Goal: Task Accomplishment & Management: Manage account settings

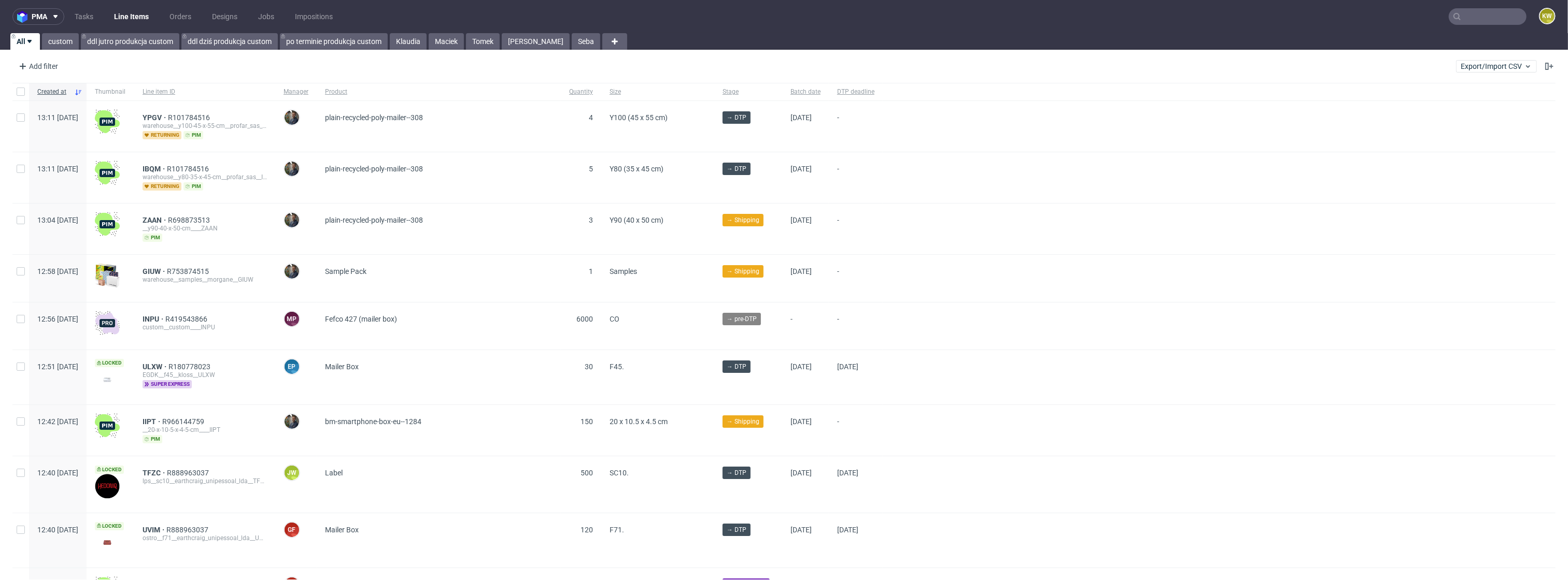
click at [402, 50] on div "pma Tasks Line Items Orders Designs Jobs Impositions KW All custom ddl jutro pr…" at bounding box center [784, 290] width 1568 height 580
click at [406, 44] on link "Klaudia" at bounding box center [408, 41] width 37 height 17
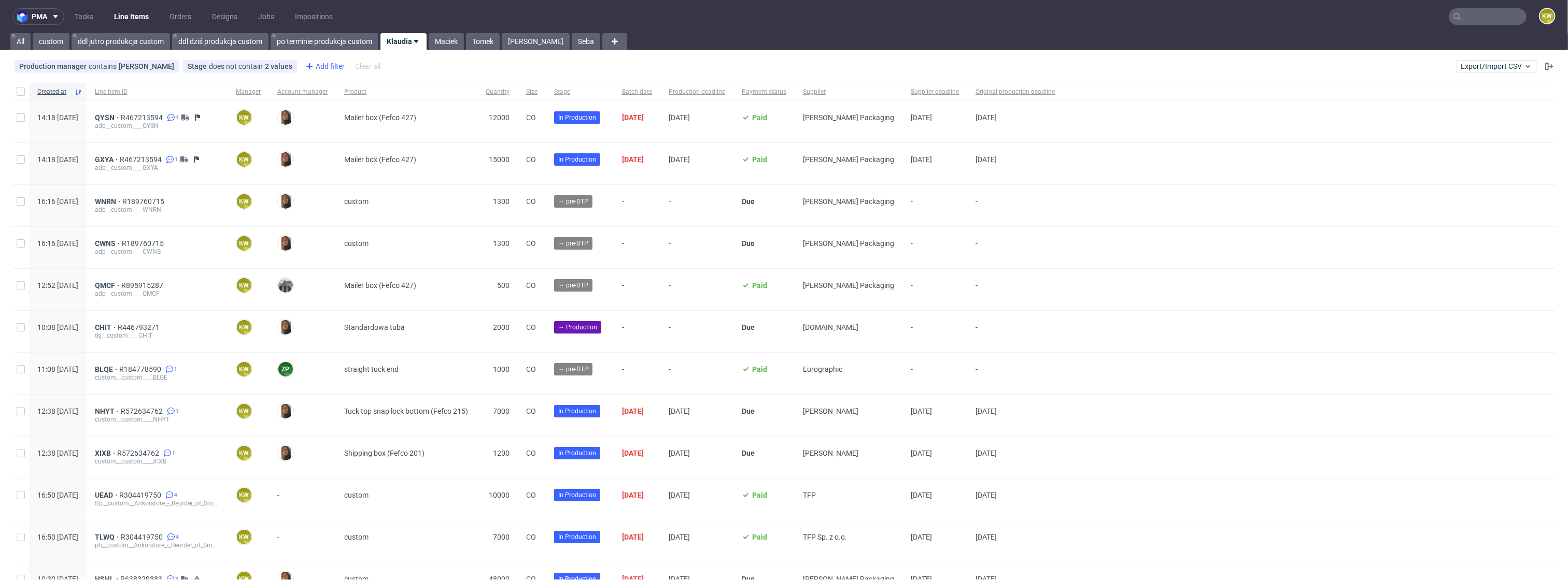
click at [344, 67] on div "Add filter" at bounding box center [324, 67] width 45 height 17
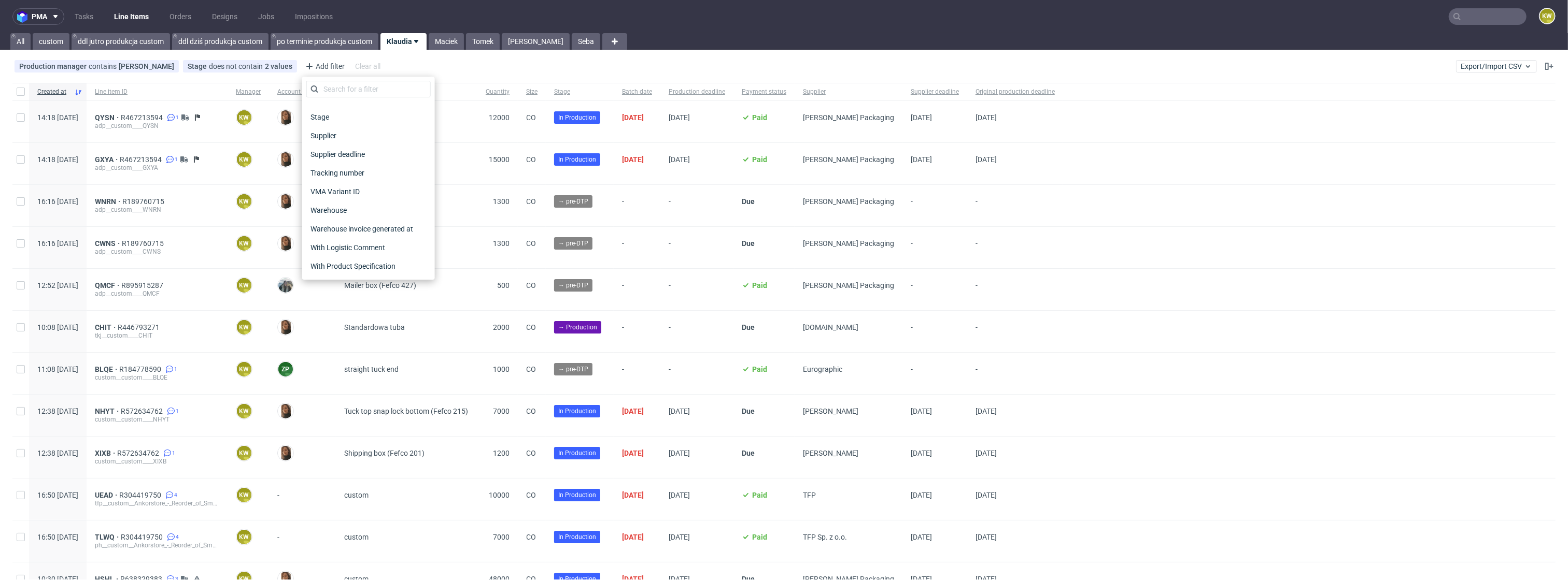
click at [358, 152] on span "Supplier deadline" at bounding box center [337, 154] width 63 height 14
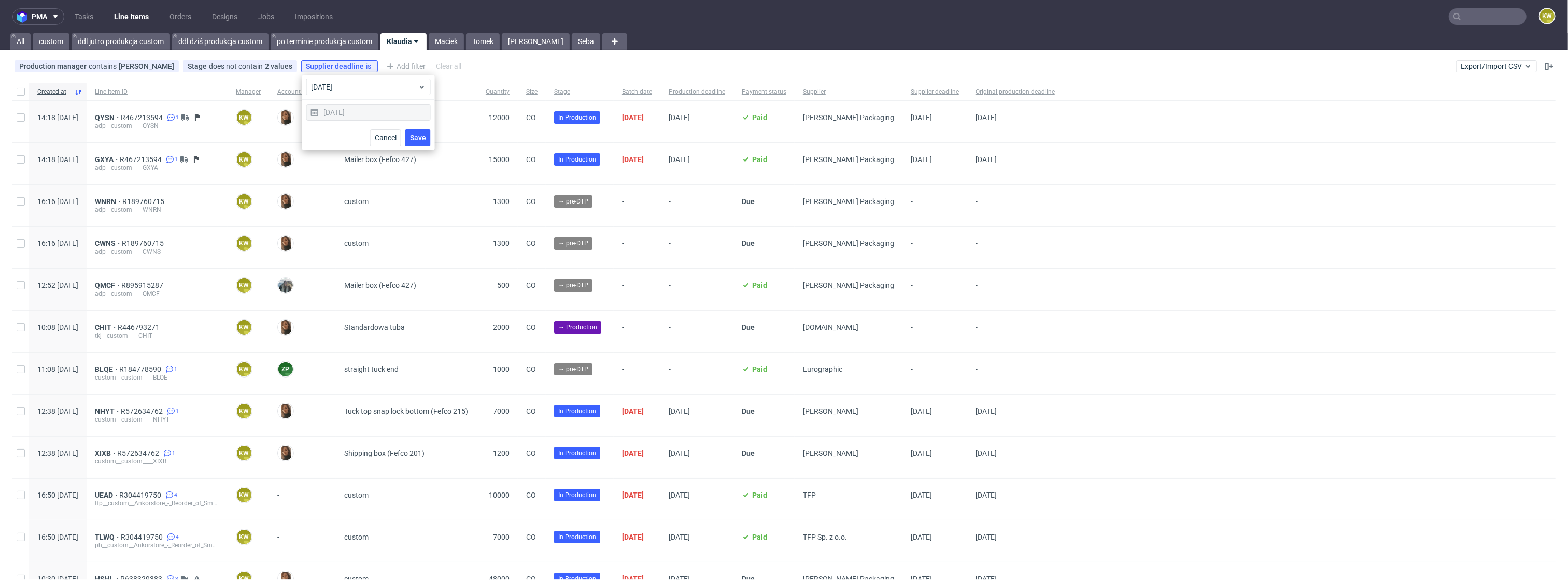
click at [424, 137] on span "Save" at bounding box center [418, 137] width 16 height 7
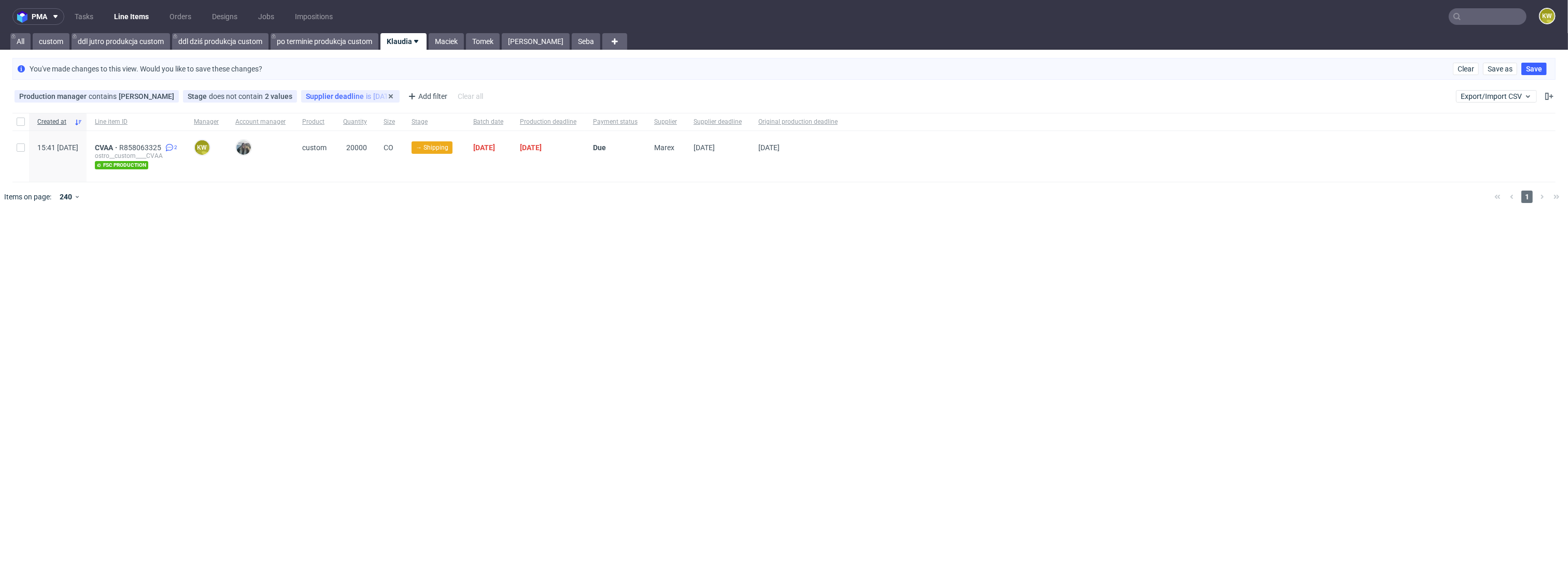
click at [326, 97] on span "Supplier deadline" at bounding box center [335, 96] width 60 height 8
click at [327, 120] on span "today" at bounding box center [365, 118] width 108 height 10
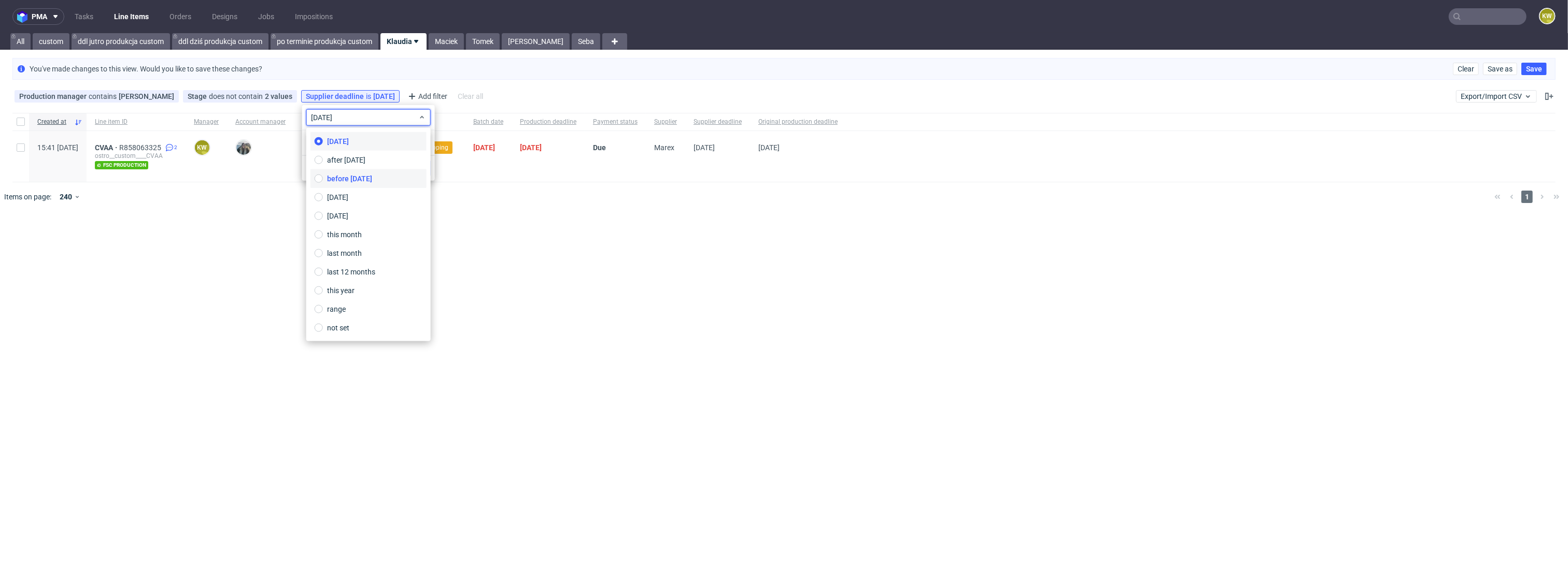
click at [340, 175] on span "before today" at bounding box center [350, 179] width 45 height 10
click at [424, 170] on span "Save" at bounding box center [418, 168] width 16 height 7
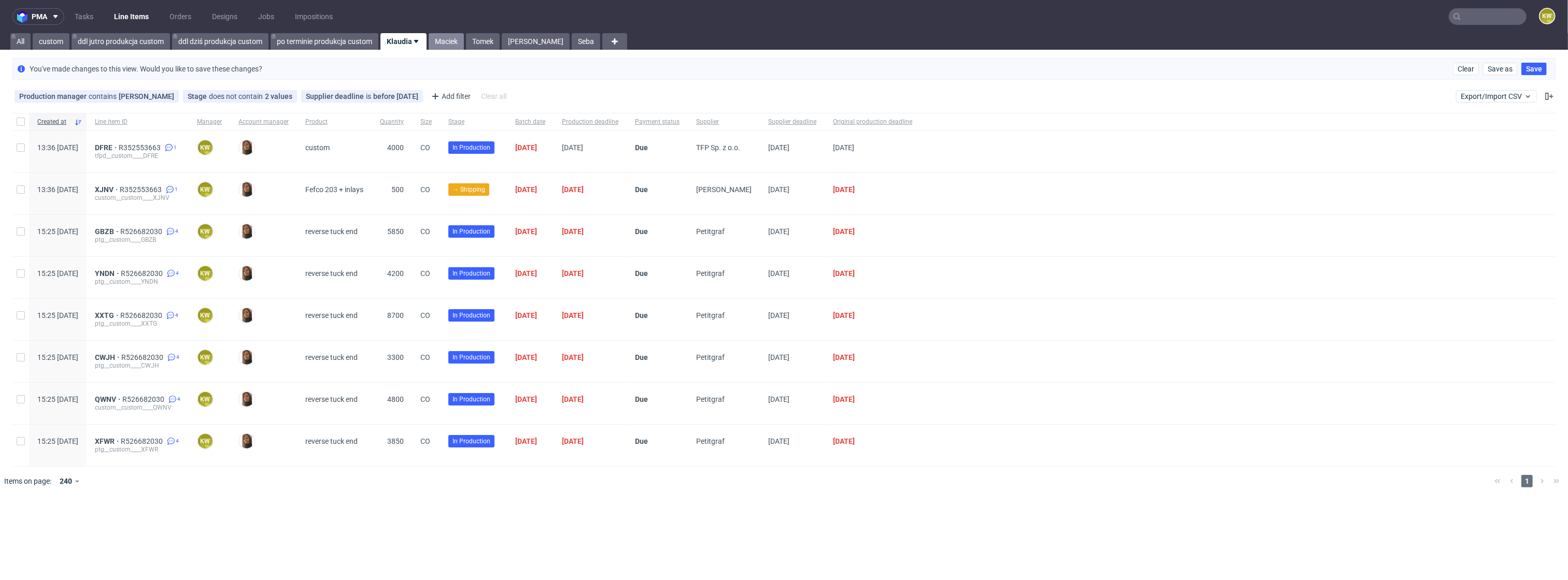
click at [443, 40] on link "Maciek" at bounding box center [446, 41] width 35 height 17
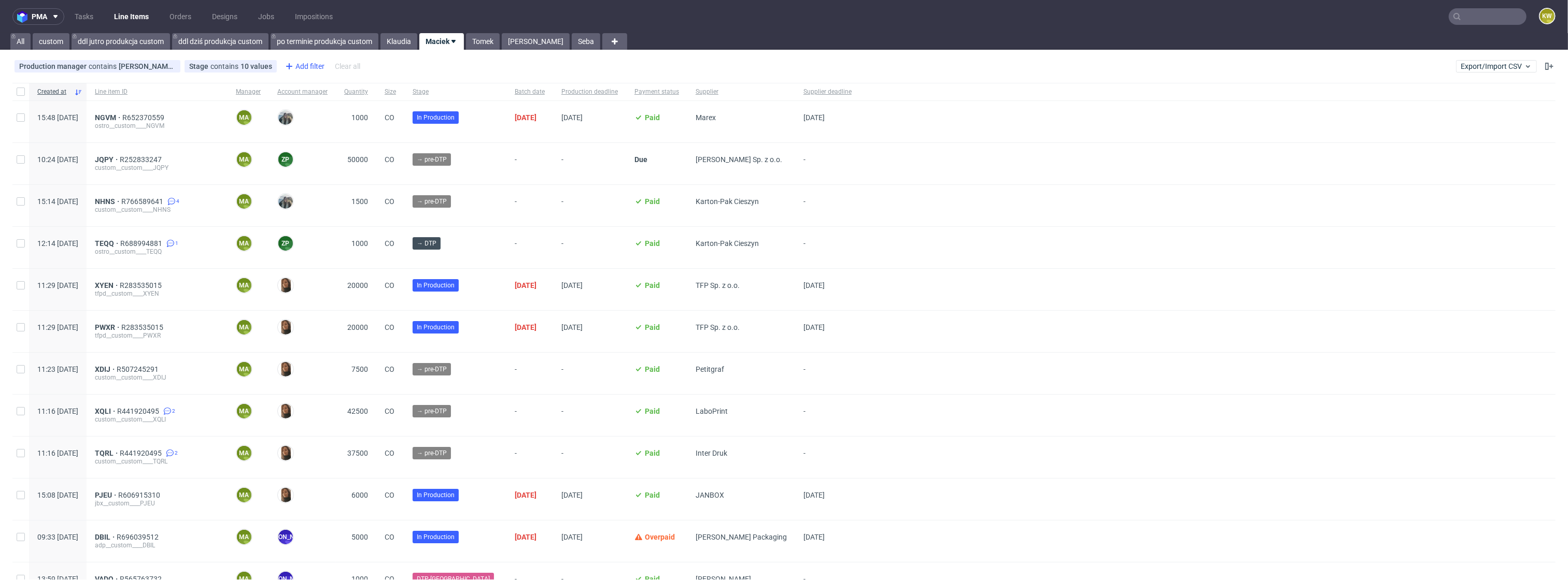
click at [306, 58] on div "Add filter" at bounding box center [304, 67] width 45 height 17
click at [320, 152] on span "Supplier deadline" at bounding box center [317, 154] width 66 height 14
click at [402, 140] on span "Save" at bounding box center [396, 137] width 16 height 7
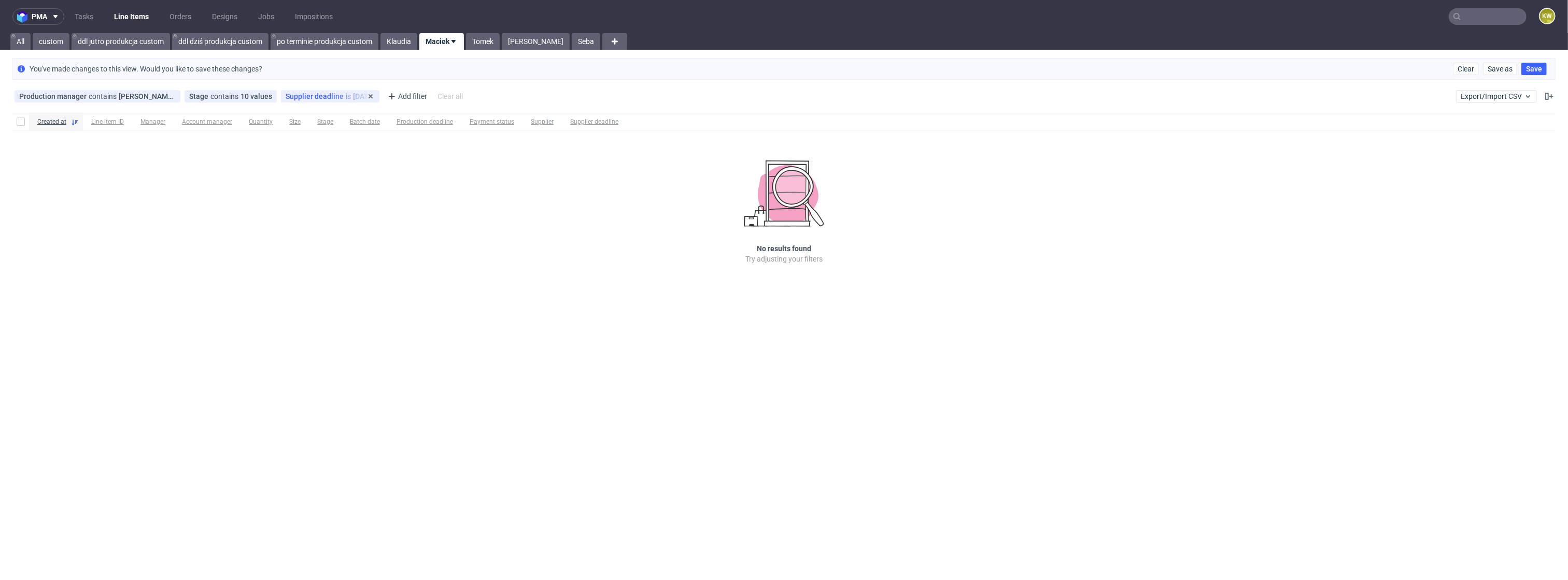
click at [334, 101] on div "Supplier deadline is today" at bounding box center [330, 96] width 98 height 12
click at [340, 97] on div "Supplier deadline is today" at bounding box center [330, 96] width 89 height 8
click at [317, 109] on div "today" at bounding box center [347, 118] width 124 height 17
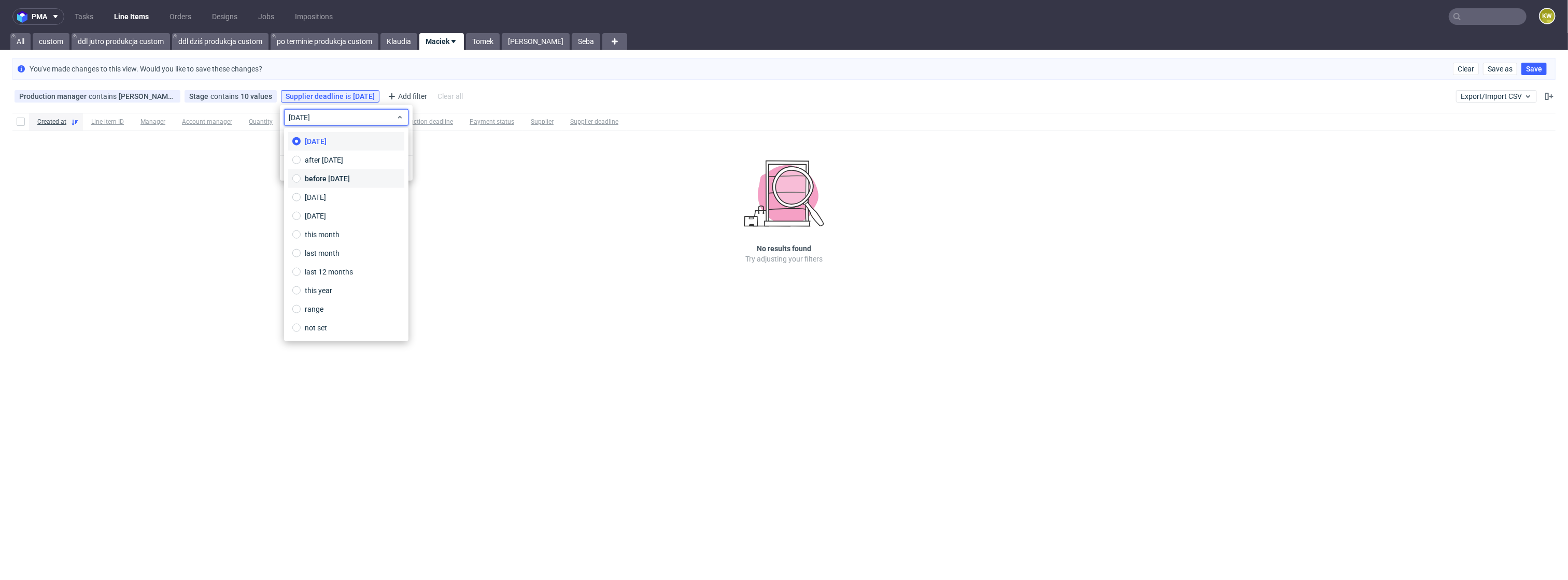
click at [321, 180] on span "before today" at bounding box center [328, 179] width 45 height 10
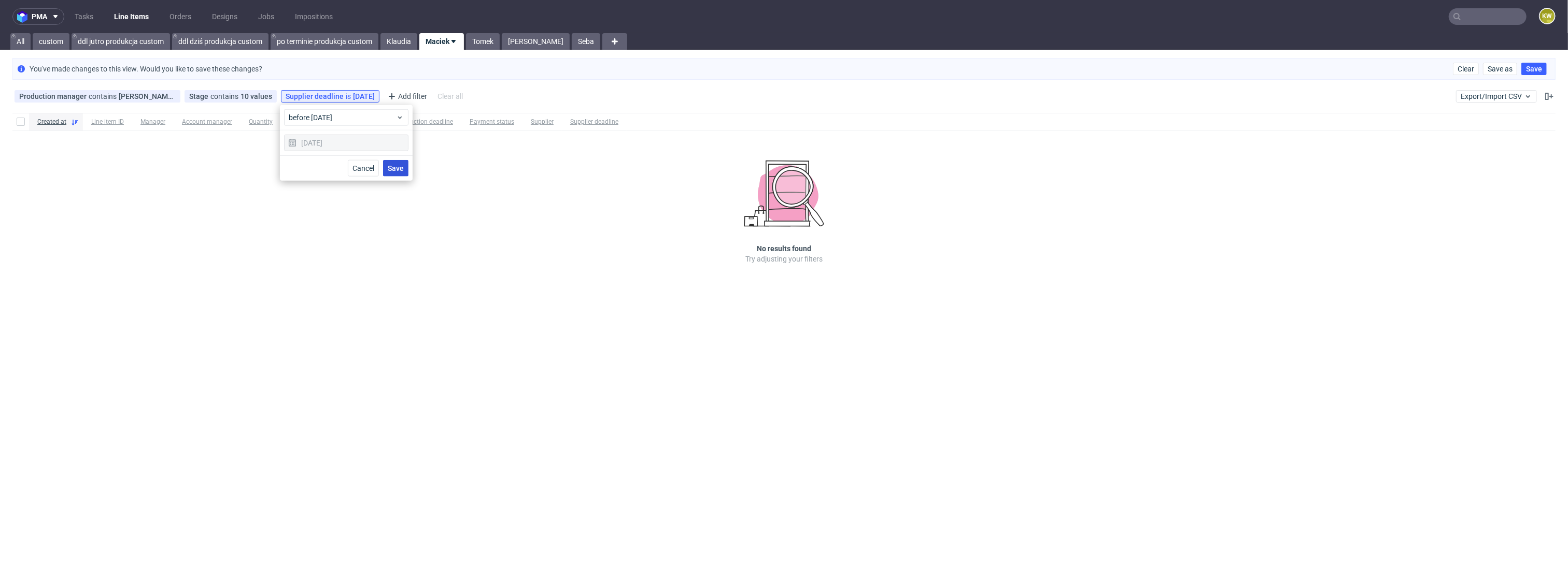
click at [400, 169] on span "Save" at bounding box center [396, 168] width 16 height 7
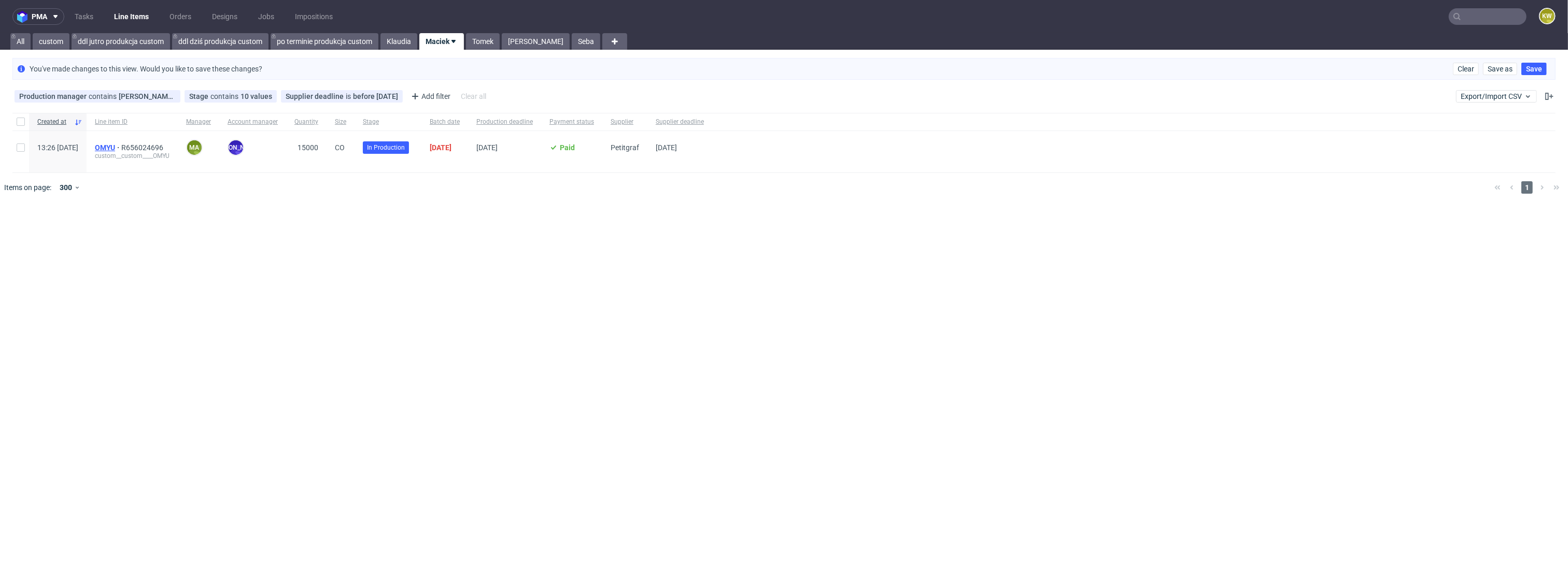
click at [121, 148] on span "OMYU" at bounding box center [108, 148] width 27 height 8
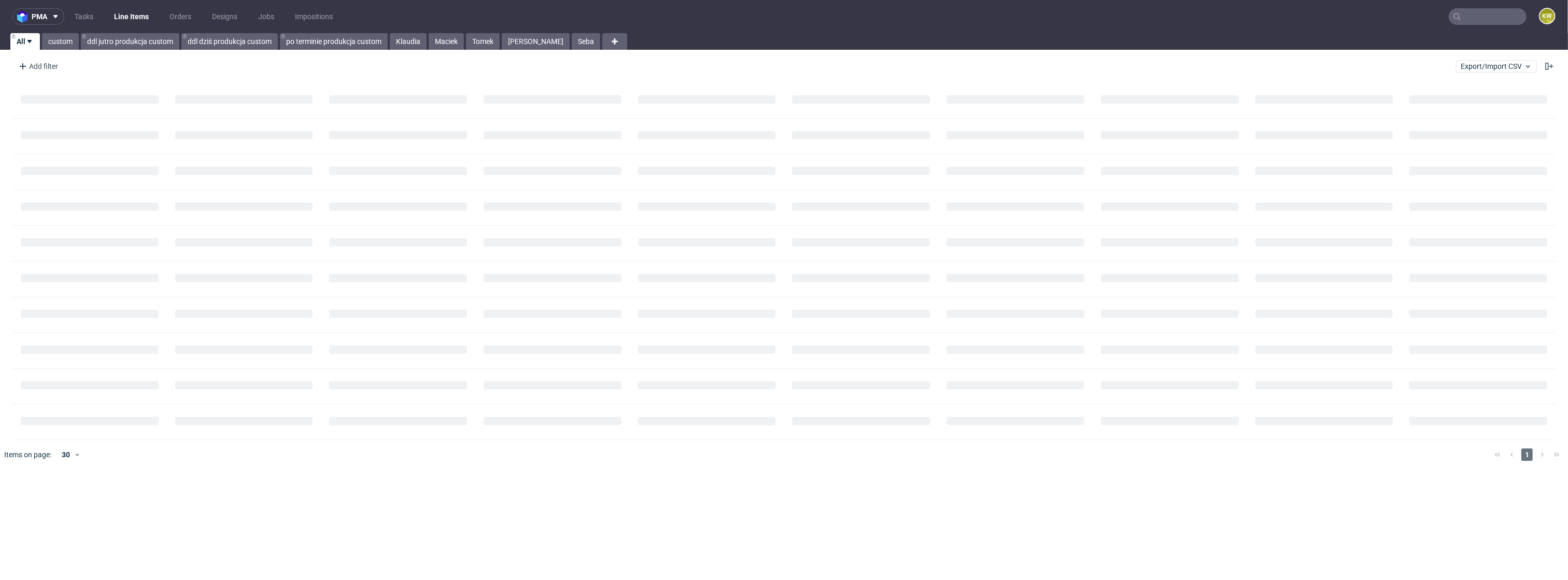
click at [1484, 13] on input "text" at bounding box center [1488, 17] width 78 height 17
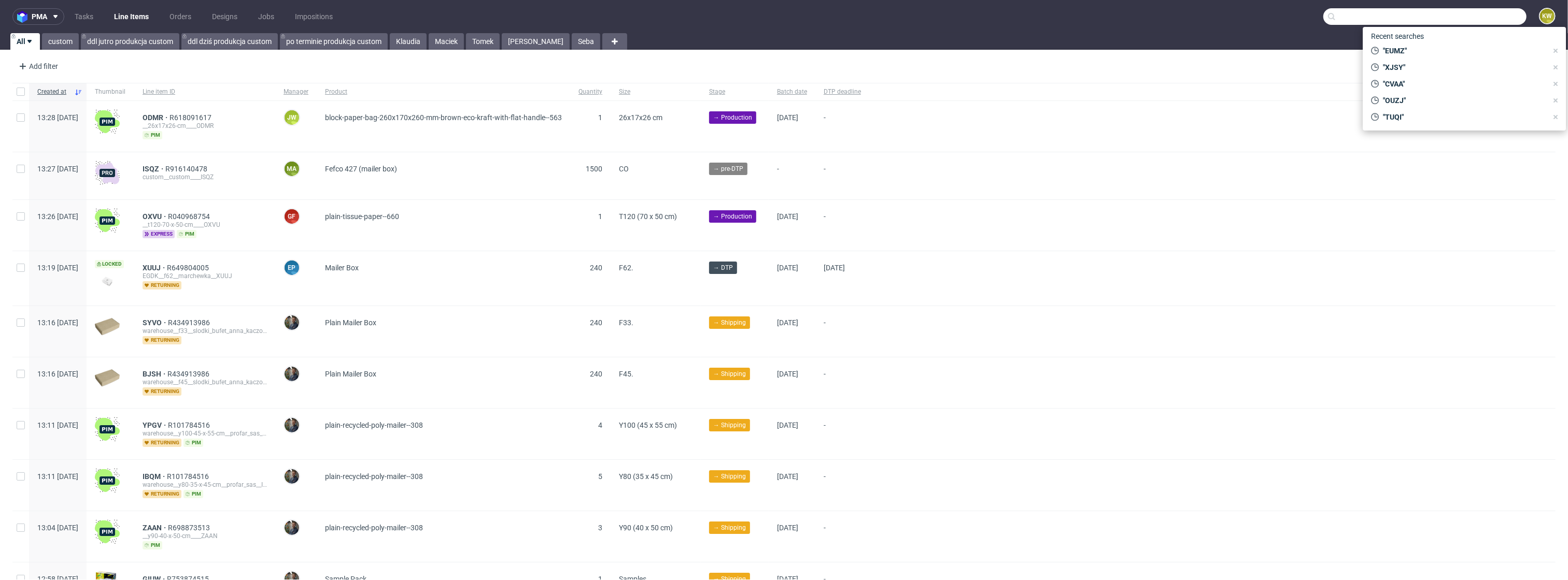
paste input "NJTC"
type input "NJTC"
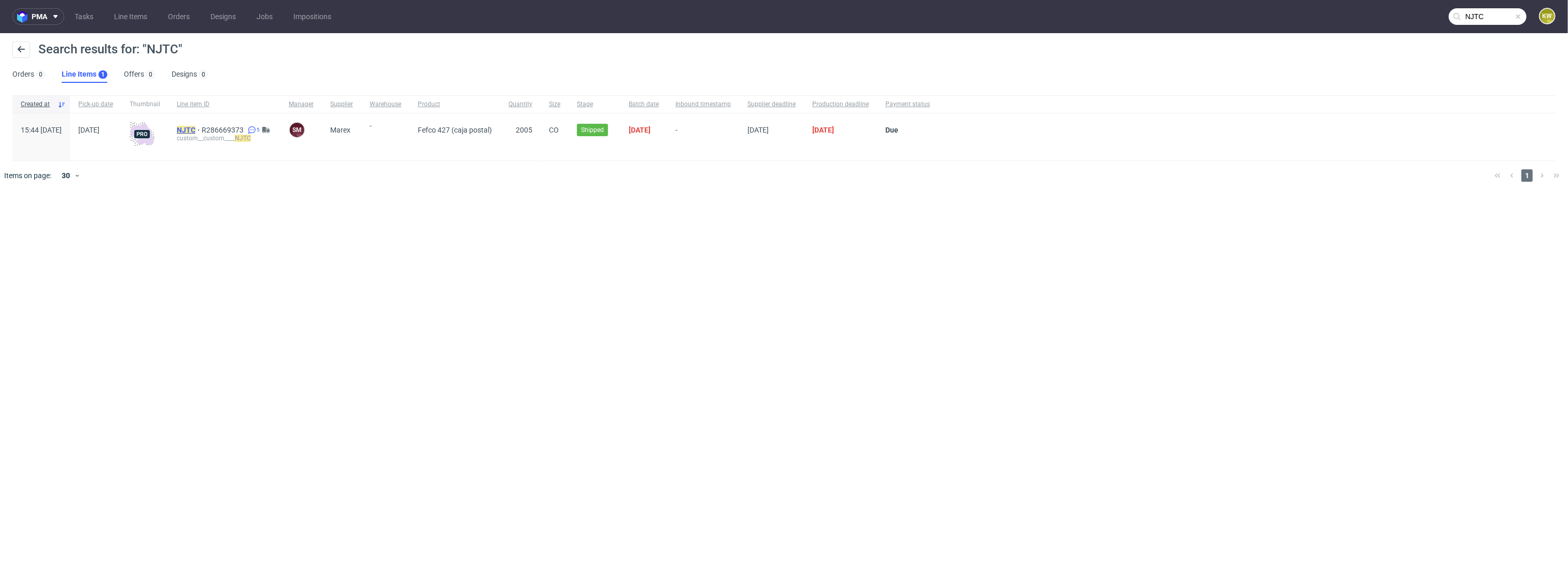
click at [196, 128] on mark "NJTC" at bounding box center [186, 130] width 19 height 8
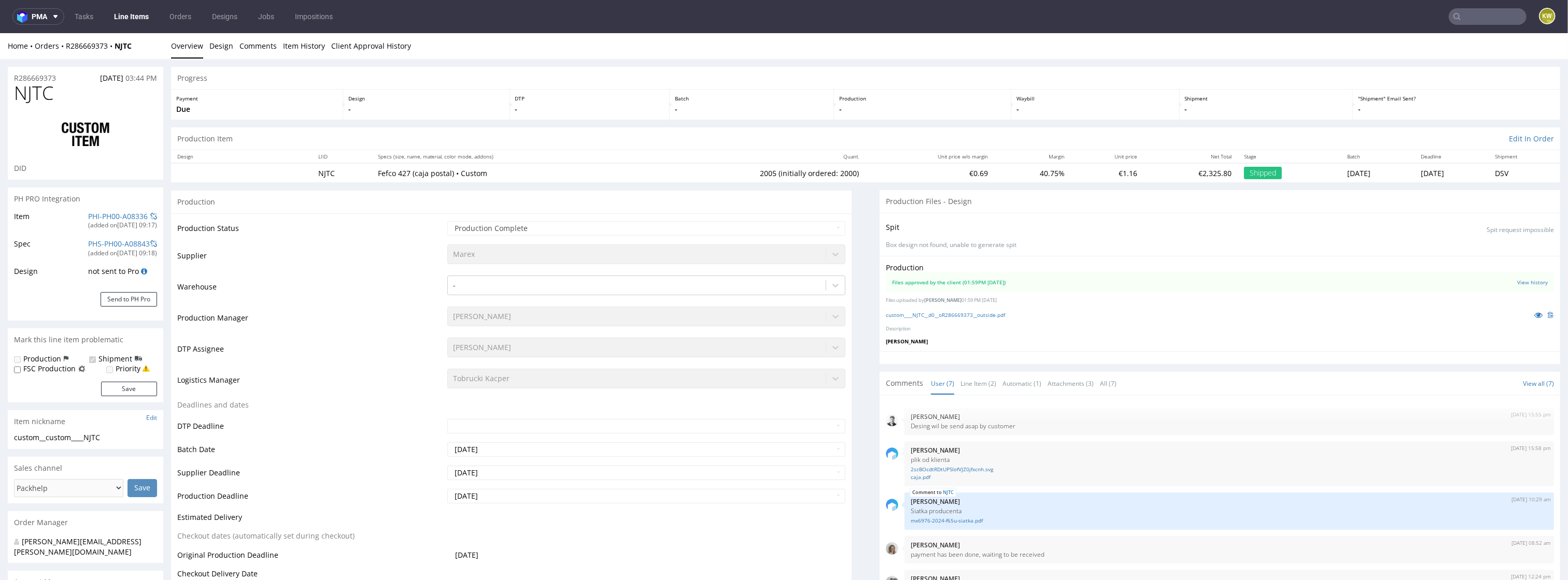
scroll to position [88, 0]
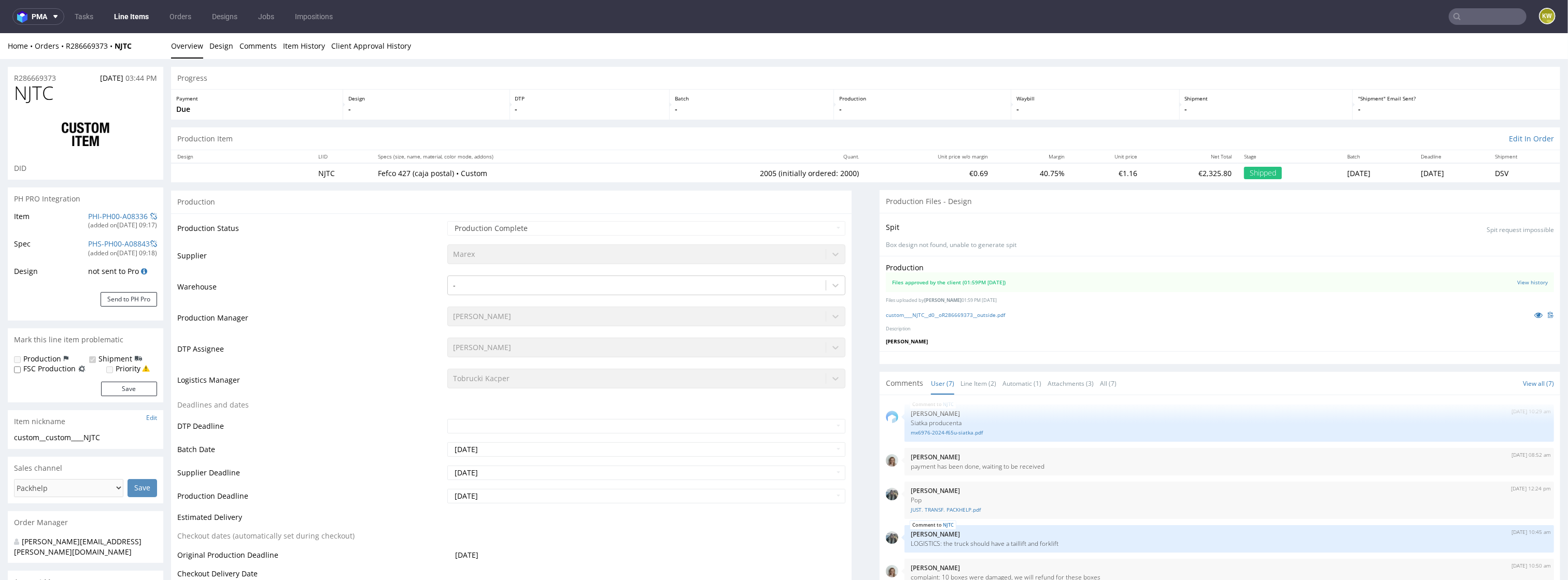
select select "in_progress"
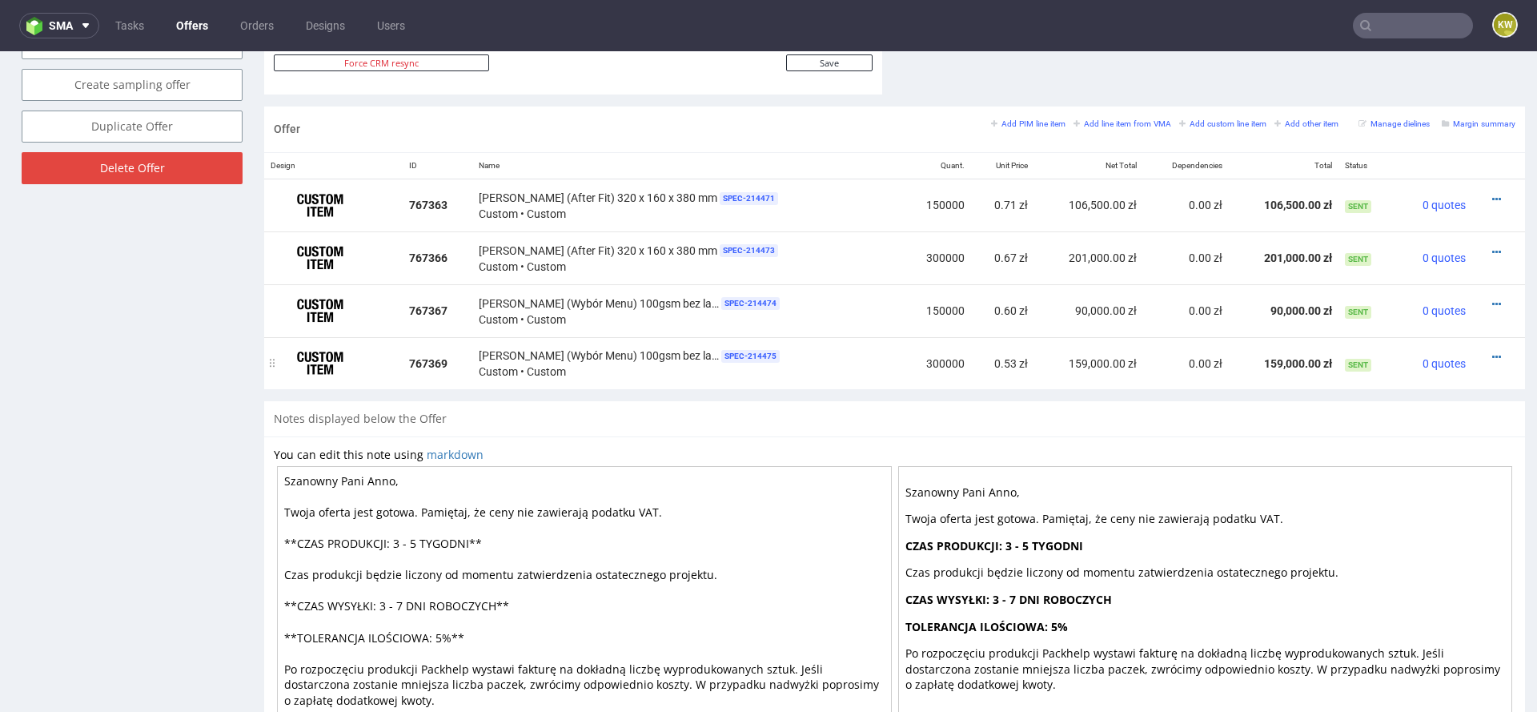
scroll to position [860, 0]
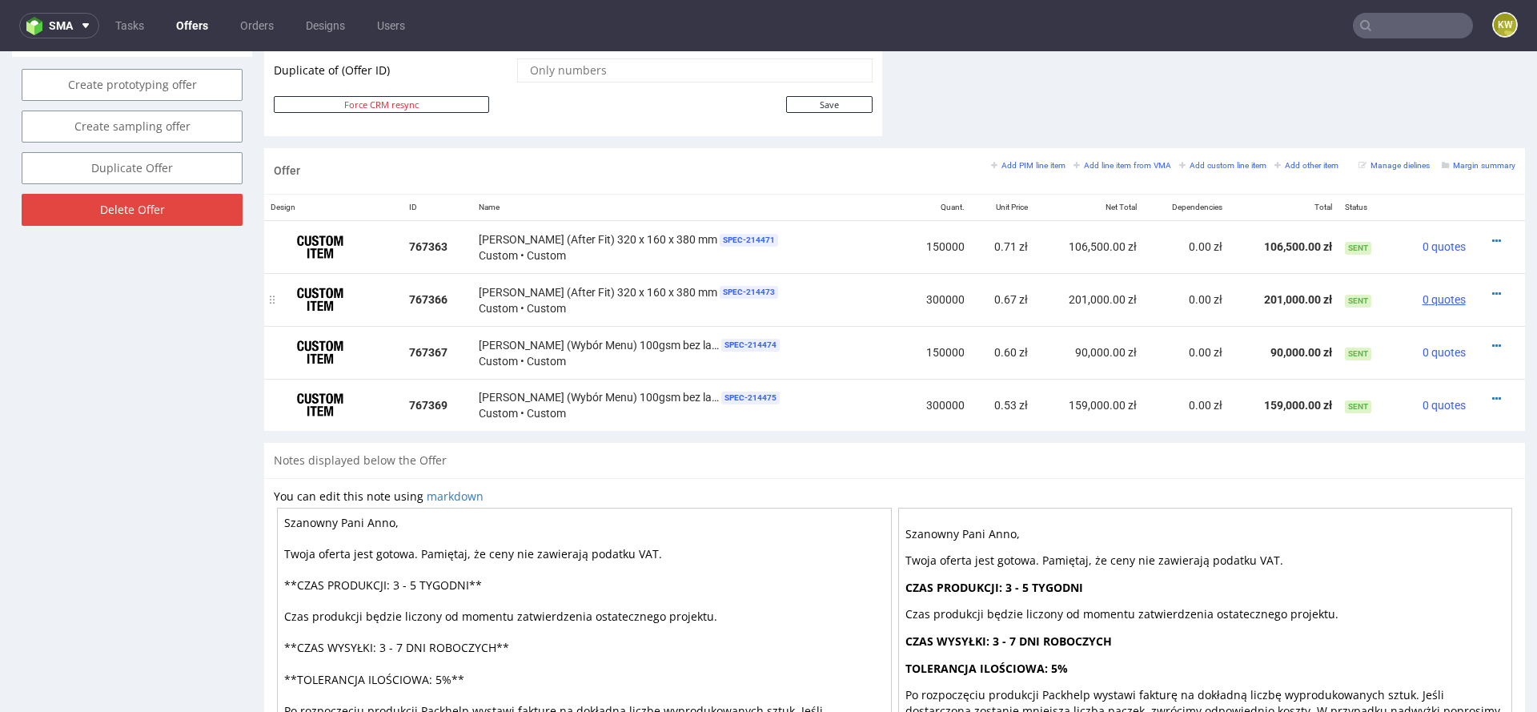
click at [1424, 299] on span "0 quotes" at bounding box center [1443, 299] width 43 height 13
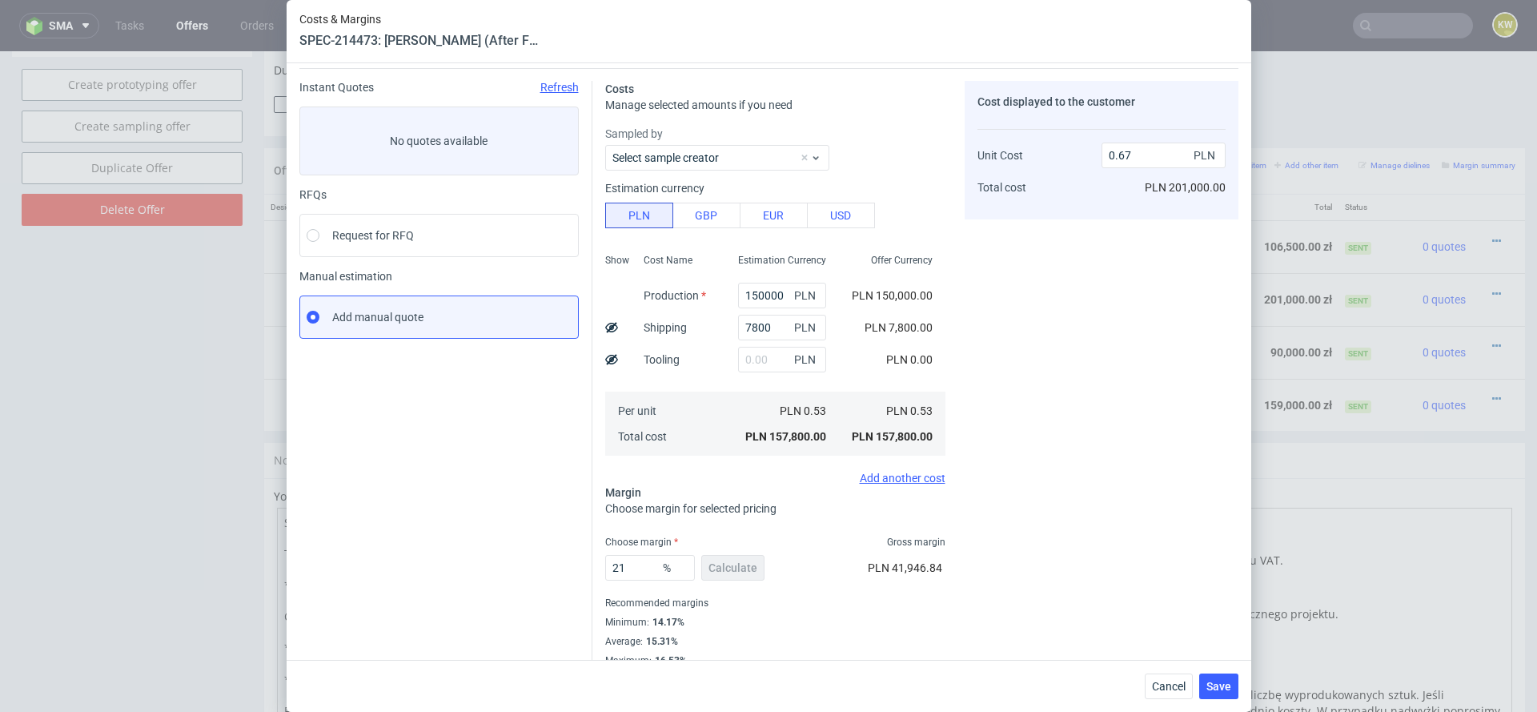
scroll to position [66, 0]
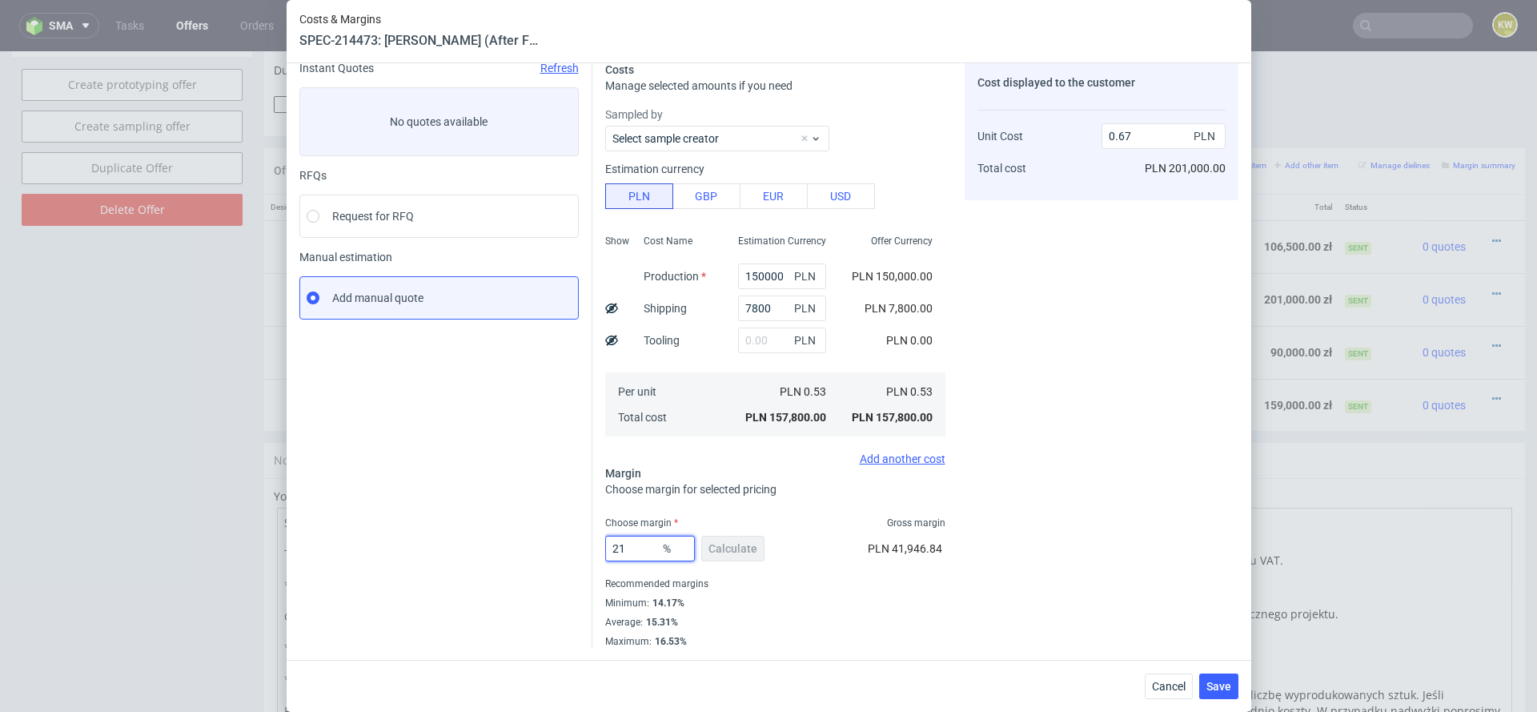
drag, startPoint x: 637, startPoint y: 552, endPoint x: 585, endPoint y: 552, distance: 52.0
click at [584, 552] on div "Instant Quotes Refresh No quotes available RFQs Request for RFQ Manual estimati…" at bounding box center [768, 348] width 939 height 599
type input "10"
type input "0.59"
type input "10"
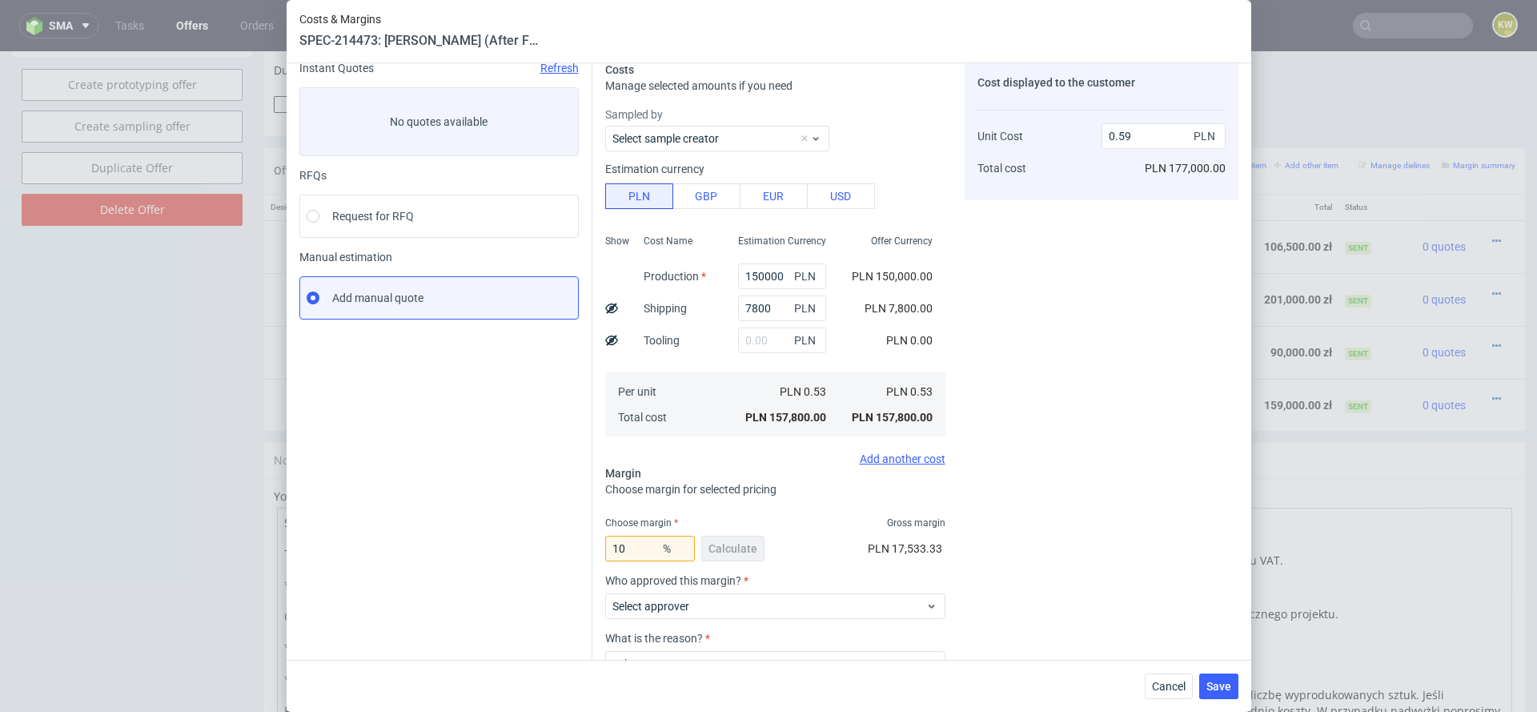
click at [1018, 519] on div "Cost displayed to the customer Unit Cost Total cost 0.59 PLN PLN 177,000.00" at bounding box center [1102, 412] width 274 height 701
click at [760, 277] on input "150000" at bounding box center [782, 276] width 88 height 26
type input "130000"
type input "0.51"
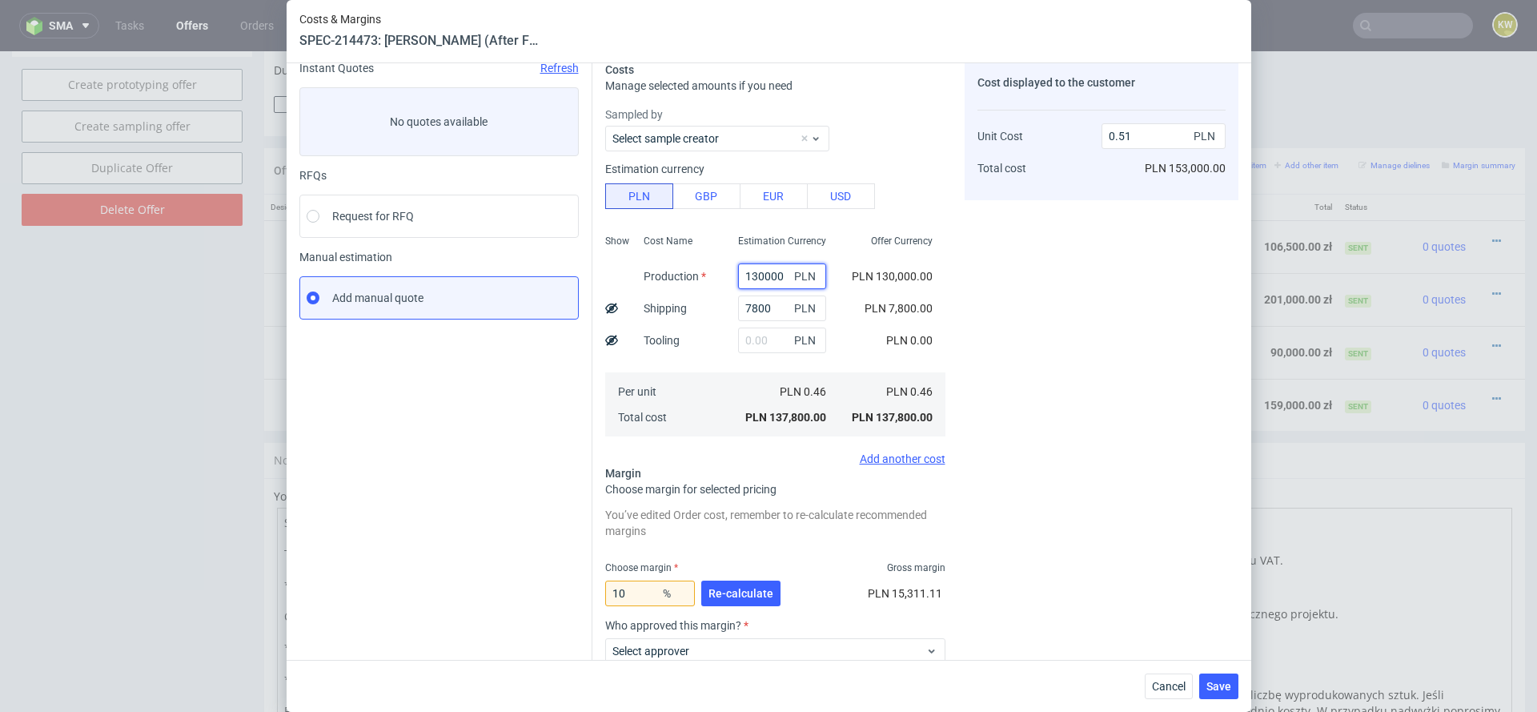
type input "10000"
type input "0.07"
type input "120000"
type input "0.48"
type input "110000"
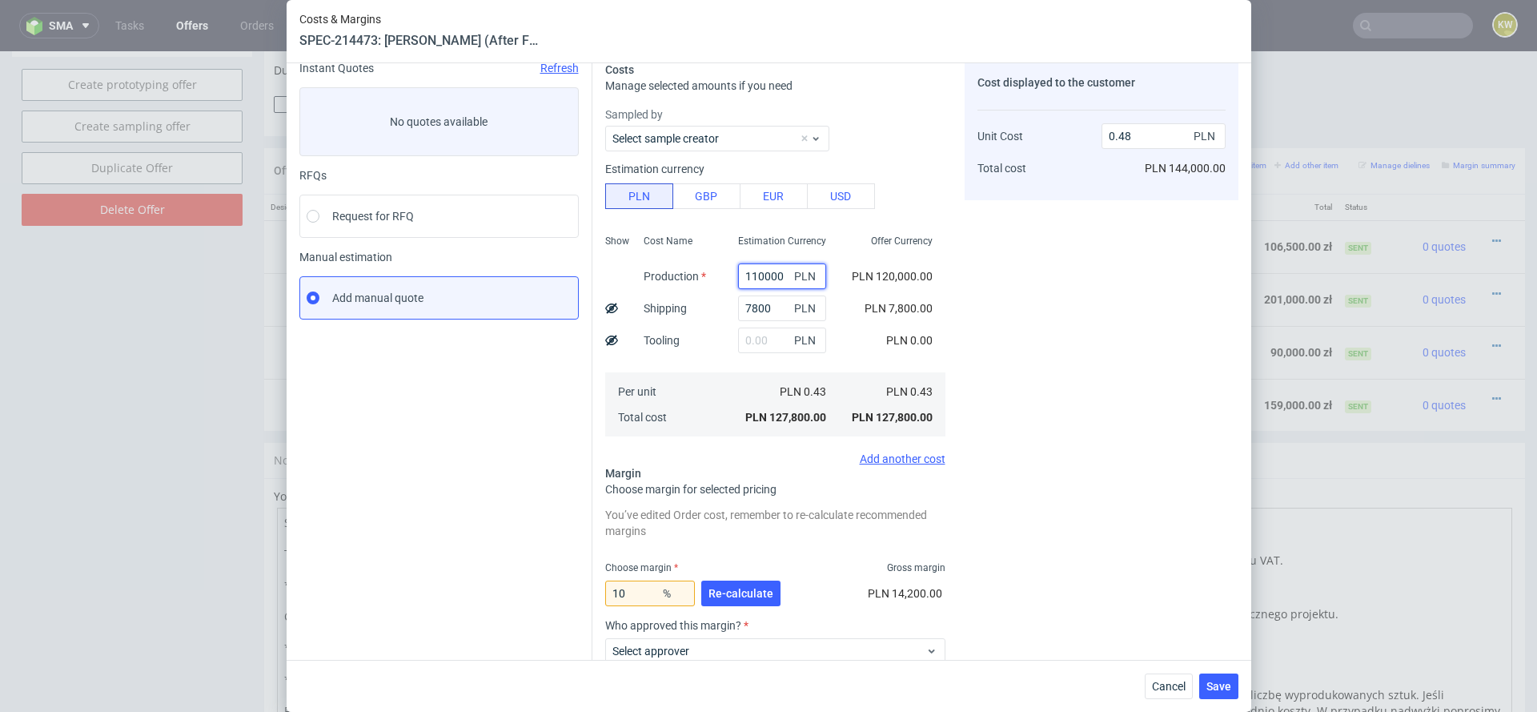
type input "0.44"
type input "114000"
type input "0.46"
type input "11000"
type input "0.07"
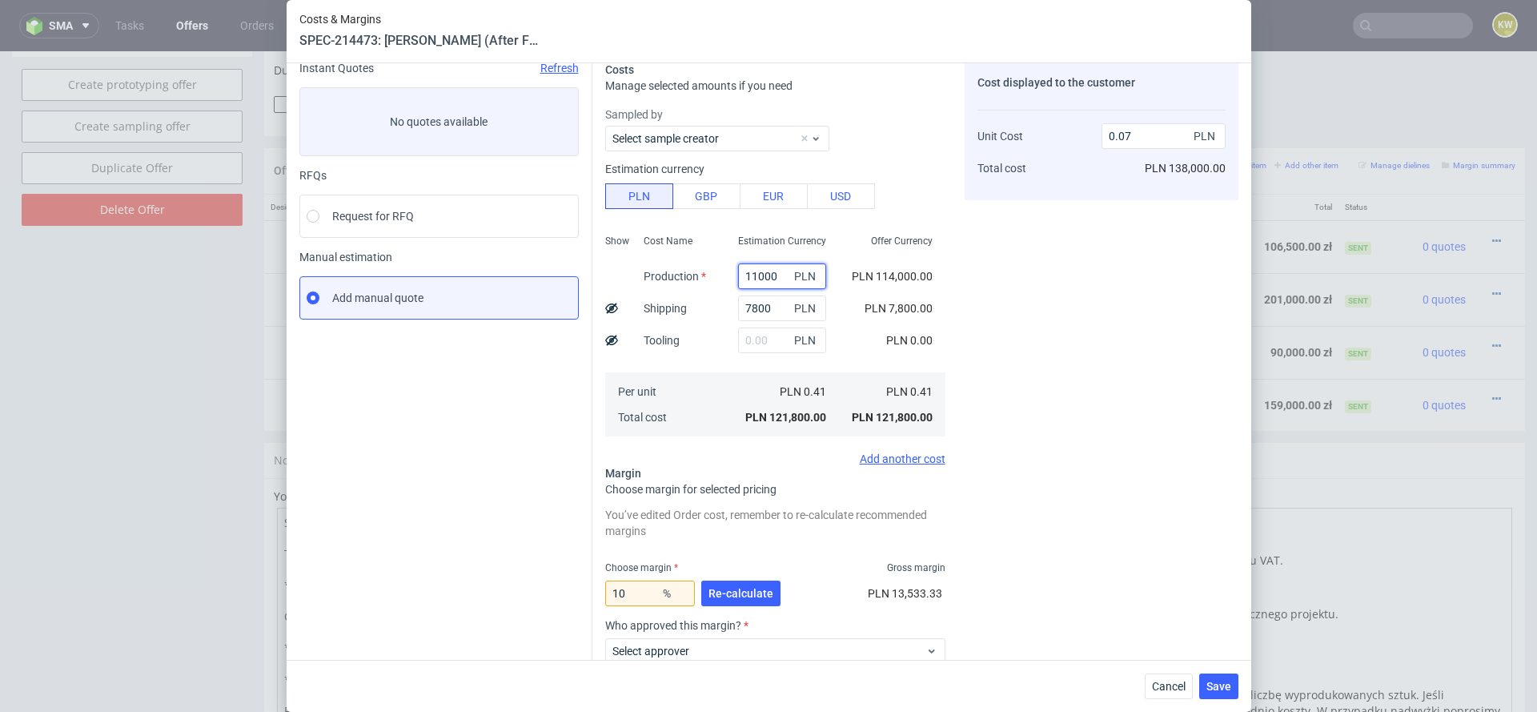
type input "110000"
type input "0.44"
type input "110000"
click at [1161, 682] on span "Cancel" at bounding box center [1169, 685] width 34 height 11
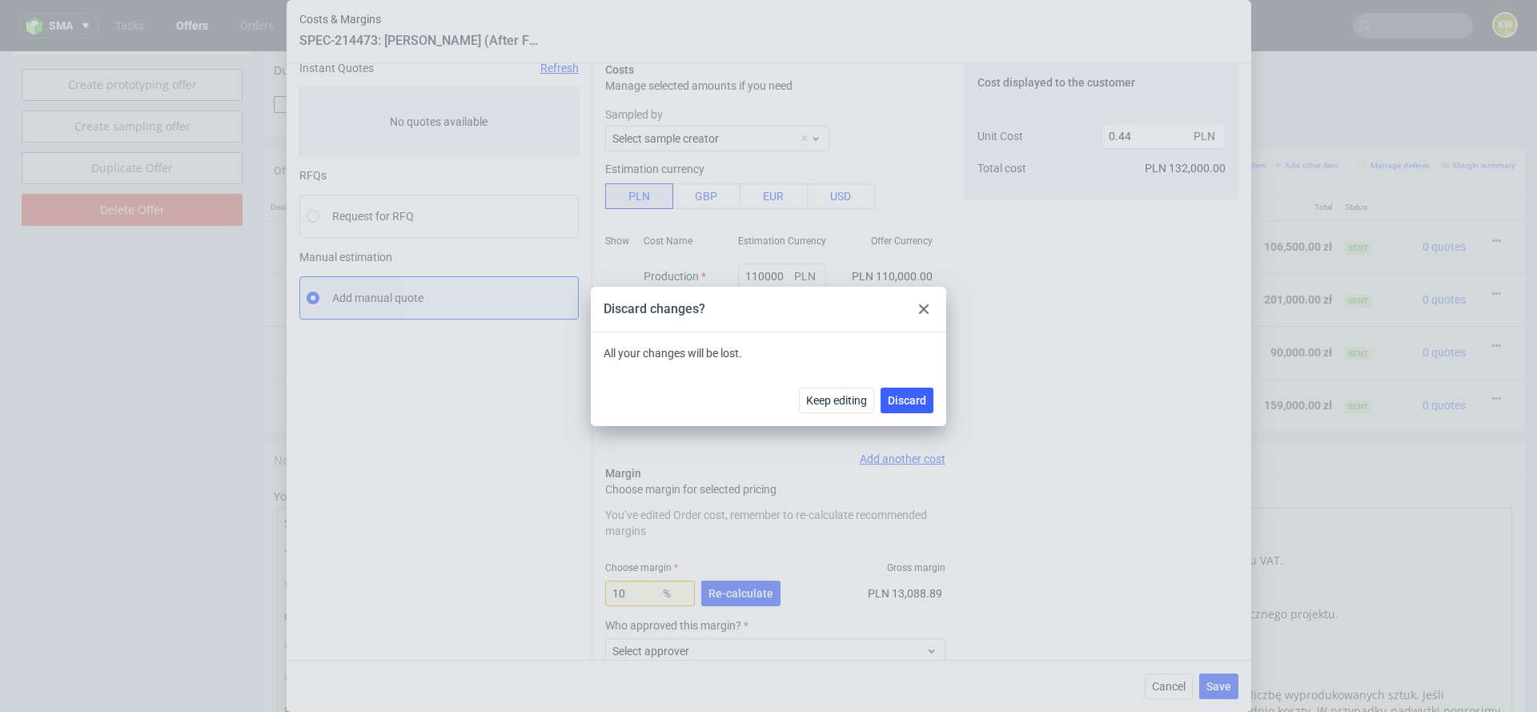
click at [908, 415] on div "Keep editing Discard" at bounding box center [768, 400] width 355 height 52
click at [908, 411] on button "Discard" at bounding box center [906, 400] width 53 height 26
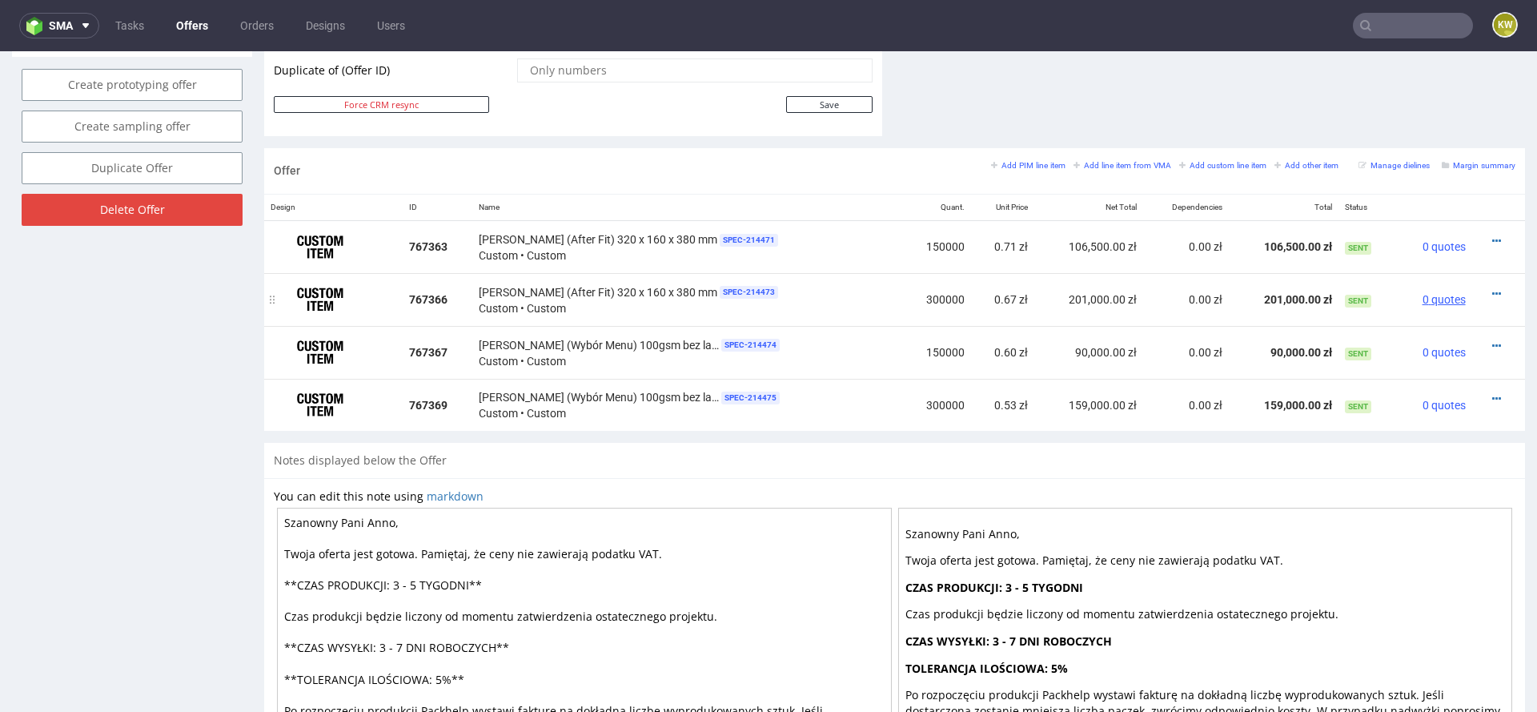
click at [1422, 297] on span "0 quotes" at bounding box center [1443, 299] width 43 height 13
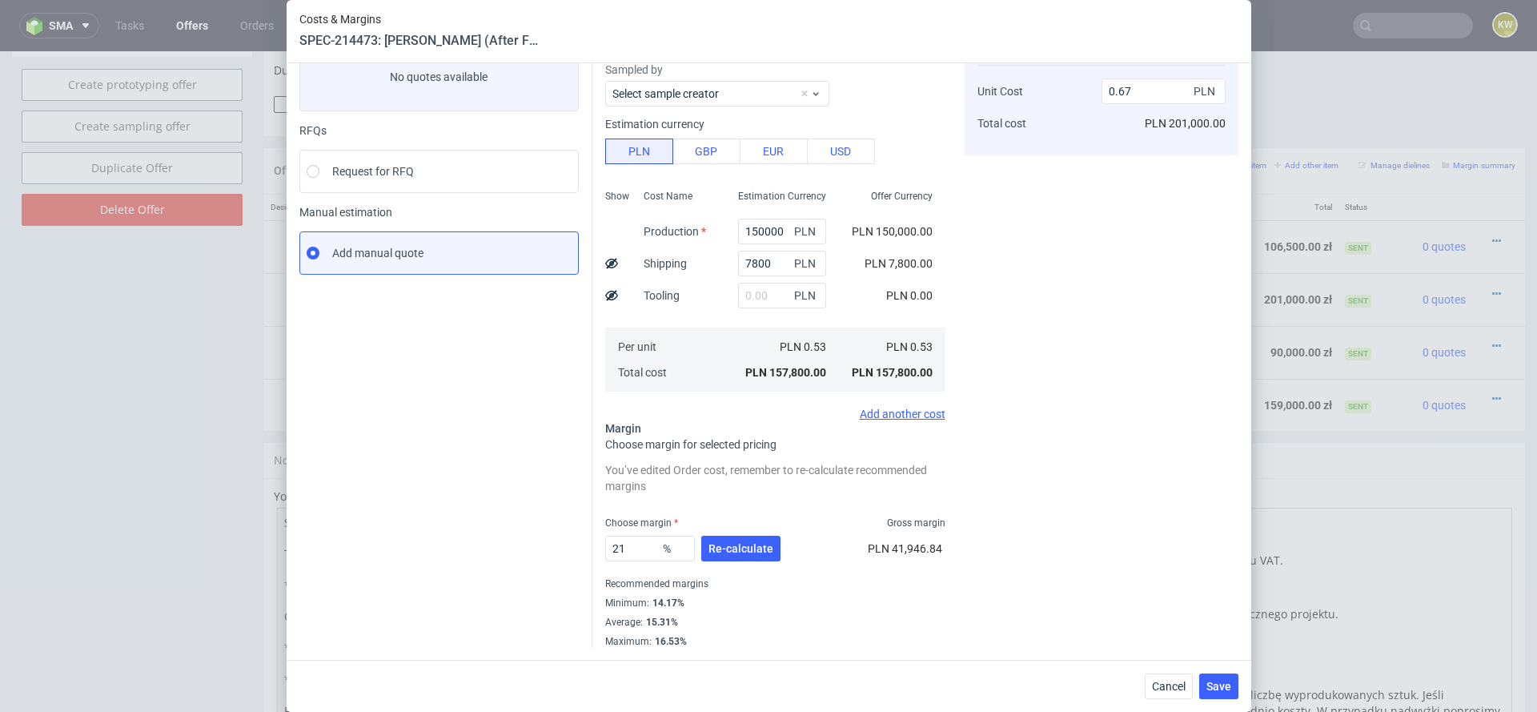
scroll to position [0, 0]
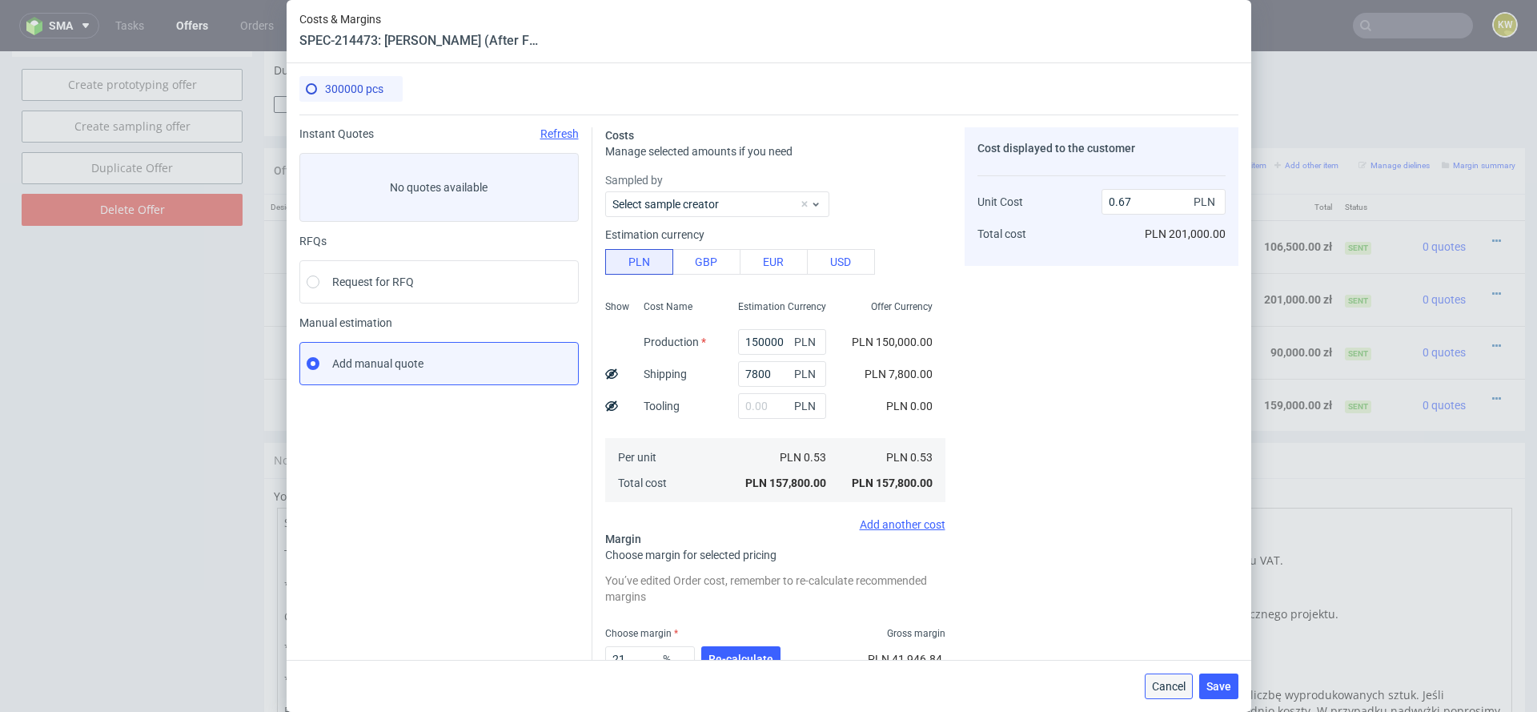
drag, startPoint x: 1163, startPoint y: 681, endPoint x: 1162, endPoint y: 630, distance: 51.2
click at [1163, 681] on span "Cancel" at bounding box center [1169, 685] width 34 height 11
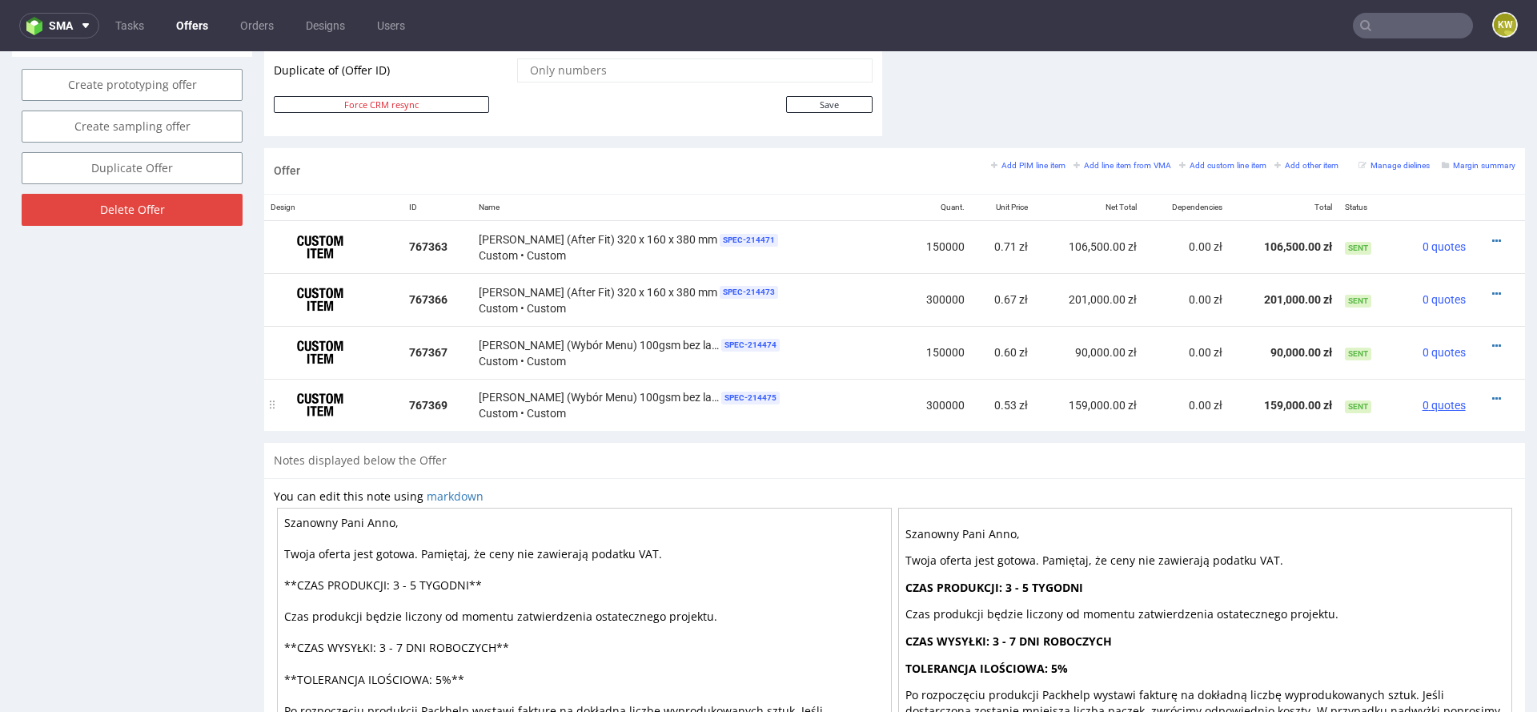
click at [1431, 402] on span "0 quotes" at bounding box center [1443, 405] width 43 height 13
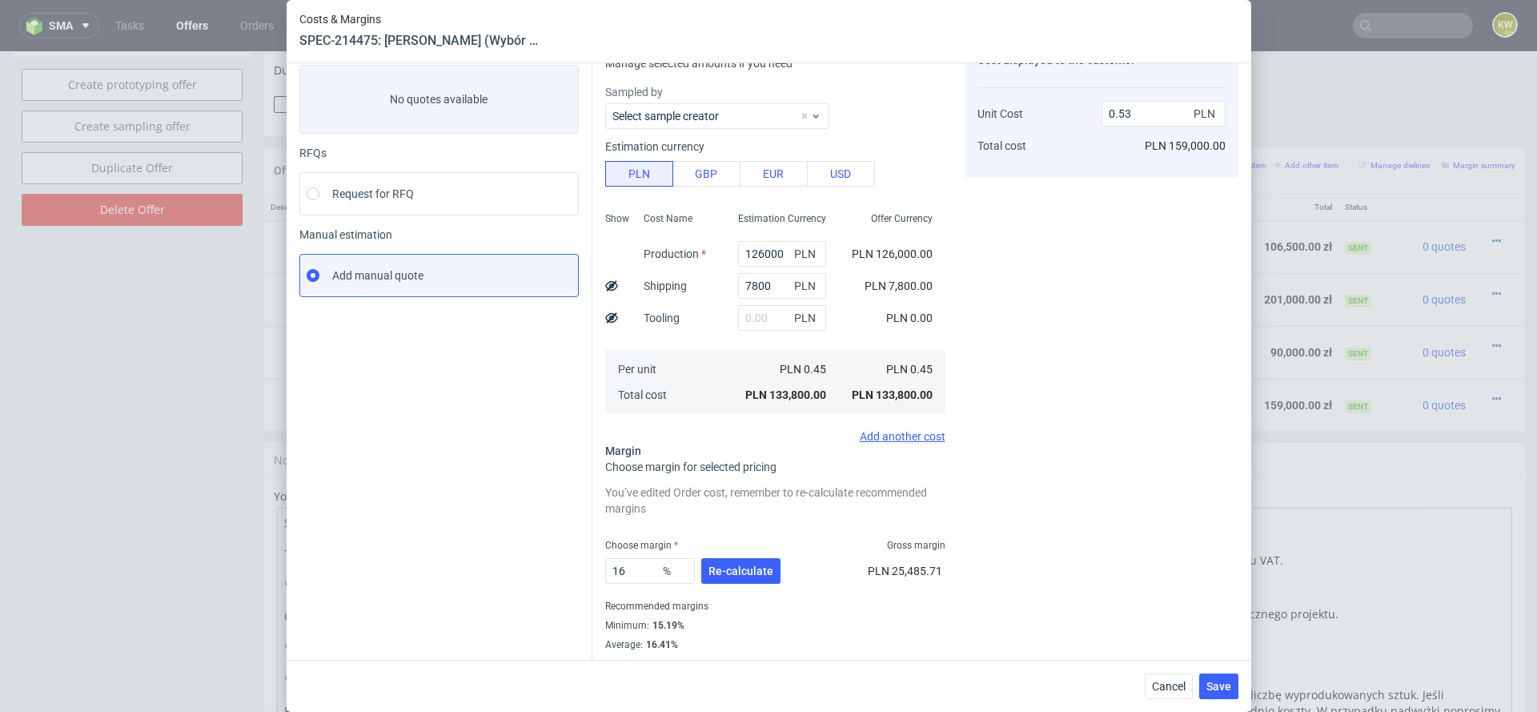
scroll to position [90, 0]
click at [633, 576] on input "16" at bounding box center [650, 569] width 90 height 26
type input "10"
type input "0.5"
type input "10"
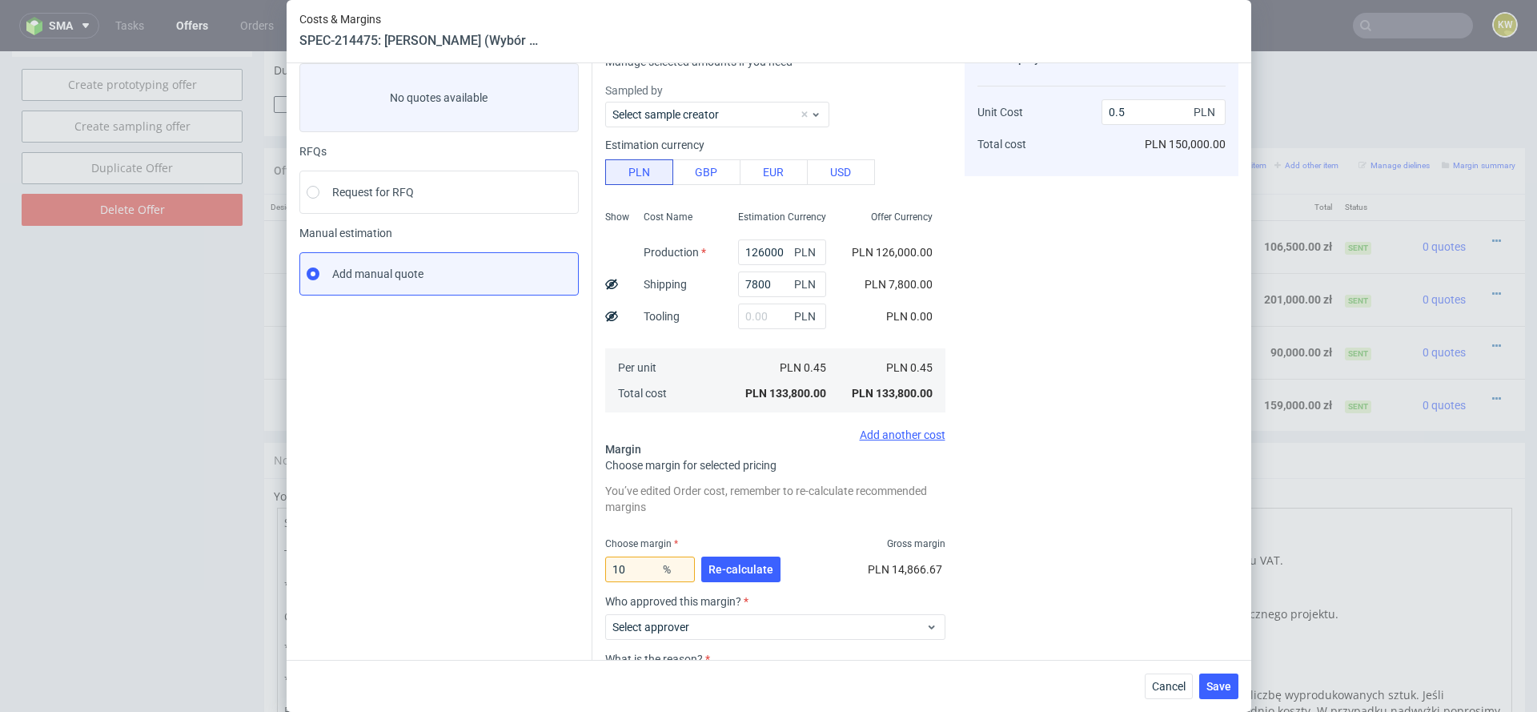
click at [1120, 447] on div "Cost displayed to the customer Unit Cost Total cost 0.5 PLN PLN 150,000.00" at bounding box center [1102, 411] width 274 height 746
click at [764, 249] on input "126000" at bounding box center [782, 252] width 88 height 26
type input "1000"
type input "0.04"
type input "100000"
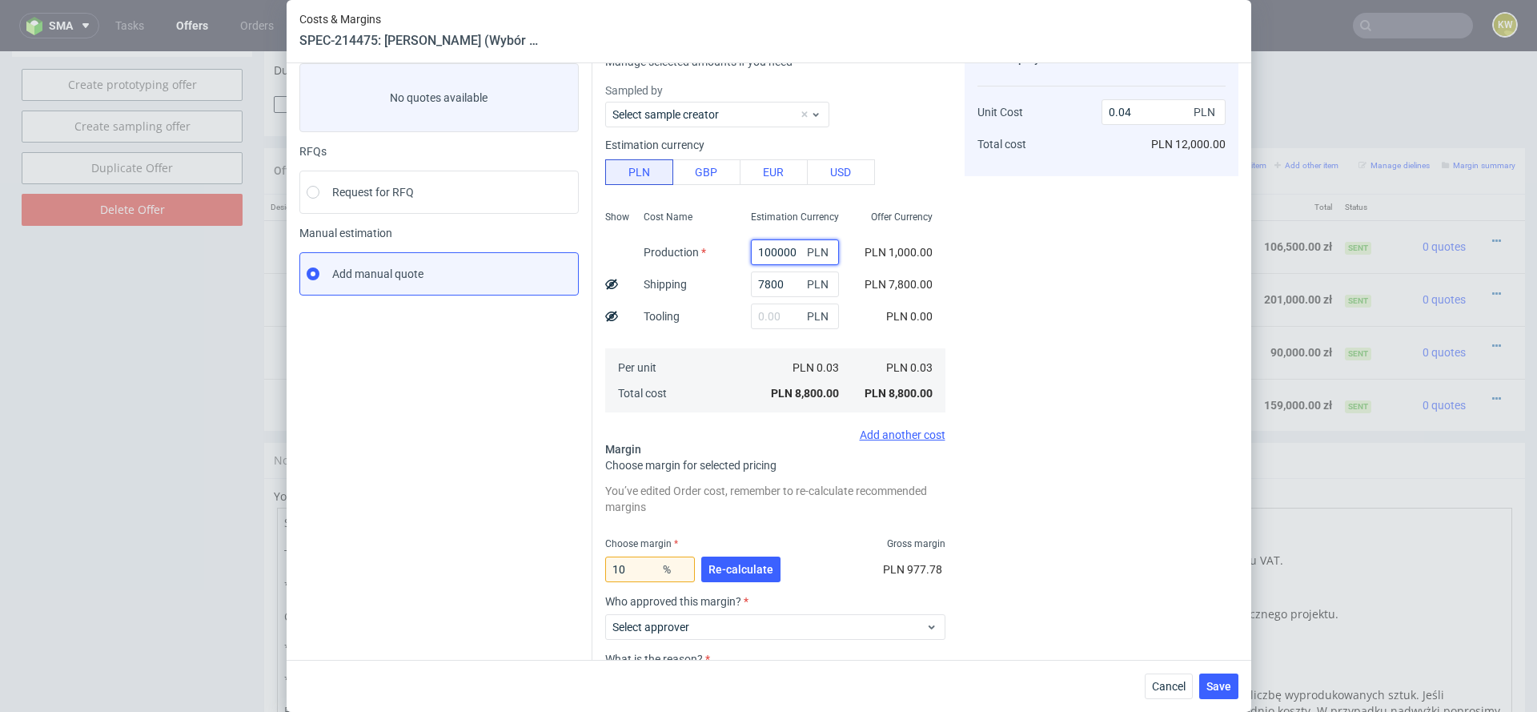
type input "0.4"
click at [1025, 493] on div "Cost displayed to the customer Unit Cost Total cost 0.4 PLN PLN 120,000.00" at bounding box center [1102, 411] width 274 height 746
drag, startPoint x: 759, startPoint y: 252, endPoint x: 728, endPoint y: 251, distance: 31.2
click at [728, 252] on div "100000 PLN" at bounding box center [782, 252] width 114 height 32
type input "960000"
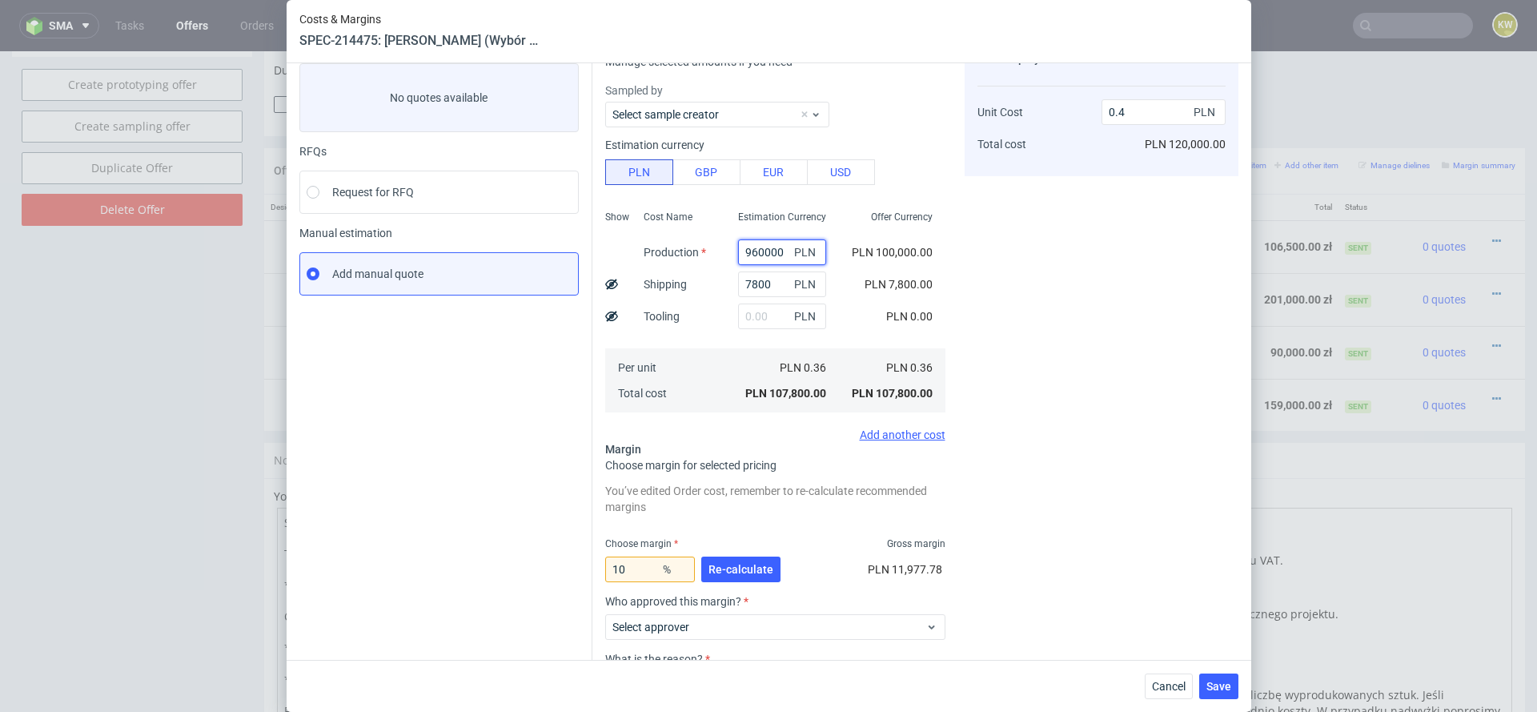
type input "3.59"
type input "96000"
type input "0.39"
type input "96000"
click at [648, 571] on input "10" at bounding box center [650, 569] width 90 height 26
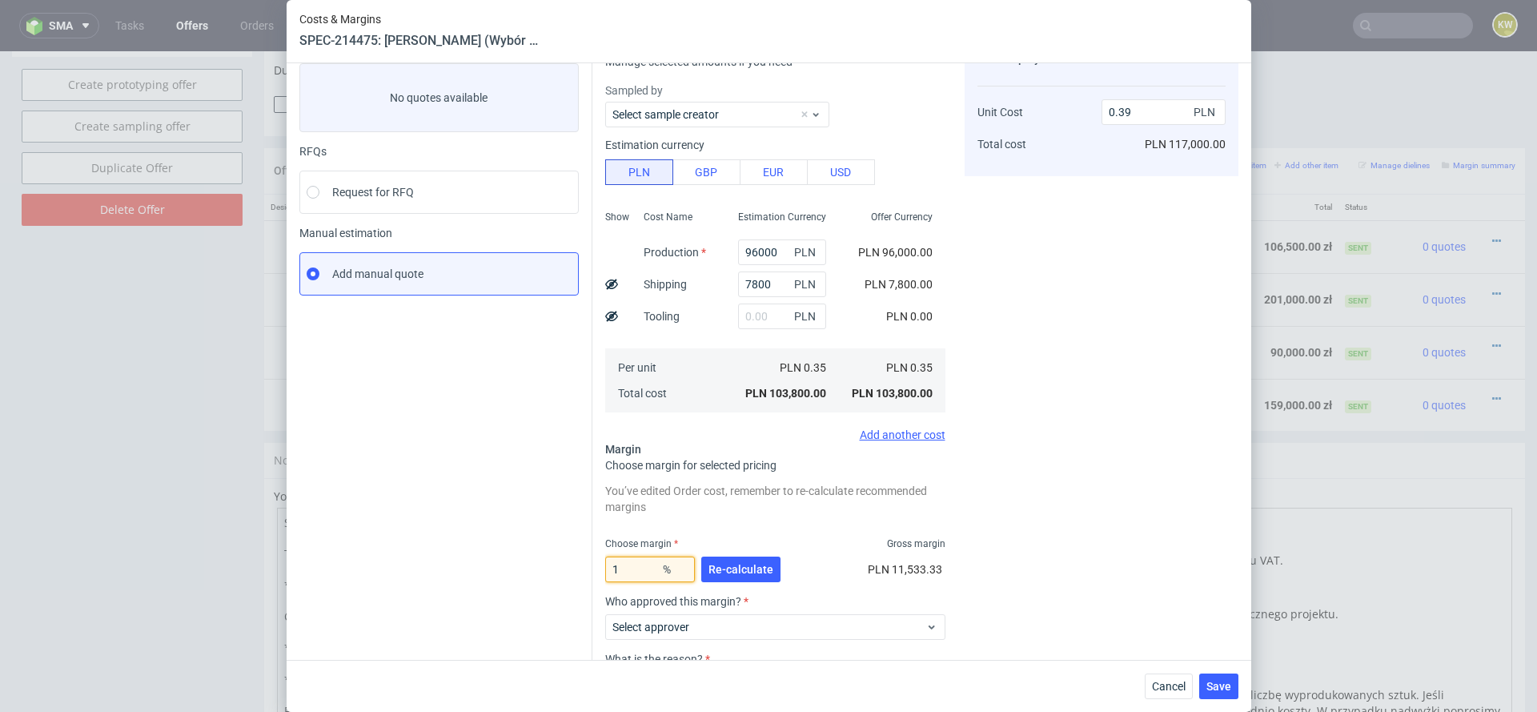
type input "12"
type input "0.4"
type input "12"
click at [1029, 535] on div "Cost displayed to the customer Unit Cost Total cost 0.4 PLN PLN 120,000.00" at bounding box center [1102, 411] width 274 height 746
click at [1165, 684] on span "Cancel" at bounding box center [1169, 685] width 34 height 11
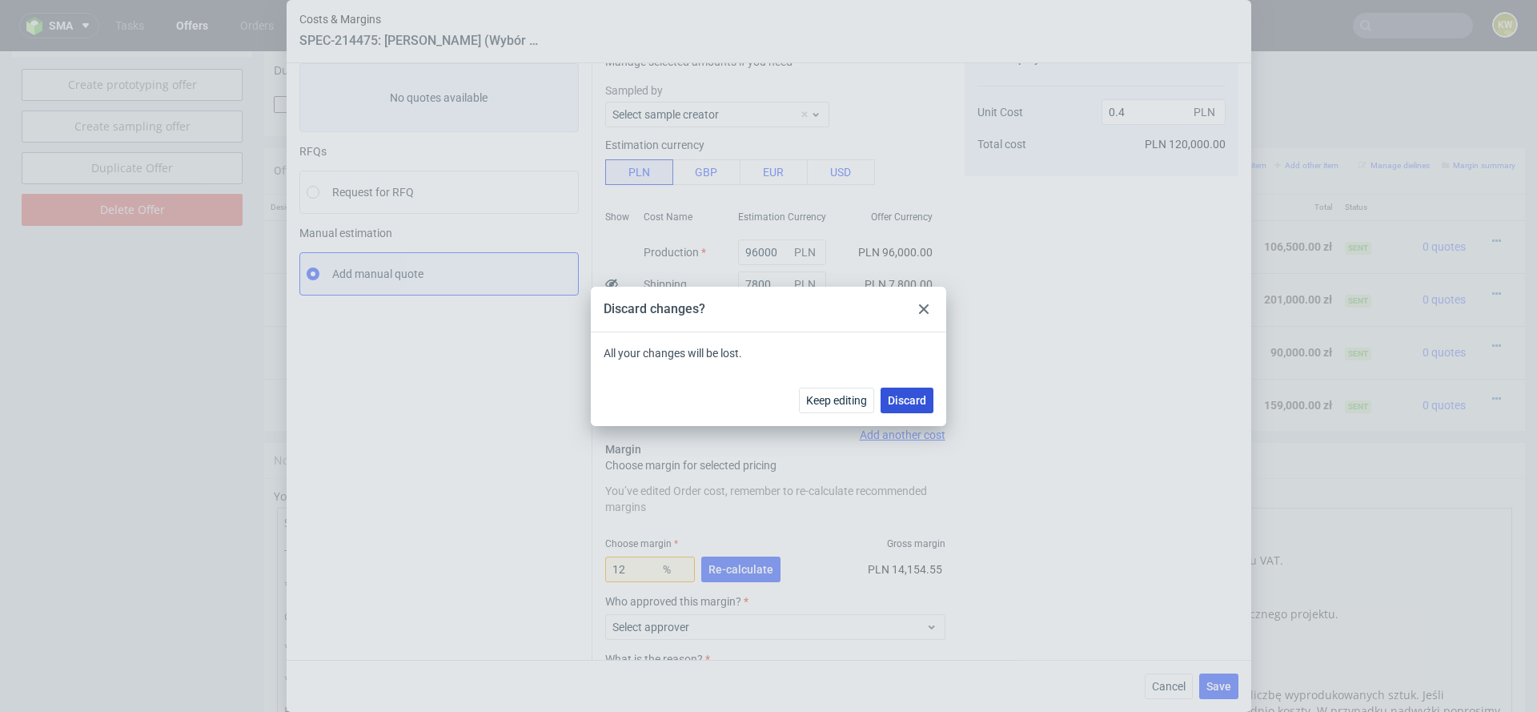
click at [905, 403] on span "Discard" at bounding box center [907, 400] width 38 height 11
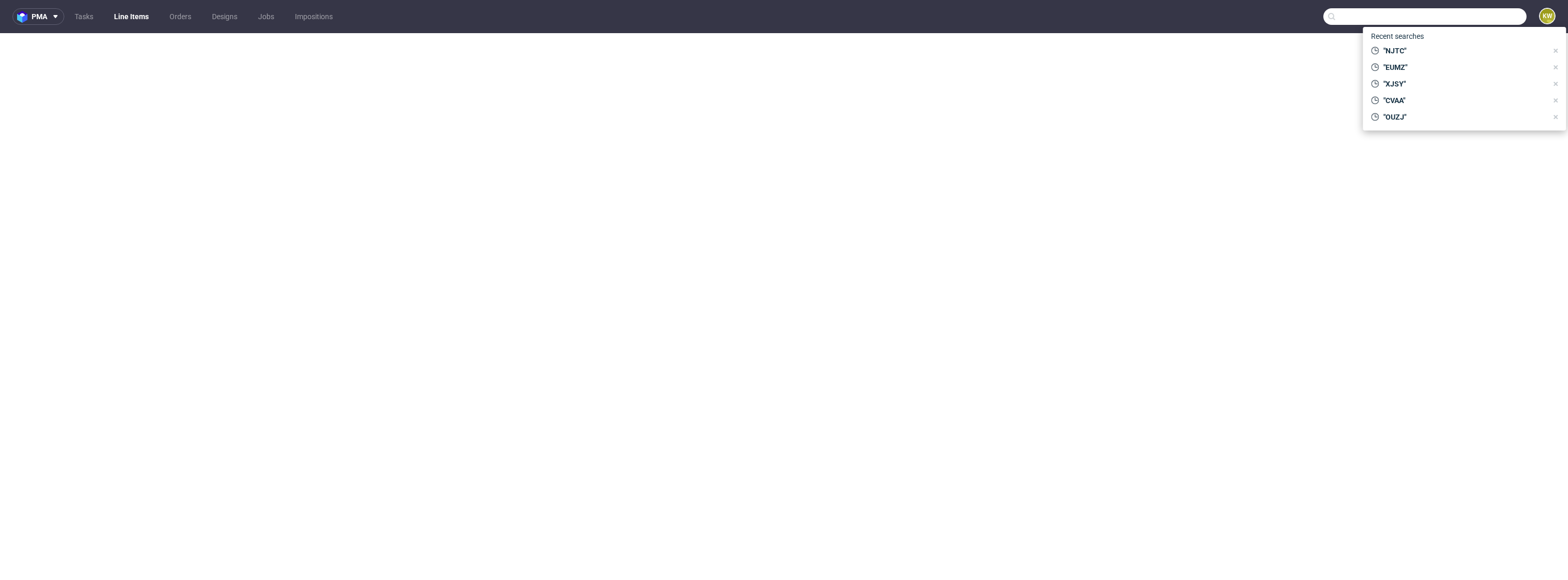
select select "in_progress"
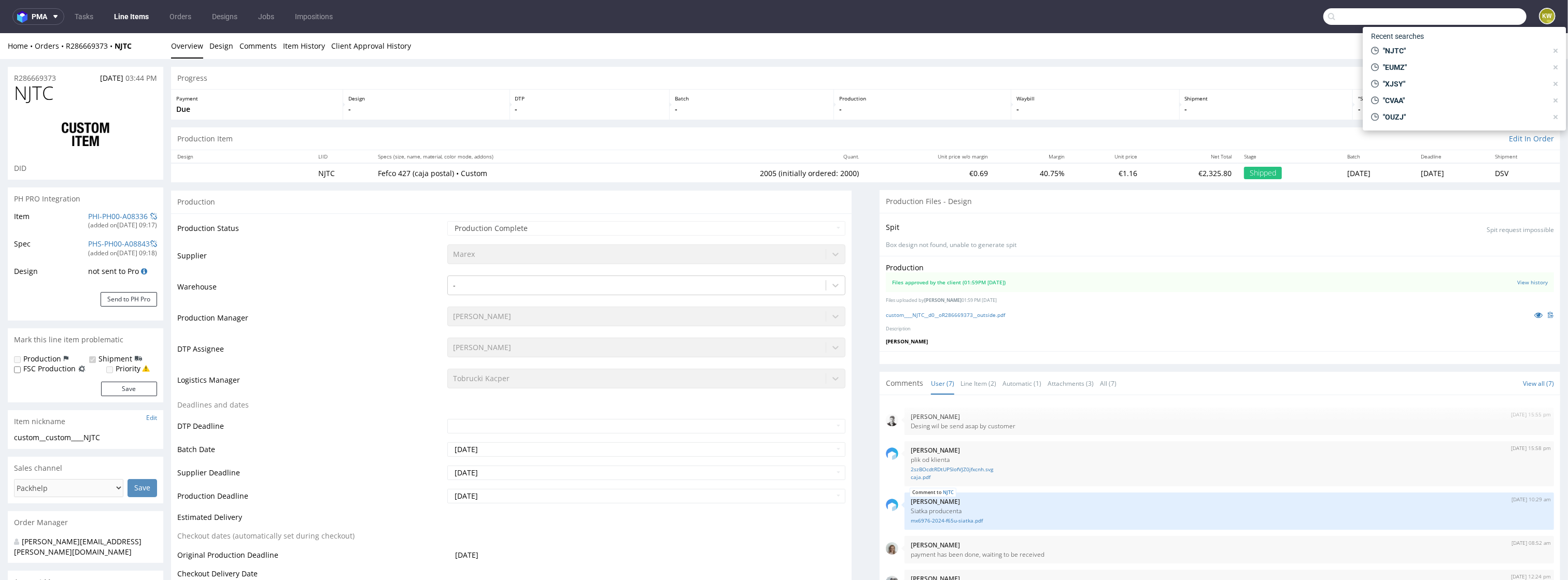
click at [1486, 12] on input "text" at bounding box center [1426, 17] width 203 height 17
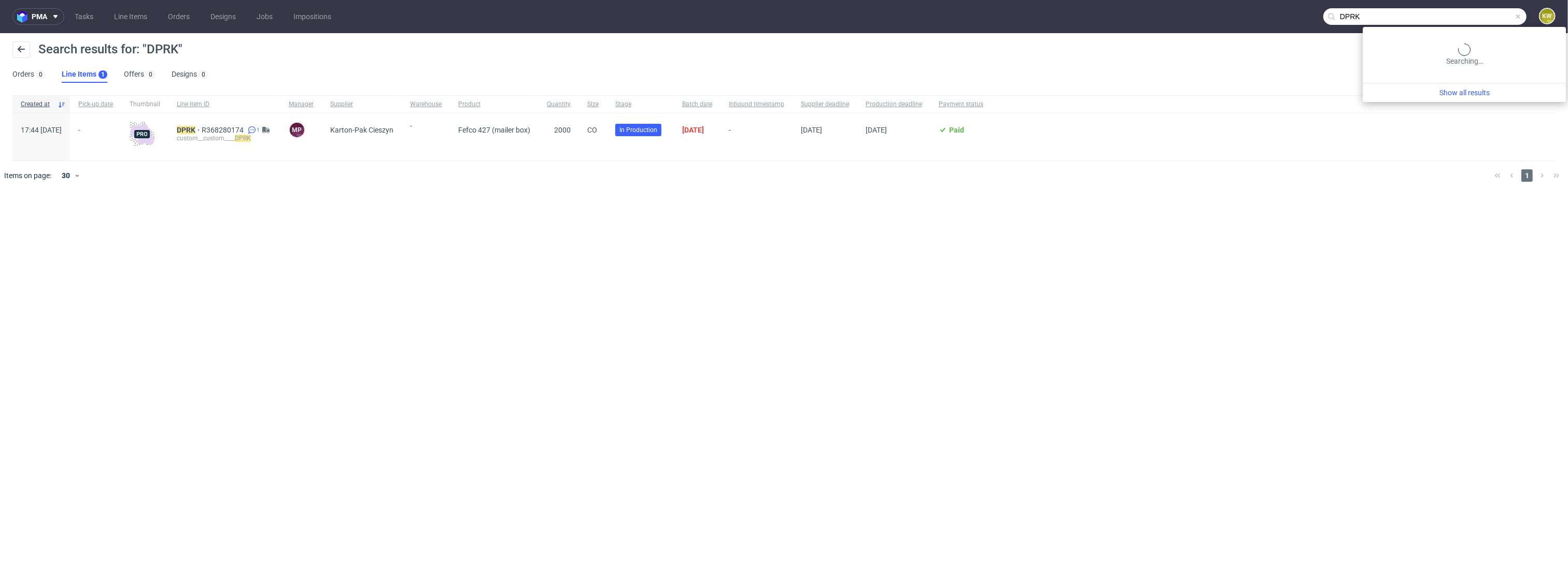
drag, startPoint x: 1495, startPoint y: 18, endPoint x: 1213, endPoint y: 14, distance: 282.0
click at [1213, 14] on nav "pma Tasks Line Items Orders Designs Jobs Impositions DPRK KW" at bounding box center [784, 16] width 1568 height 33
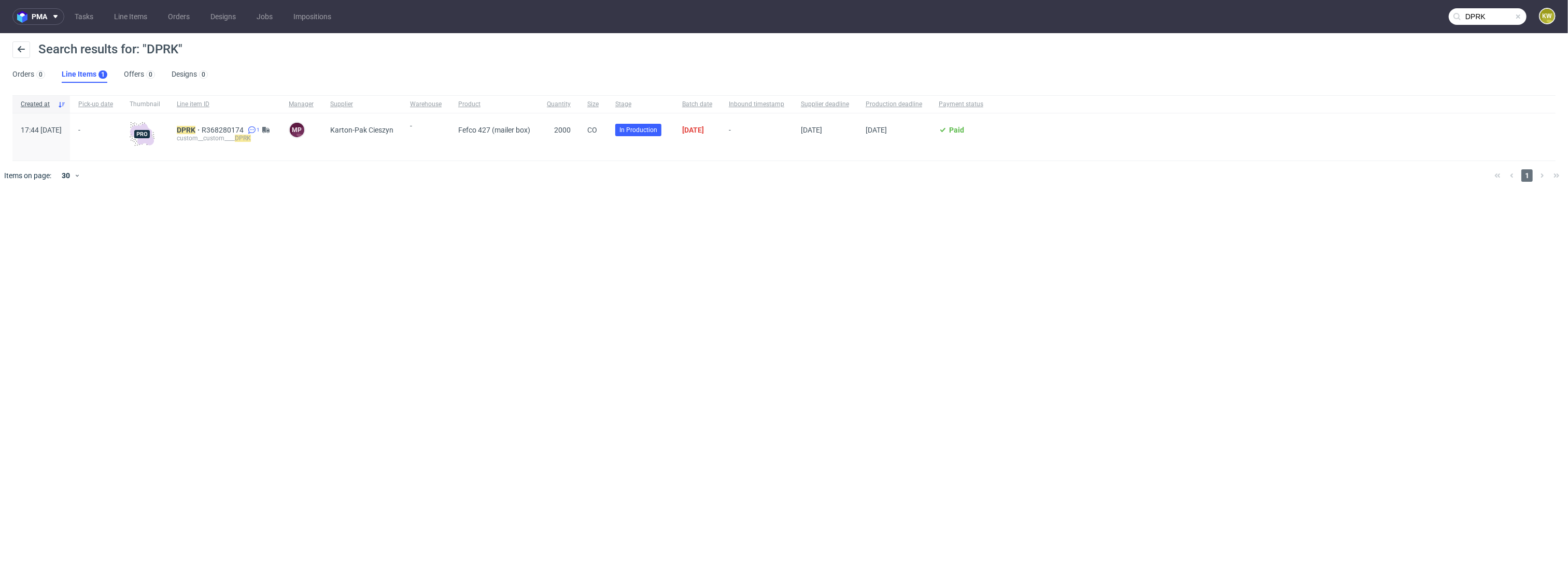
paste input "YNDN"
type input "YNDN"
click at [196, 129] on mark "YNDN" at bounding box center [187, 130] width 19 height 8
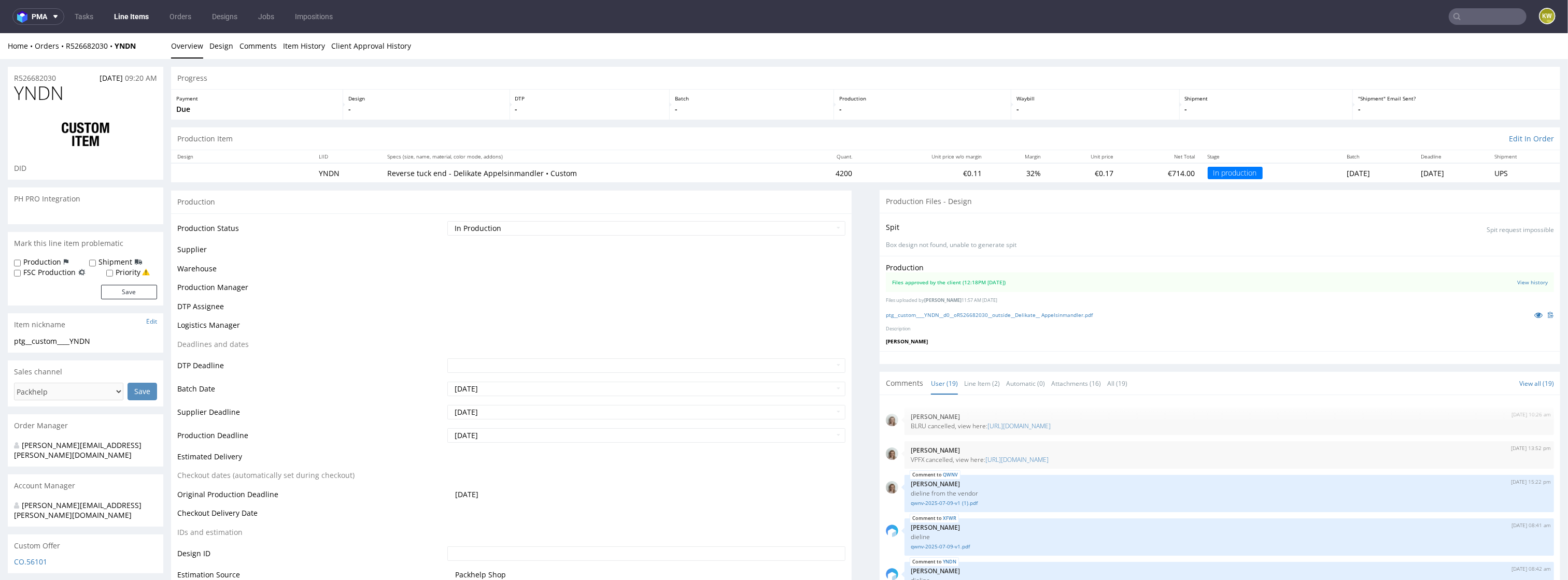
scroll to position [631, 0]
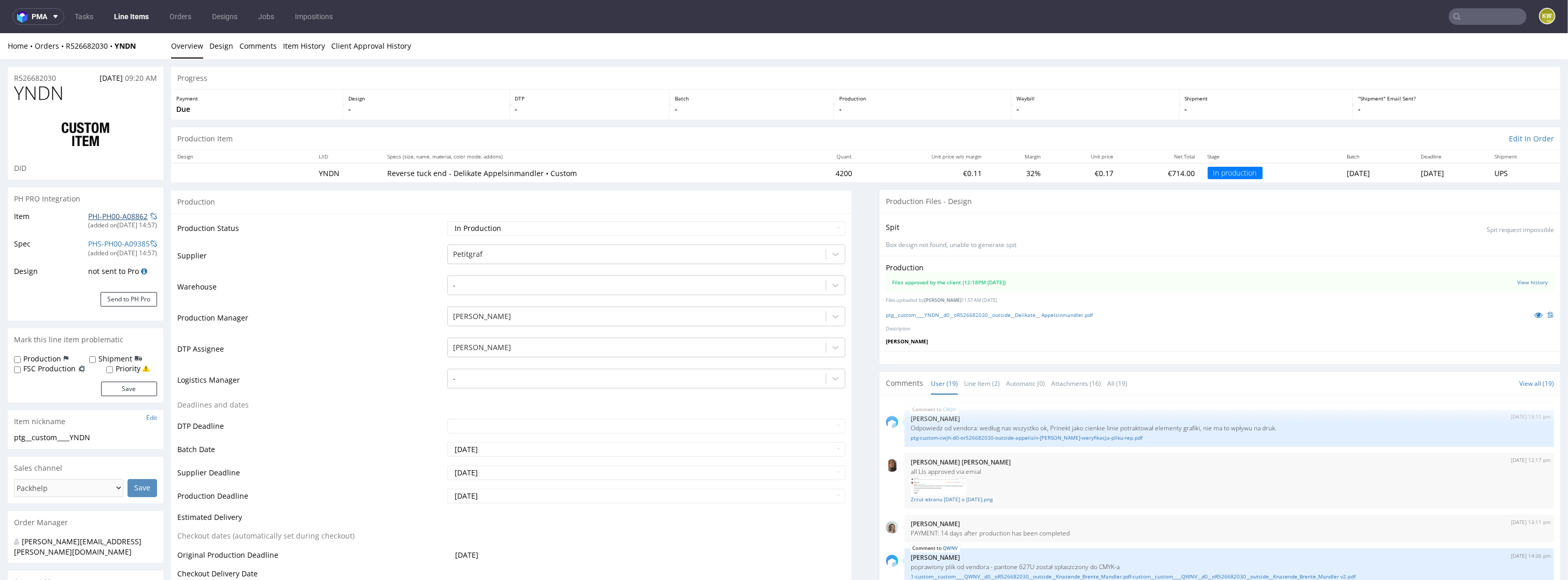
click at [95, 217] on link "PHI-PH00-A08862" at bounding box center [118, 216] width 60 height 10
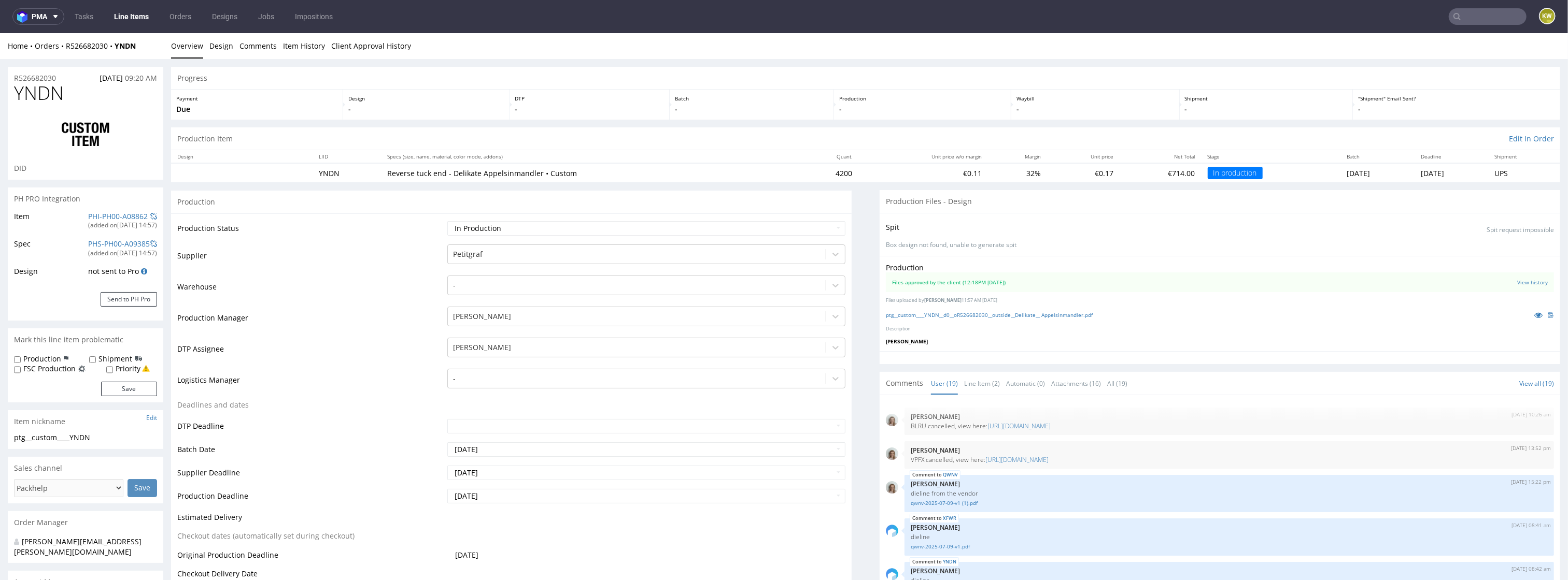
scroll to position [631, 0]
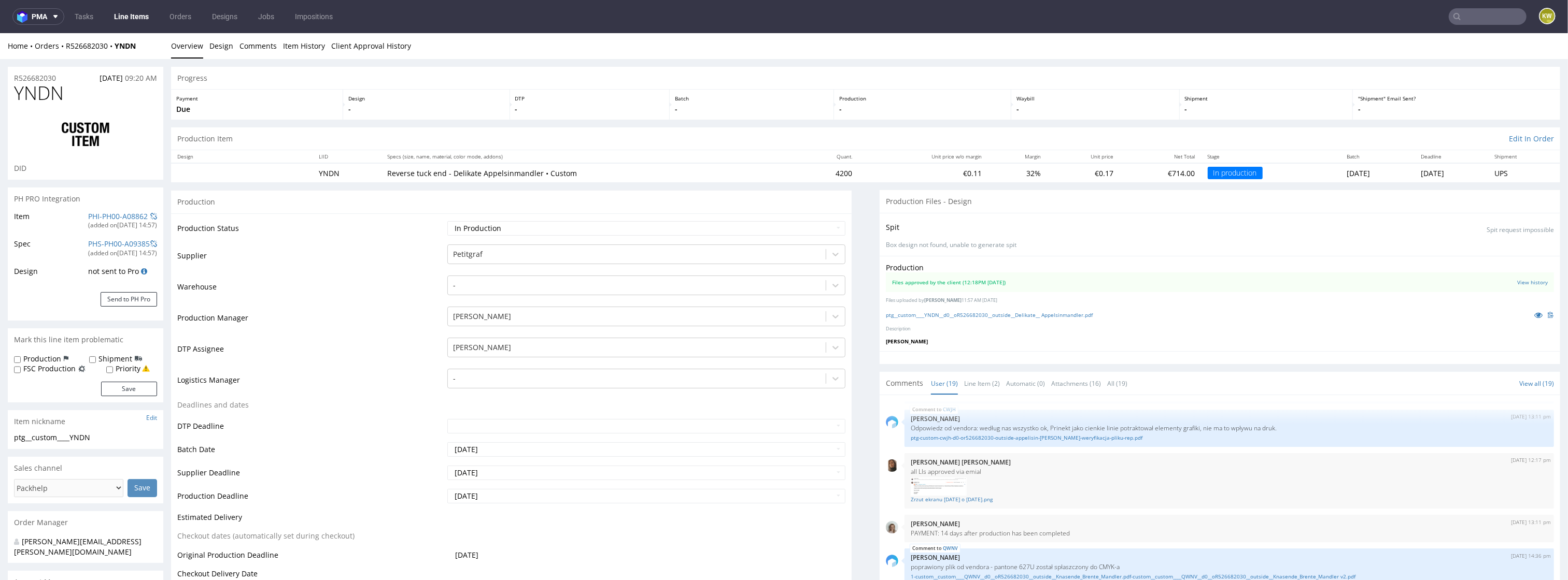
click at [1471, 9] on input "text" at bounding box center [1488, 17] width 78 height 17
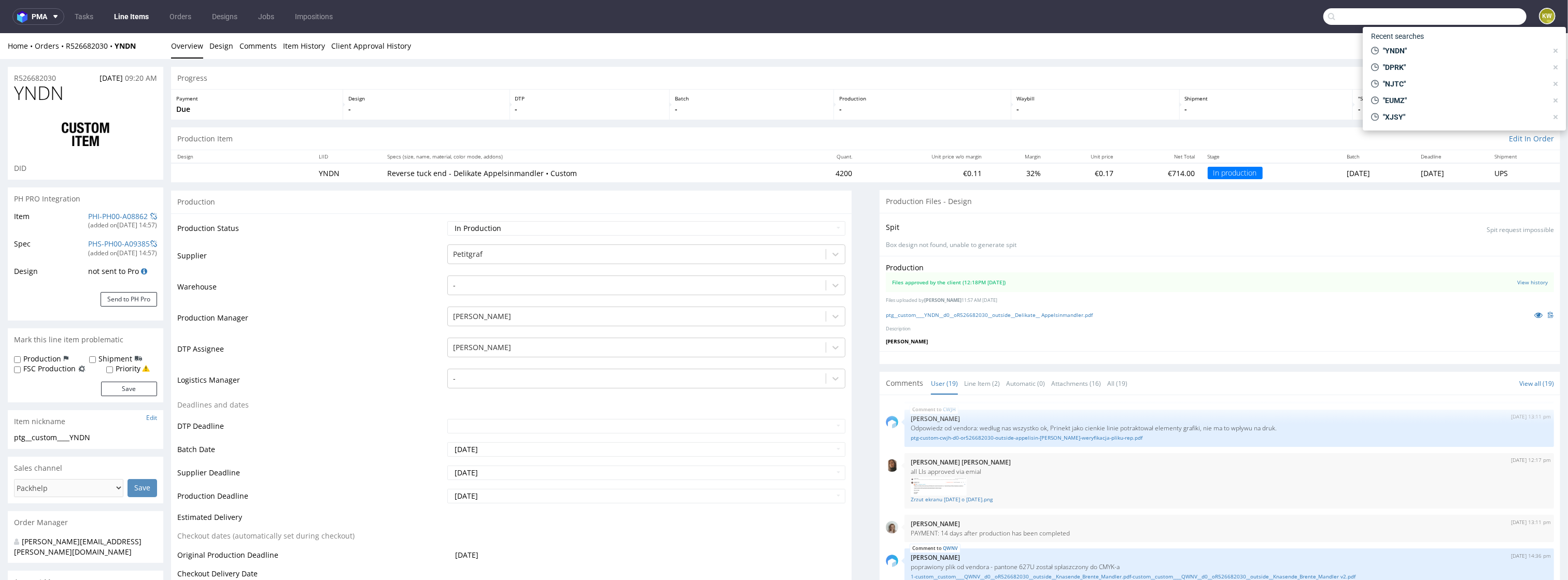
paste input "FHDA"
type input "FHDA"
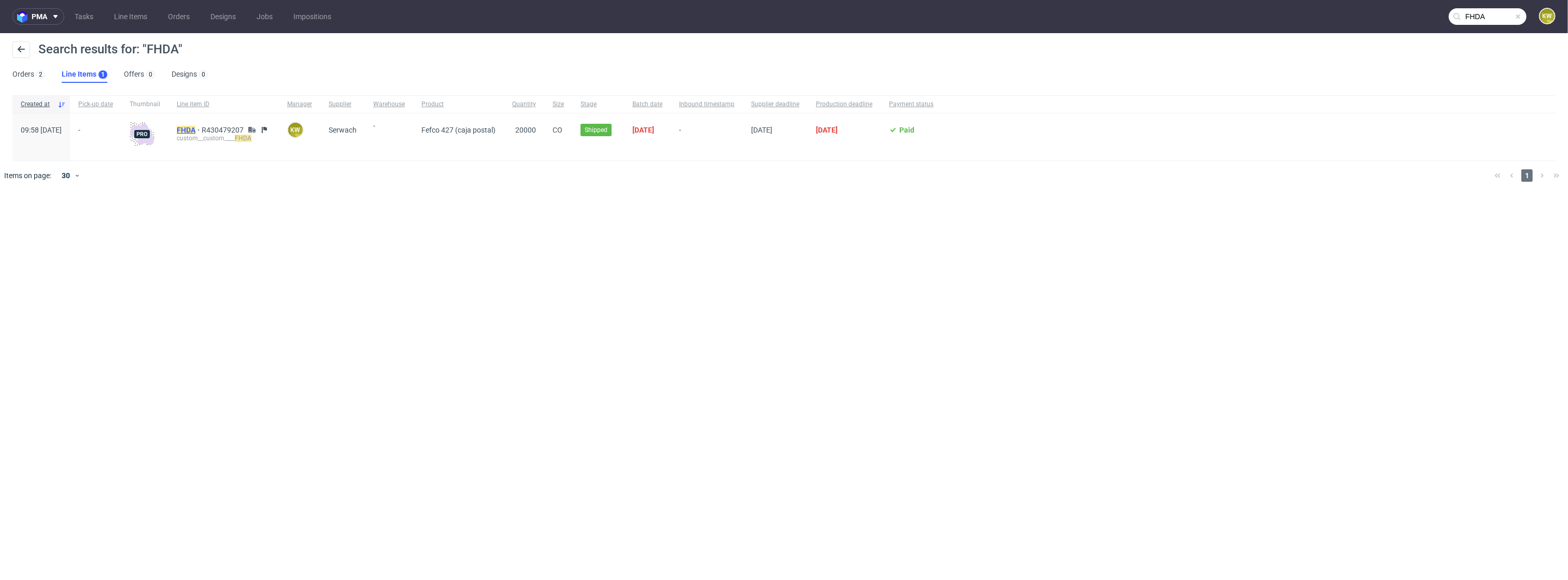
click at [196, 130] on mark "FHDA" at bounding box center [186, 130] width 19 height 8
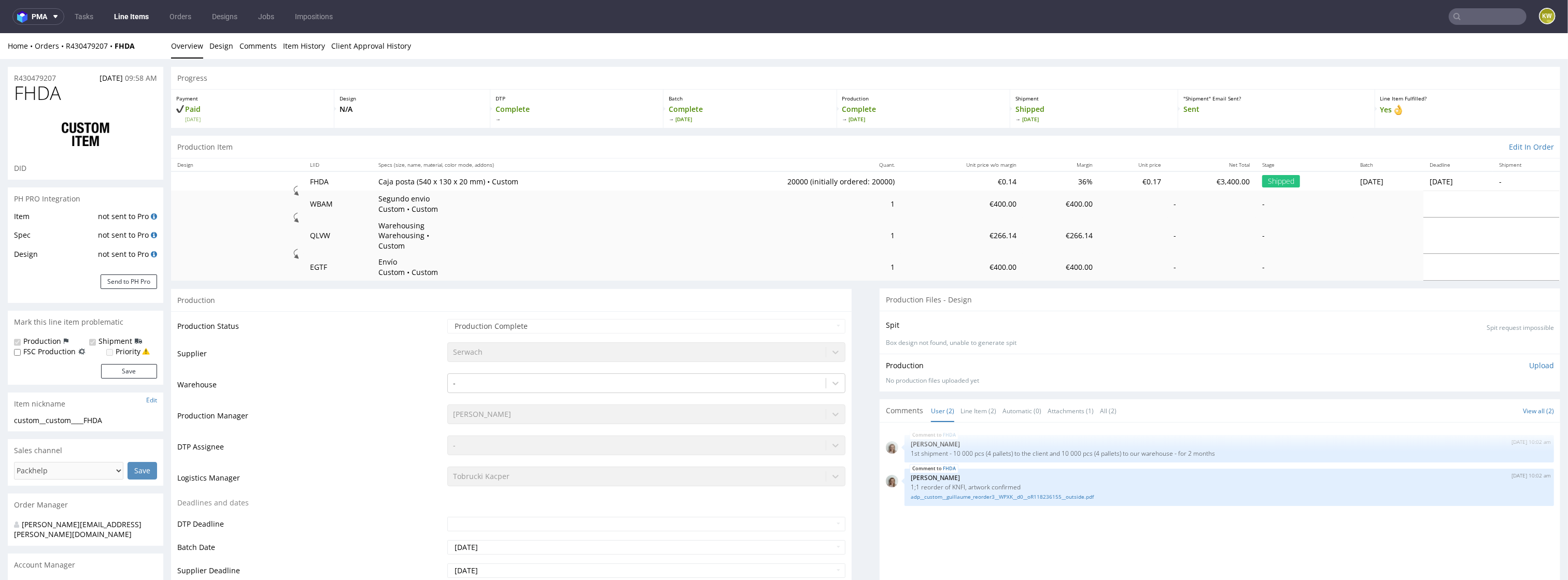
click at [1473, 22] on input "text" at bounding box center [1488, 17] width 78 height 17
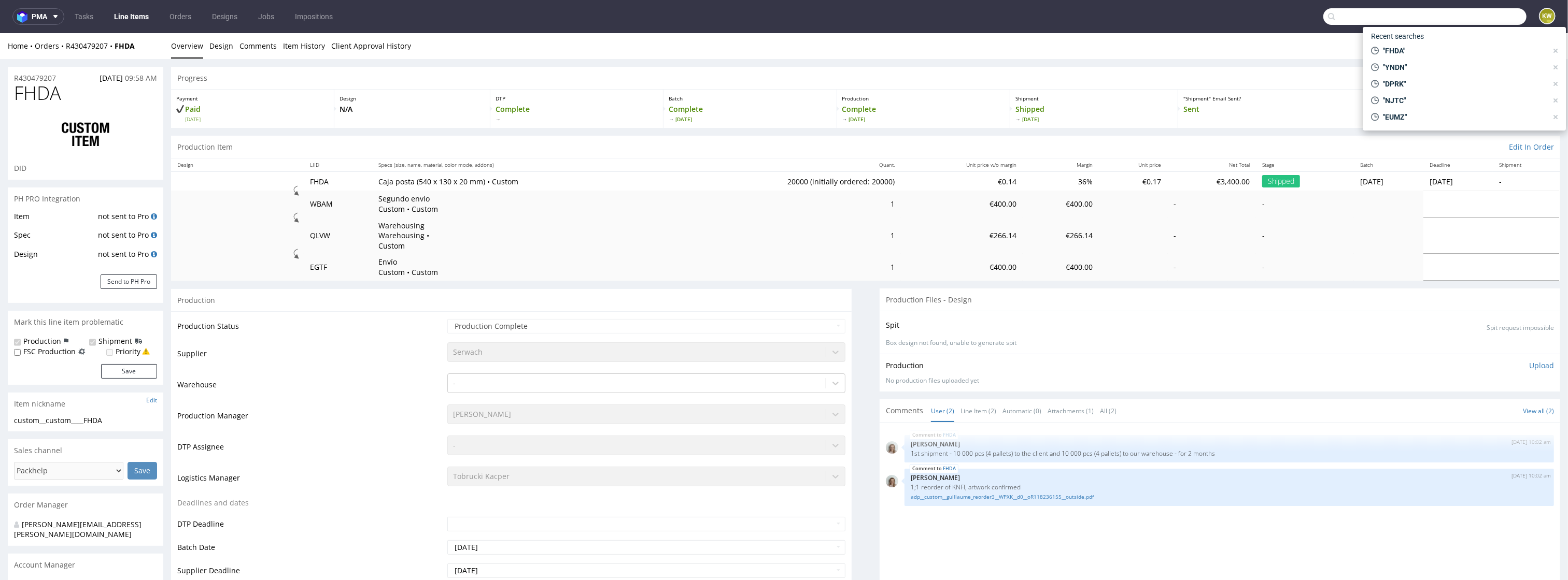
paste input "YNDN"
type input "YNDN"
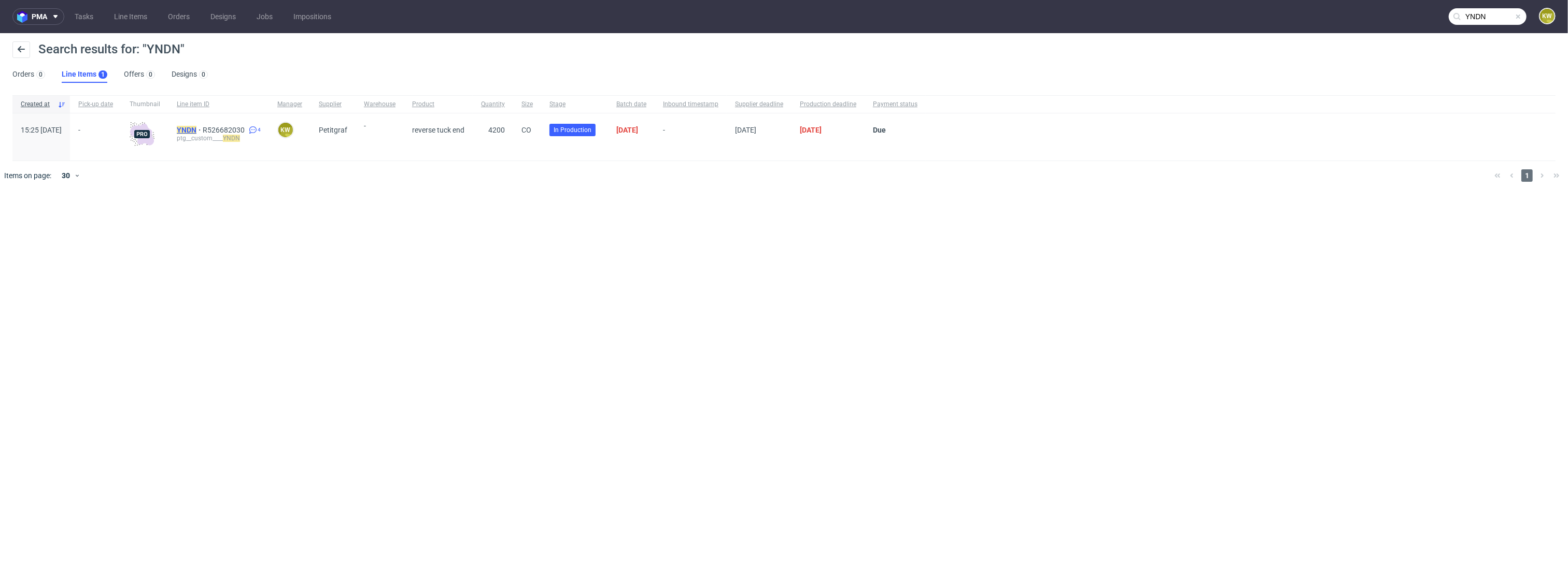
click at [196, 131] on mark "YNDN" at bounding box center [187, 130] width 19 height 8
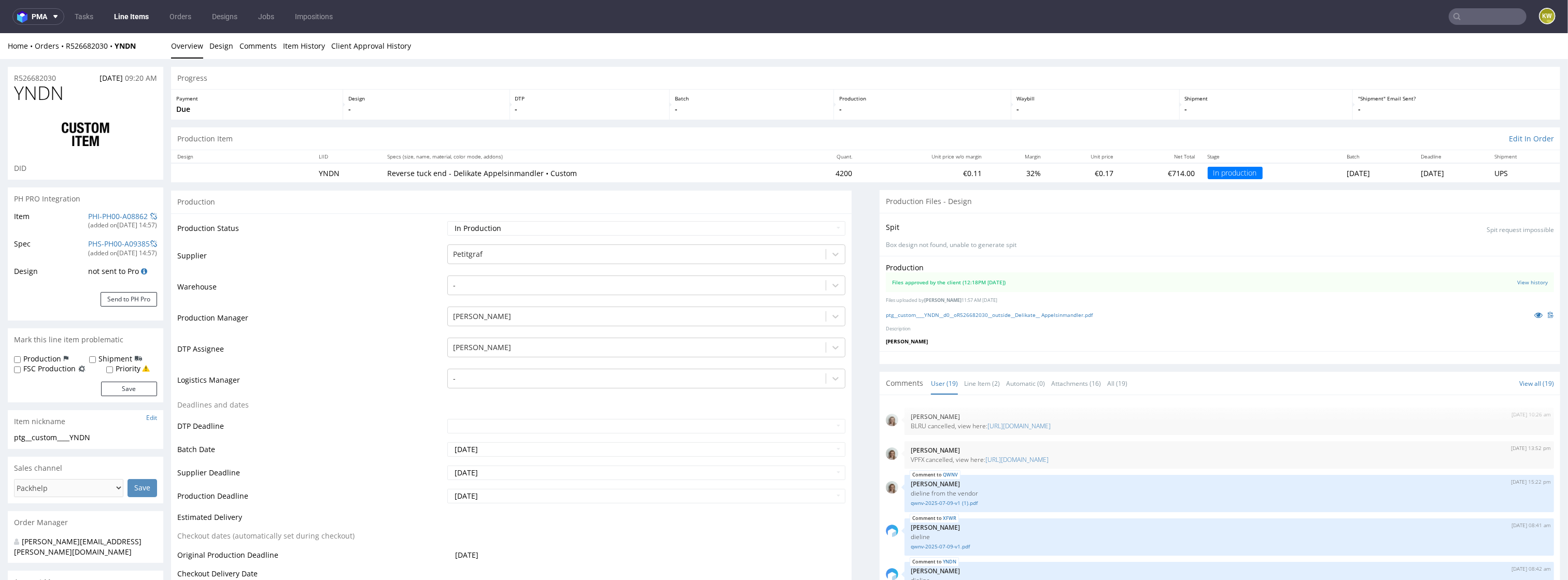
scroll to position [631, 0]
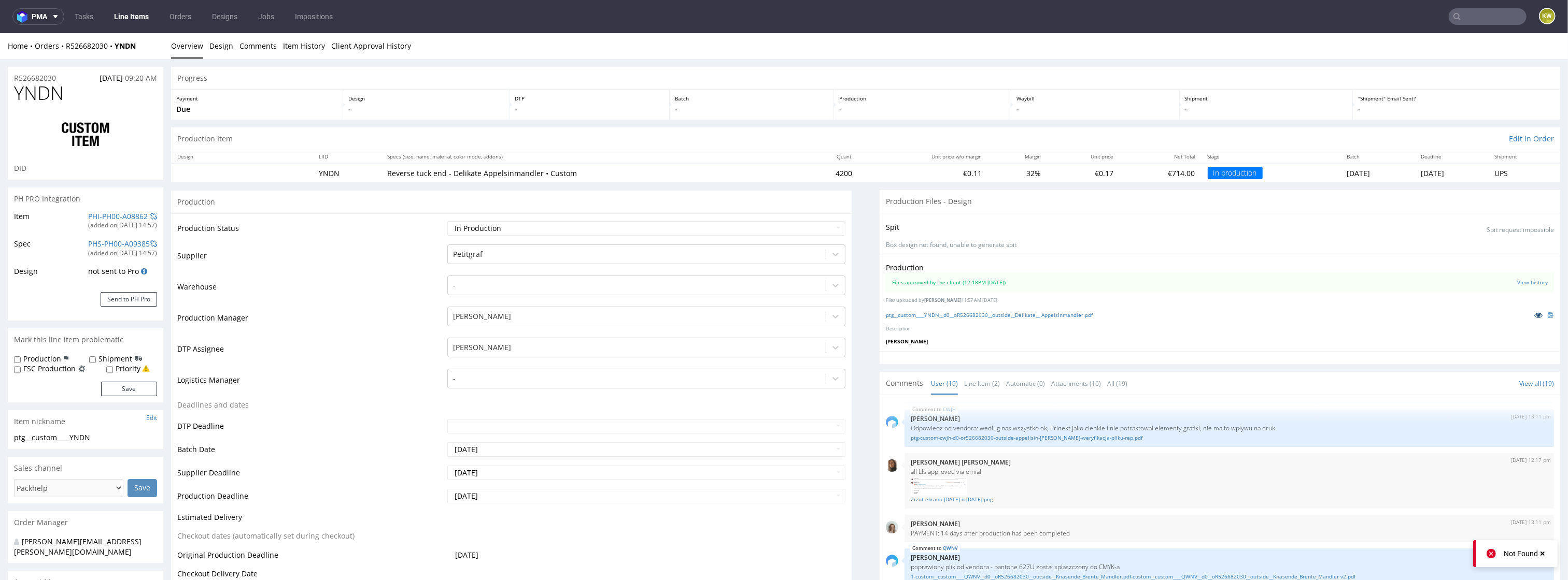
click at [1534, 314] on icon at bounding box center [1538, 315] width 8 height 7
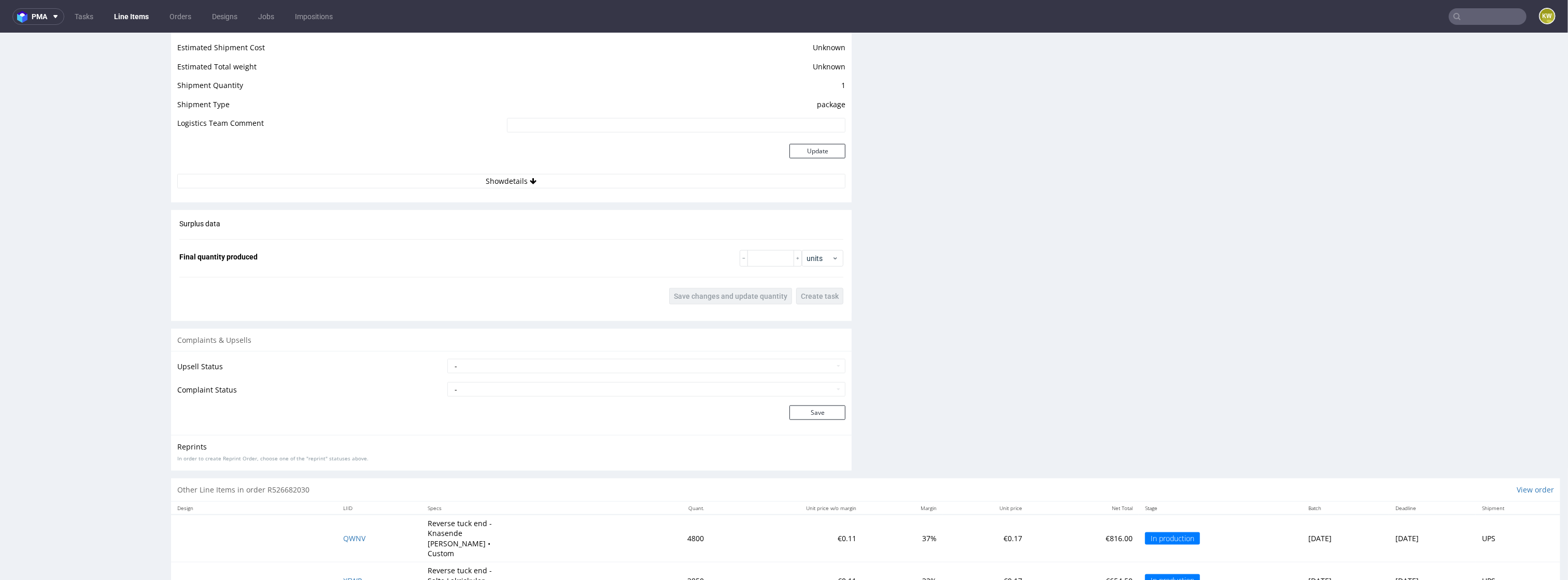
scroll to position [1308, 0]
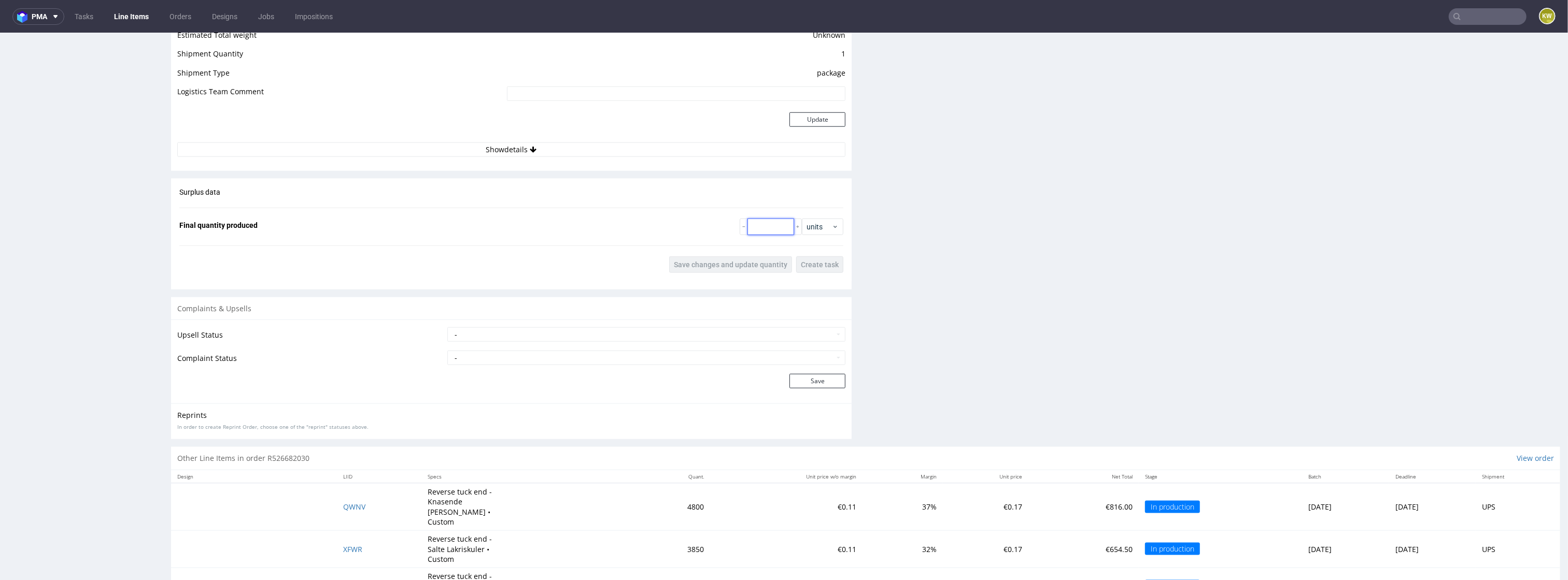
click at [771, 230] on input "number" at bounding box center [771, 227] width 47 height 17
type input "4410"
click at [696, 263] on span "Save changes and update quantity" at bounding box center [731, 264] width 113 height 7
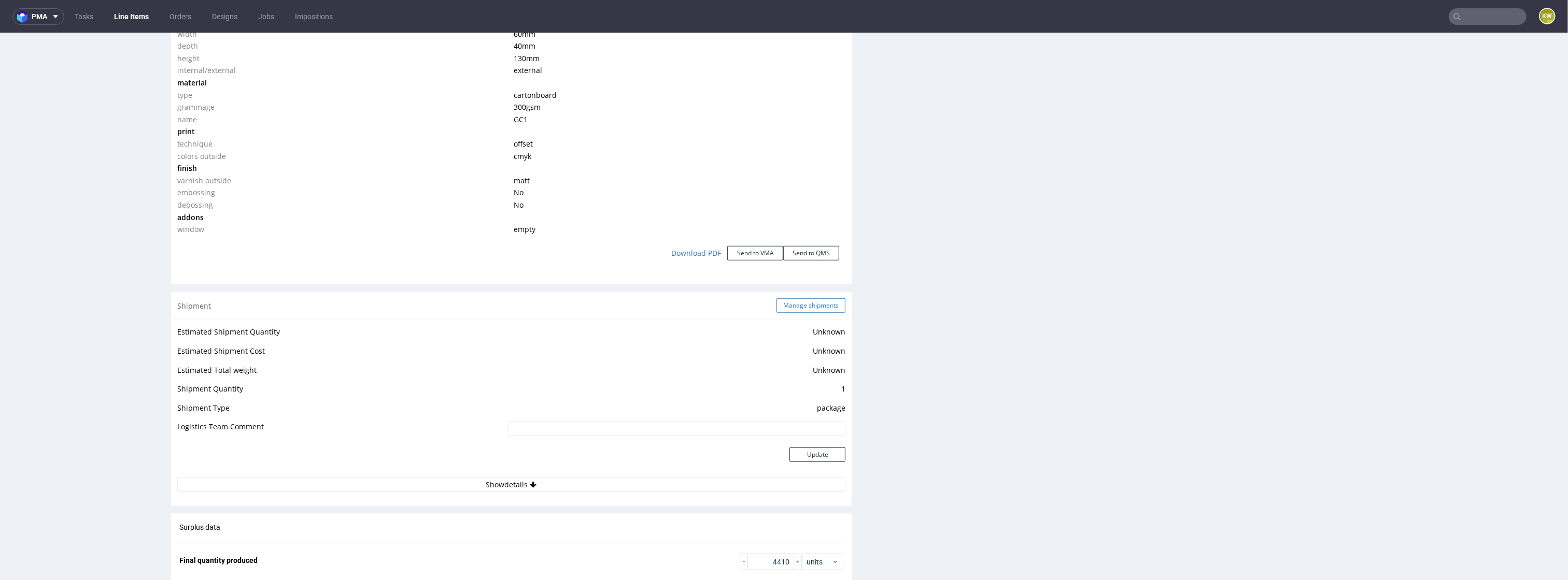
scroll to position [976, 0]
click at [796, 305] on button "Manage shipments" at bounding box center [811, 302] width 69 height 14
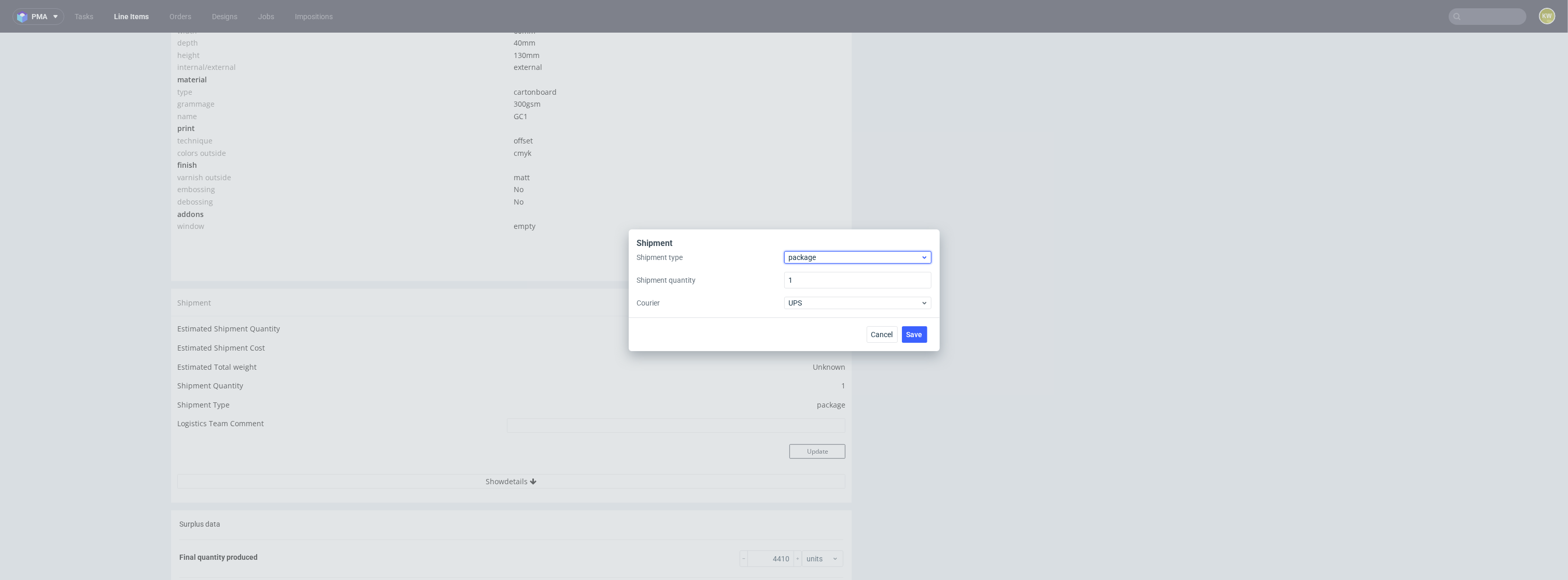
click at [811, 263] on div "package" at bounding box center [858, 257] width 147 height 12
click at [808, 284] on div "pallet" at bounding box center [858, 278] width 139 height 19
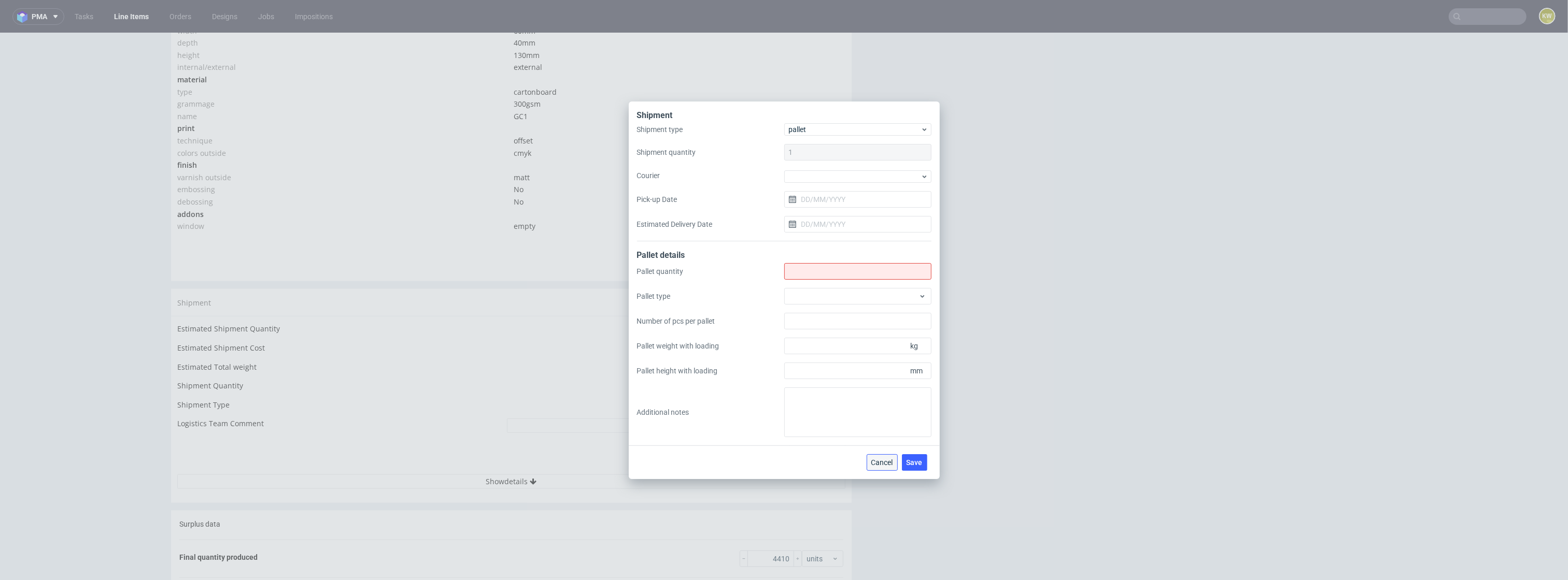
click at [888, 465] on span "Cancel" at bounding box center [883, 462] width 22 height 7
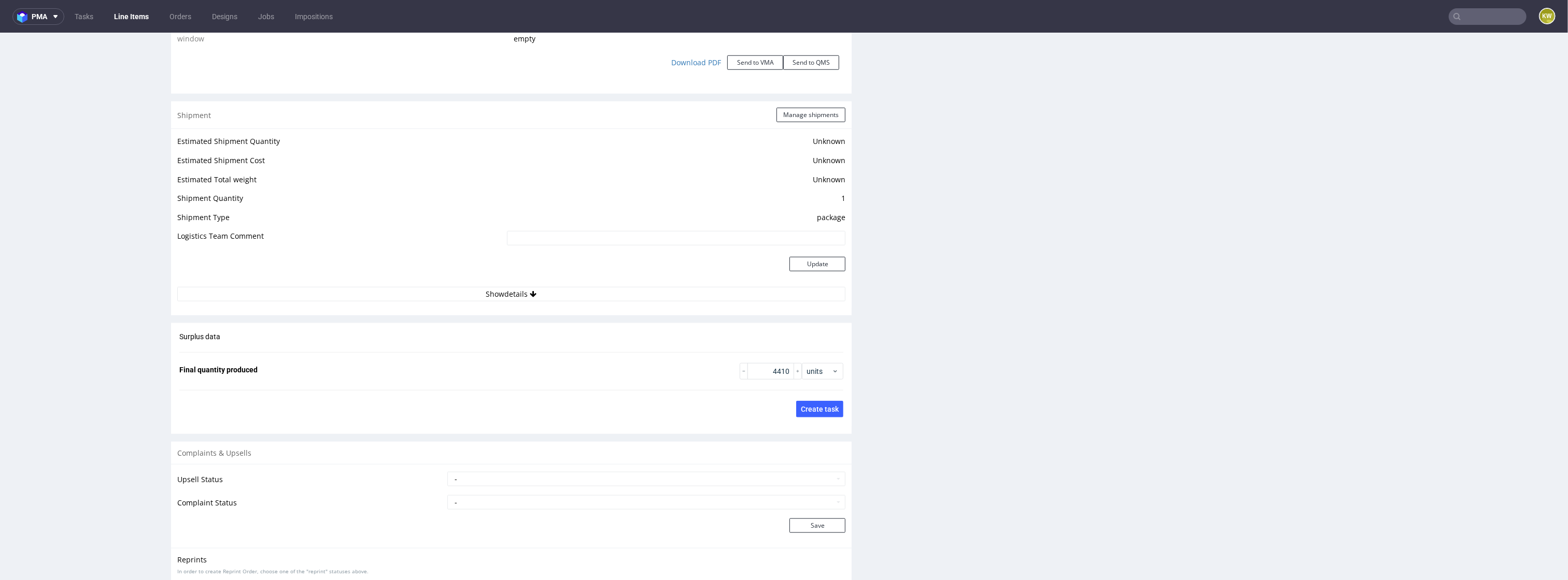
scroll to position [1163, 0]
click at [796, 120] on button "Manage shipments" at bounding box center [811, 115] width 69 height 14
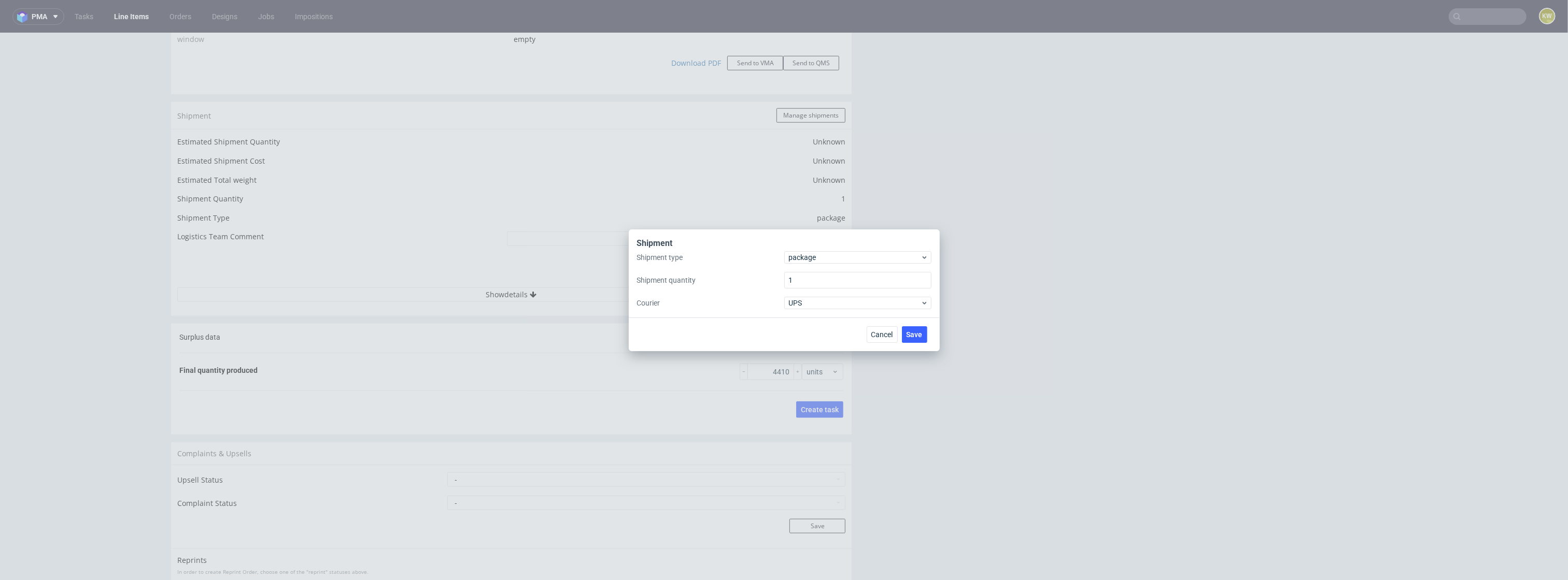
click at [793, 263] on div "Shipment type package Shipment quantity 1 Courier UPS" at bounding box center [784, 280] width 295 height 58
click at [799, 260] on span "package" at bounding box center [855, 258] width 132 height 10
click at [799, 279] on div "pallet" at bounding box center [858, 278] width 139 height 19
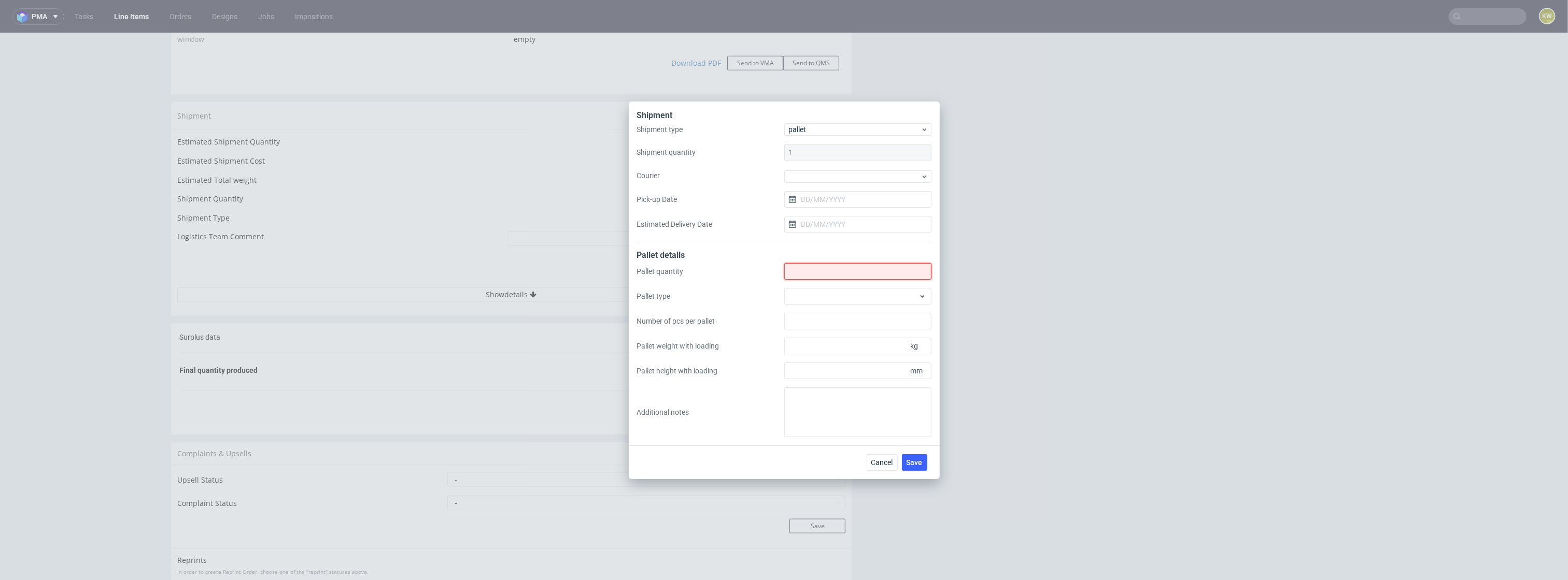
click at [819, 274] on input "Shipment type" at bounding box center [858, 272] width 147 height 17
type input "2"
click at [812, 292] on div at bounding box center [858, 296] width 147 height 17
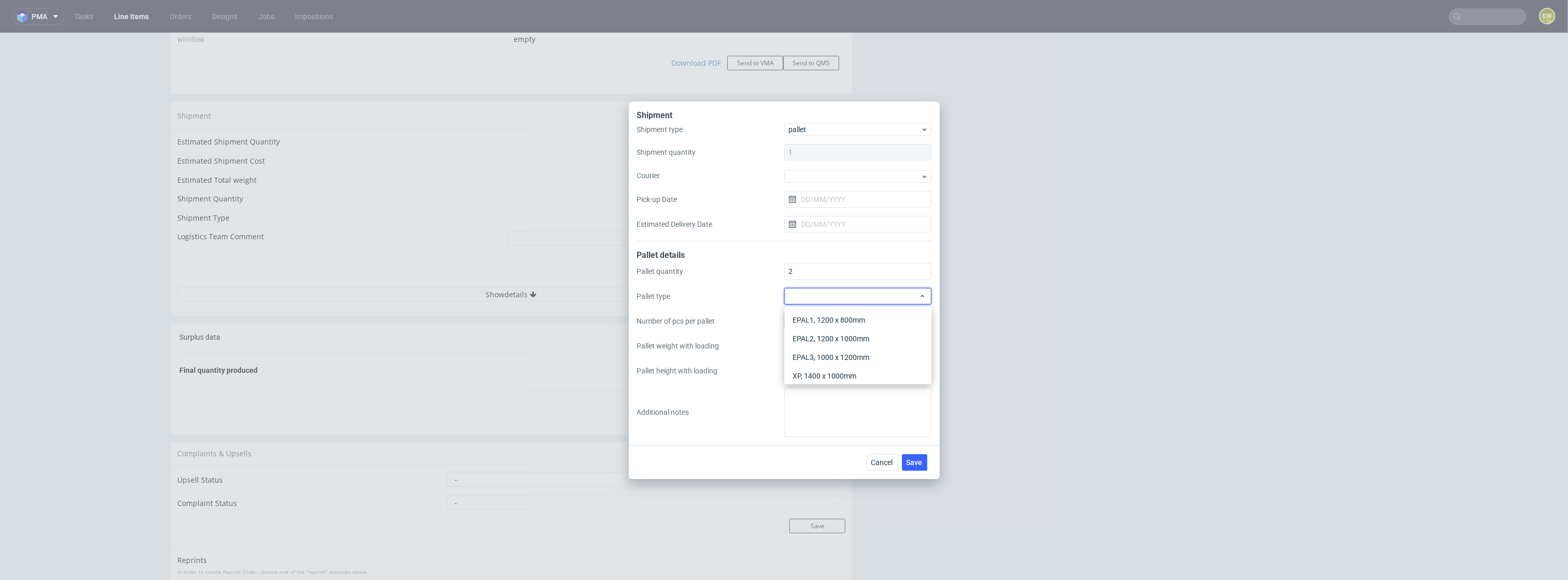
click at [814, 317] on div "EPAL1, 1200 x 800mm" at bounding box center [858, 320] width 139 height 19
click at [813, 344] on input "Pallet weight with loading" at bounding box center [858, 346] width 147 height 17
type input "220"
click at [808, 368] on input "Pallet height with loading" at bounding box center [858, 371] width 147 height 17
type input "1600"
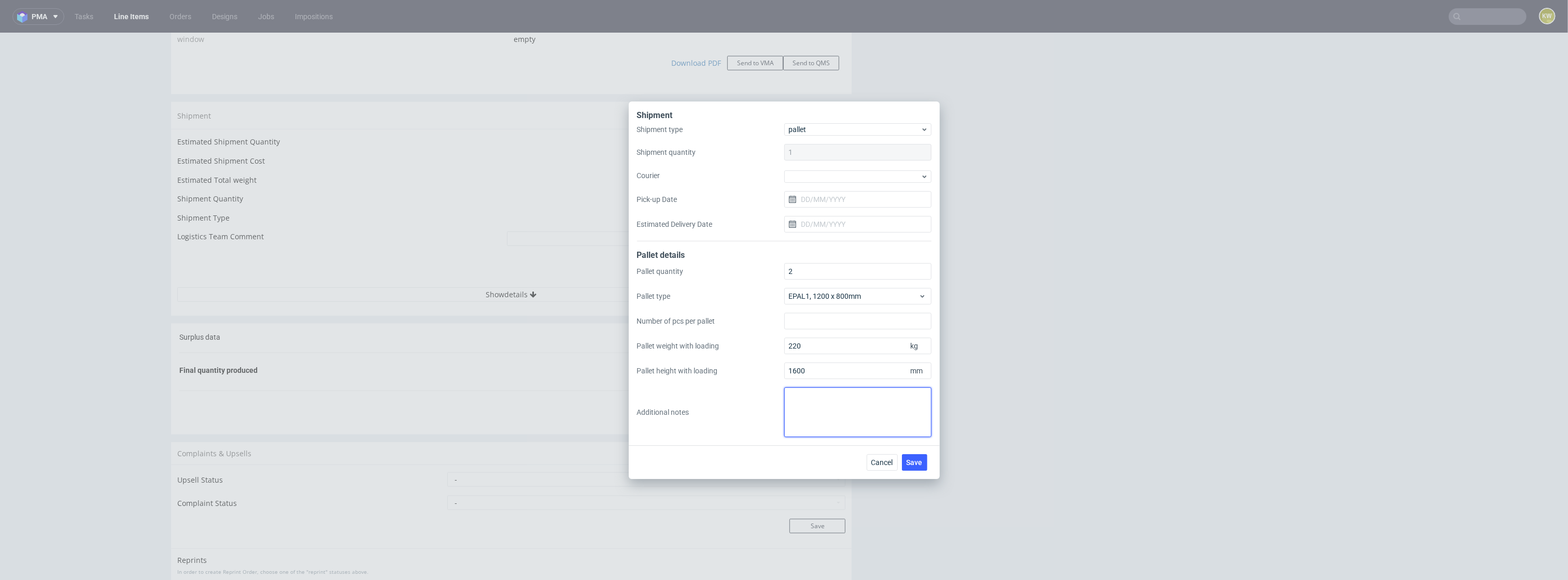
click at [817, 399] on textarea at bounding box center [858, 412] width 147 height 50
drag, startPoint x: 816, startPoint y: 408, endPoint x: 729, endPoint y: 378, distance: 92.0
click at [729, 378] on div "Pallet quantity 2 Pallet type EPAL1, 1200 x 800mm Number of pcs per pallet Pall…" at bounding box center [784, 350] width 295 height 174
type textarea "całe zamówienie zapakowane razem na 2 palety"
click at [916, 466] on span "Save" at bounding box center [915, 462] width 16 height 7
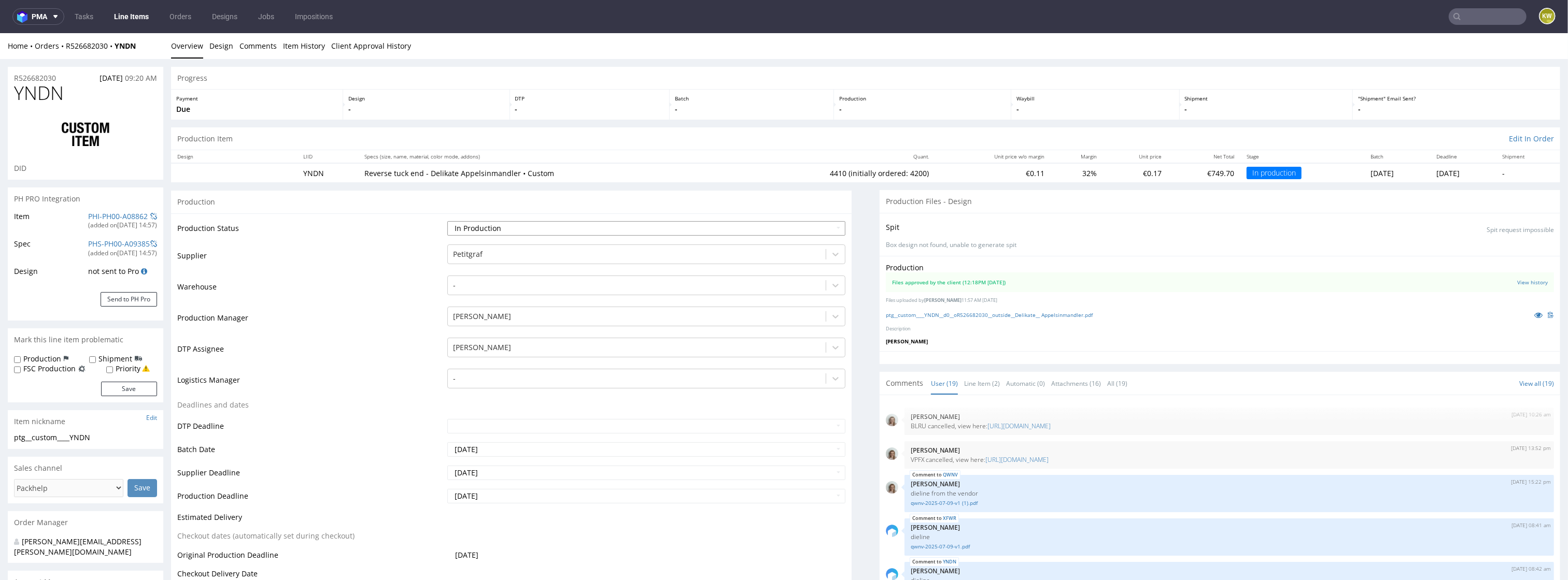
scroll to position [631, 0]
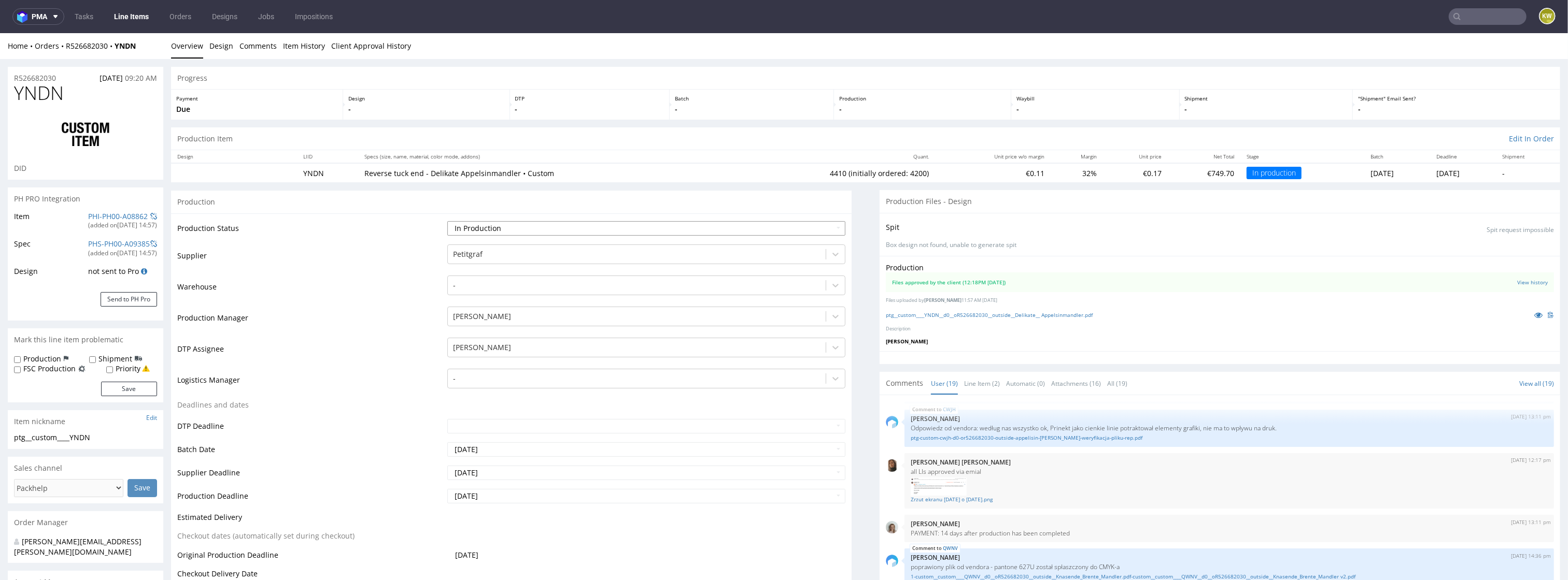
click at [558, 229] on select "Waiting for Artwork Waiting for Diecut Waiting for Mockup Waiting for DTP Waiti…" at bounding box center [647, 229] width 399 height 14
select select "production_complete"
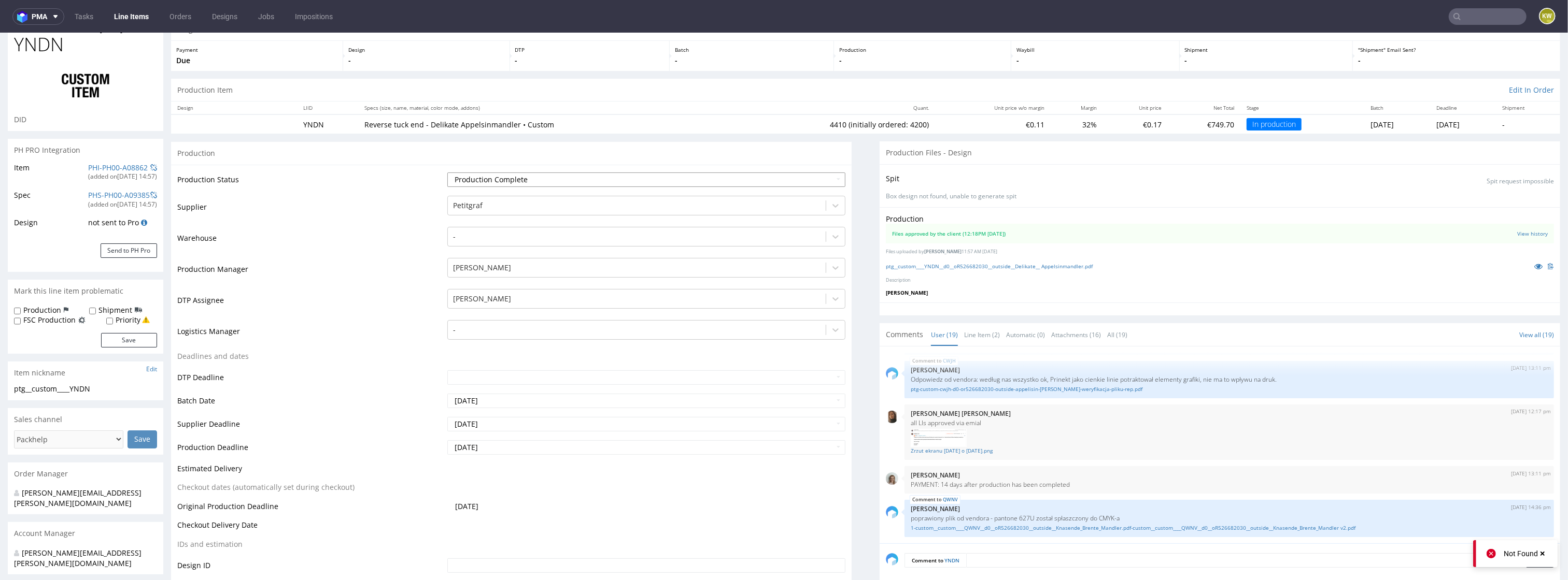
scroll to position [50, 0]
click at [541, 425] on input "[DATE]" at bounding box center [647, 423] width 399 height 14
click at [503, 388] on td "27" at bounding box center [503, 391] width 16 height 16
type input "[DATE]"
click at [503, 445] on input "[DATE]" at bounding box center [647, 446] width 399 height 14
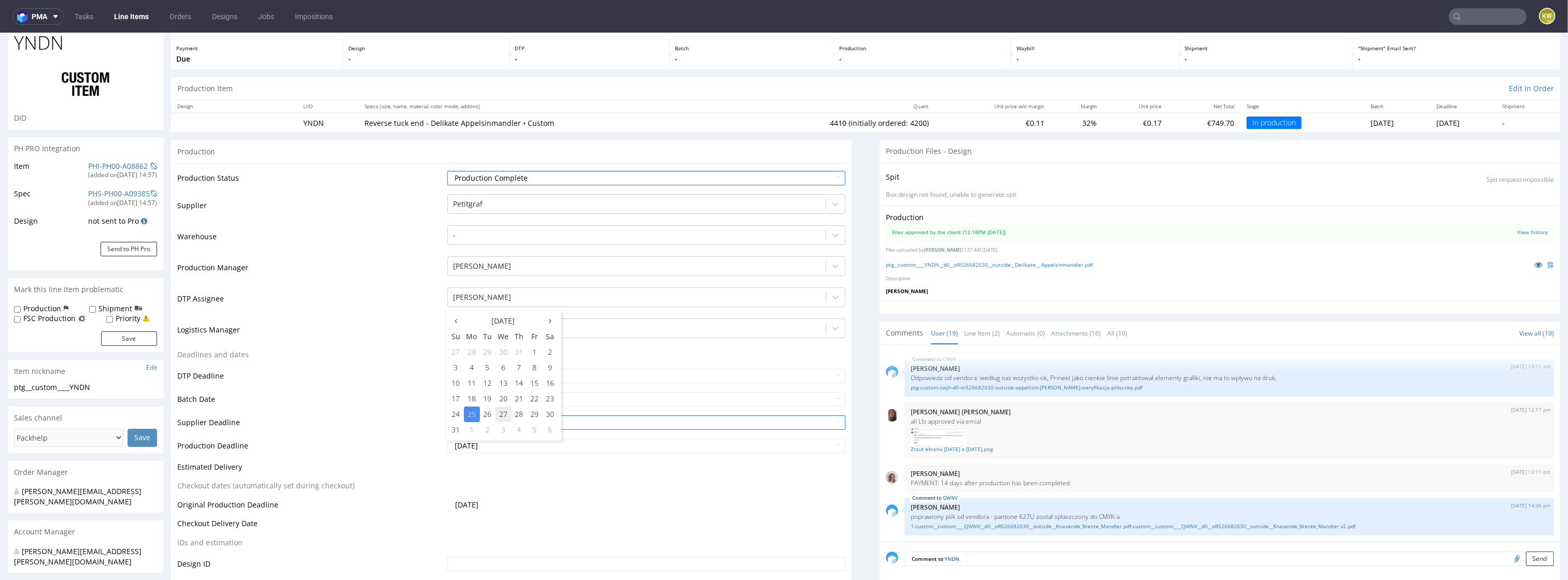
click at [501, 414] on td "27" at bounding box center [503, 414] width 16 height 16
type input "[DATE]"
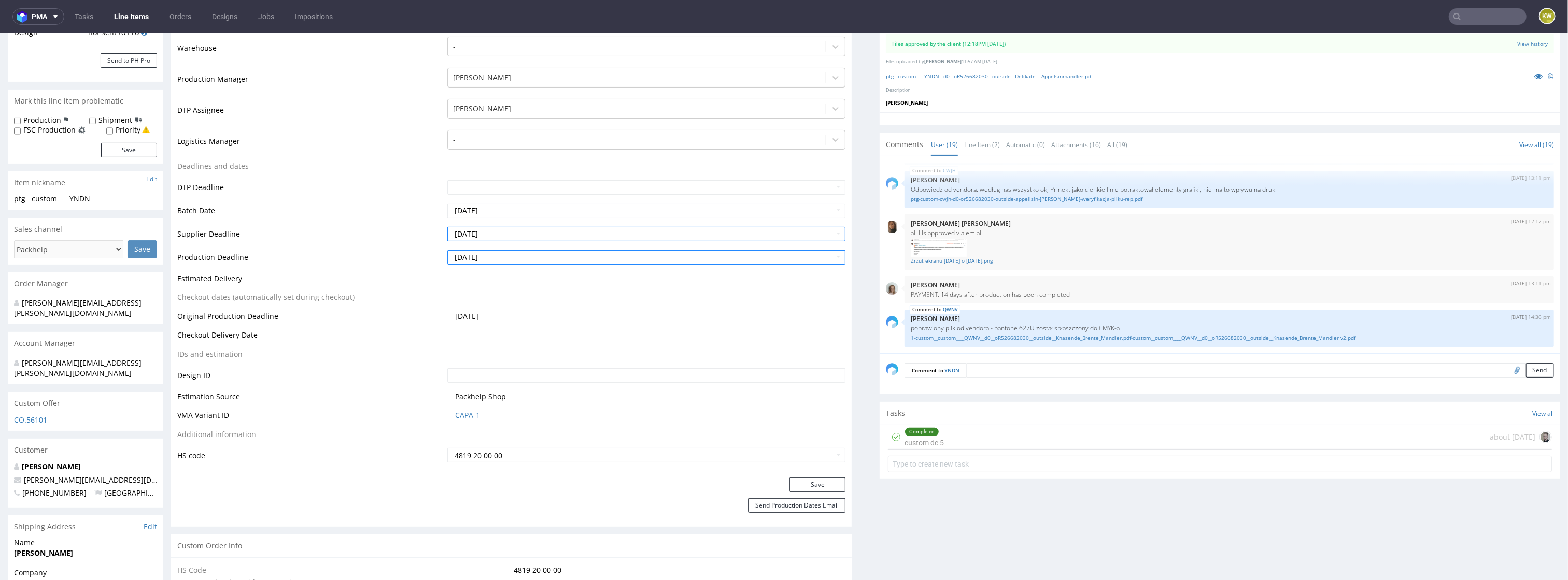
scroll to position [251, 0]
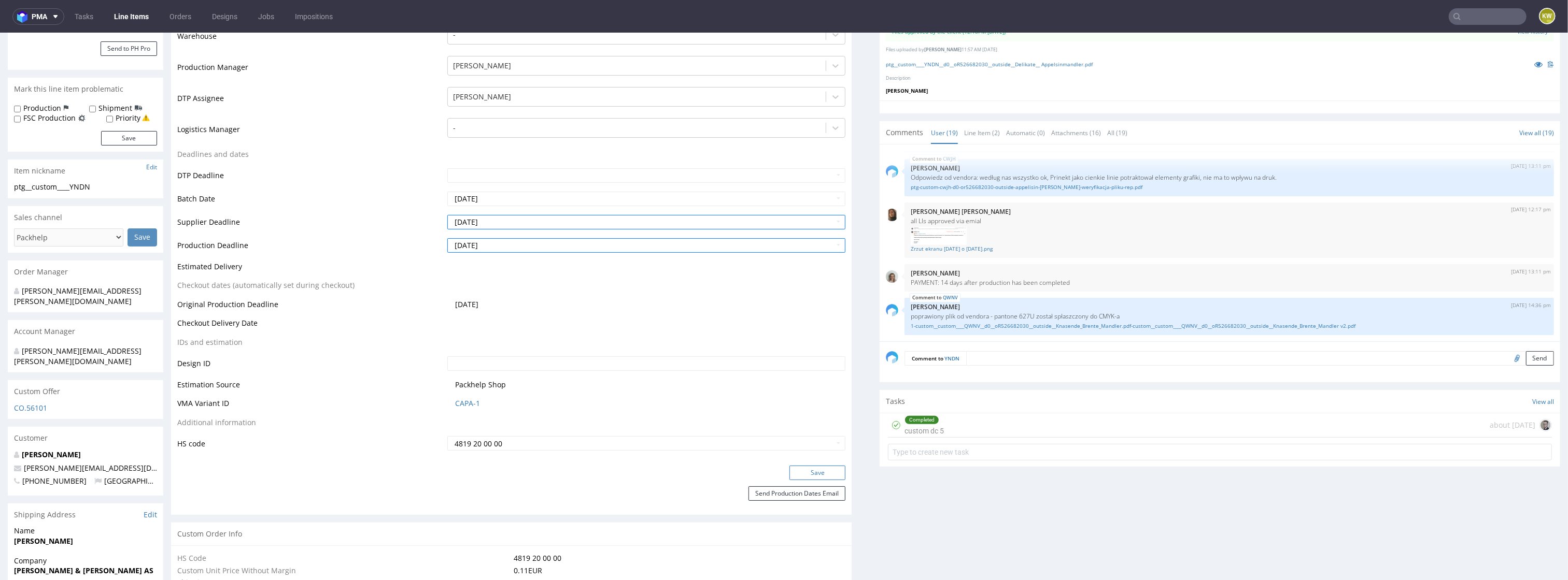
click at [806, 469] on button "Save" at bounding box center [817, 473] width 56 height 14
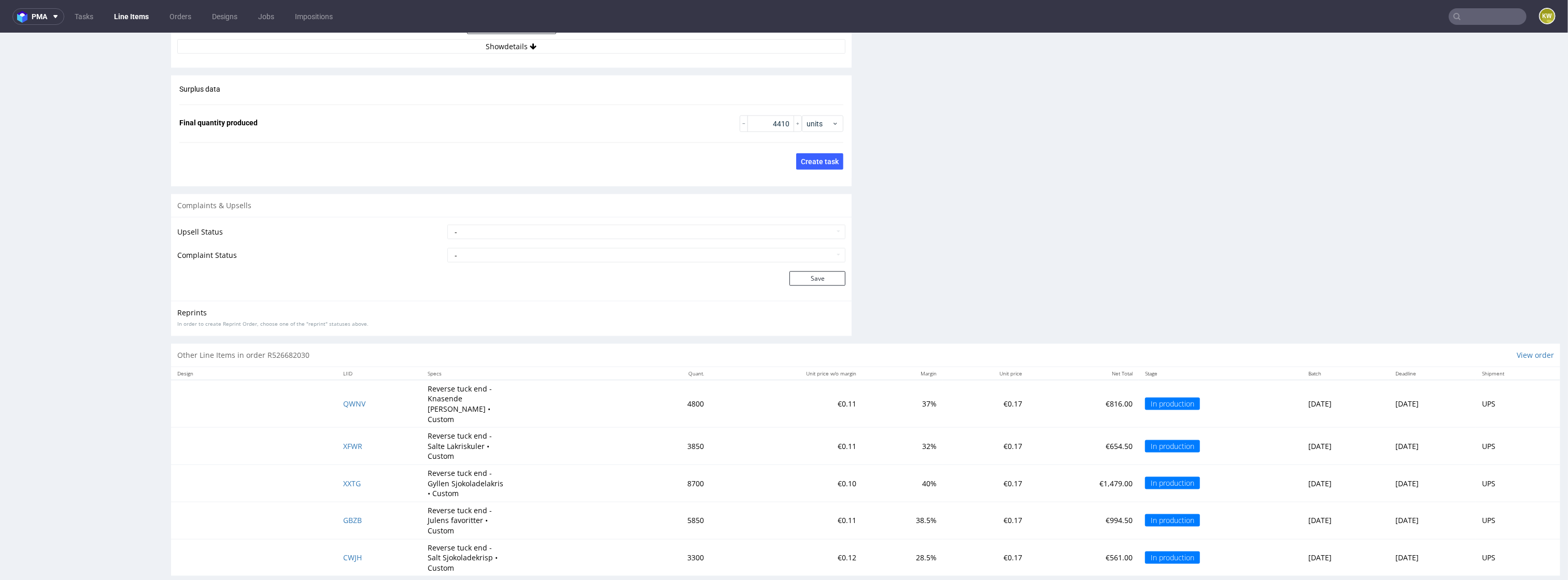
scroll to position [1492, 0]
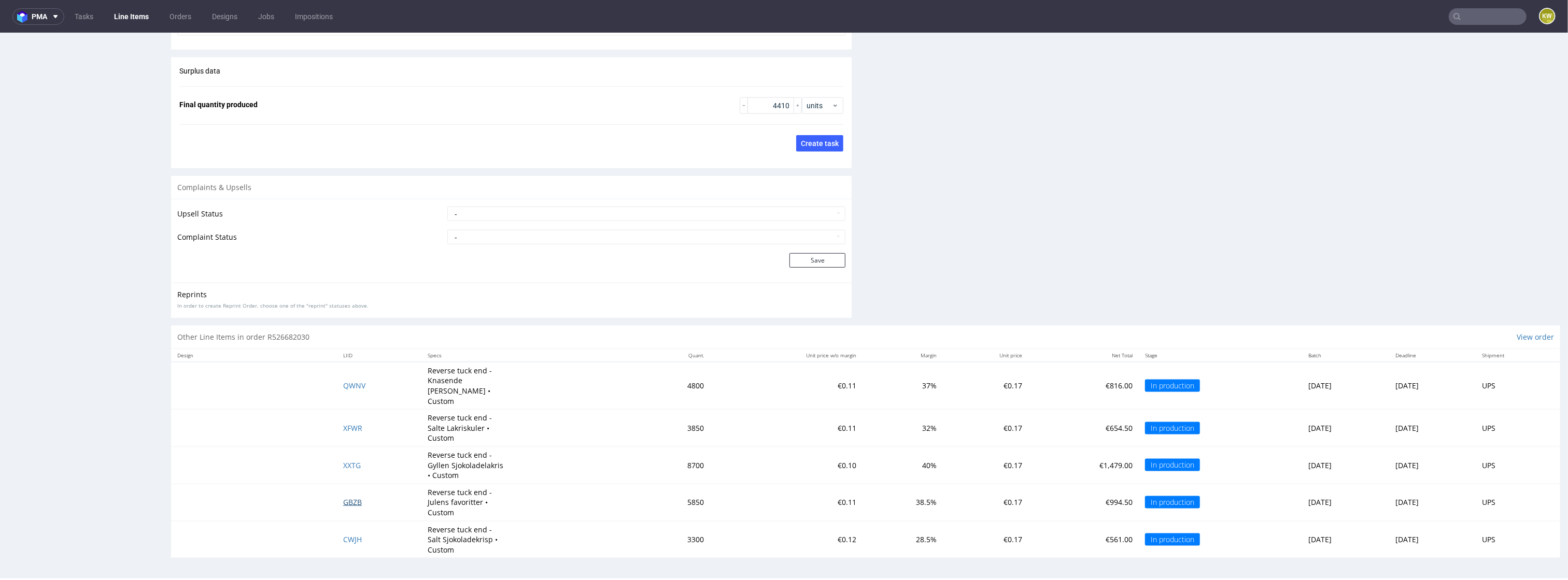
click at [343, 497] on span "GBZB" at bounding box center [352, 502] width 19 height 10
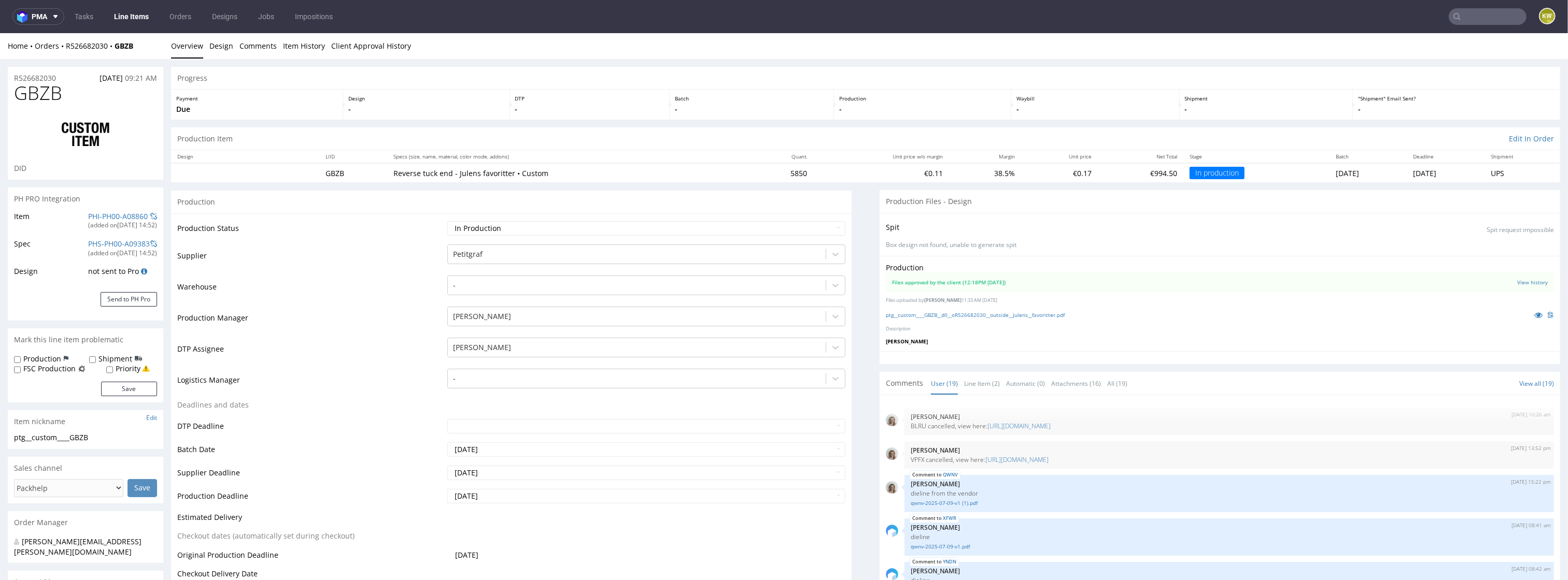
scroll to position [631, 0]
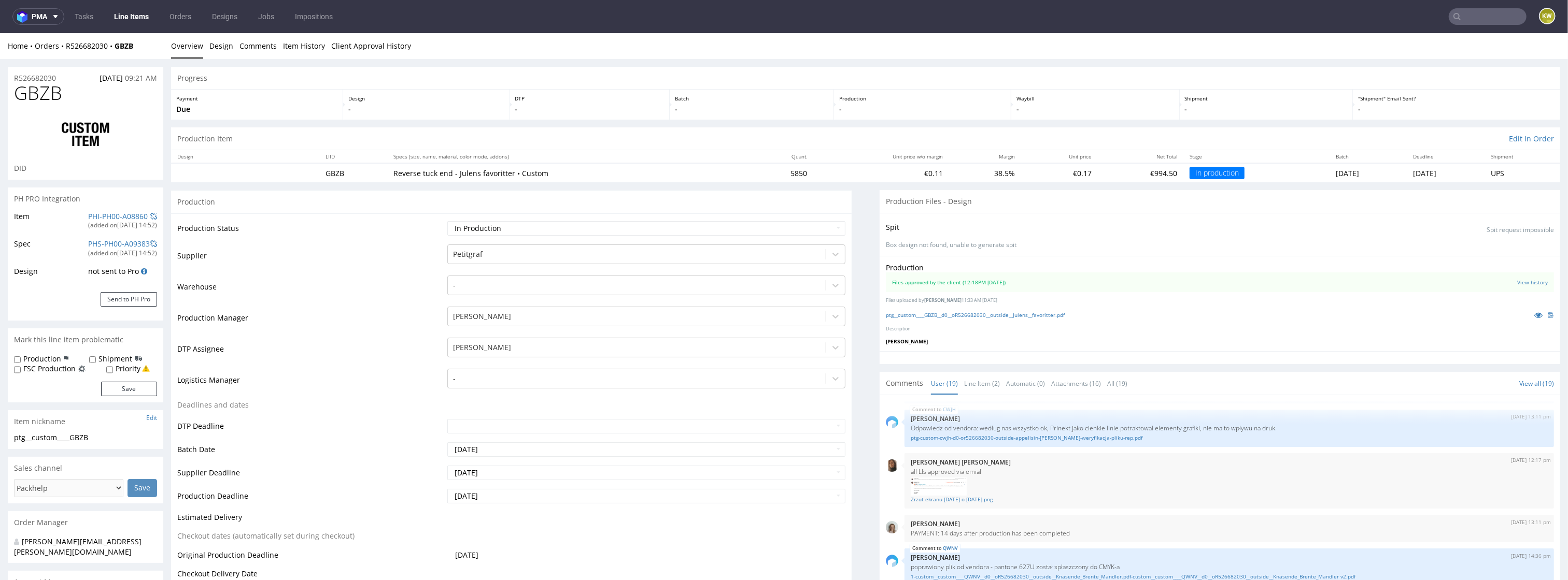
click at [1516, 313] on div "ptg__custom____GBZB__d0__oR526682030__outside__Julens__favoritter.pdf" at bounding box center [1220, 315] width 668 height 12
click at [1529, 313] on link at bounding box center [1538, 315] width 19 height 12
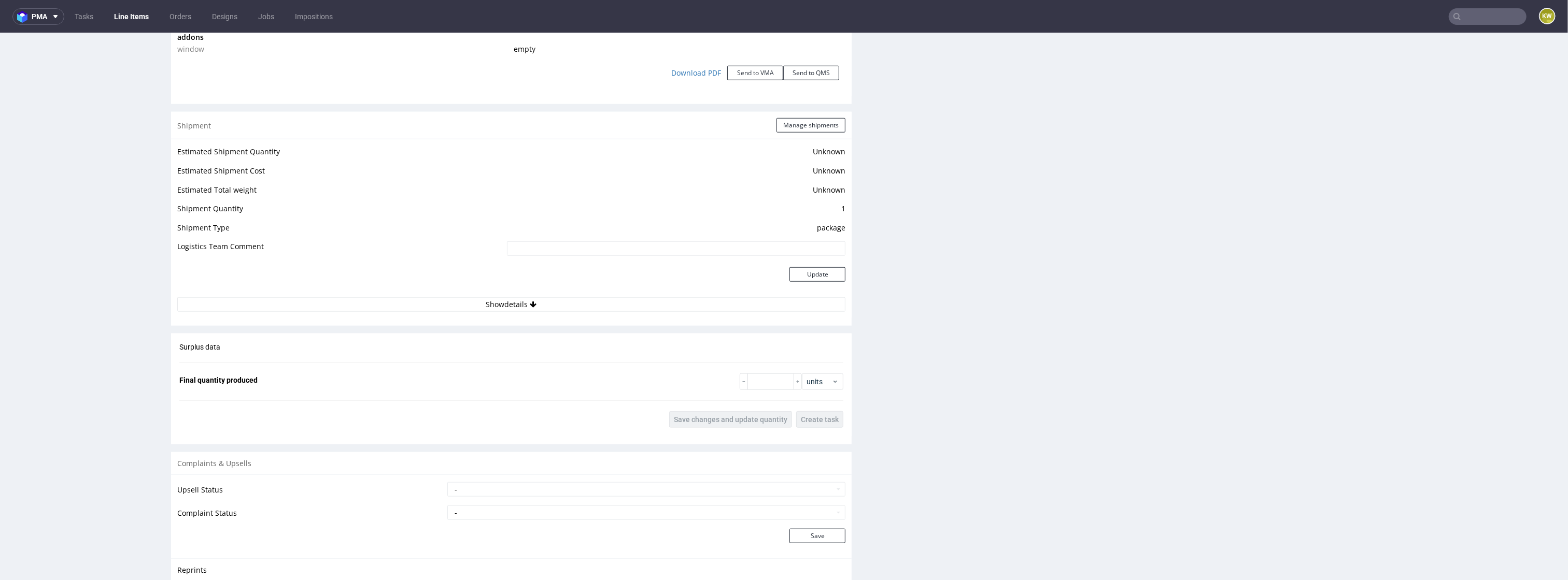
scroll to position [1090, 0]
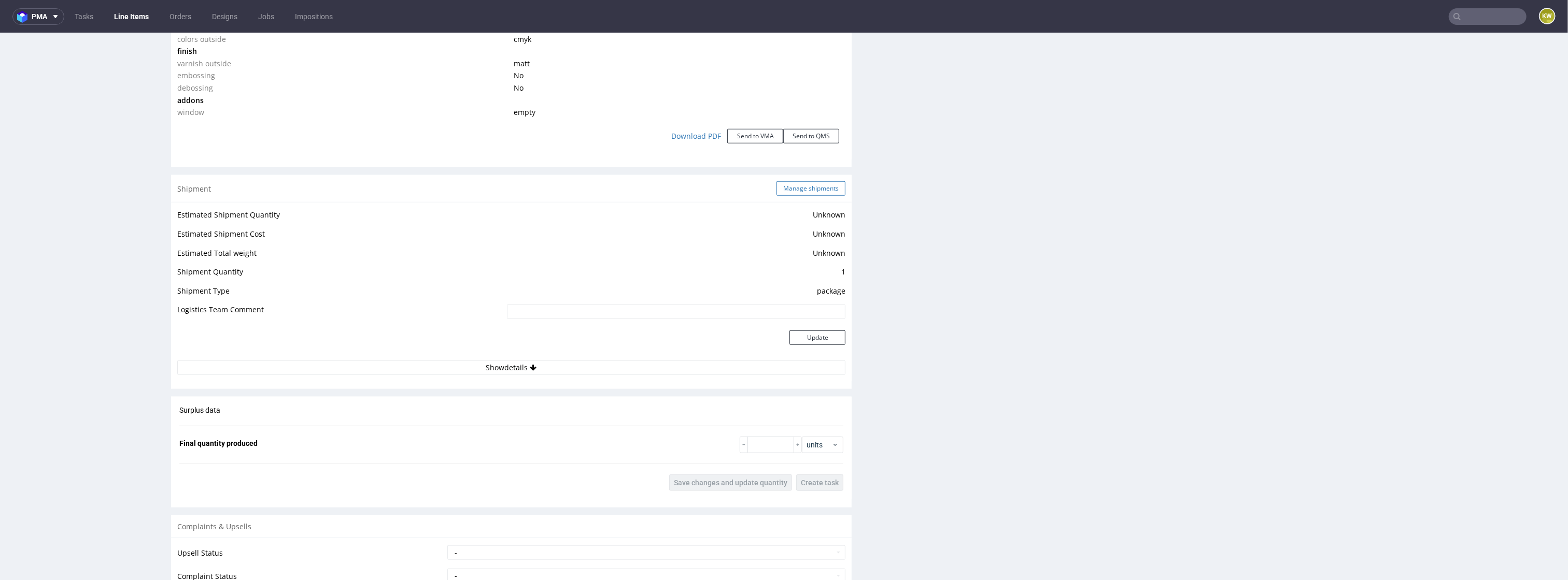
click at [790, 188] on button "Manage shipments" at bounding box center [811, 188] width 69 height 14
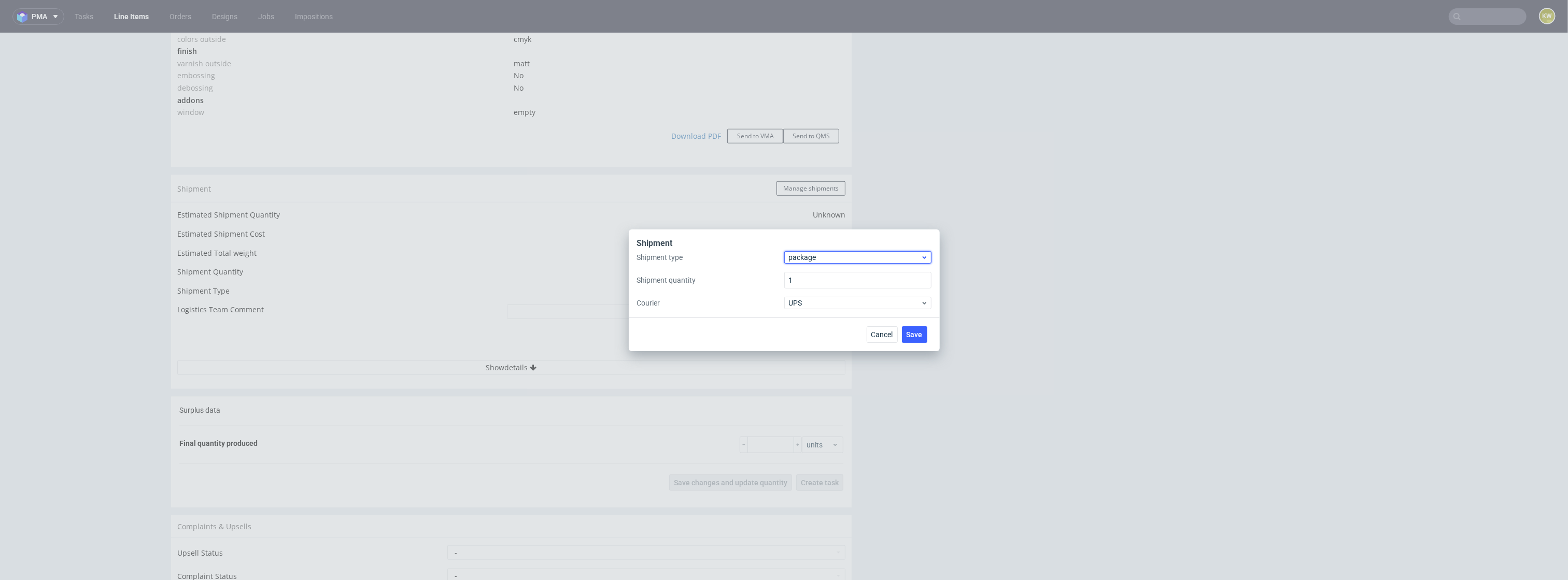
click at [812, 262] on span "package" at bounding box center [855, 258] width 132 height 10
click at [811, 276] on div "pallet" at bounding box center [858, 278] width 139 height 19
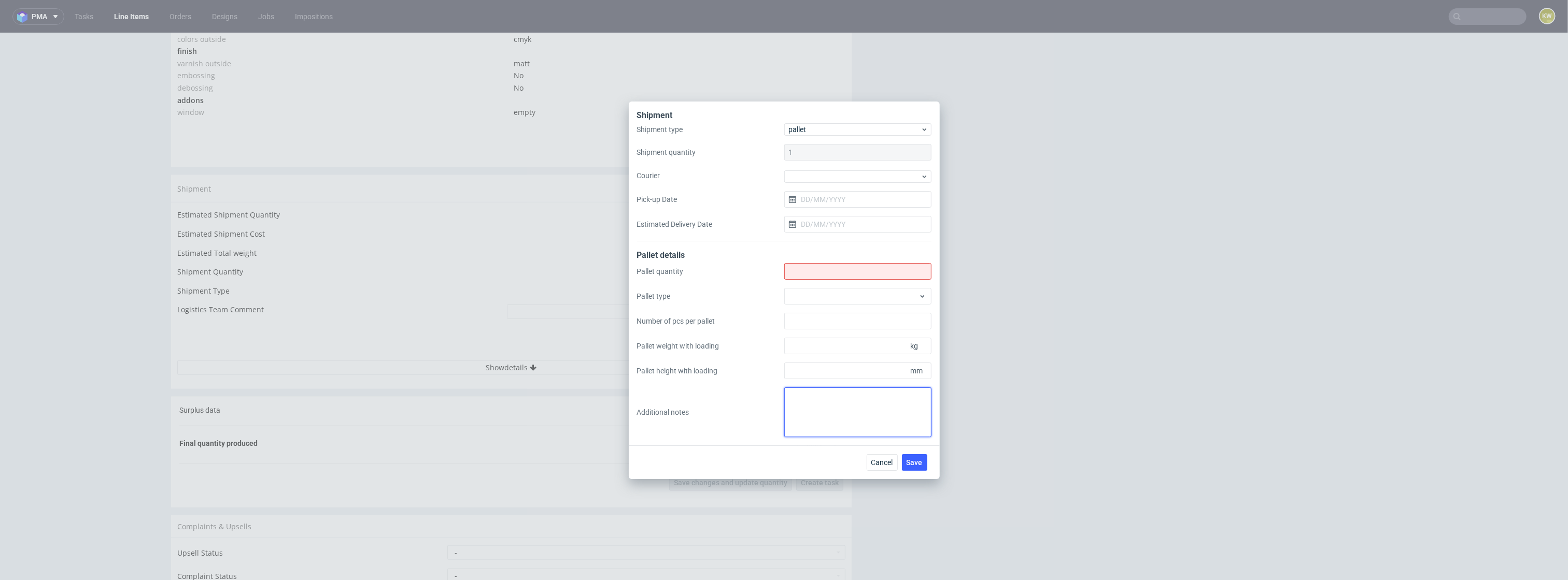
click at [809, 397] on textarea at bounding box center [858, 412] width 147 height 50
paste textarea "całe zamówienie zapakowane razem na 2 palety"
type textarea "całe zamówienie zapakowane razem na 2 palety"
click at [795, 276] on input "Shipment type" at bounding box center [858, 272] width 147 height 17
type input "0"
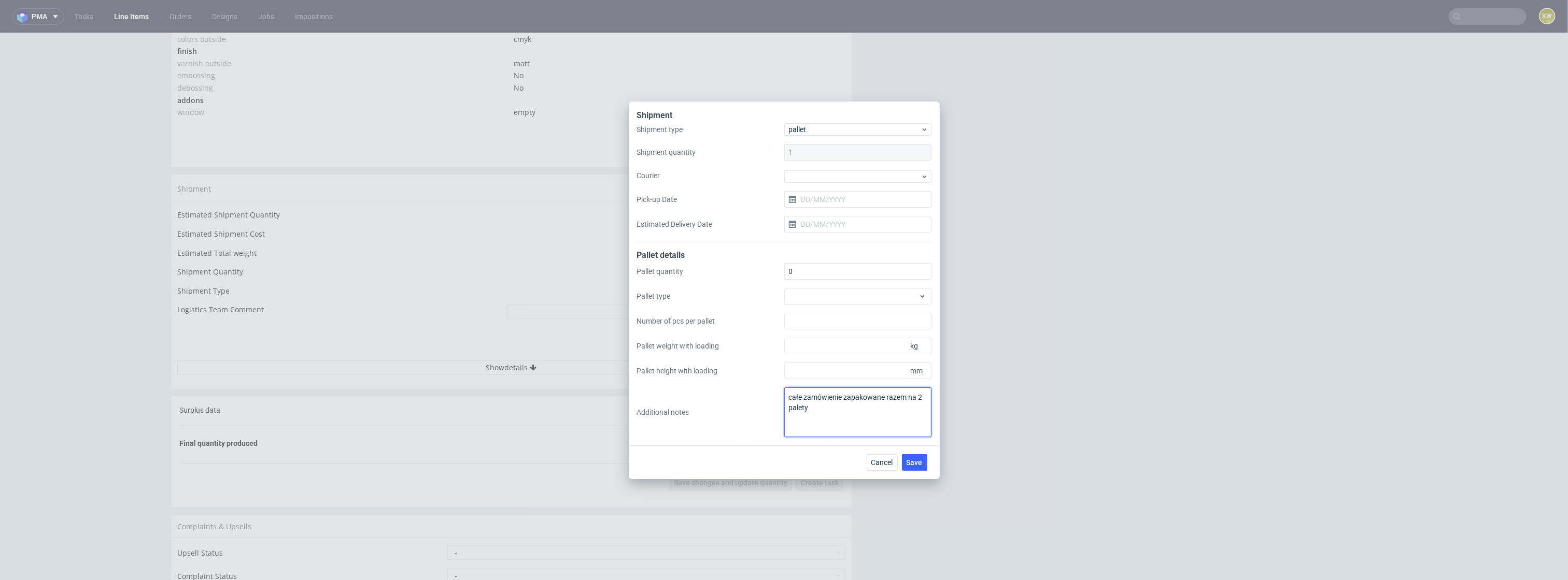
click at [821, 414] on textarea "całe zamówienie zapakowane razem na 2 palety" at bounding box center [858, 412] width 147 height 50
drag, startPoint x: 887, startPoint y: 408, endPoint x: 712, endPoint y: 370, distance: 179.1
click at [716, 372] on div "Pallet quantity 0 Pallet type Number of pcs per pallet Pallet weight with loadi…" at bounding box center [784, 350] width 295 height 174
click at [898, 421] on textarea "całe zamówienie zapakowane razem na 2 palety, paletyzacja w YNDN" at bounding box center [858, 412] width 147 height 50
type textarea "całe zamówienie zapakowane razem na 2 palety, paletyzacja w YNDN"
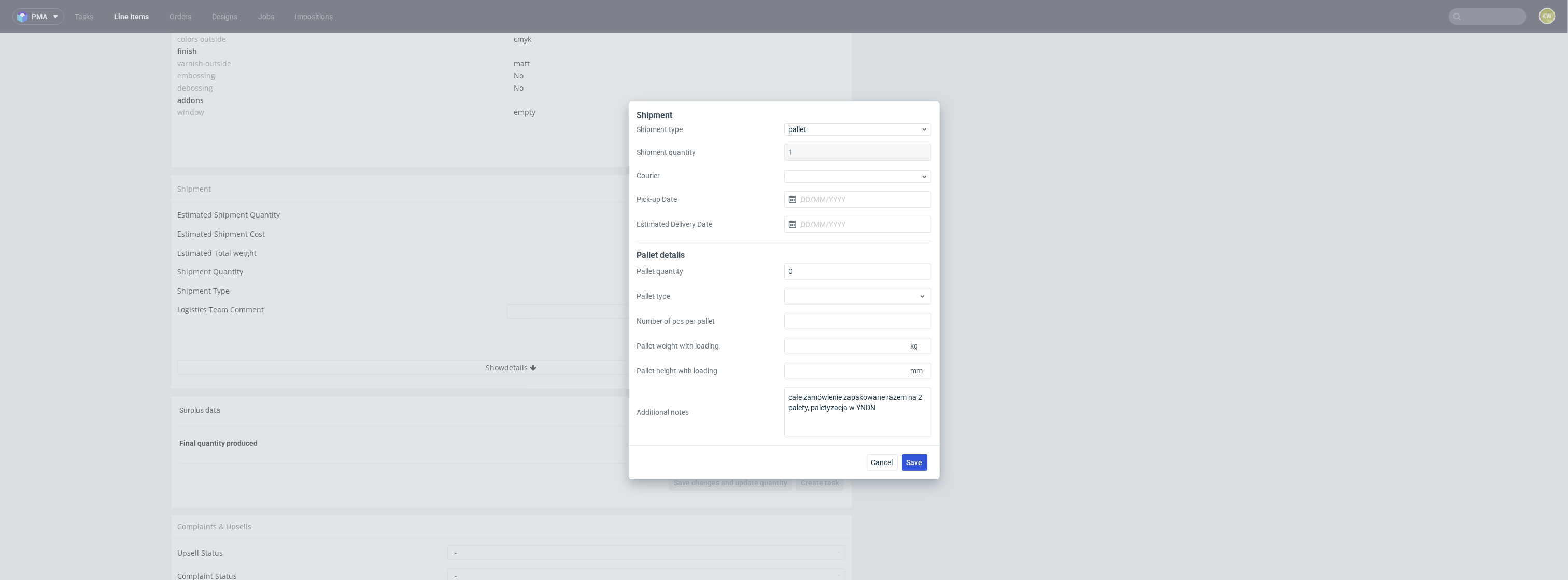
click at [910, 456] on button "Save" at bounding box center [915, 463] width 25 height 17
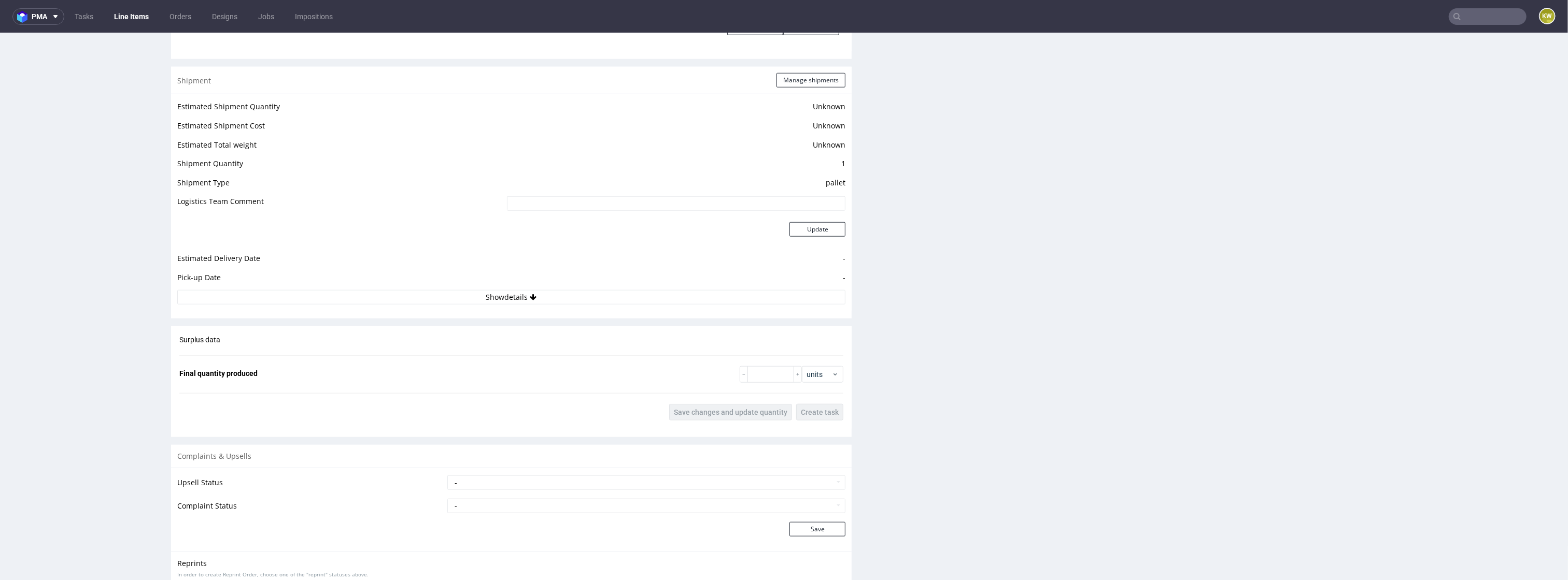
scroll to position [1296, 0]
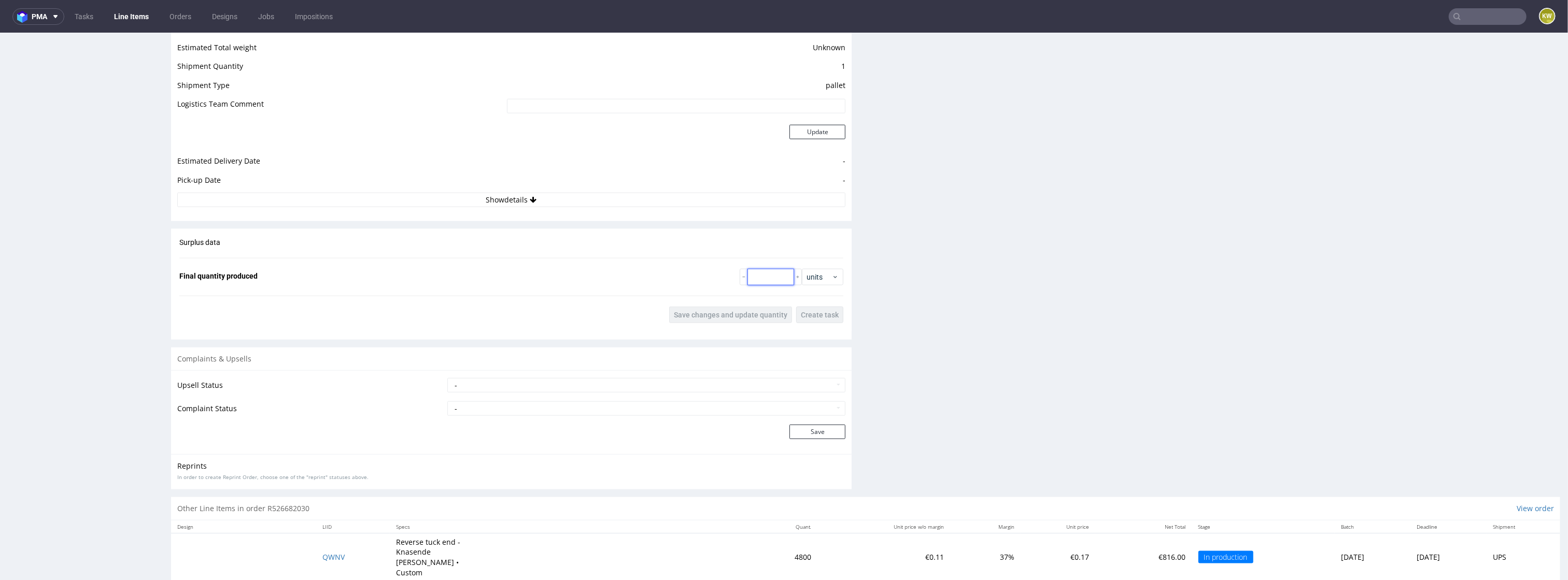
click at [765, 275] on input "number" at bounding box center [771, 277] width 47 height 17
type input "6025"
click at [731, 310] on button "Save changes and update quantity" at bounding box center [731, 315] width 123 height 17
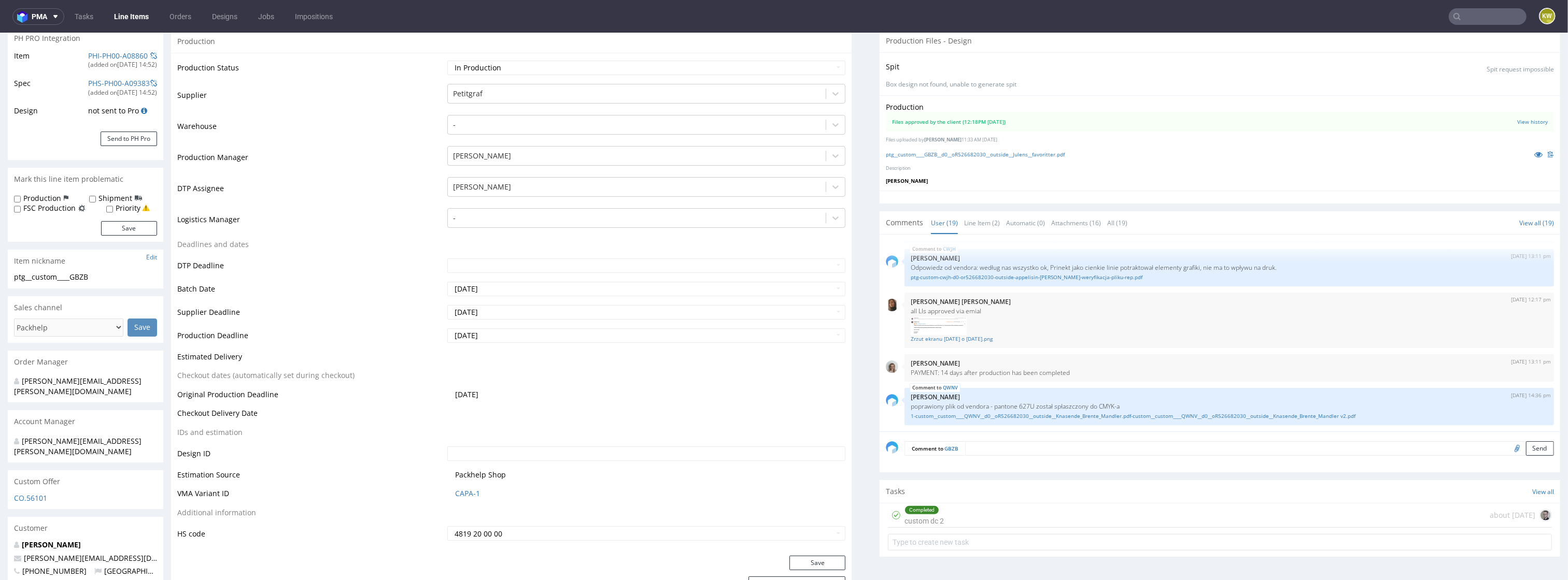
scroll to position [0, 0]
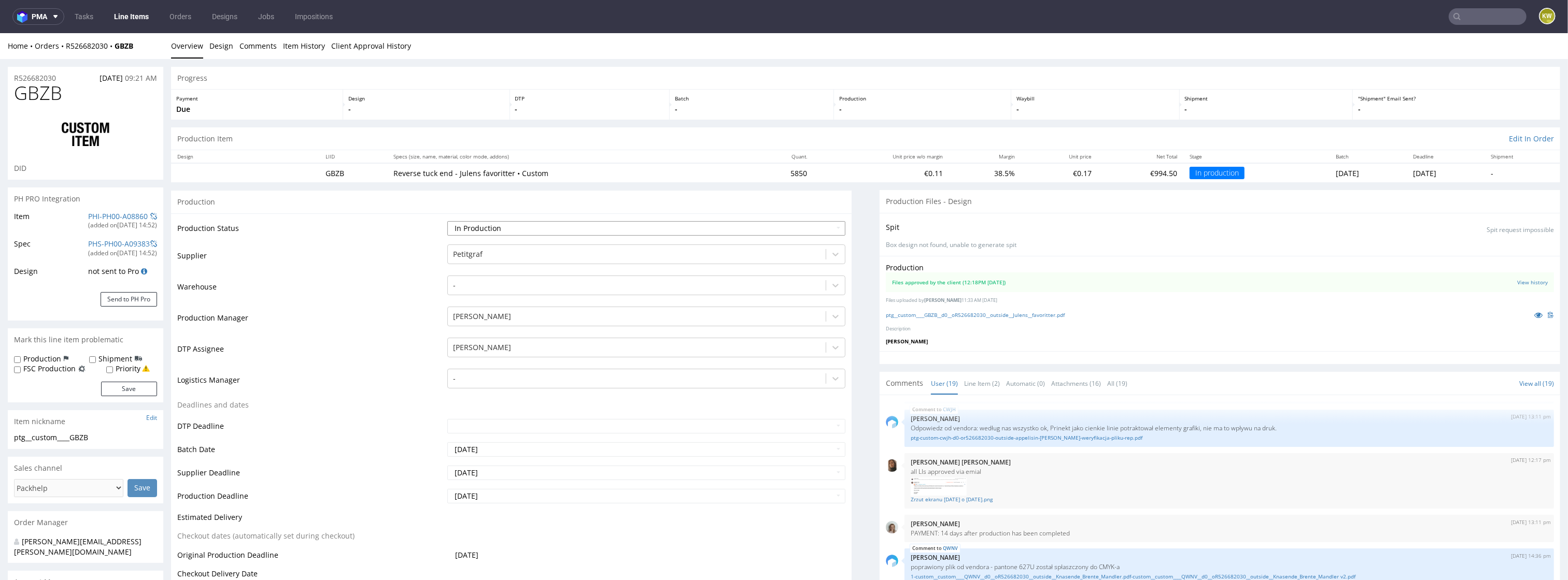
click at [528, 227] on select "Waiting for Artwork Waiting for Diecut Waiting for Mockup Waiting for DTP Waiti…" at bounding box center [647, 229] width 399 height 14
select select "production_complete"
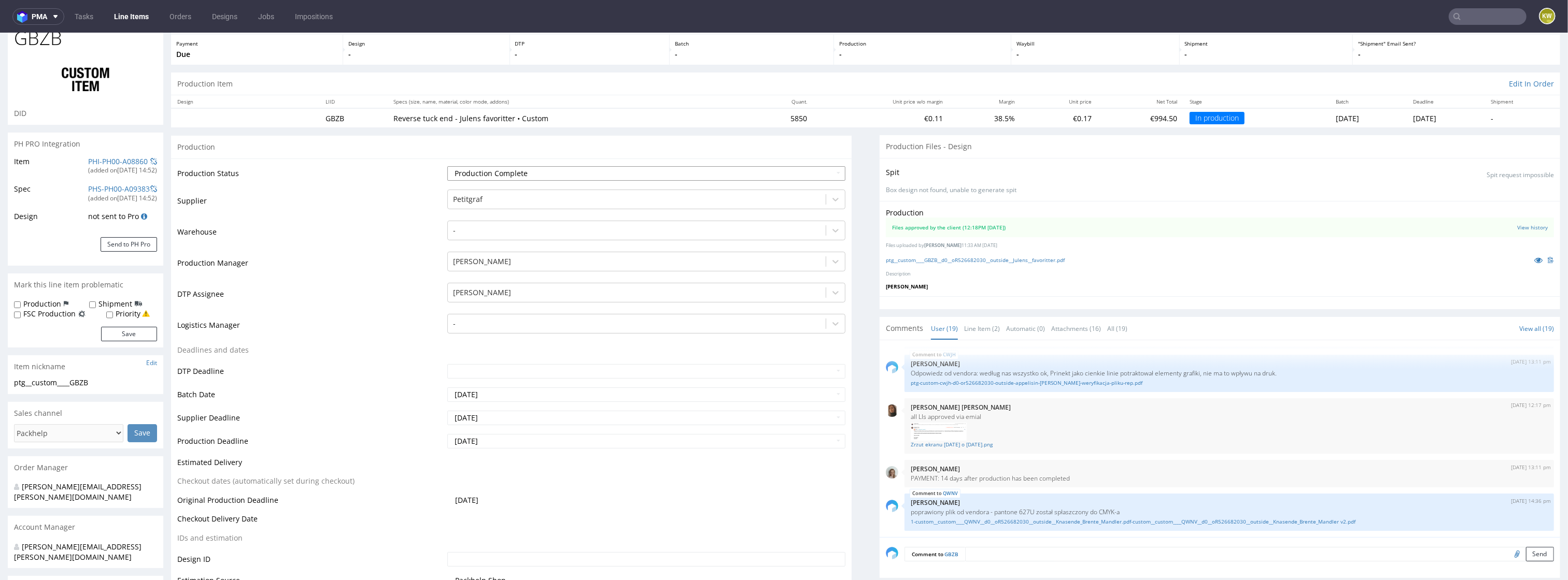
scroll to position [59, 0]
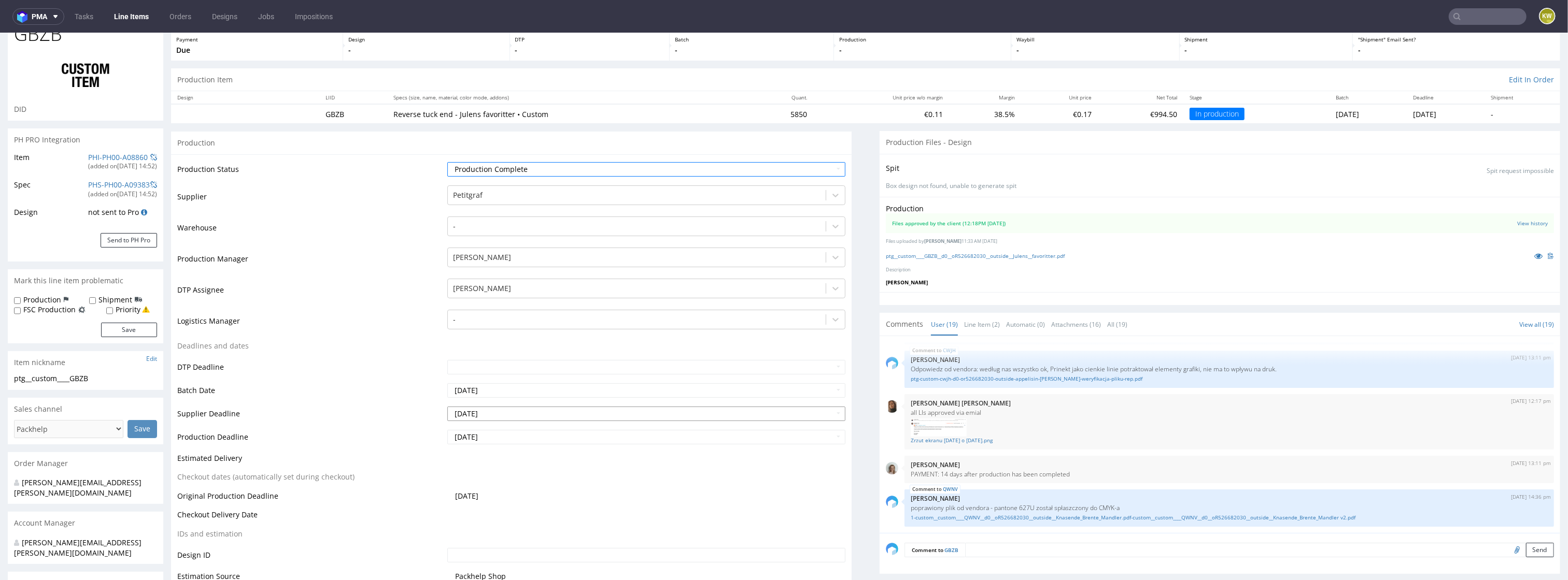
click at [512, 419] on input "[DATE]" at bounding box center [647, 414] width 399 height 14
click at [504, 382] on td "27" at bounding box center [503, 383] width 16 height 16
type input "[DATE]"
click at [494, 435] on input "[DATE]" at bounding box center [647, 437] width 399 height 14
click at [502, 409] on td "27" at bounding box center [503, 406] width 16 height 16
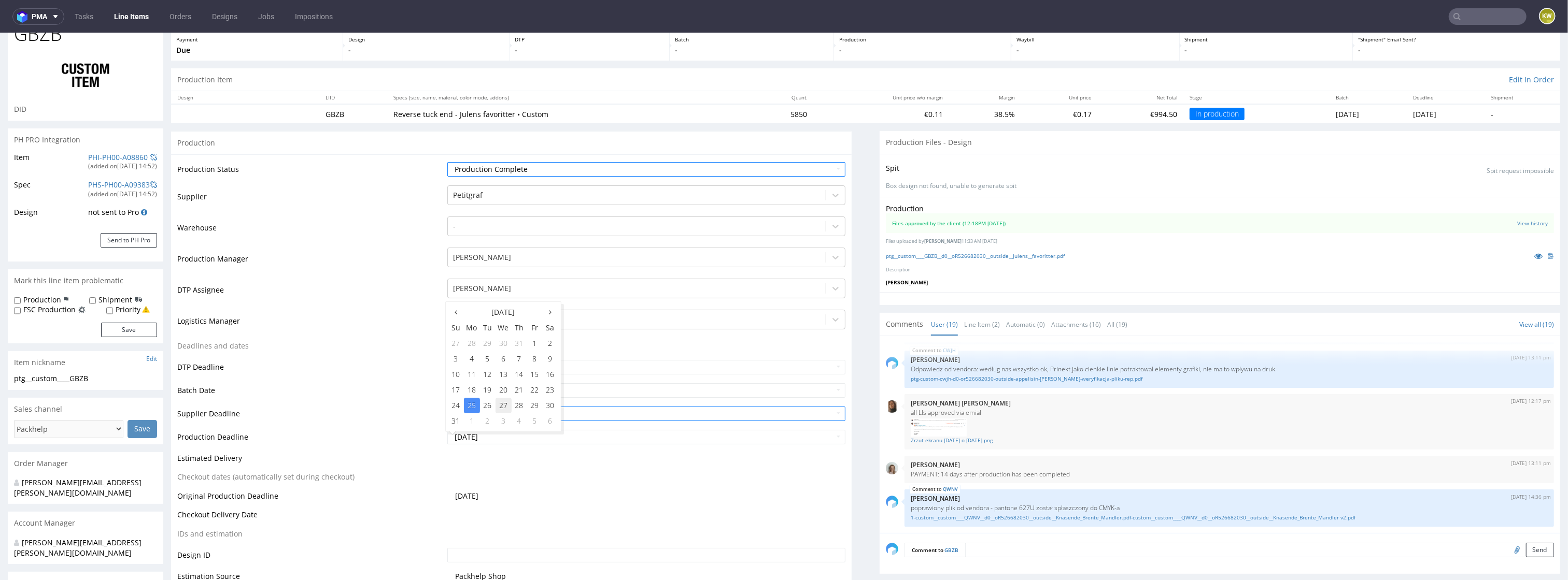
type input "2025-08-27"
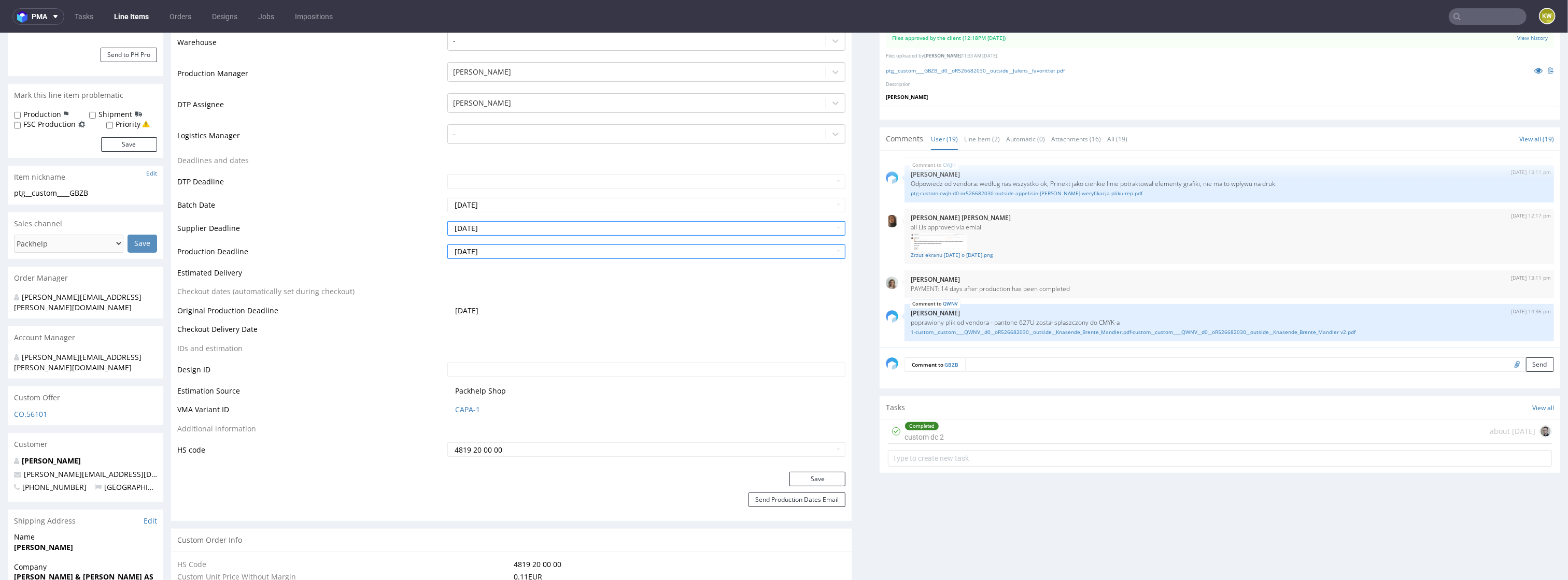
scroll to position [250, 0]
click at [812, 473] on button "Save" at bounding box center [817, 474] width 56 height 14
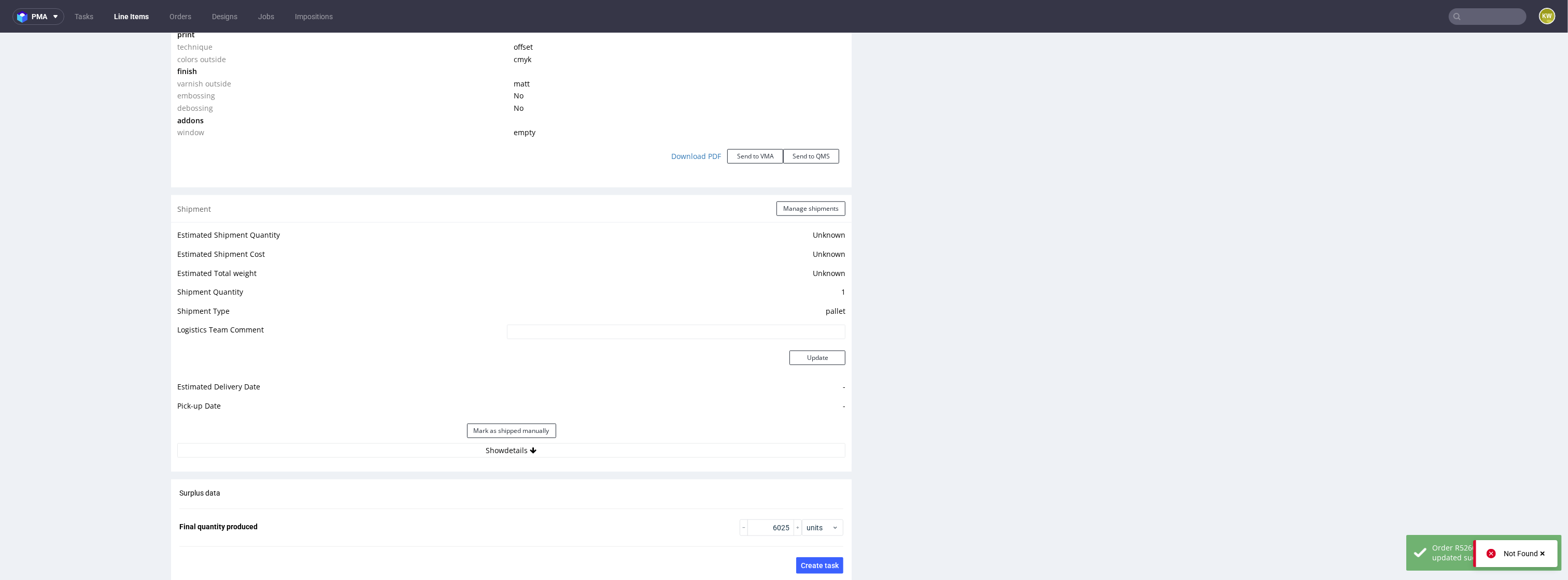
scroll to position [1502, 0]
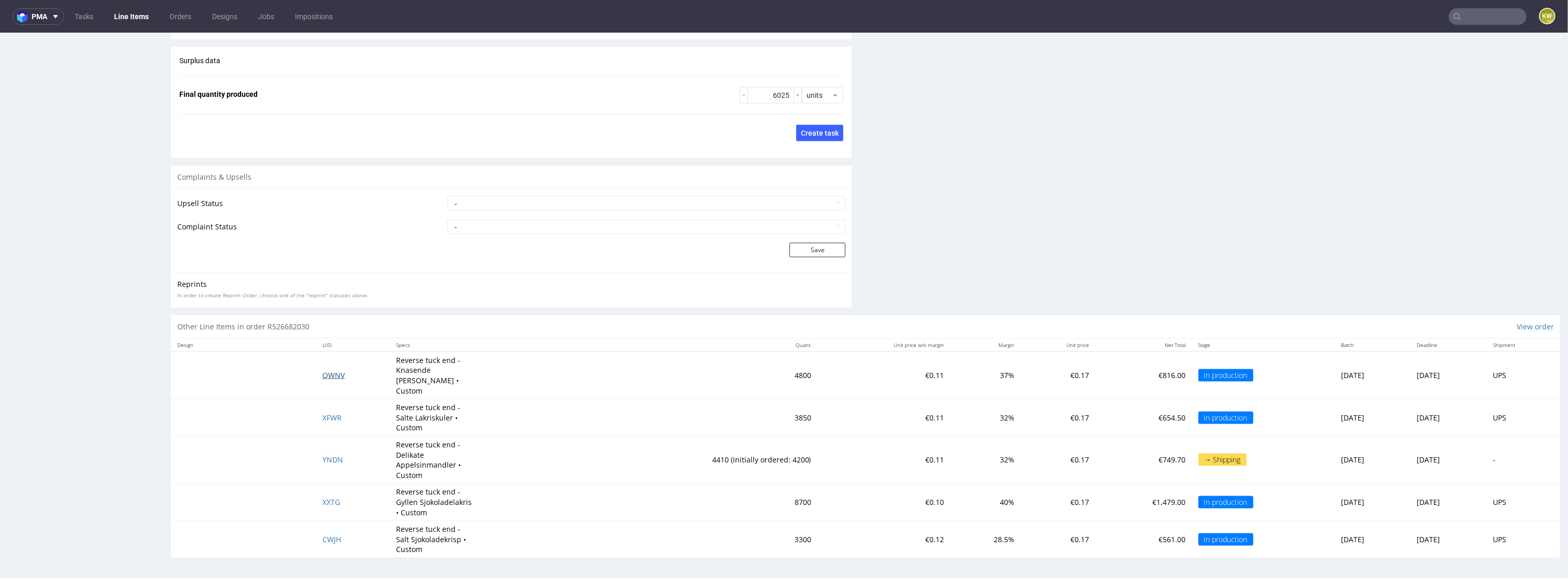
click at [329, 370] on span "QWNV" at bounding box center [334, 375] width 22 height 10
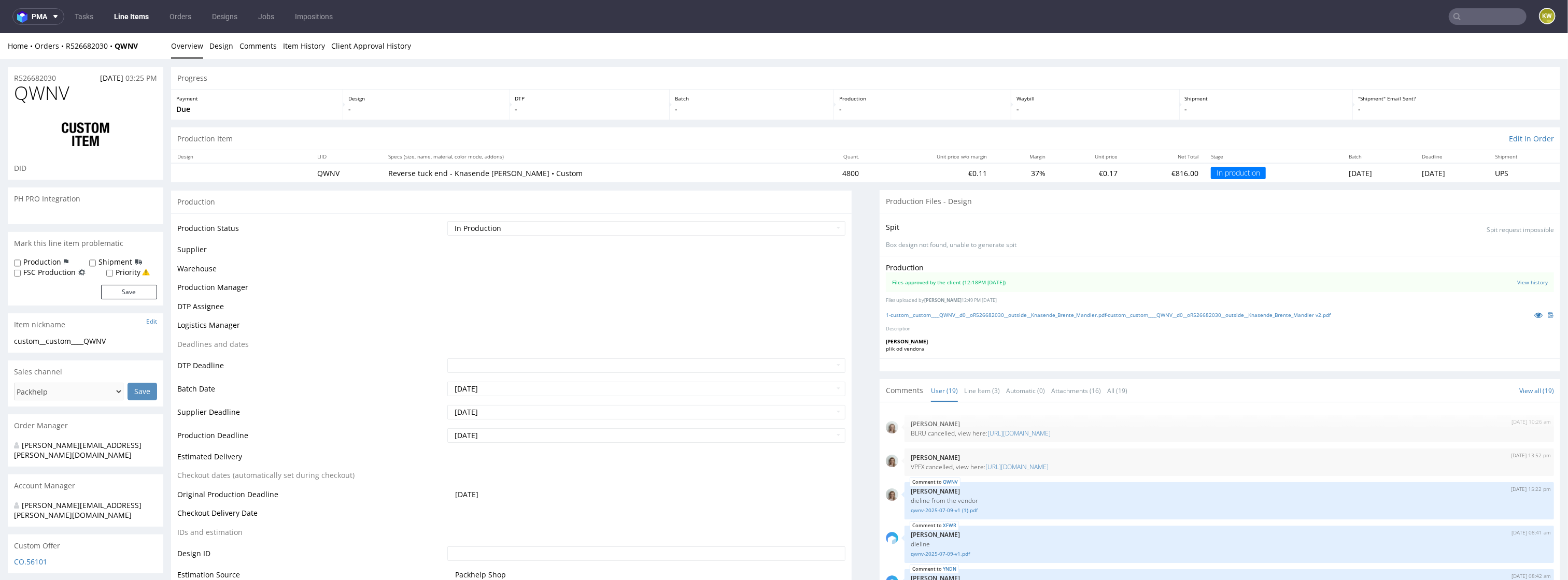
scroll to position [631, 0]
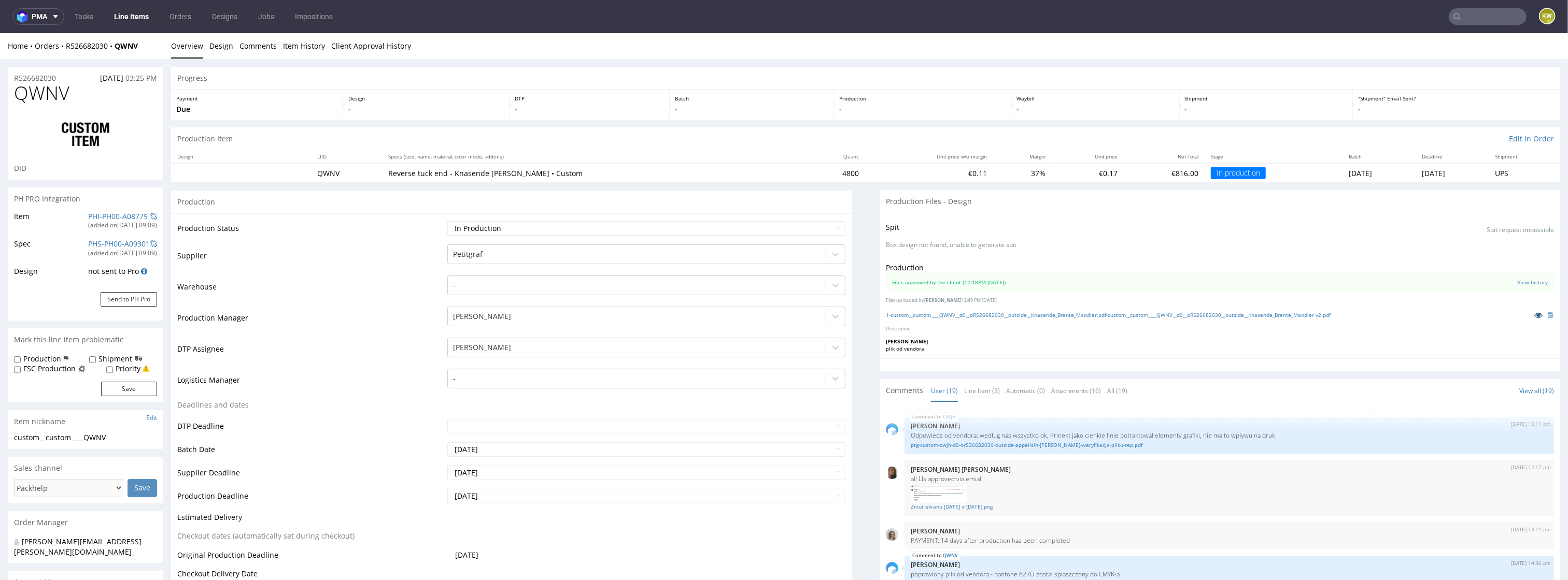
click at [1534, 315] on icon at bounding box center [1538, 315] width 8 height 7
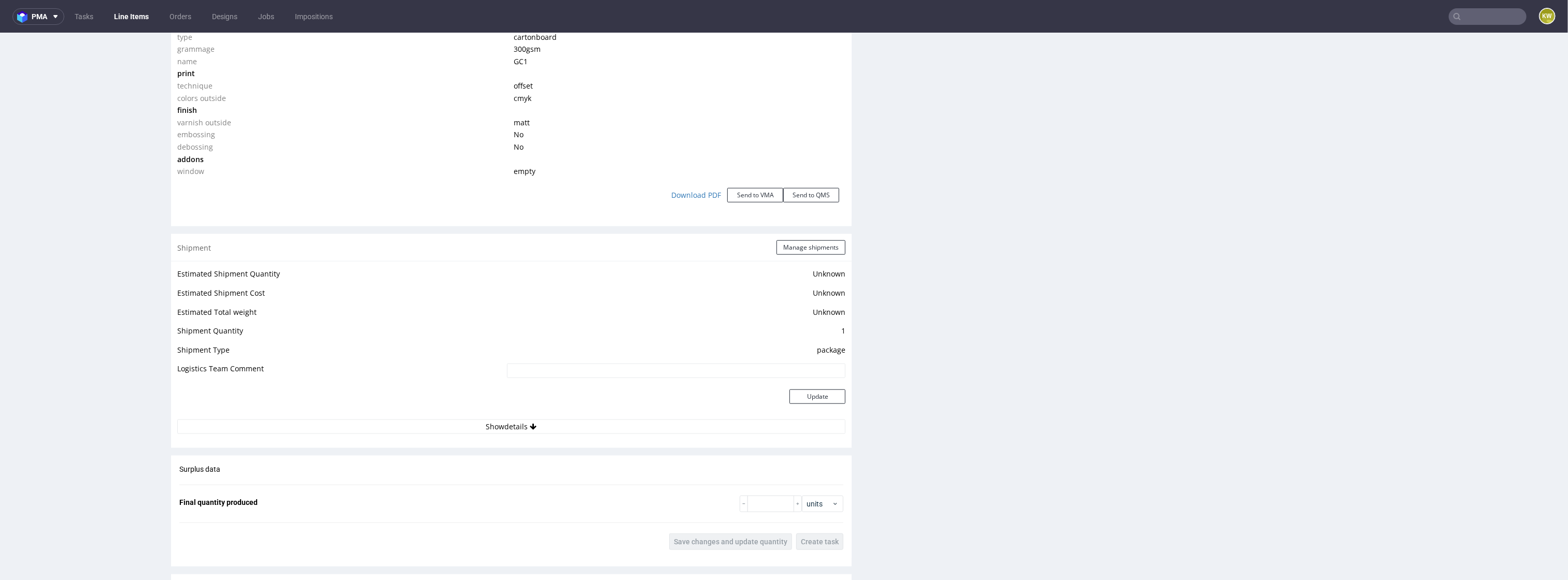
scroll to position [1122, 0]
click at [799, 243] on button "Manage shipments" at bounding box center [811, 240] width 69 height 14
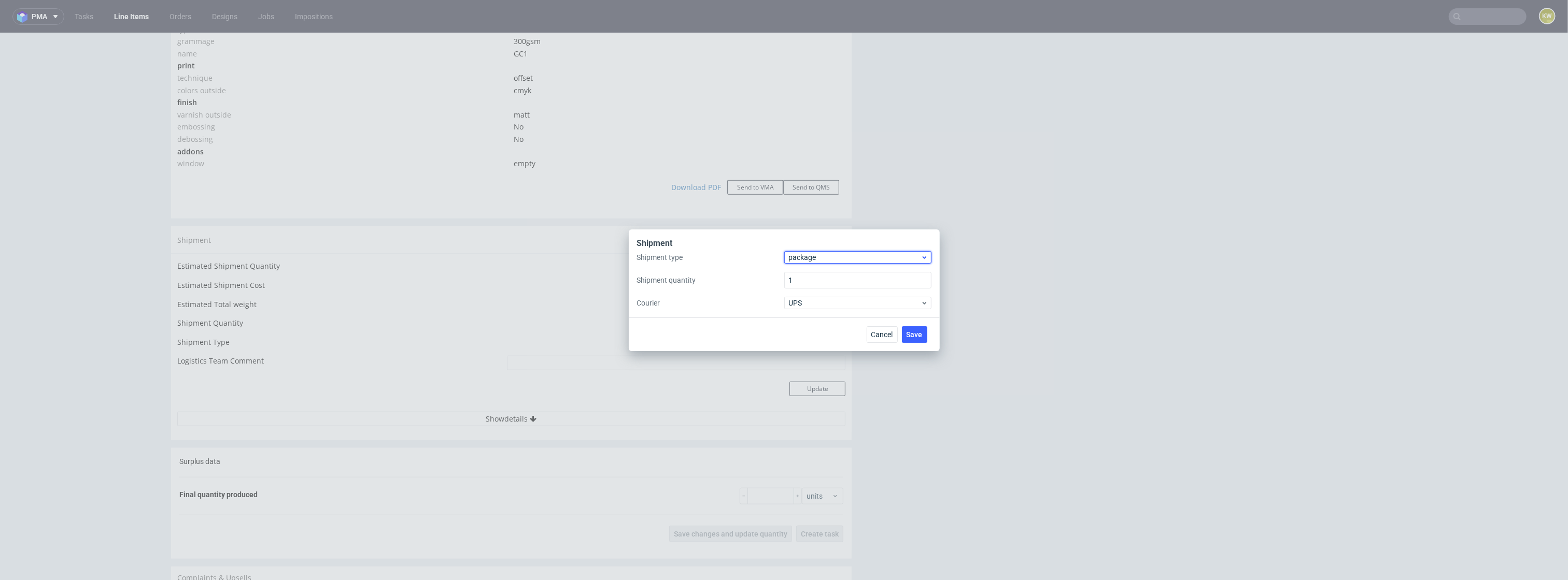
click at [818, 254] on span "package" at bounding box center [855, 258] width 132 height 10
click at [813, 274] on div "pallet" at bounding box center [858, 278] width 139 height 19
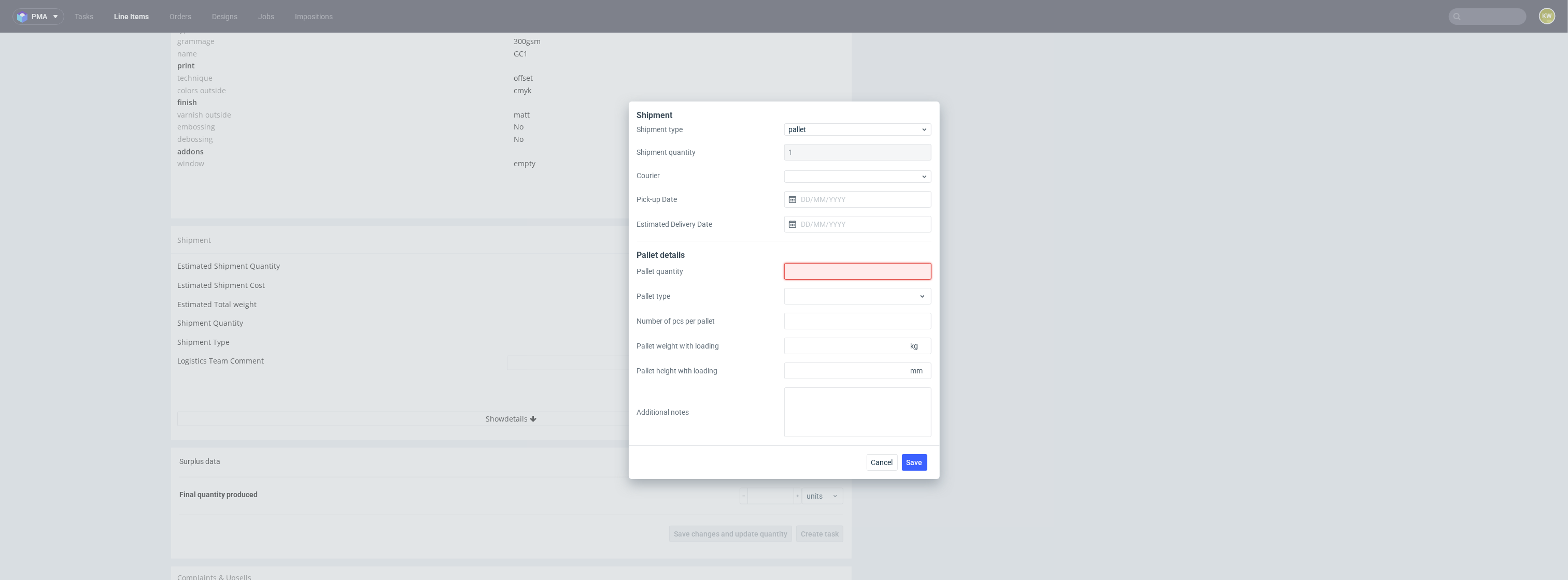
click at [812, 278] on input "Shipment type" at bounding box center [858, 272] width 147 height 17
type input "0"
click at [799, 407] on textarea at bounding box center [858, 412] width 147 height 50
paste textarea "całe zamówienie zapakowane razem na 2 palety, paletyzacja w YNDN"
type textarea "całe zamówienie zapakowane razem na 2 palety, paletyzacja w YNDN"
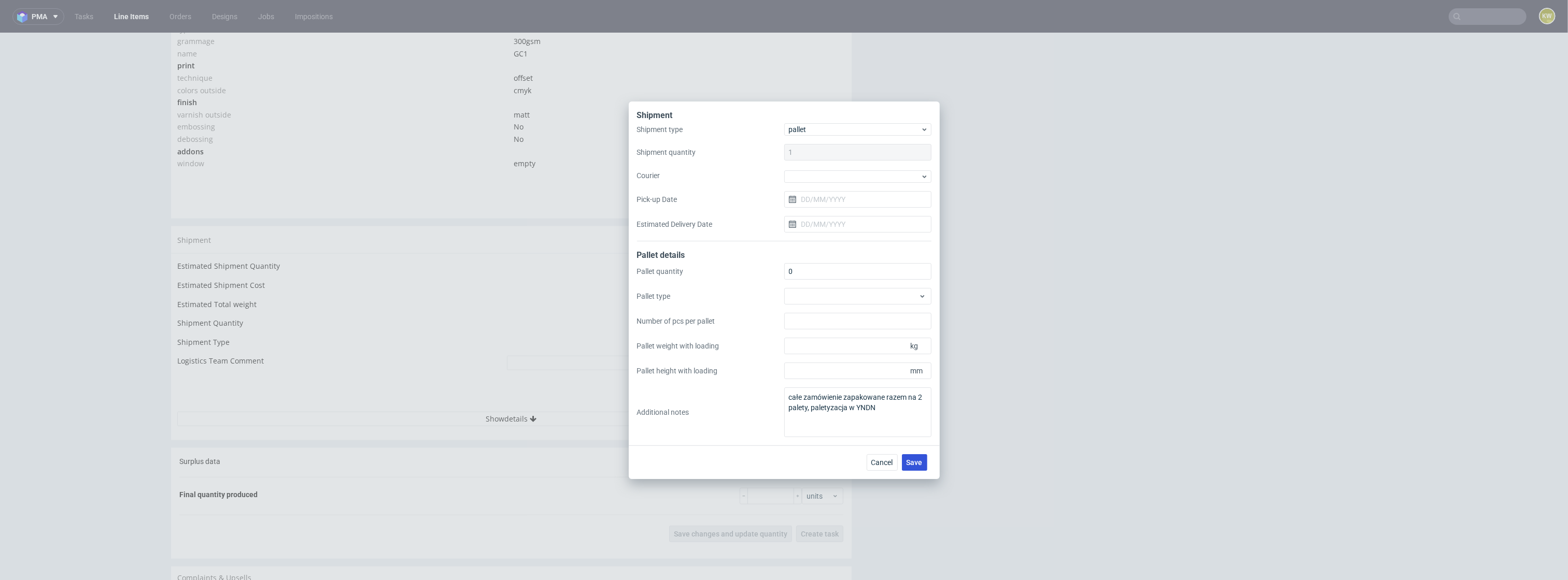
click at [910, 456] on button "Save" at bounding box center [915, 463] width 25 height 17
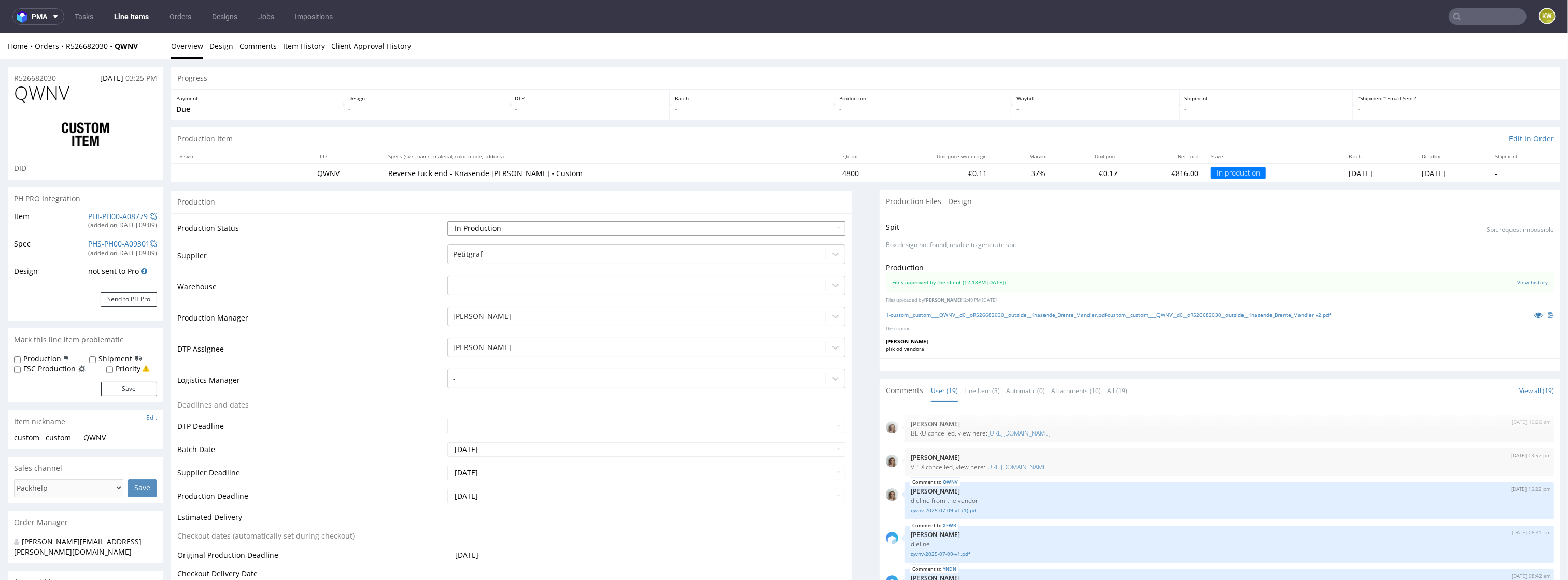
scroll to position [631, 0]
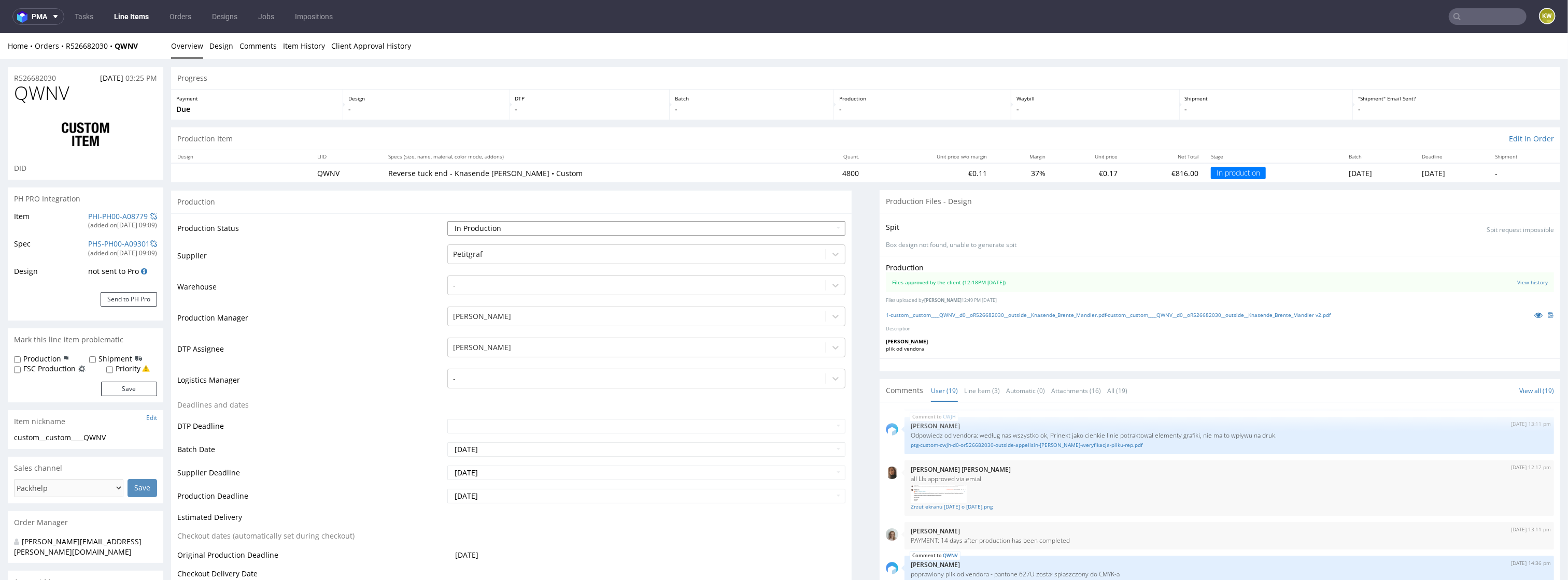
click at [521, 230] on select "Waiting for Artwork Waiting for Diecut Waiting for Mockup Waiting for DTP Waiti…" at bounding box center [647, 229] width 399 height 14
select select "production_complete"
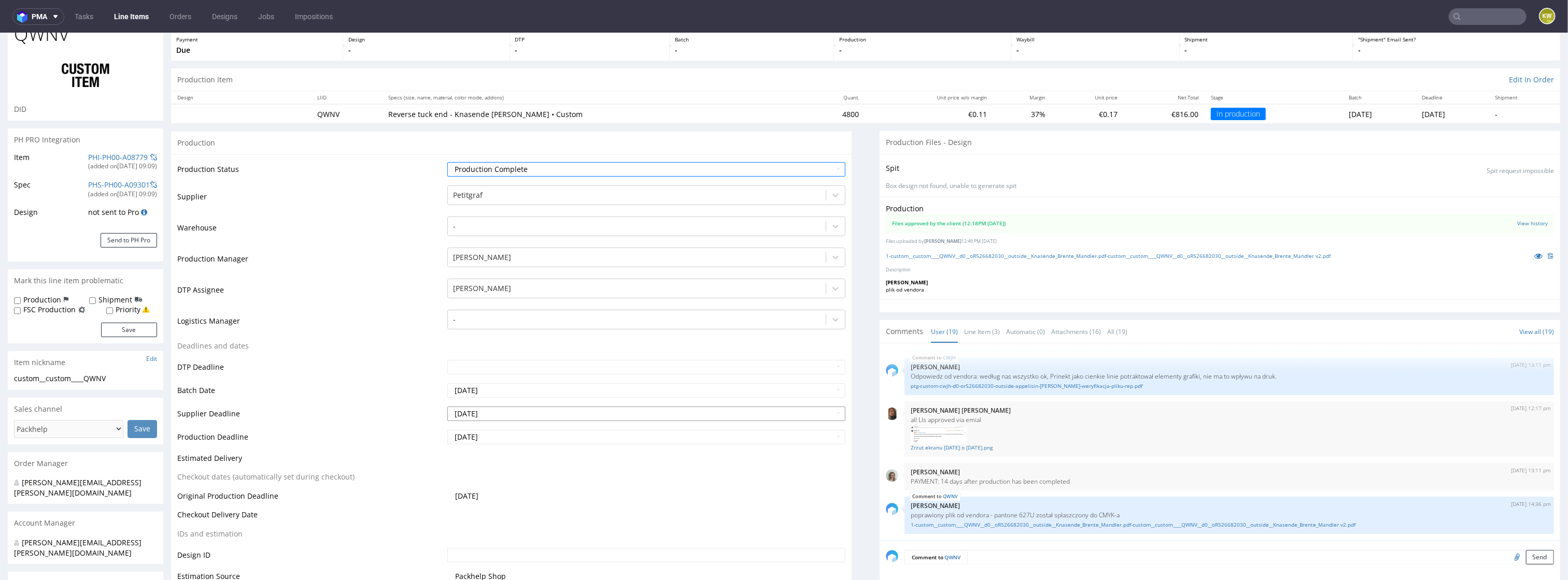
click at [532, 417] on input "[DATE]" at bounding box center [647, 414] width 399 height 14
click at [508, 385] on td "27" at bounding box center [503, 383] width 16 height 16
type input "[DATE]"
click at [506, 438] on input "[DATE]" at bounding box center [647, 437] width 399 height 14
click at [506, 412] on td "27" at bounding box center [503, 406] width 16 height 16
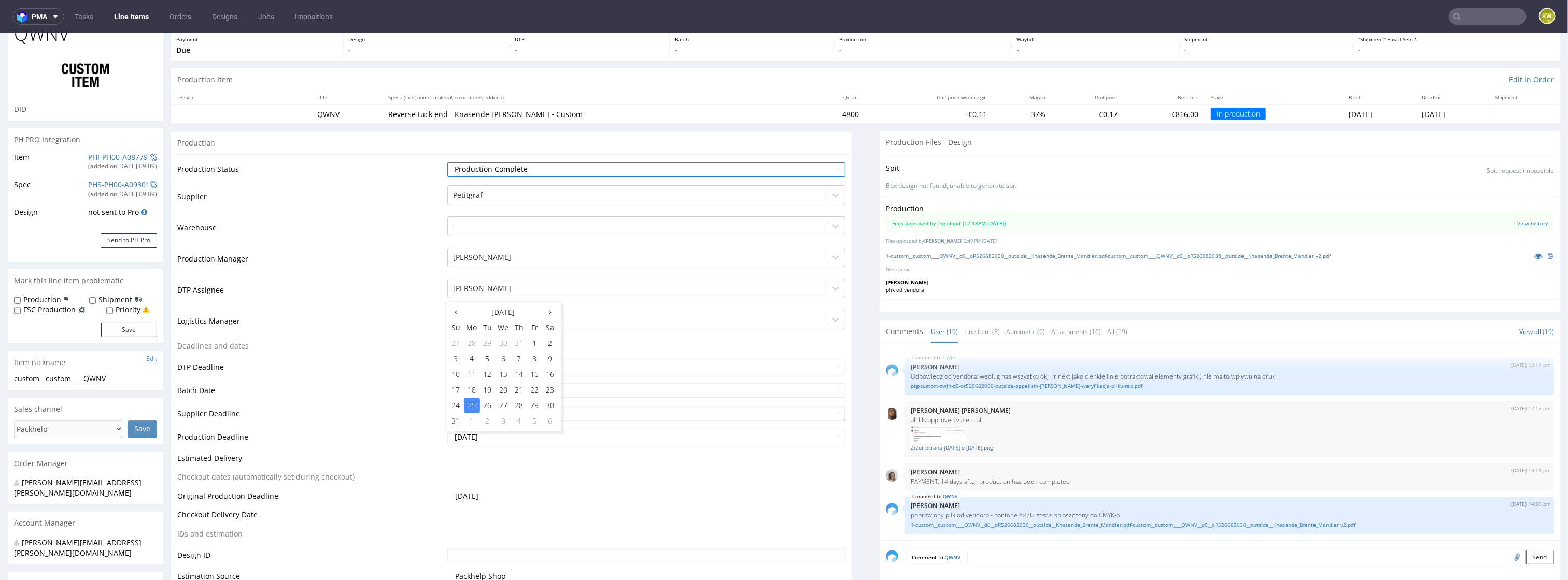
type input "[DATE]"
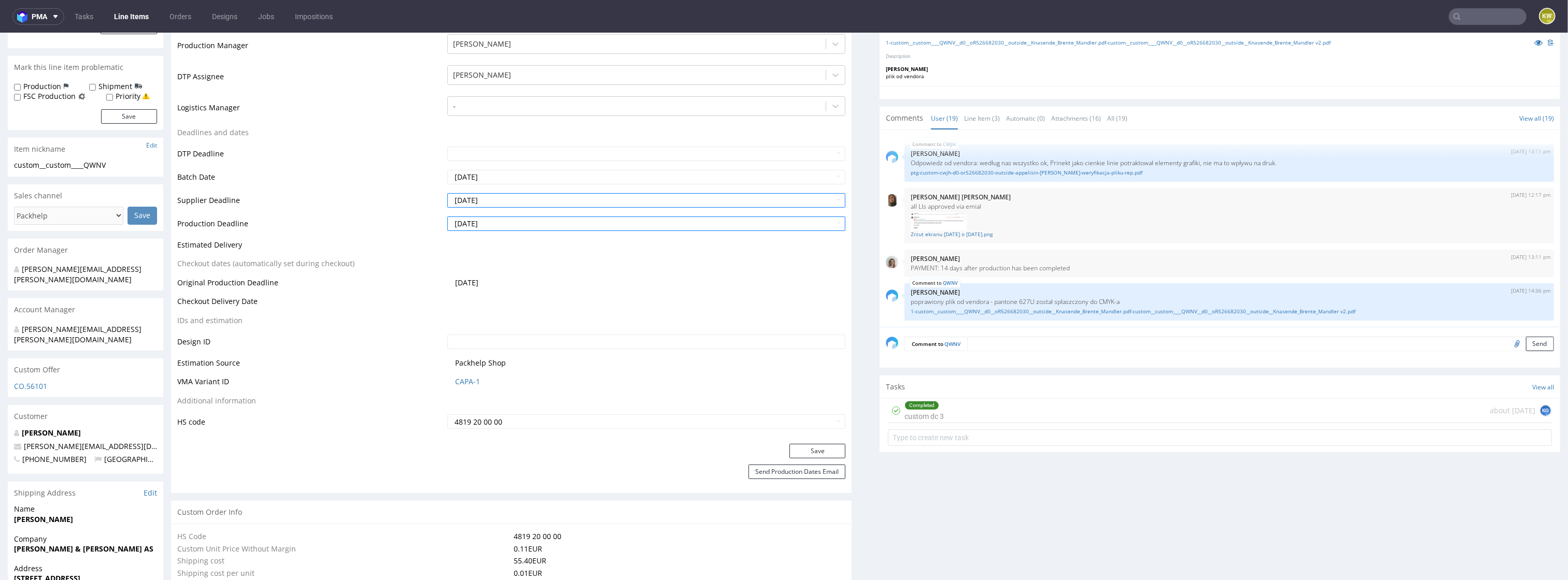
scroll to position [312, 0]
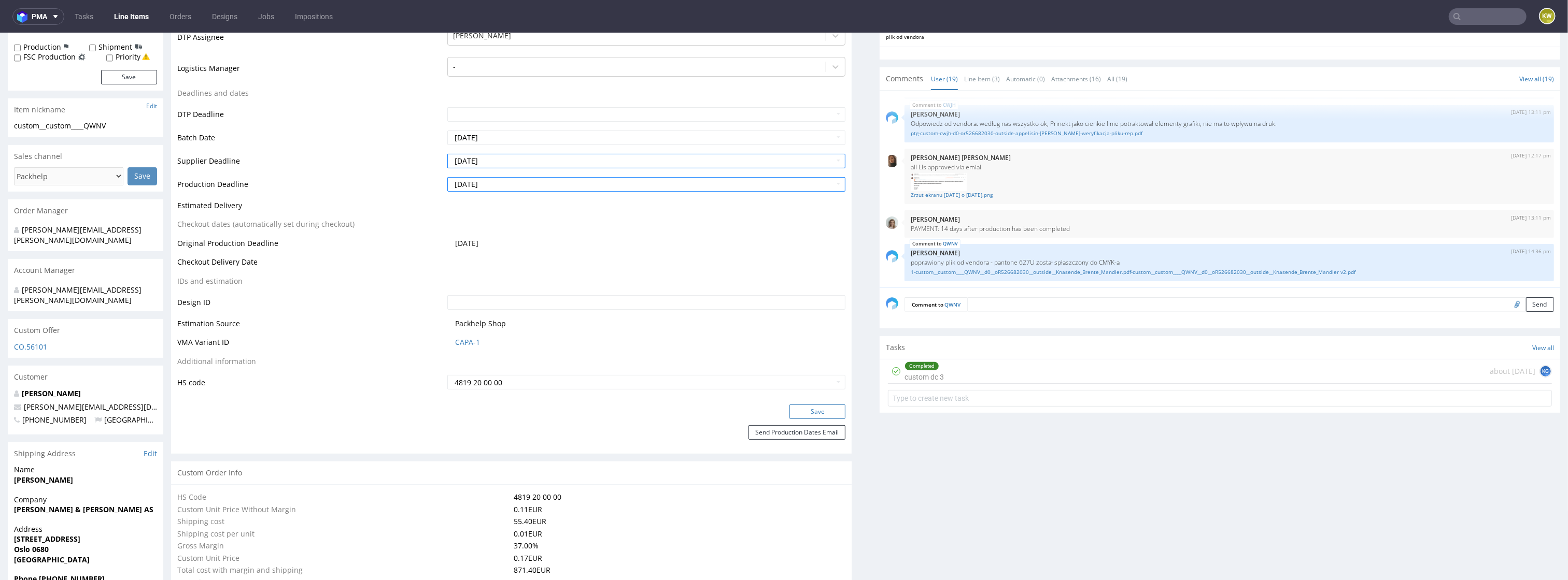
click at [815, 410] on button "Save" at bounding box center [817, 412] width 56 height 14
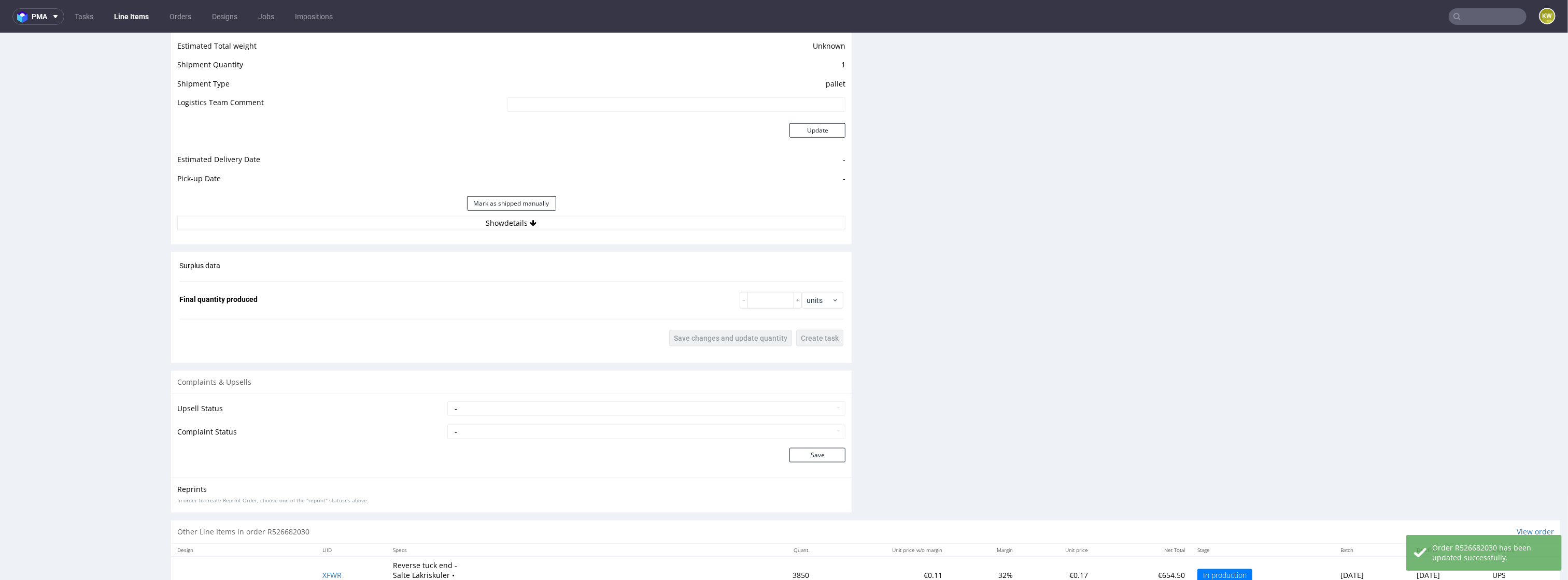
scroll to position [1411, 0]
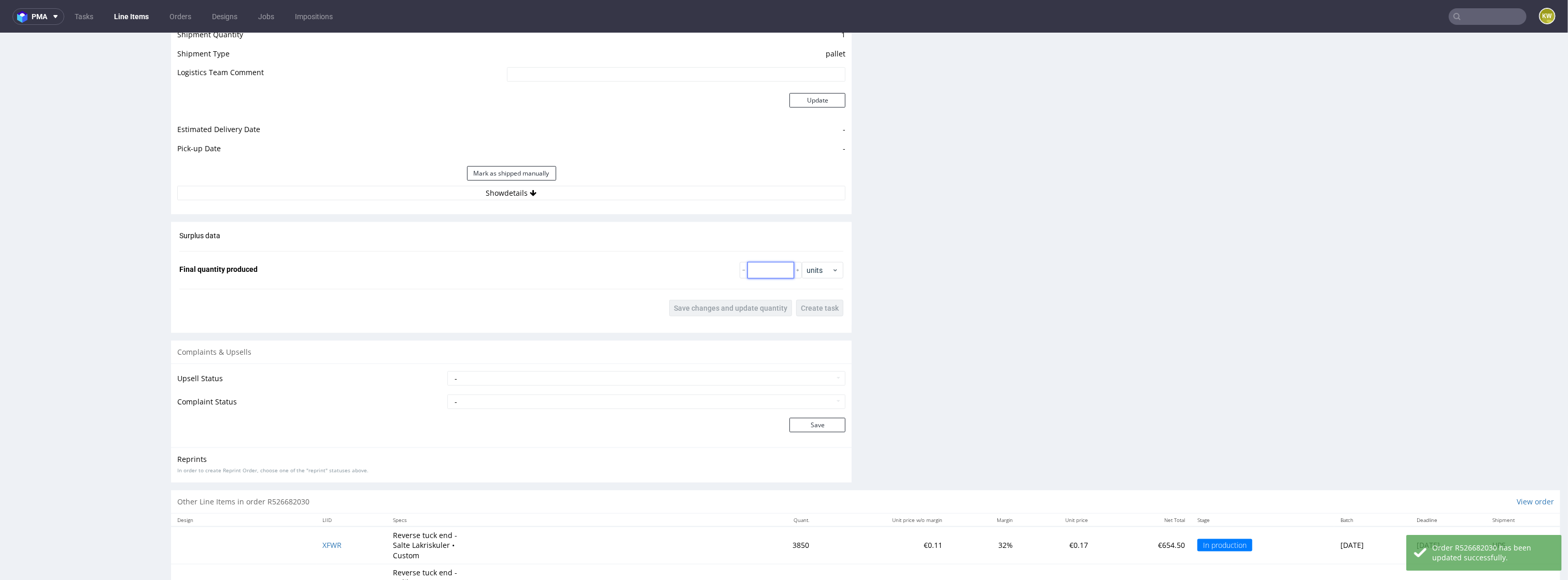
click at [756, 273] on input "number" at bounding box center [771, 271] width 47 height 17
type input "4850"
click at [736, 310] on span "Save changes and update quantity" at bounding box center [731, 308] width 113 height 7
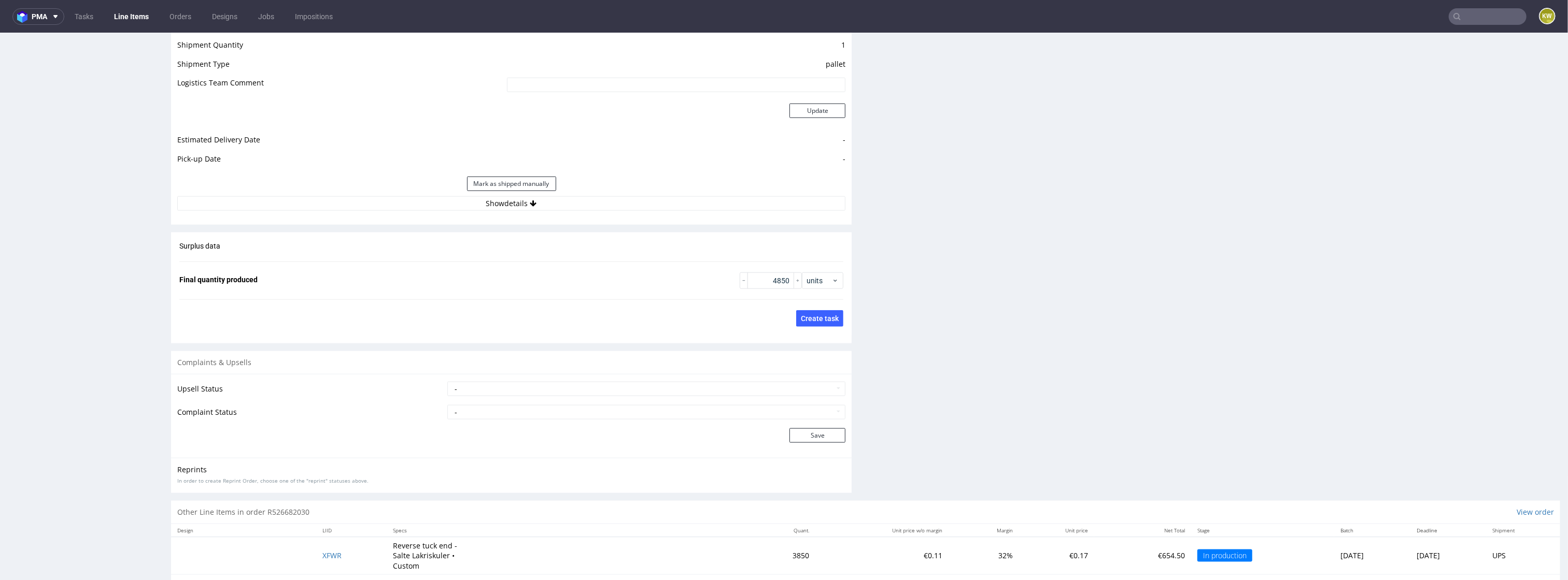
scroll to position [1585, 0]
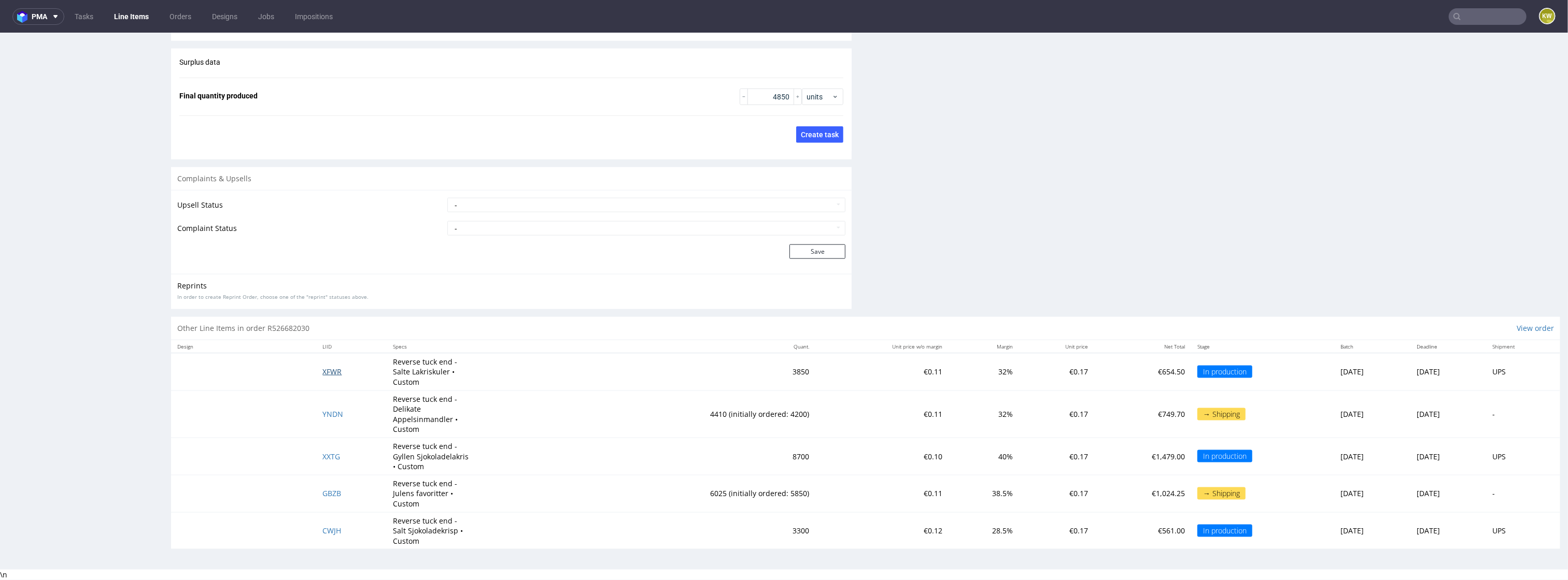
click at [326, 374] on span "XFWR" at bounding box center [333, 372] width 19 height 10
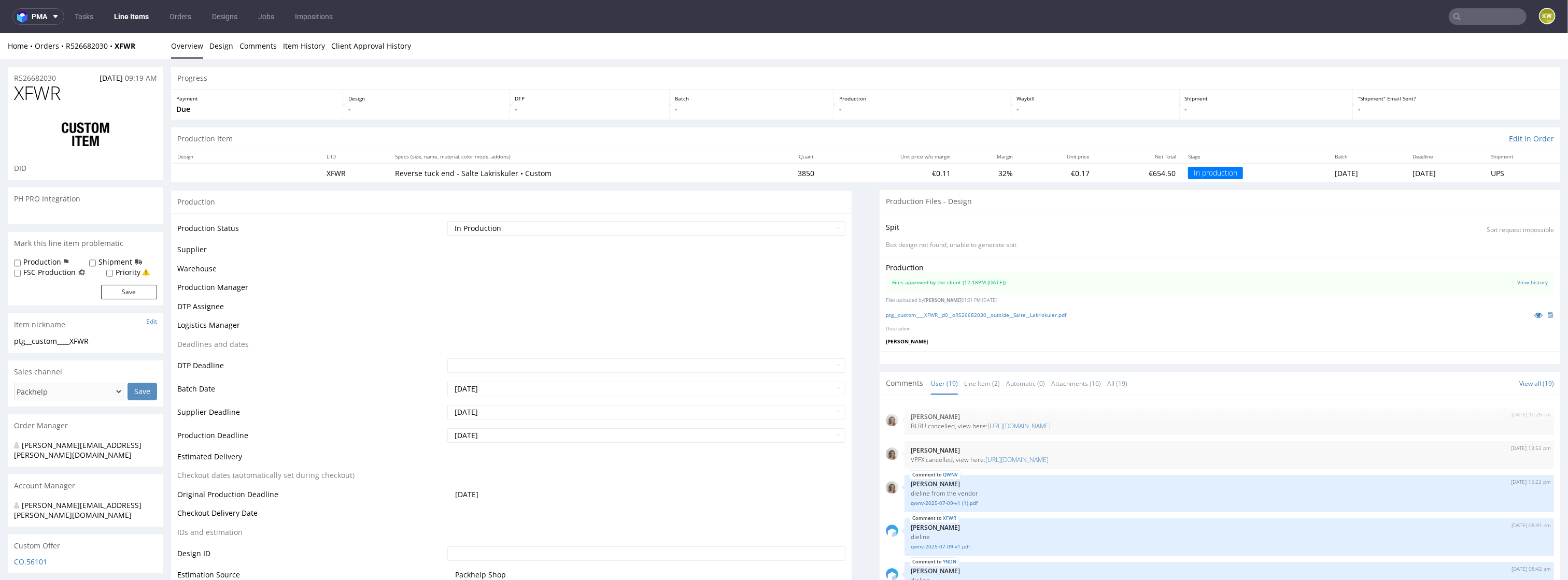
scroll to position [631, 0]
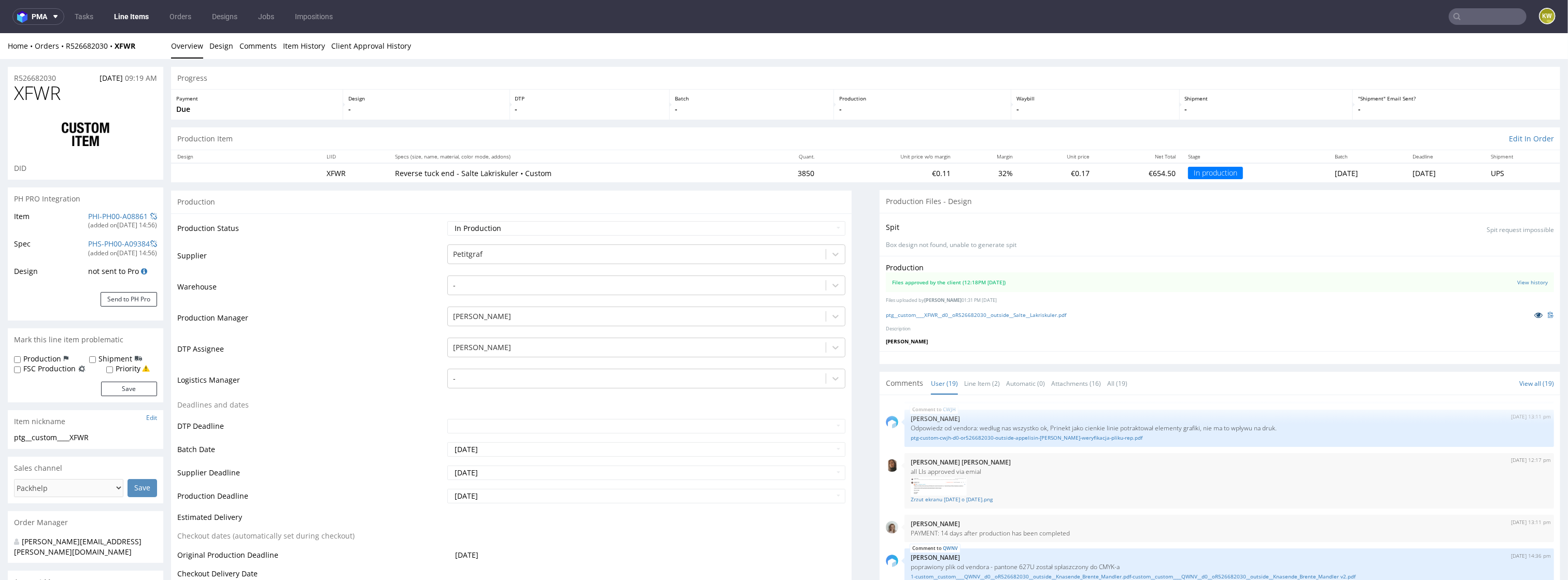
click at [1534, 314] on icon at bounding box center [1538, 315] width 8 height 7
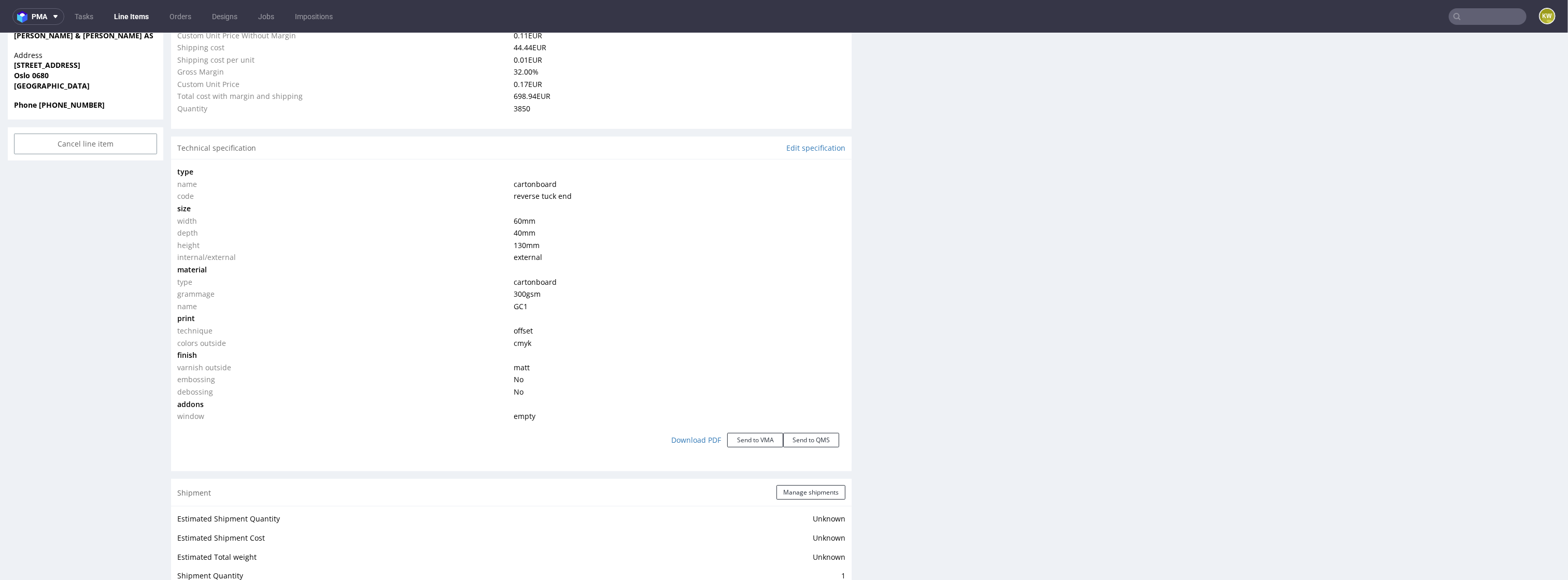
scroll to position [828, 0]
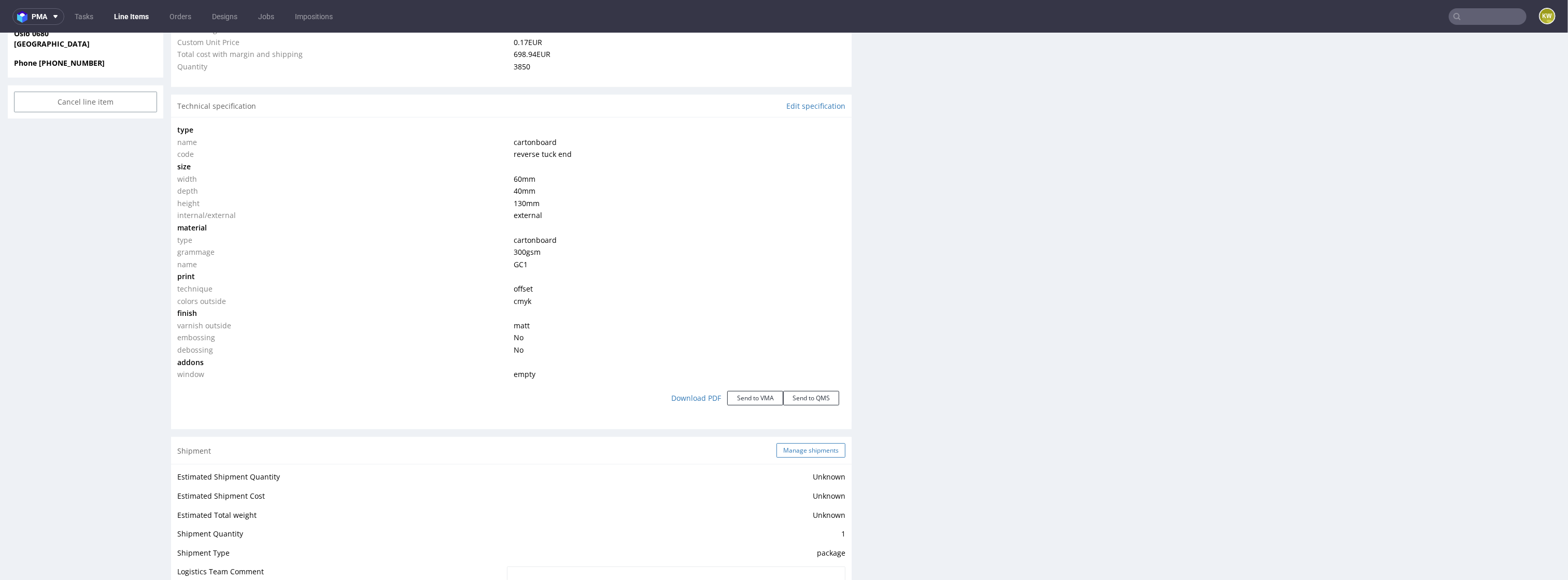
click at [801, 456] on button "Manage shipments" at bounding box center [811, 451] width 69 height 14
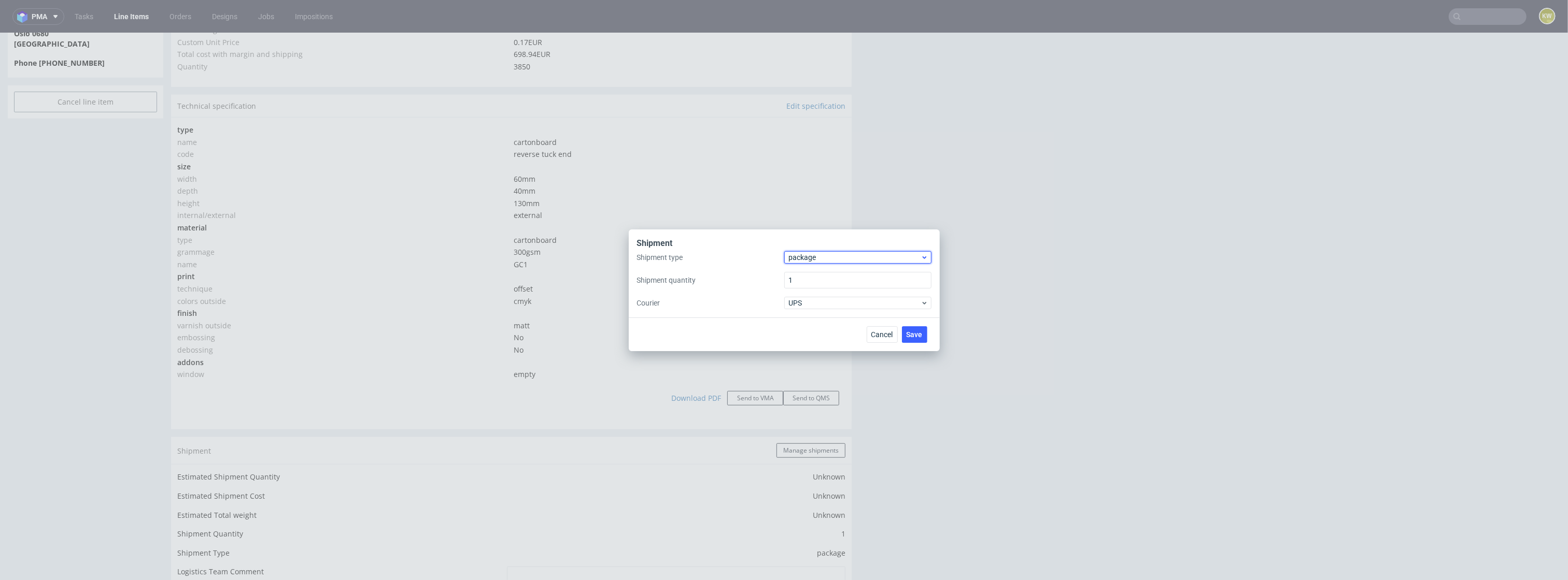
click at [804, 260] on span "package" at bounding box center [855, 258] width 132 height 10
click at [804, 279] on div "pallet" at bounding box center [858, 278] width 139 height 19
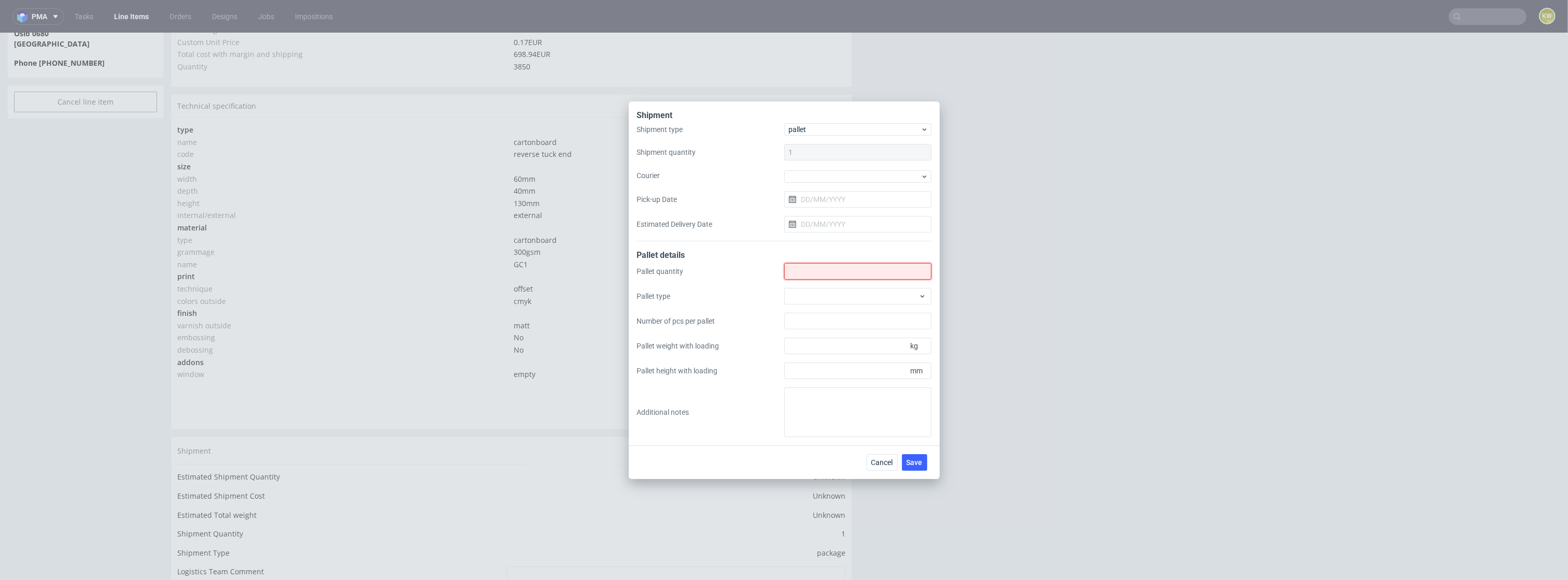
click at [799, 276] on input "Shipment type" at bounding box center [858, 272] width 147 height 17
type input "0"
click at [809, 414] on textarea at bounding box center [858, 412] width 147 height 50
paste textarea "całe zamówienie zapakowane razem na 2 palety, paletyzacja w YNDN"
type textarea "całe zamówienie zapakowane razem na 2 palety, paletyzacja w YNDN"
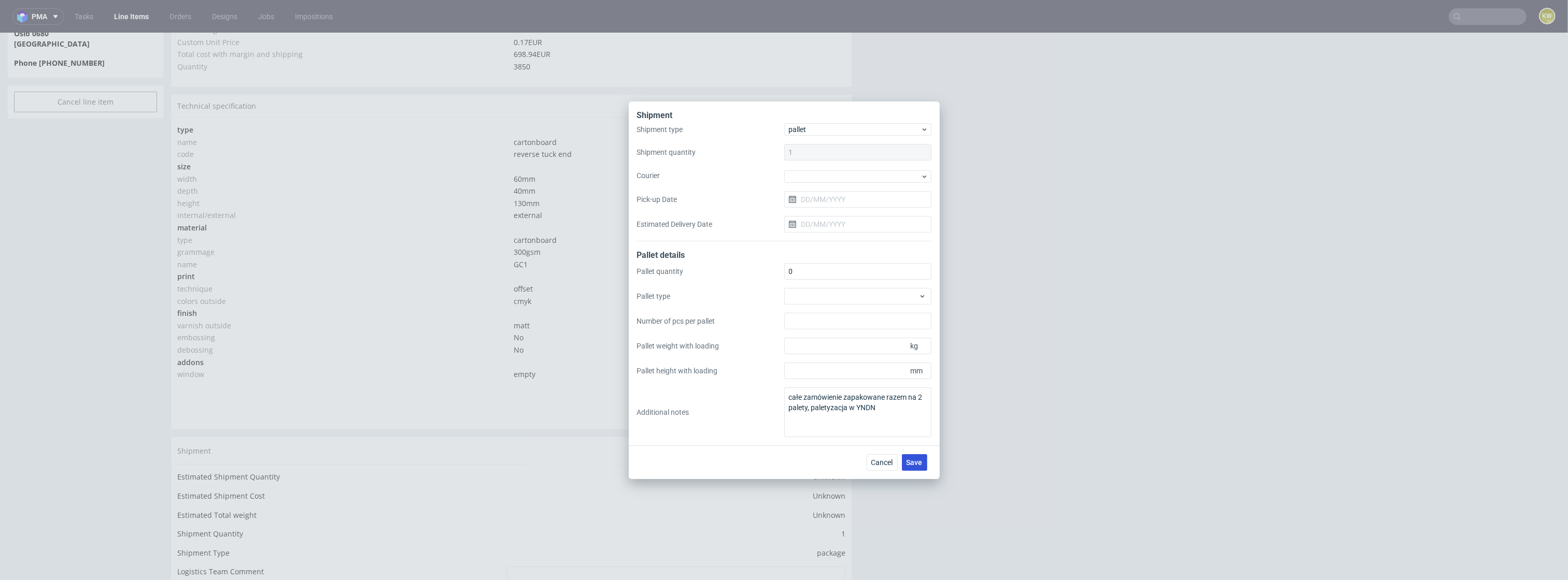
click at [912, 459] on span "Save" at bounding box center [915, 462] width 16 height 7
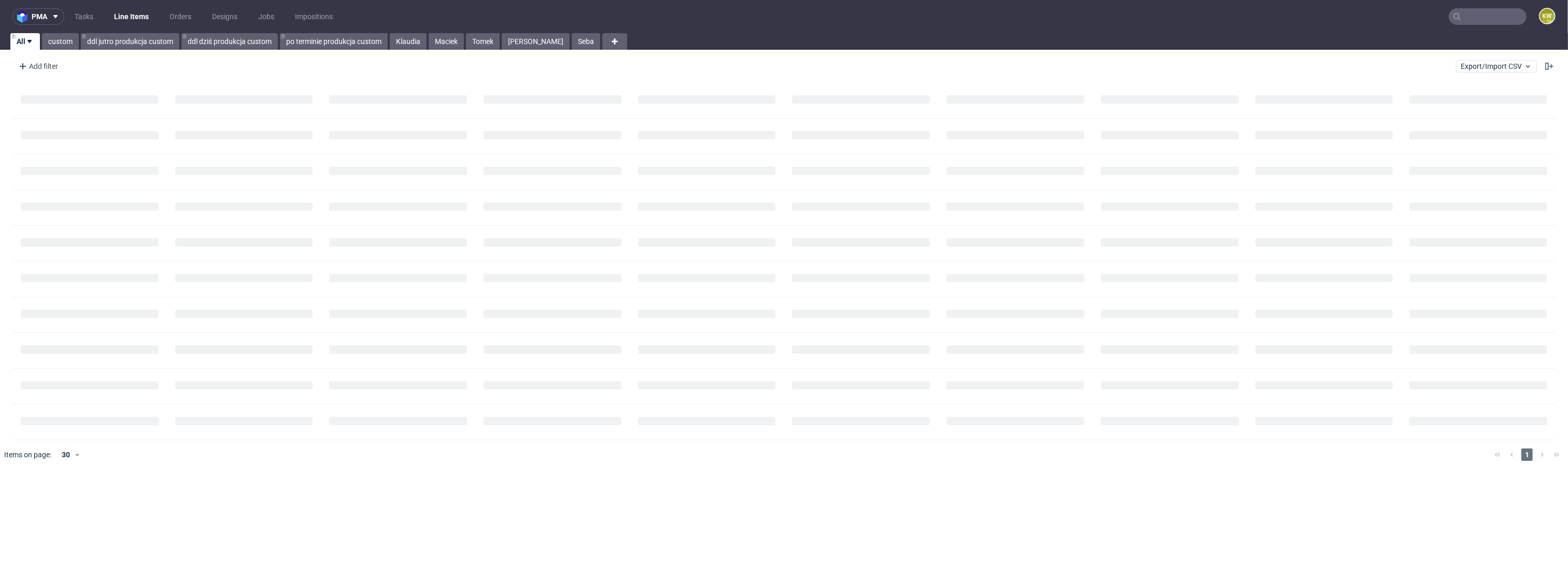
click at [1468, 13] on input "text" at bounding box center [1488, 17] width 78 height 17
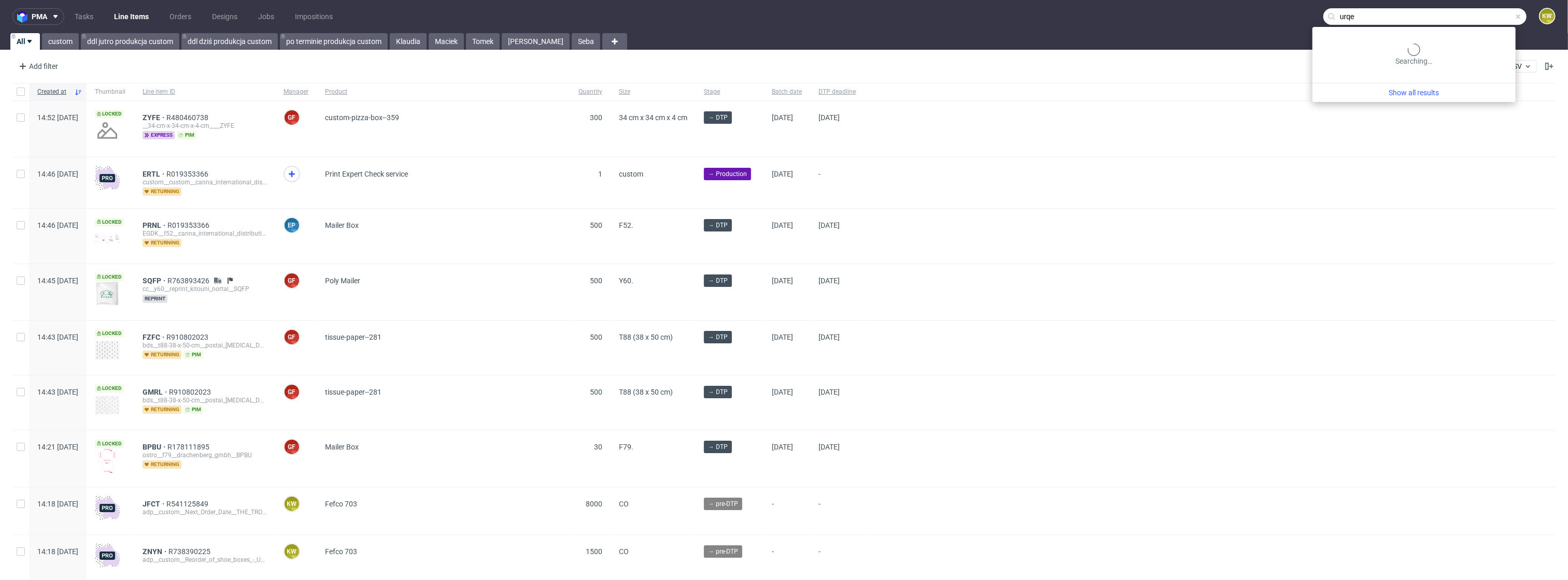
type input "urqe"
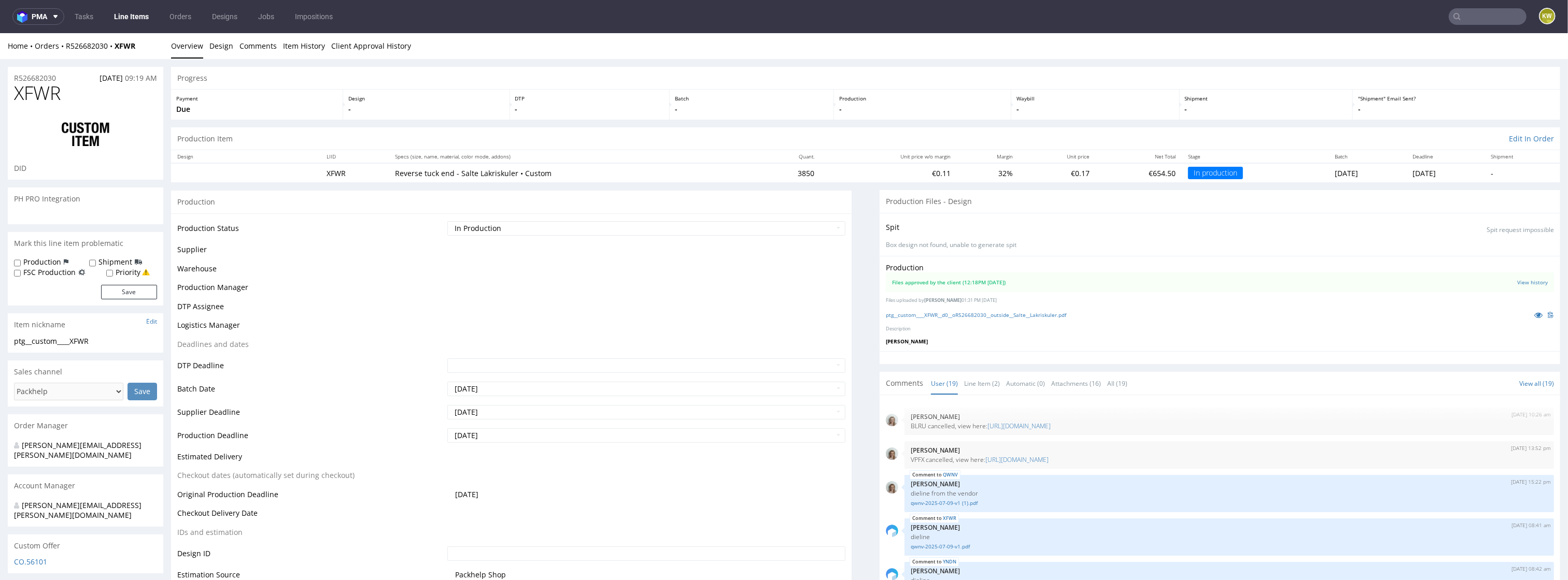
scroll to position [631, 0]
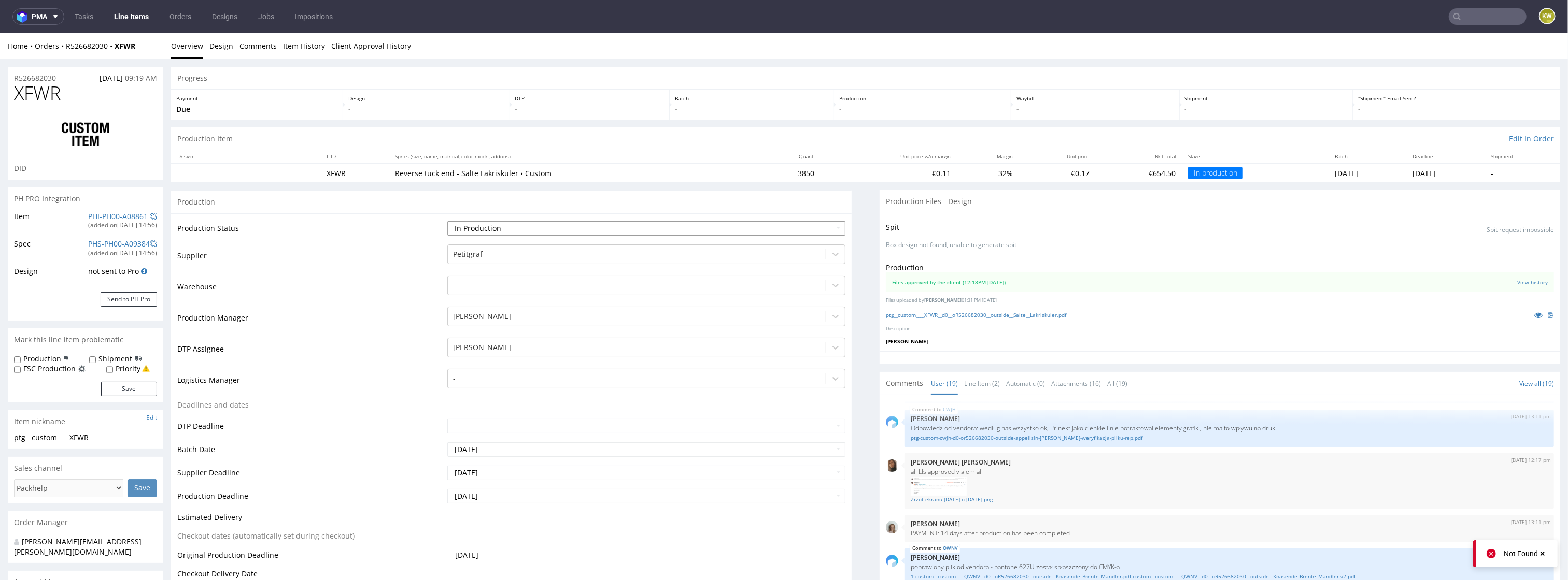
click at [529, 225] on select "Waiting for Artwork Waiting for Diecut Waiting for Mockup Waiting for DTP Waiti…" at bounding box center [647, 229] width 399 height 14
select select "production_complete"
click at [503, 443] on td "27" at bounding box center [503, 441] width 16 height 16
type input "[DATE]"
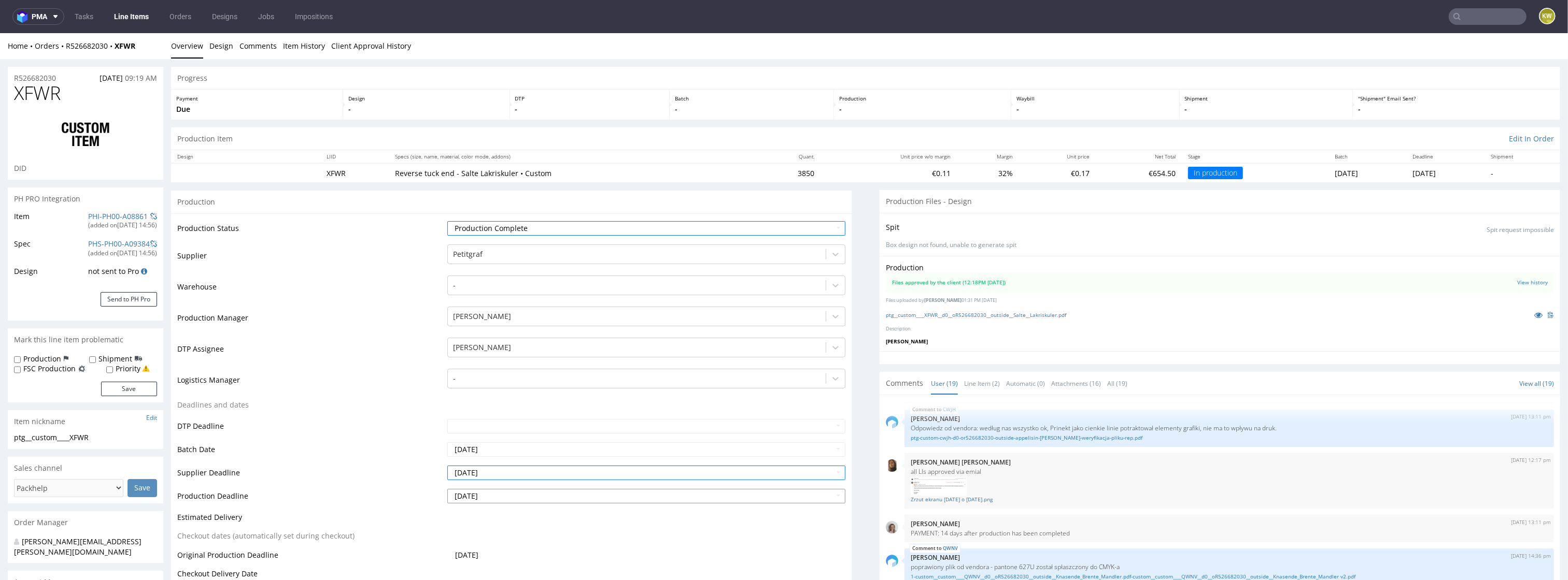
click at [499, 497] on input "[DATE]" at bounding box center [647, 496] width 399 height 14
click at [502, 464] on td "27" at bounding box center [503, 465] width 16 height 16
type input "[DATE]"
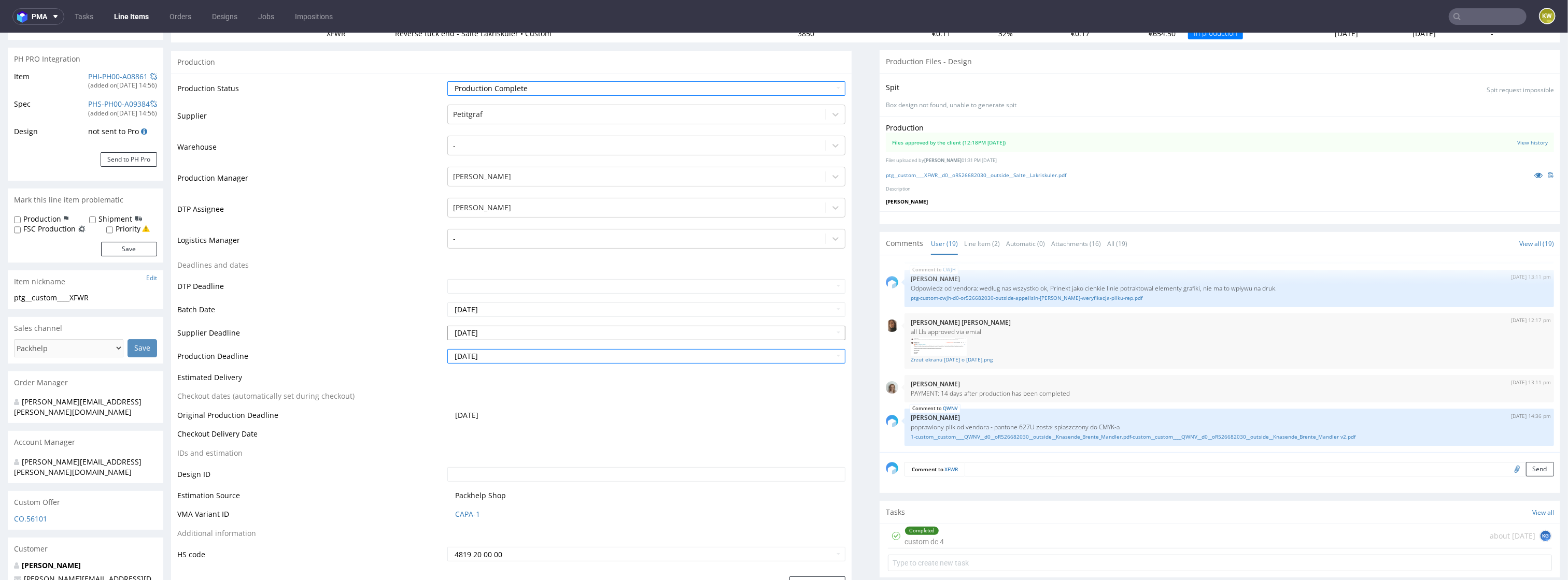
scroll to position [162, 0]
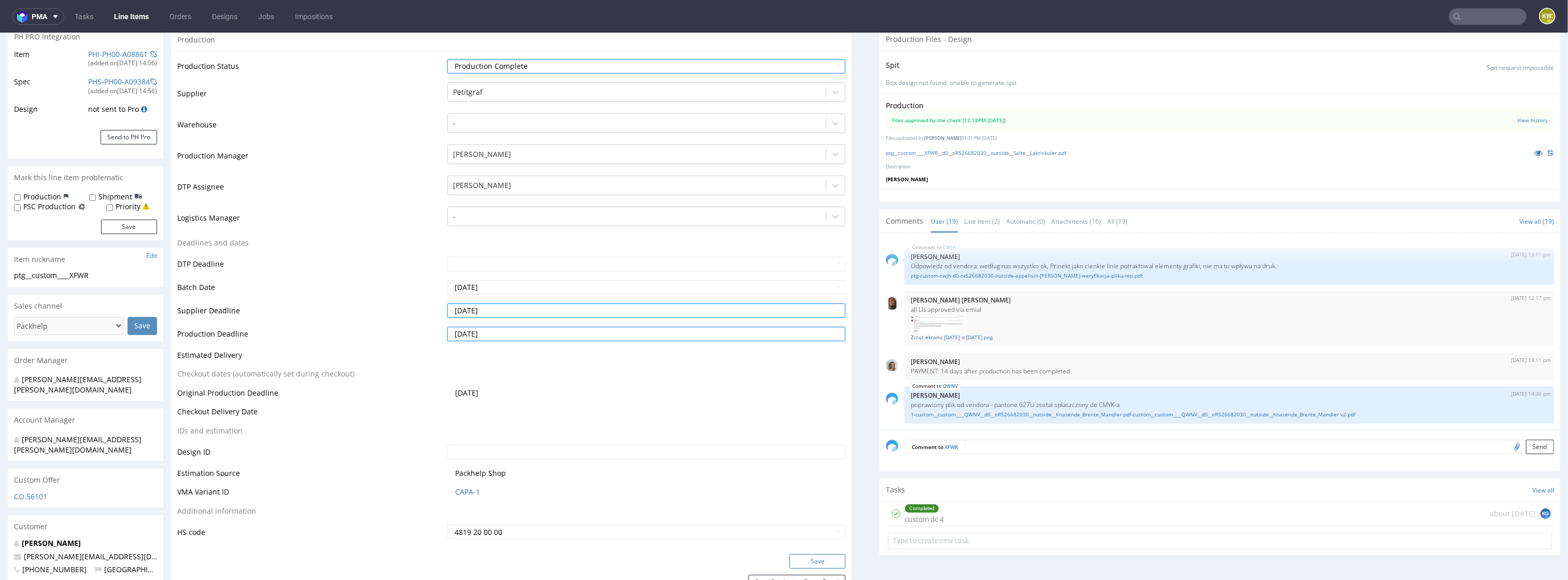
click at [804, 554] on button "Save" at bounding box center [817, 561] width 56 height 14
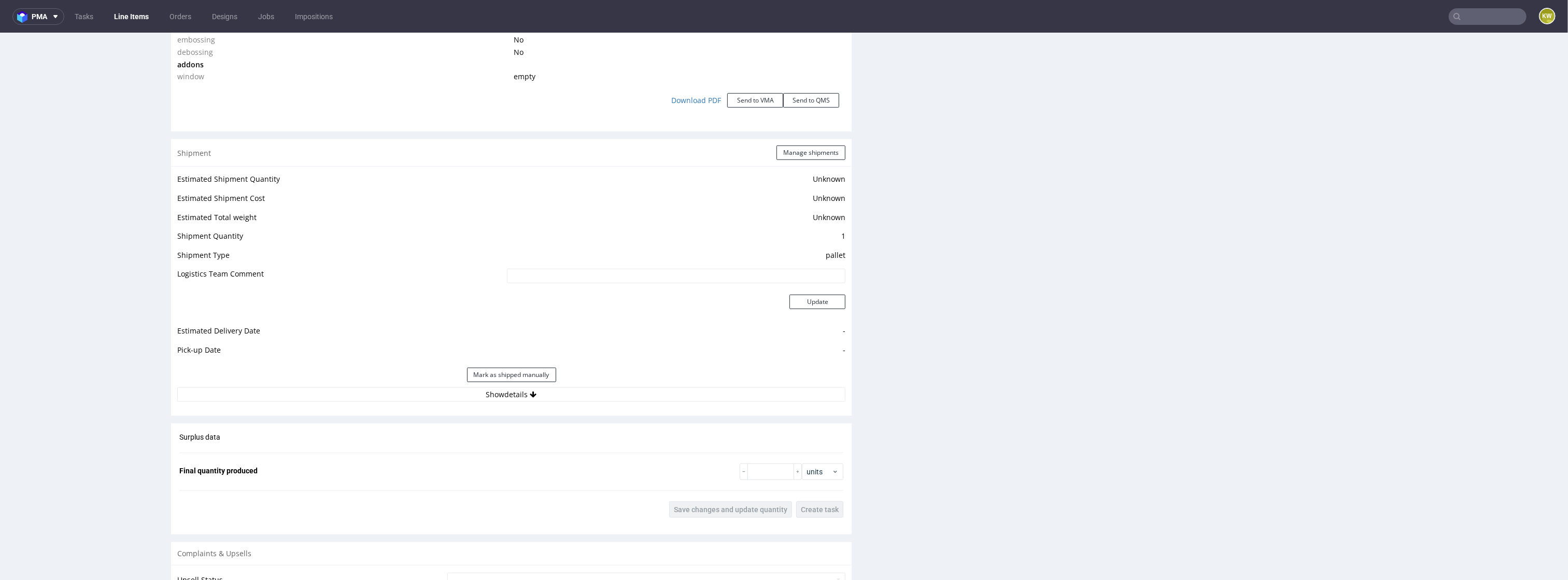
scroll to position [1137, 0]
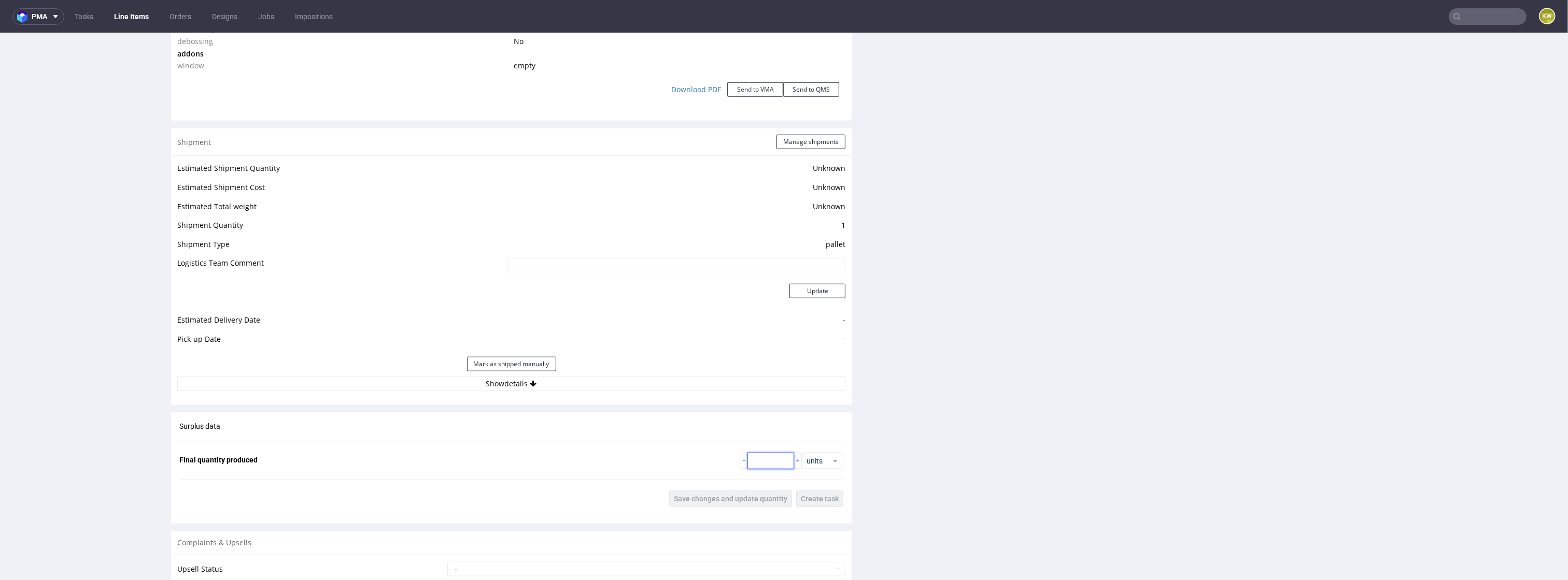
click at [765, 458] on input "number" at bounding box center [771, 462] width 47 height 17
click at [765, 459] on input "number" at bounding box center [771, 462] width 47 height 17
type input "4043"
click at [741, 511] on div "Surplus data Final quantity produced 4043 units Save changes and update quantit…" at bounding box center [511, 464] width 681 height 102
click at [723, 508] on button "Save changes and update quantity" at bounding box center [731, 499] width 123 height 17
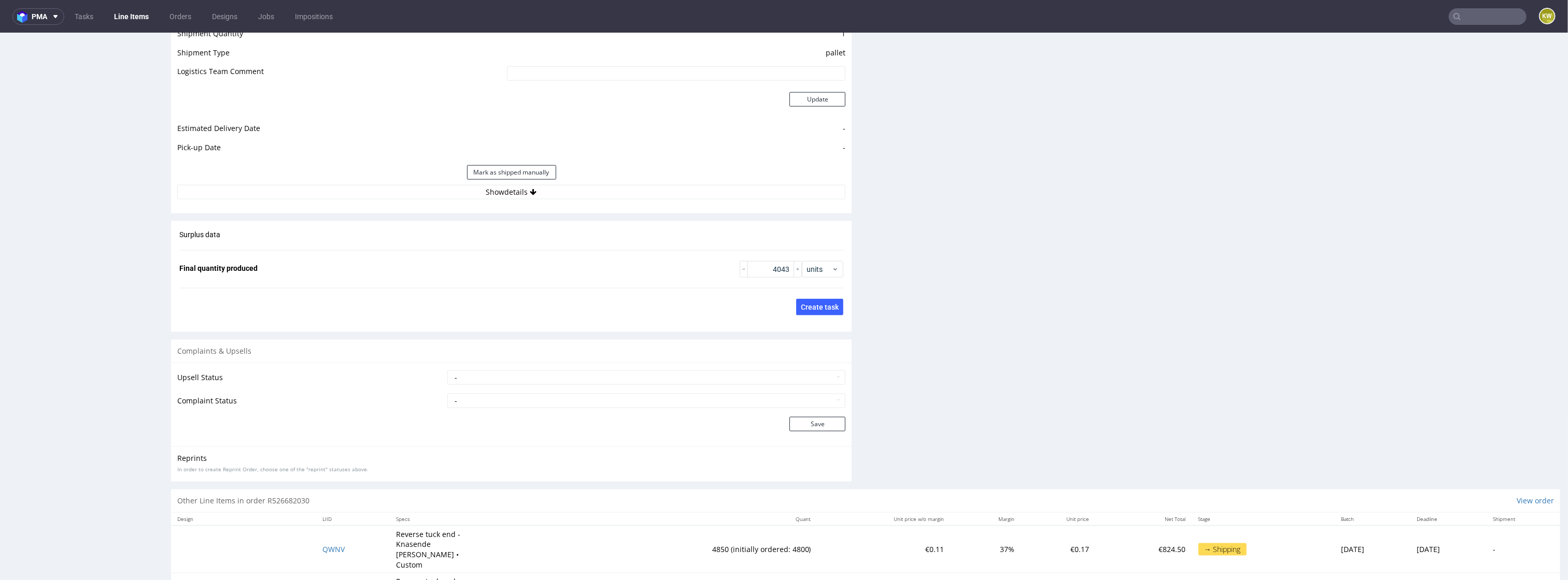
scroll to position [1502, 0]
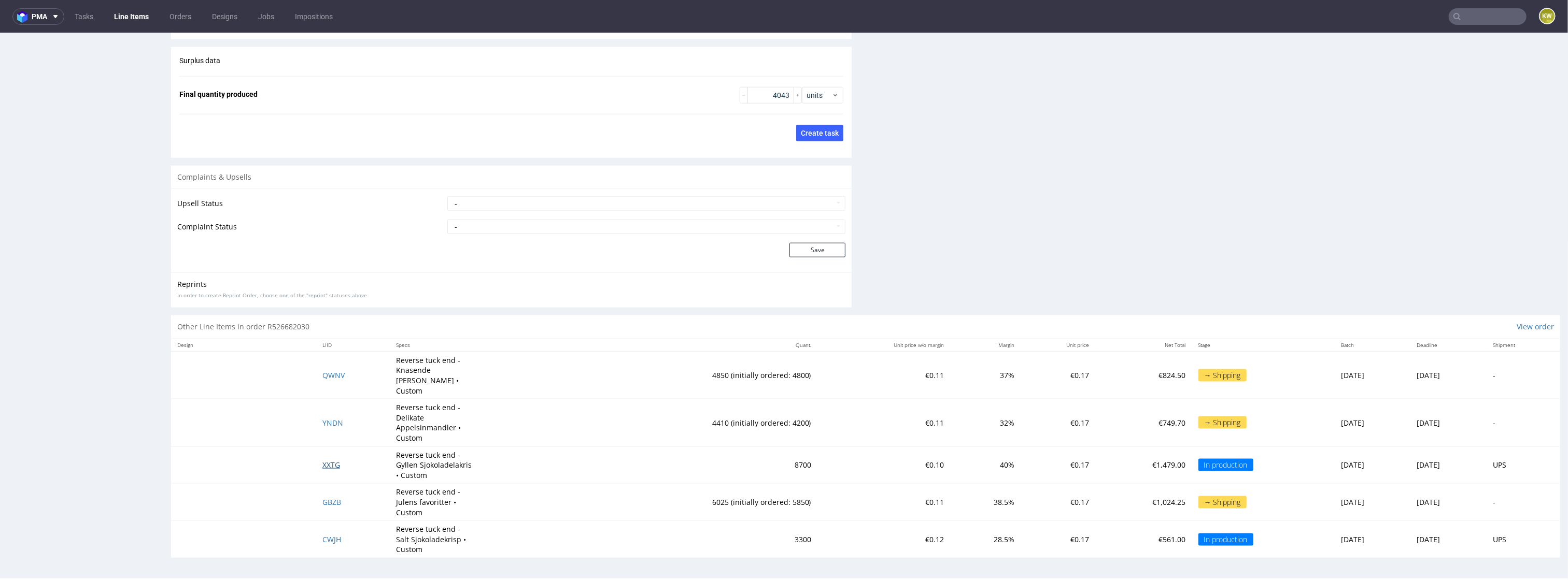
click at [323, 460] on span "XXTG" at bounding box center [331, 465] width 17 height 10
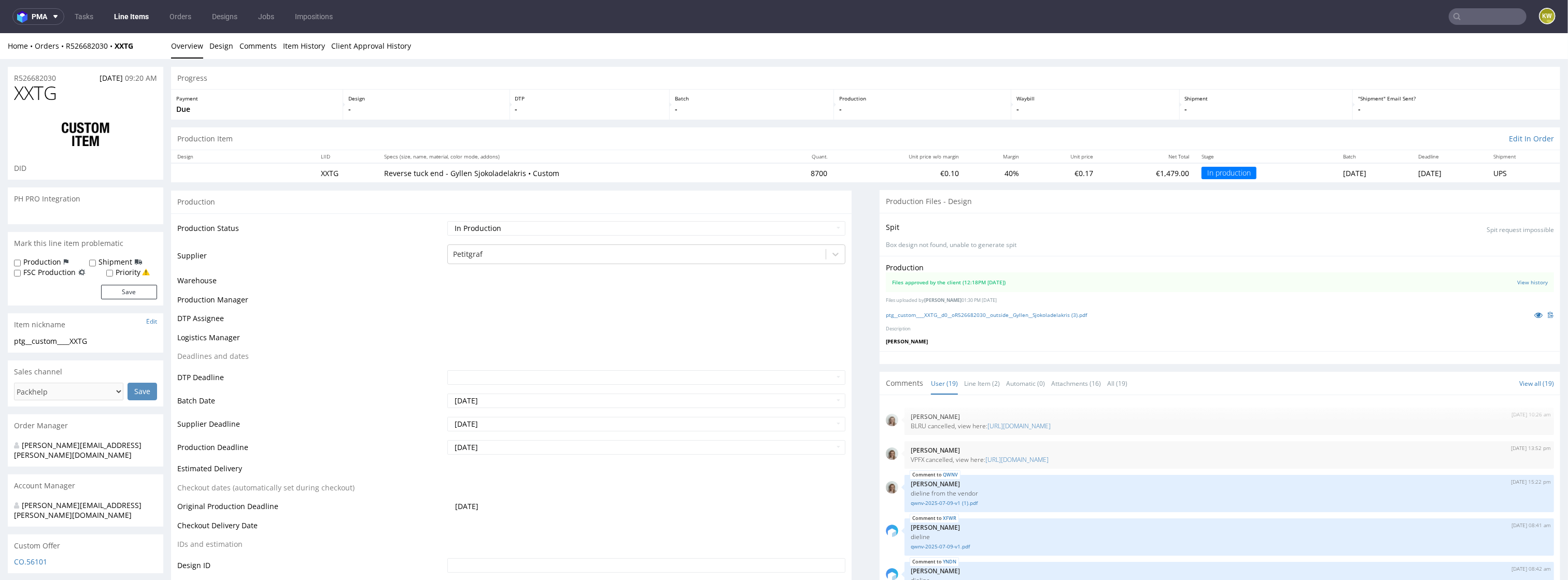
scroll to position [631, 0]
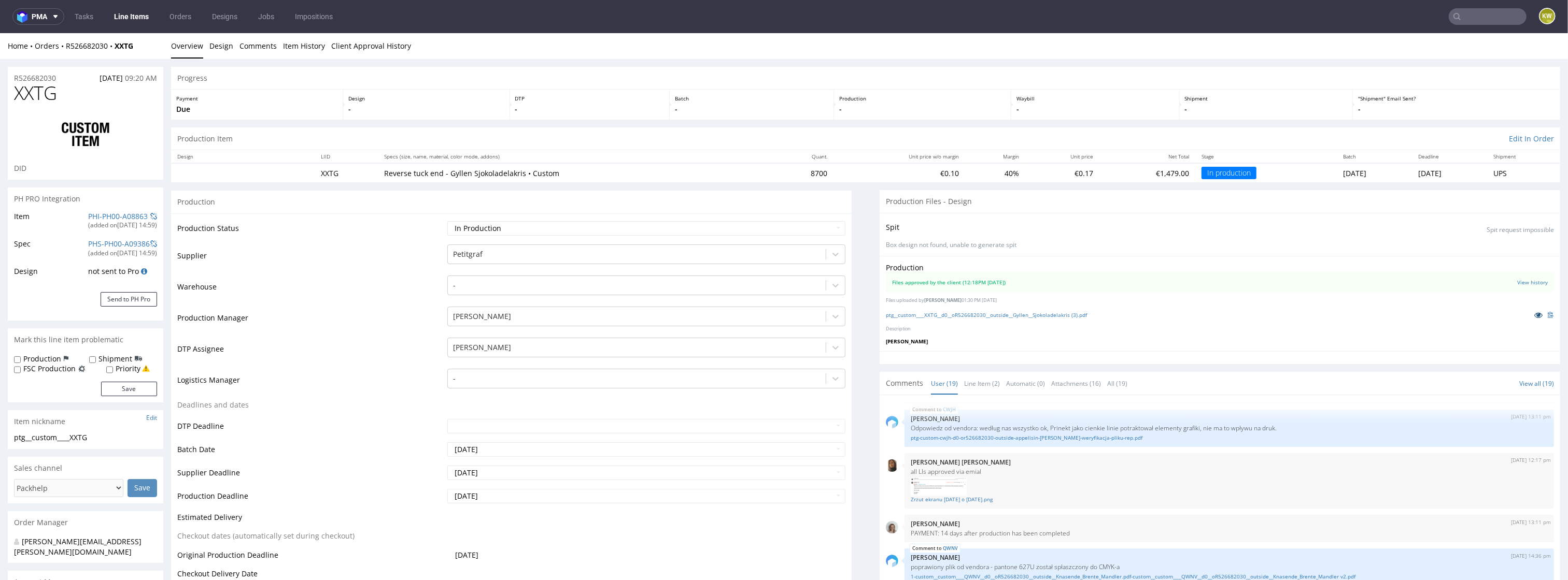
click at [1534, 315] on icon at bounding box center [1538, 315] width 8 height 7
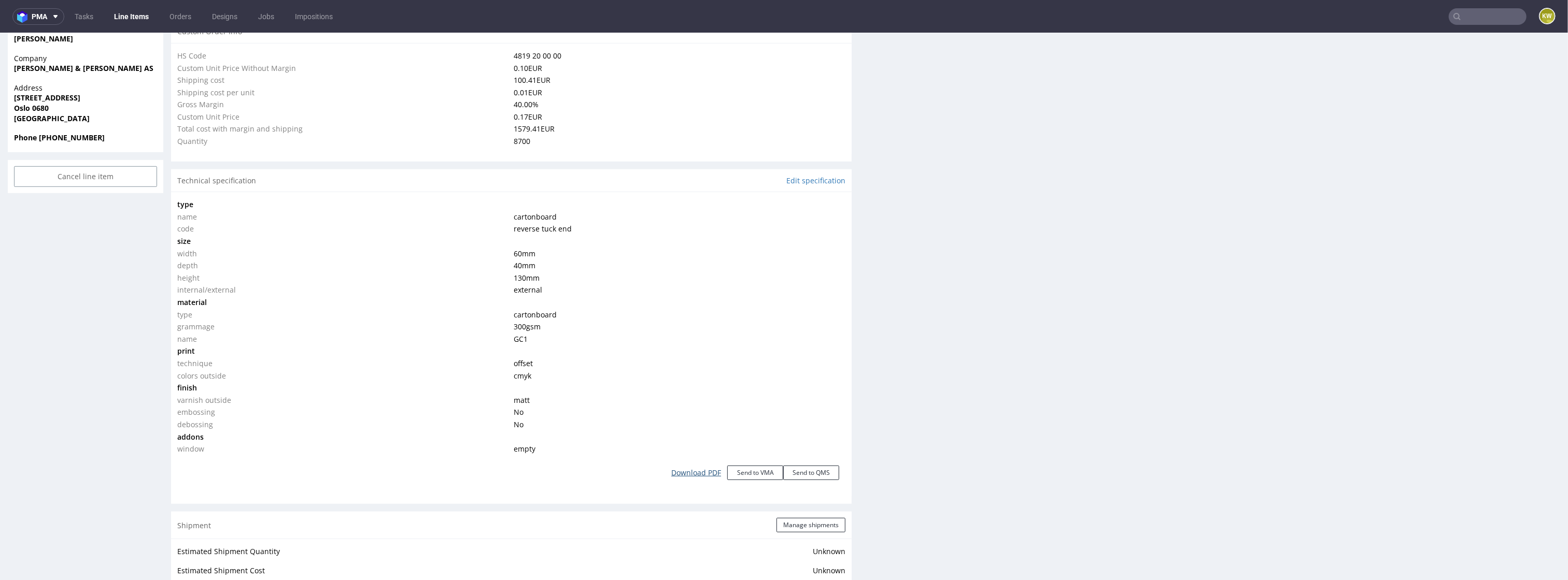
scroll to position [970, 0]
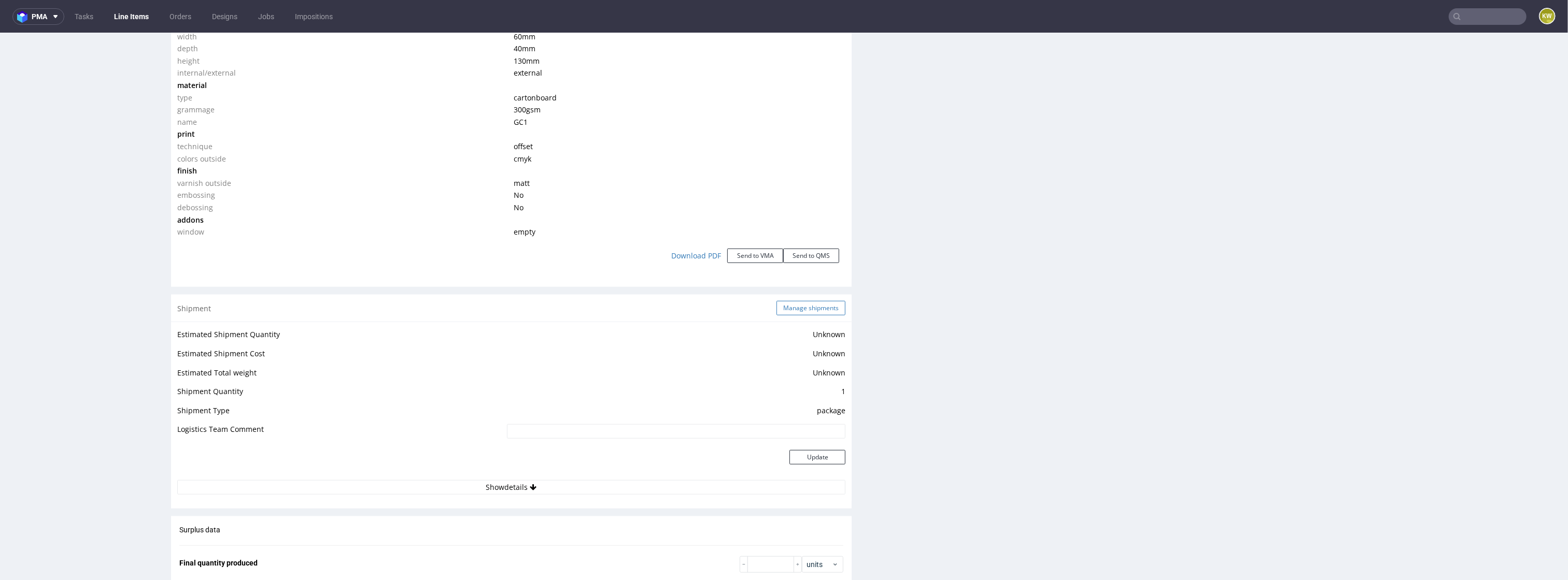
click at [802, 305] on button "Manage shipments" at bounding box center [811, 308] width 69 height 14
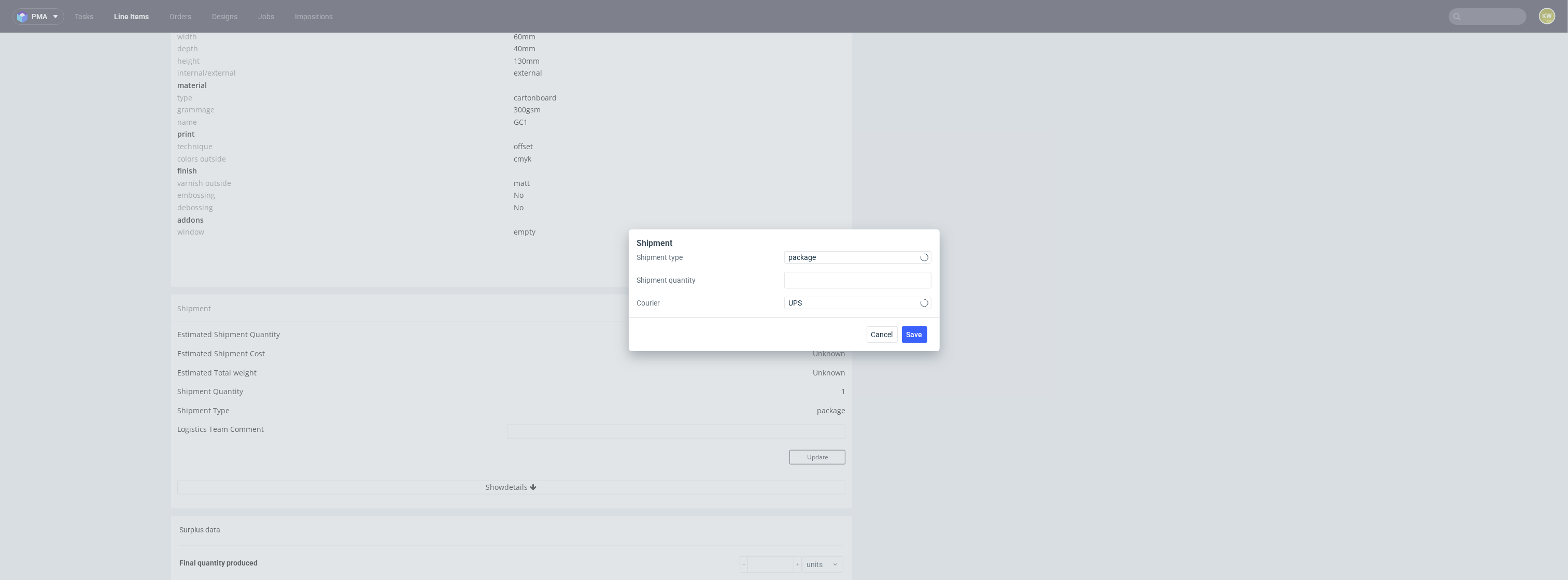
type input "1"
click at [799, 260] on span "package" at bounding box center [855, 258] width 132 height 10
click at [799, 278] on div "pallet" at bounding box center [858, 278] width 139 height 19
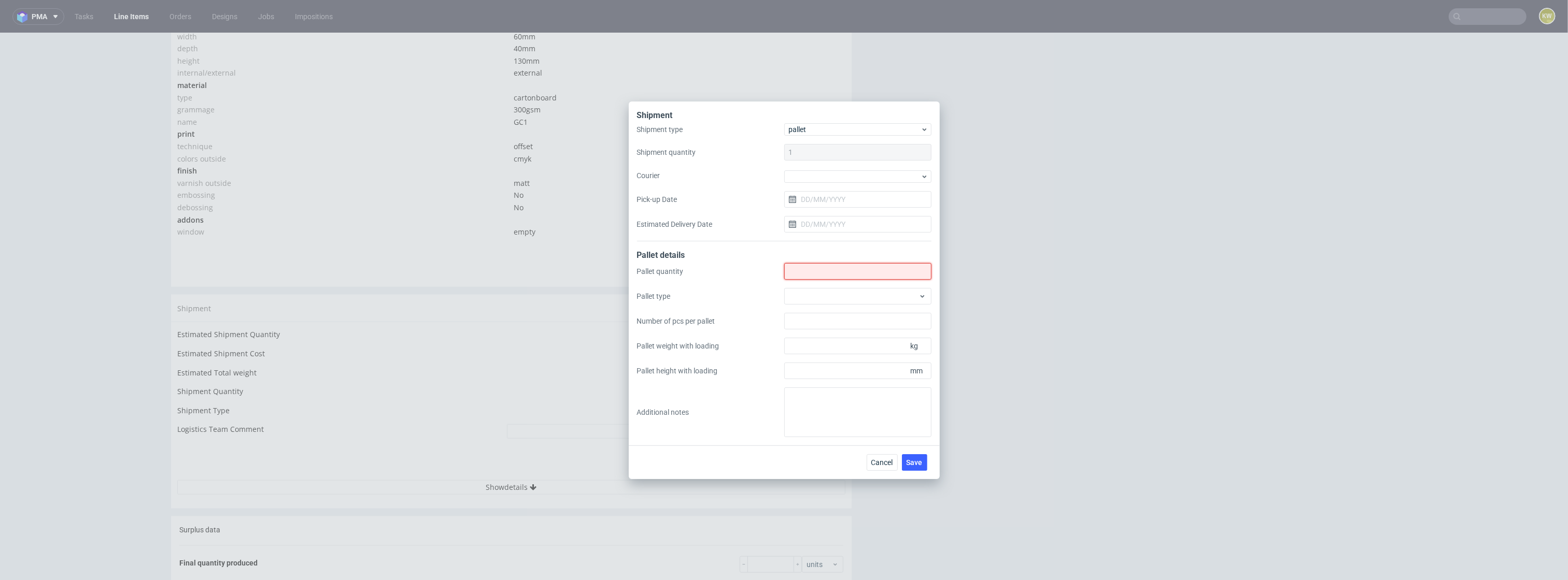
click at [799, 278] on input "Shipment type" at bounding box center [858, 272] width 147 height 17
type input "0"
click at [814, 401] on textarea at bounding box center [858, 412] width 147 height 50
paste textarea "całe zamówienie zapakowane razem na 2 palety, paletyzacja w YNDN"
type textarea "całe zamówienie zapakowane razem na 2 palety, paletyzacja w YNDN"
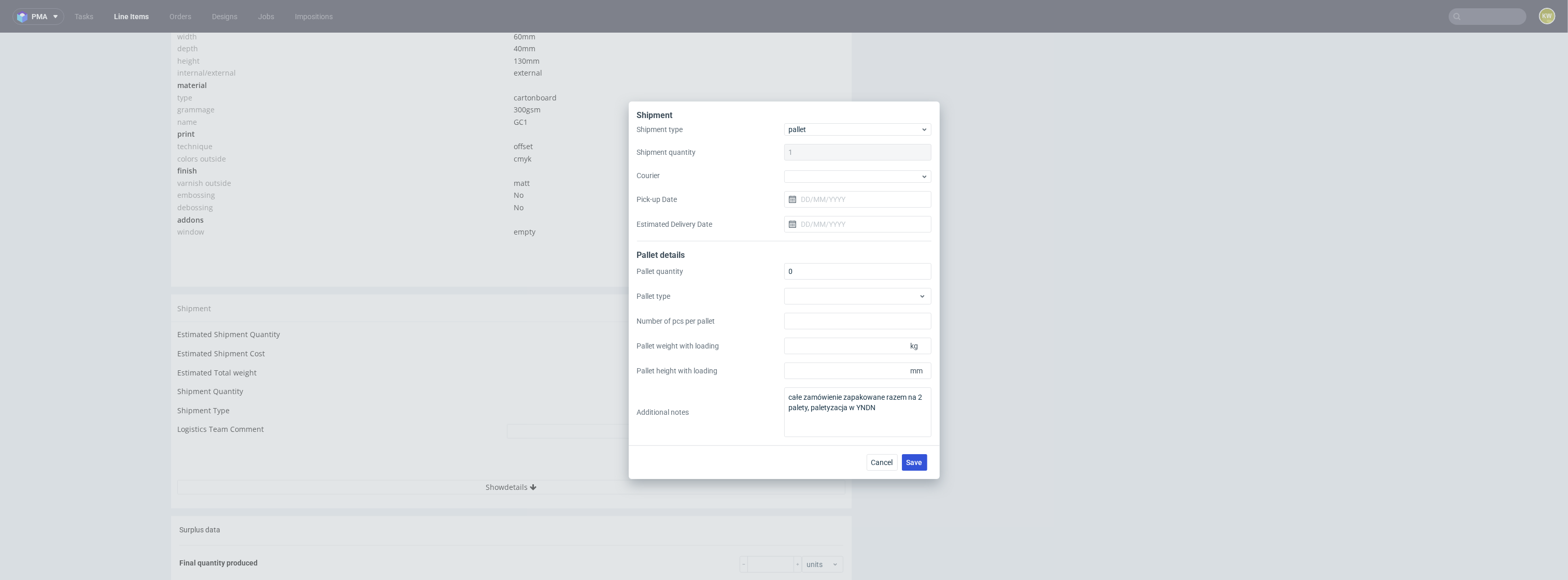
click at [920, 468] on button "Save" at bounding box center [915, 463] width 25 height 17
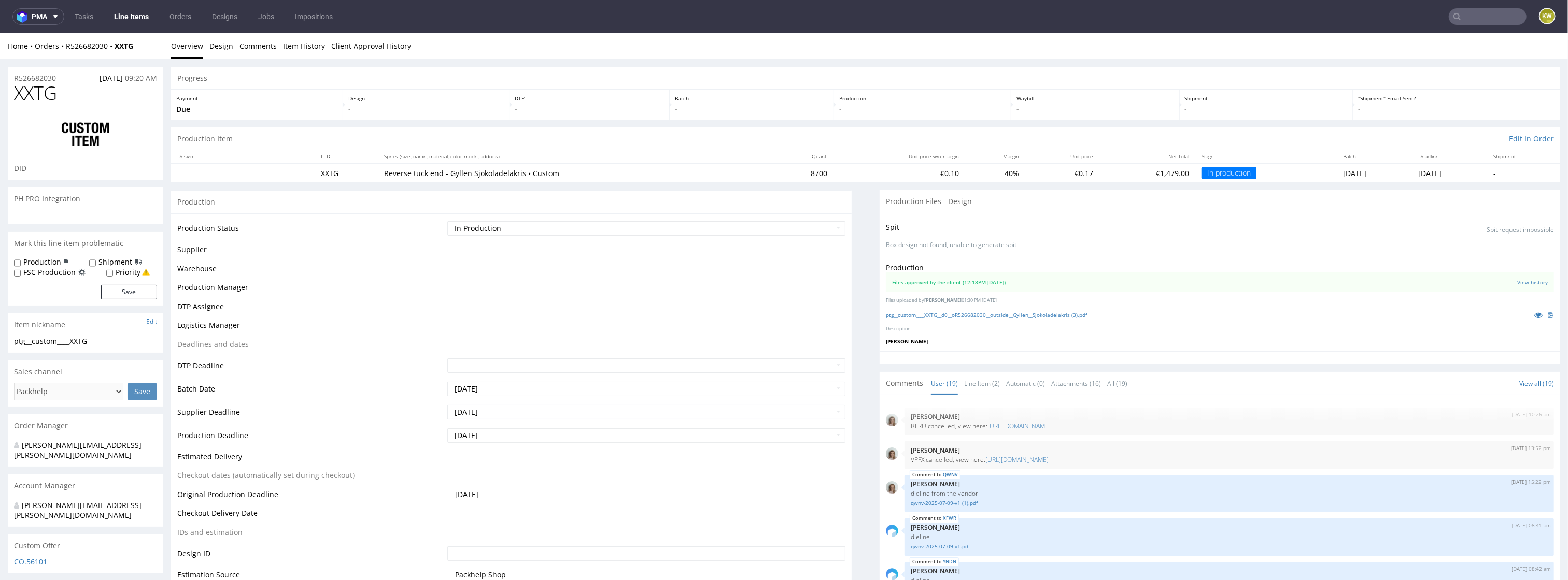
scroll to position [631, 0]
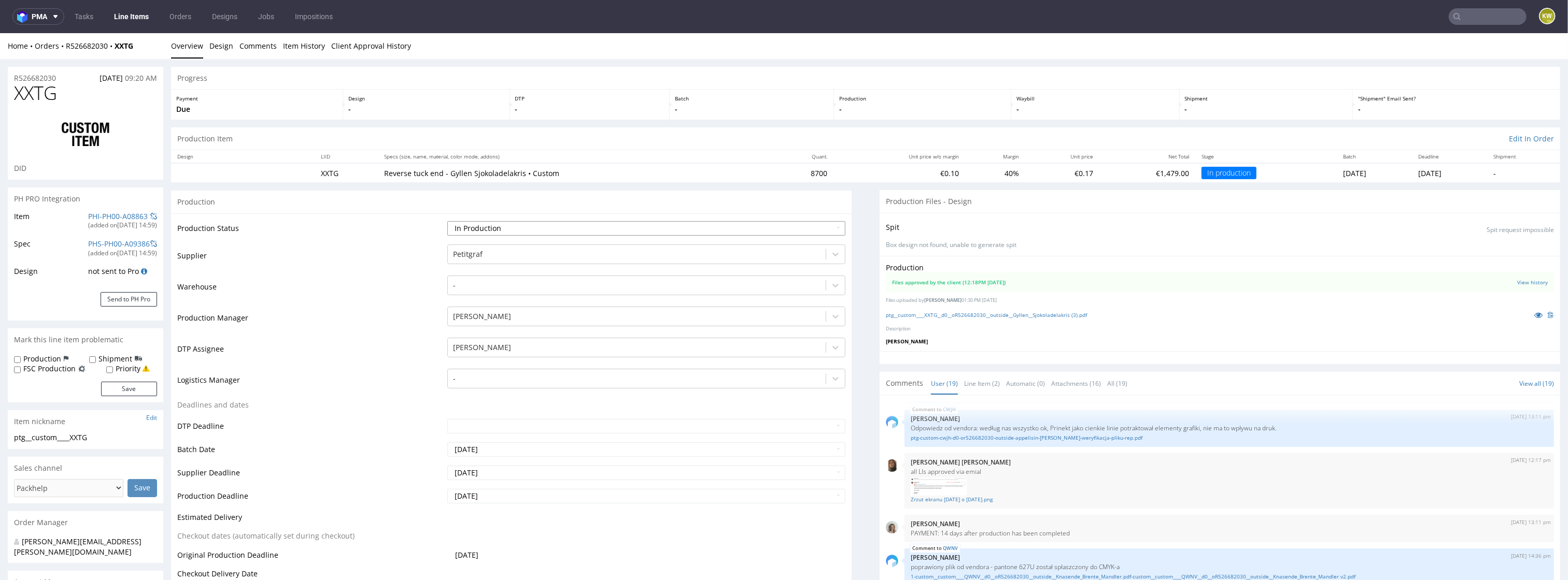
click at [503, 225] on select "Waiting for Artwork Waiting for Diecut Waiting for Mockup Waiting for DTP Waiti…" at bounding box center [647, 229] width 399 height 14
select select "production_complete"
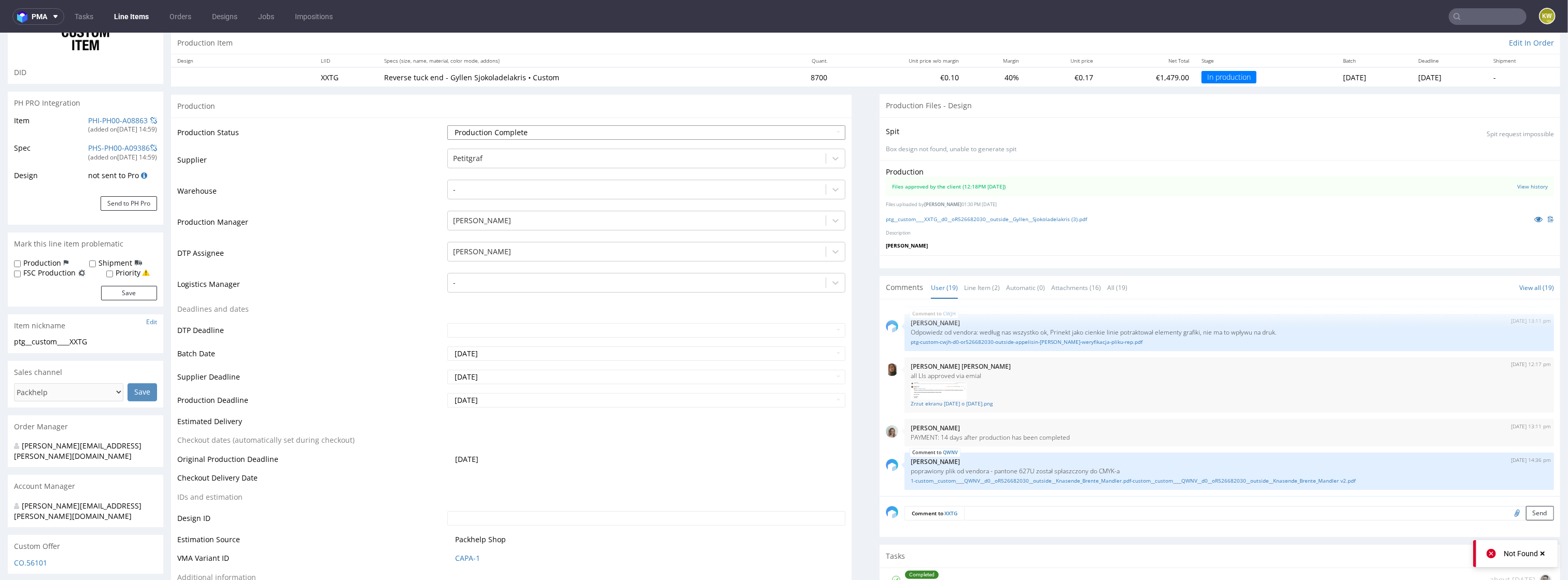
scroll to position [109, 0]
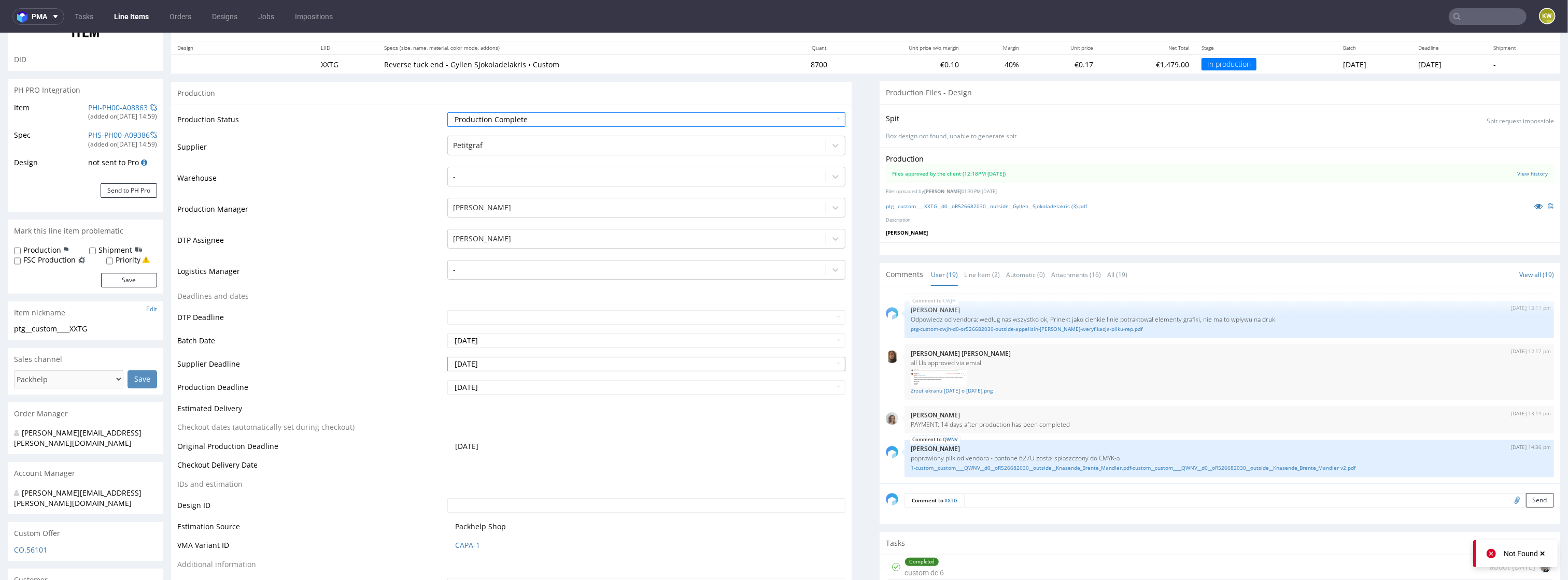
click at [514, 365] on input "[DATE]" at bounding box center [647, 364] width 399 height 14
click at [505, 333] on td "27" at bounding box center [503, 333] width 16 height 16
type input "[DATE]"
click at [504, 387] on input "[DATE]" at bounding box center [647, 388] width 399 height 14
click at [503, 351] on td "27" at bounding box center [503, 356] width 16 height 16
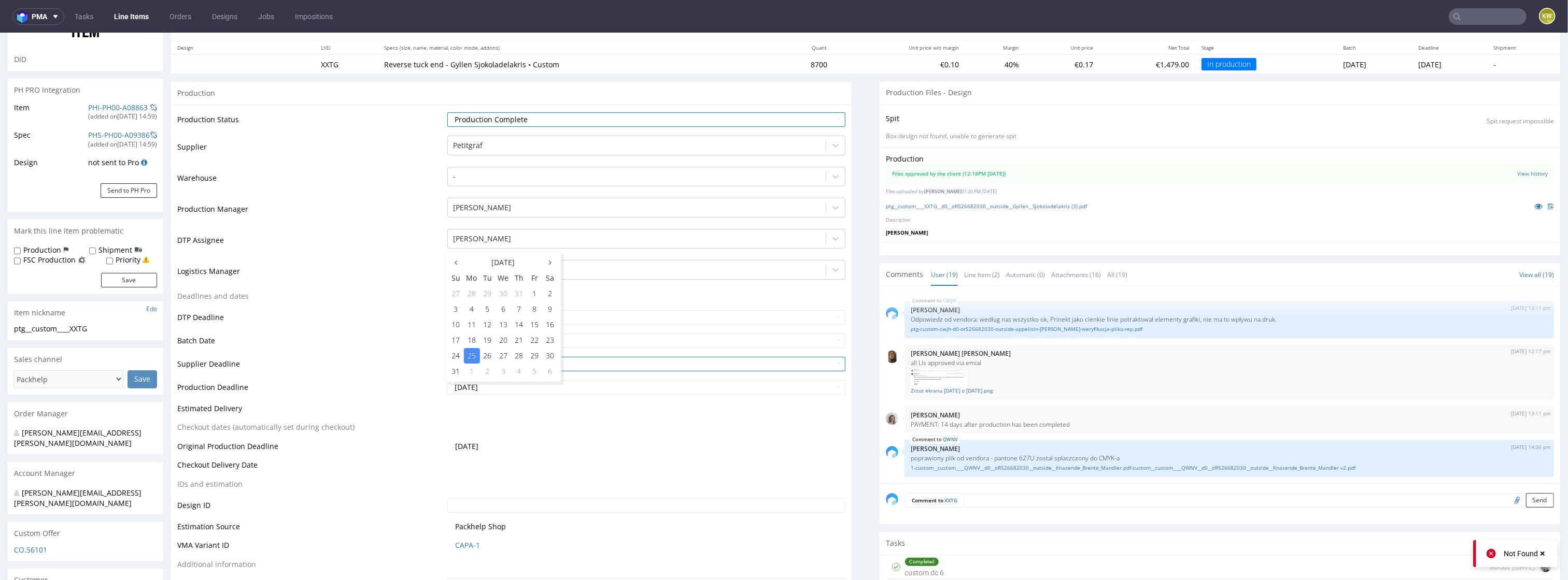
type input "[DATE]"
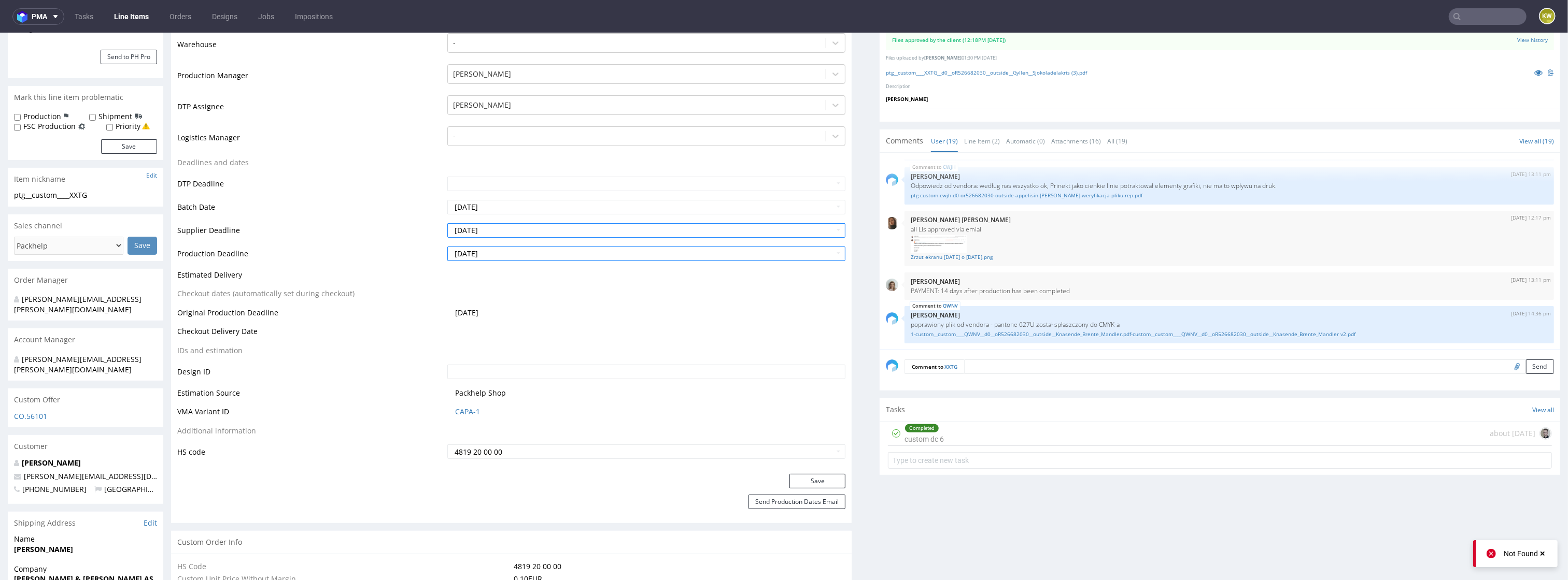
scroll to position [245, 0]
click at [806, 476] on button "Save" at bounding box center [817, 479] width 56 height 14
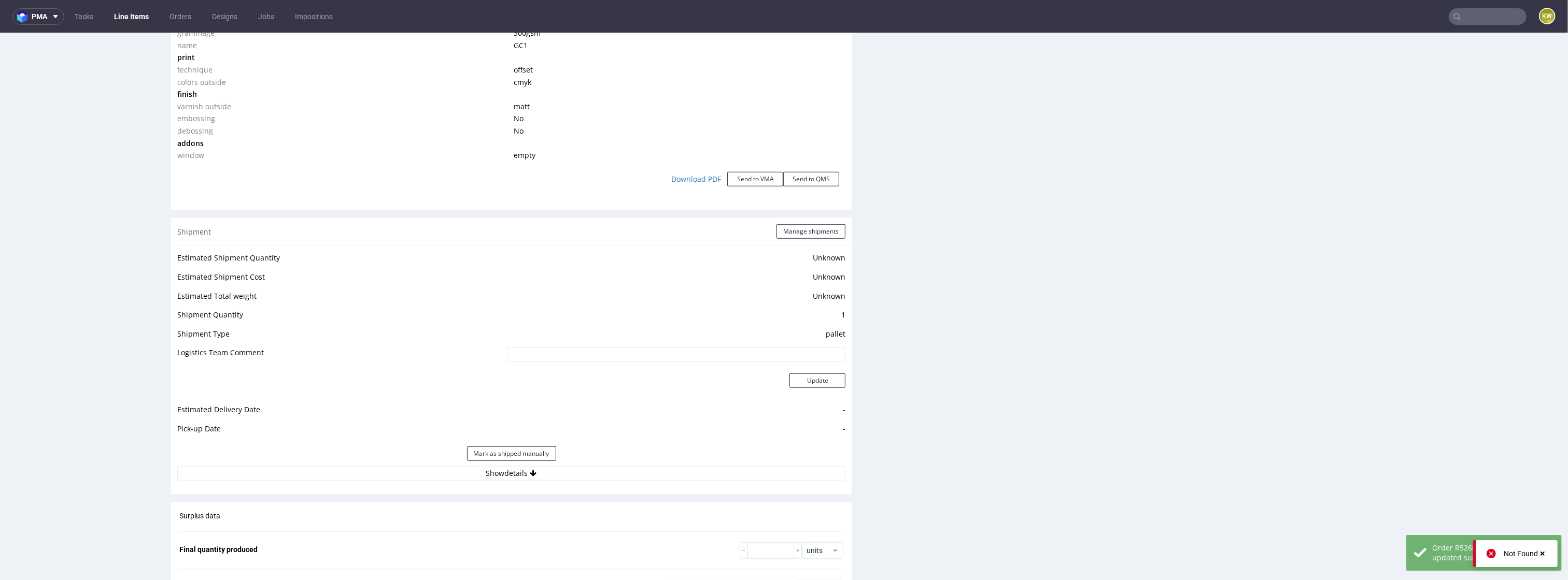
scroll to position [1064, 0]
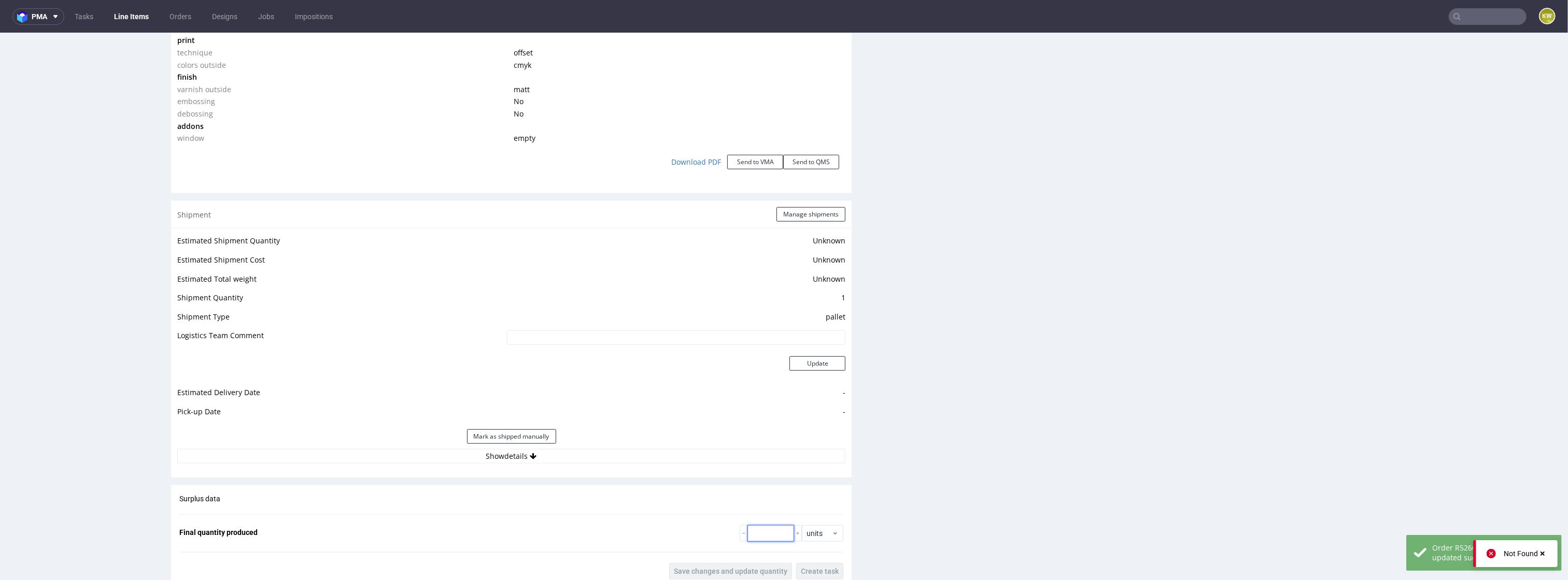
click at [767, 532] on input "number" at bounding box center [771, 534] width 47 height 17
type input "9561"
click at [731, 575] on span "Save changes and update quantity" at bounding box center [731, 571] width 113 height 7
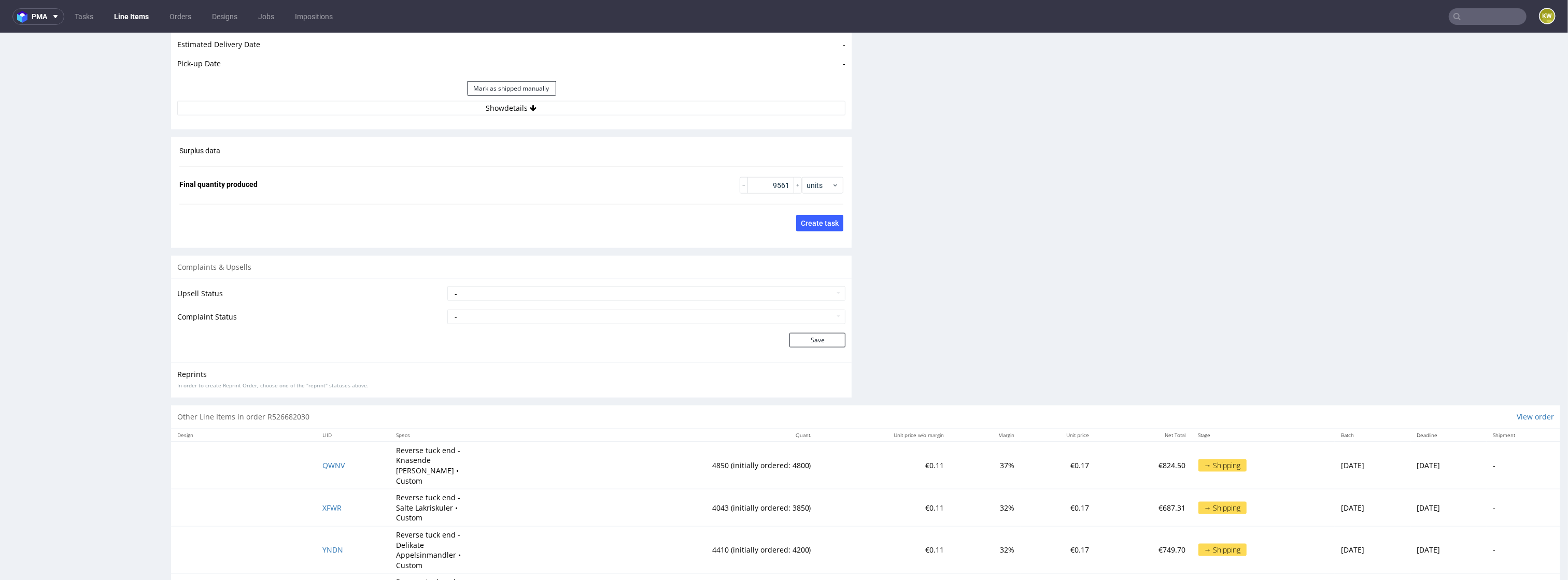
scroll to position [1502, 0]
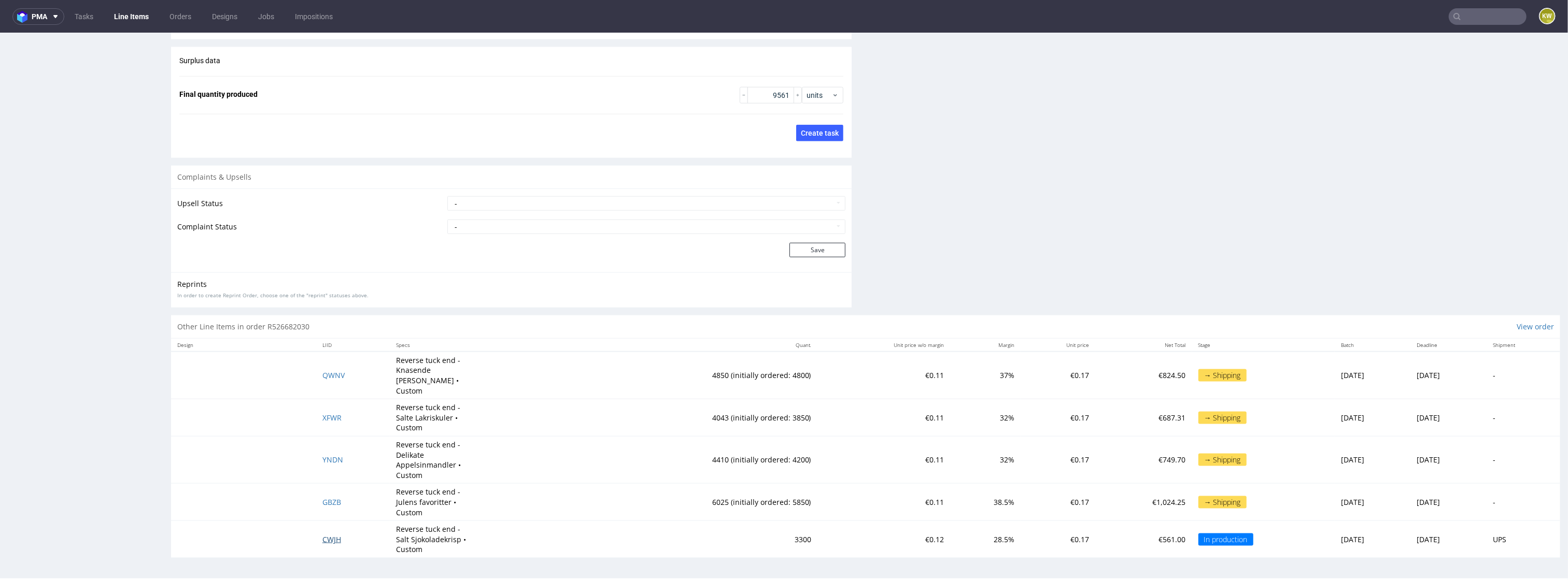
click at [323, 535] on span "CWJH" at bounding box center [332, 539] width 19 height 10
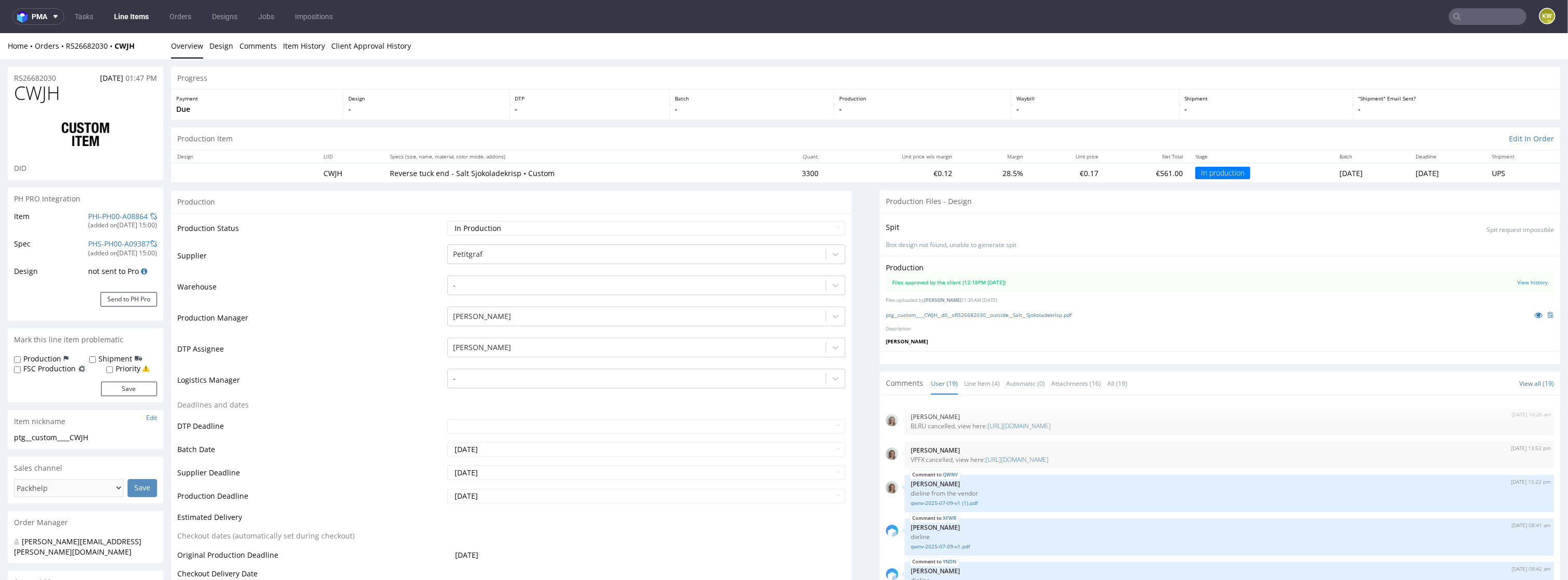
scroll to position [631, 0]
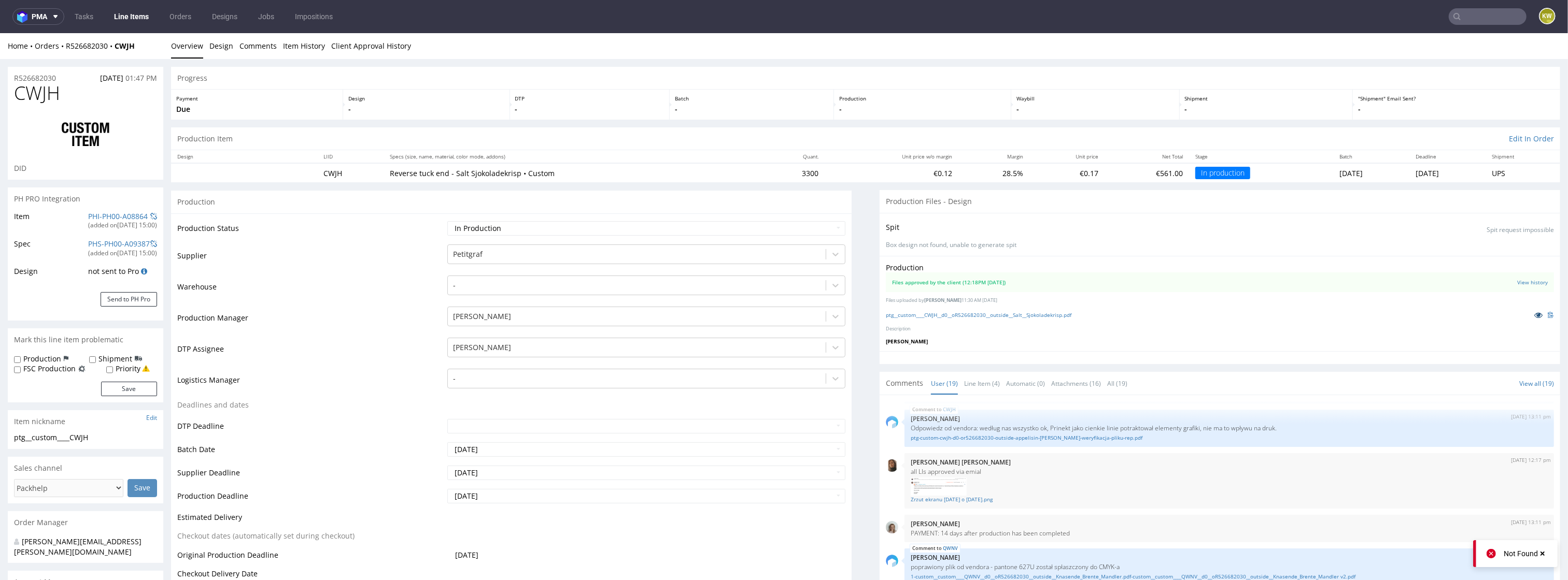
click at [1534, 313] on icon at bounding box center [1538, 315] width 8 height 7
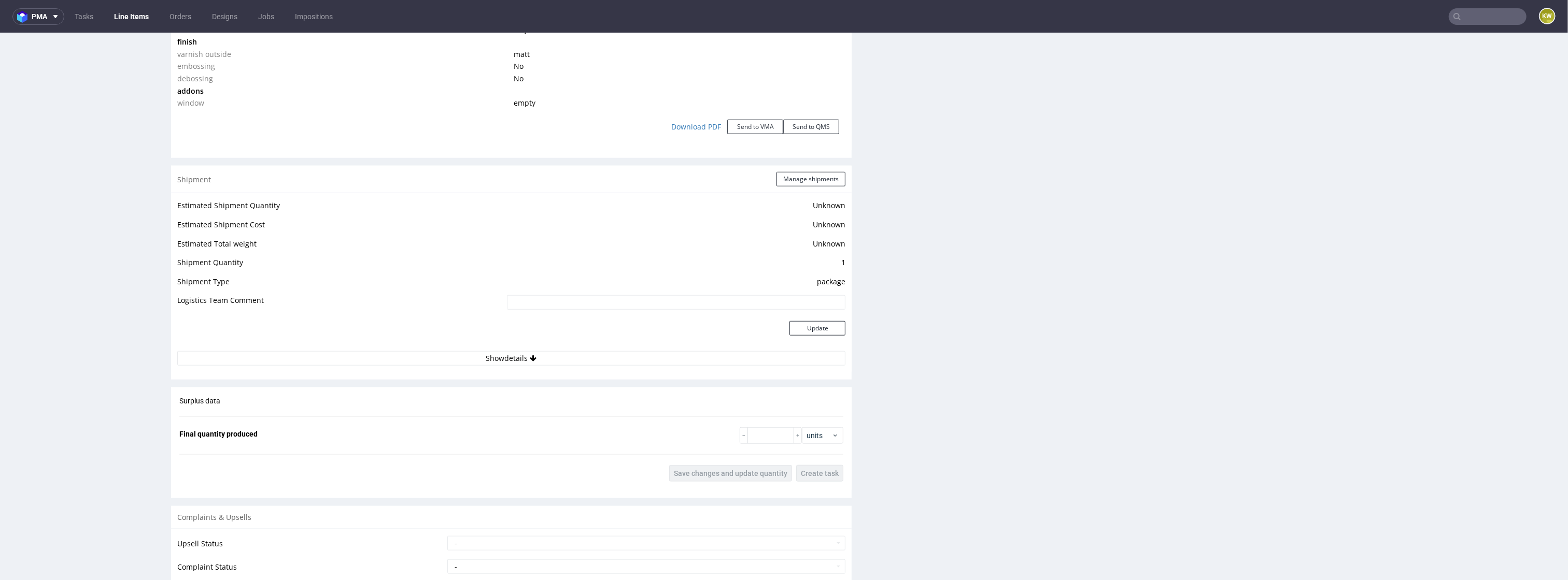
scroll to position [1126, 0]
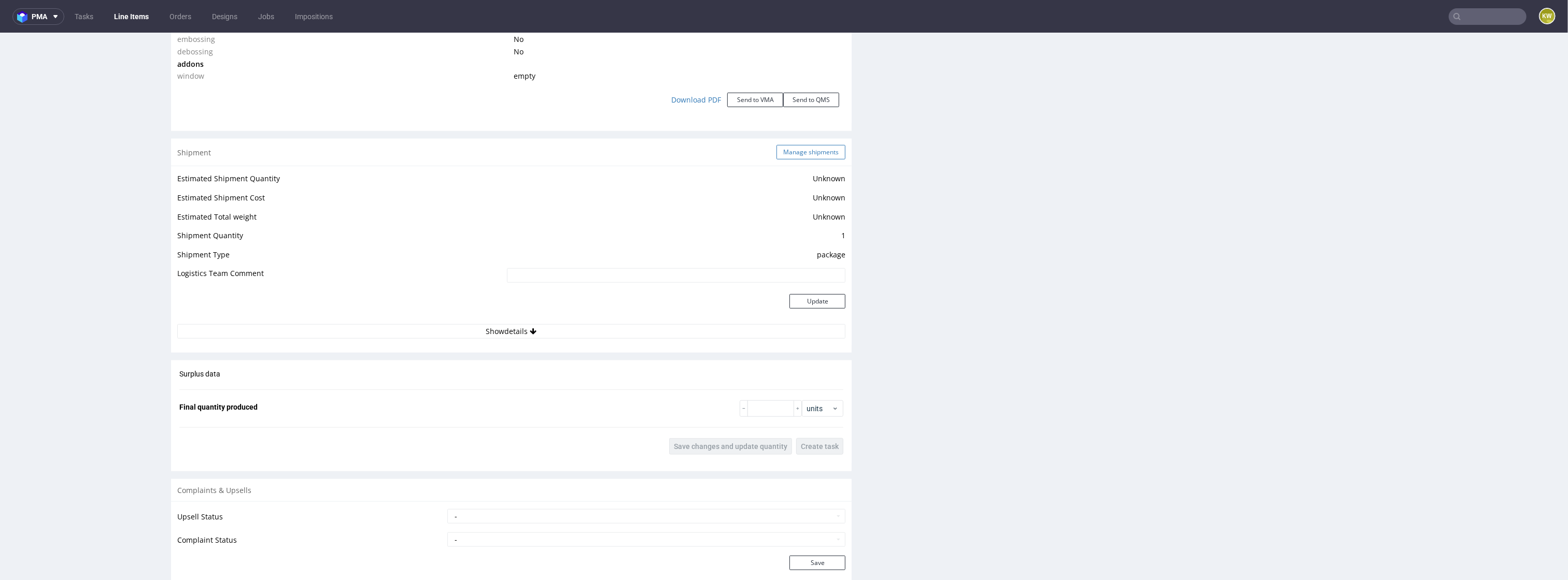
click at [802, 152] on button "Manage shipments" at bounding box center [811, 152] width 69 height 14
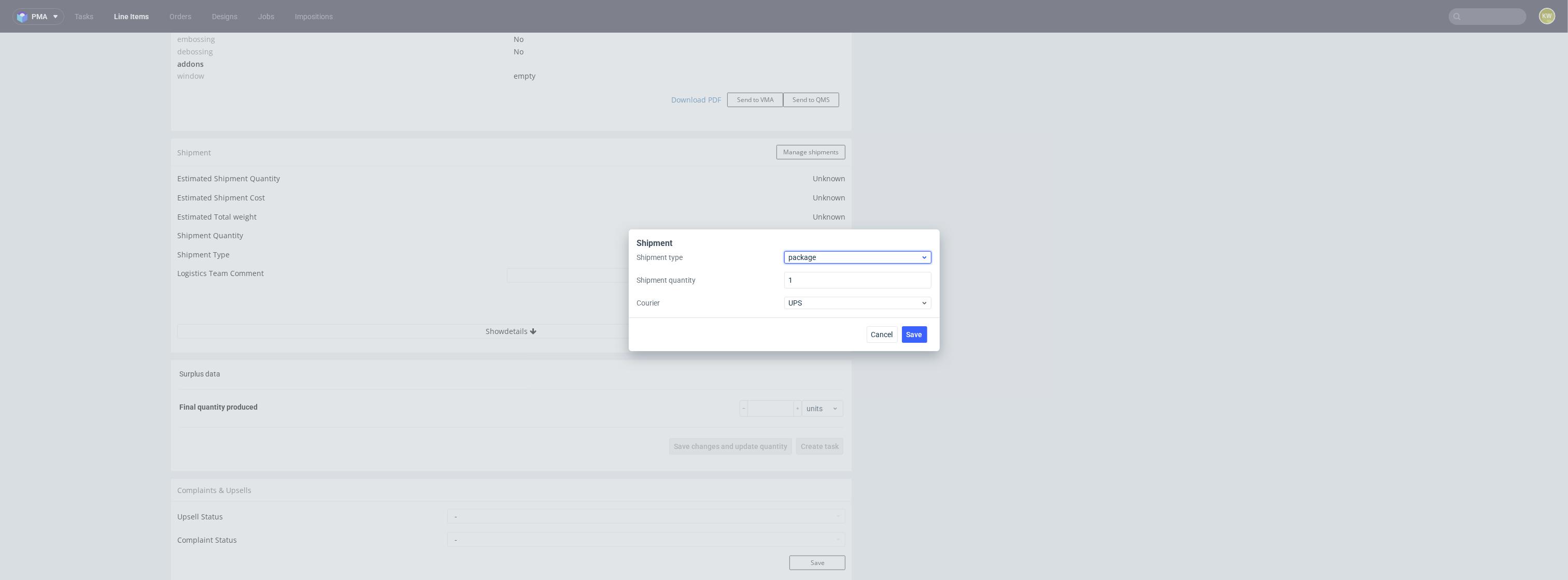
click at [809, 256] on span "package" at bounding box center [855, 258] width 132 height 10
click at [809, 265] on div "pallet package" at bounding box center [858, 288] width 147 height 45
click at [809, 276] on div "pallet" at bounding box center [858, 278] width 139 height 19
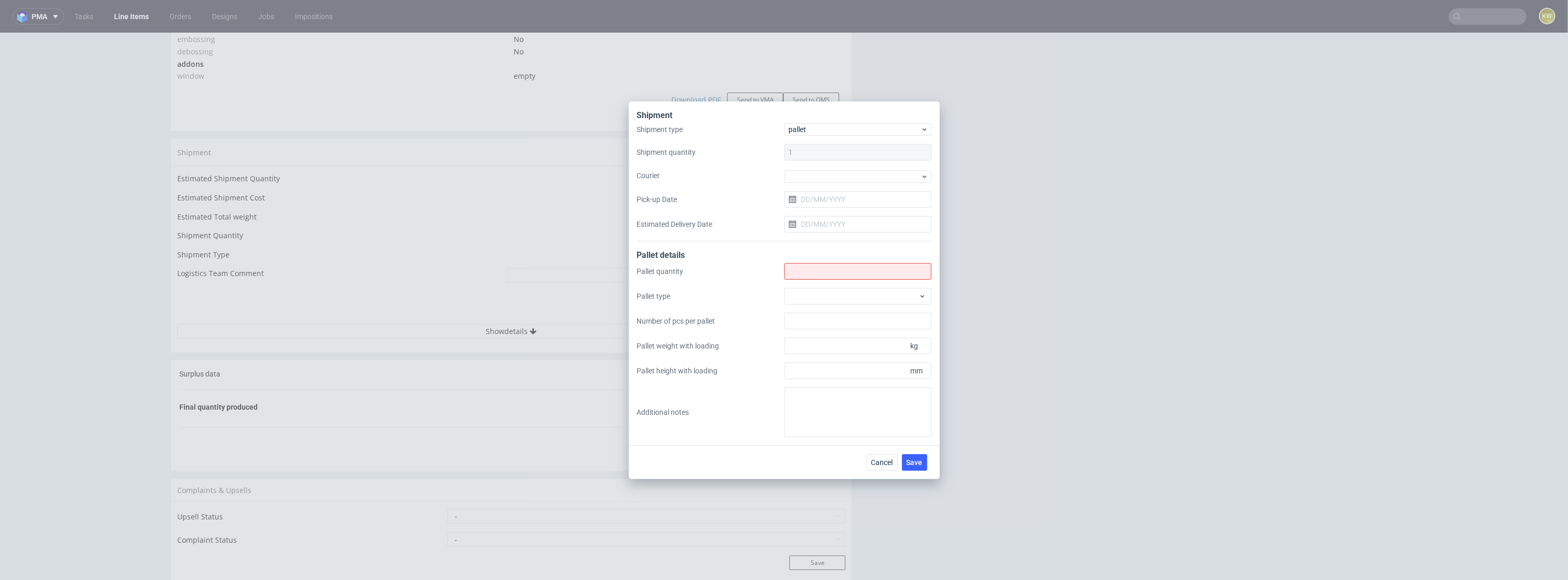
click at [809, 280] on div "Pallet quantity Pallet type Number of pcs per pallet Pallet weight with loading…" at bounding box center [784, 350] width 295 height 174
click at [809, 266] on input "Shipment type" at bounding box center [858, 272] width 147 height 17
type input "0"
click at [834, 440] on div "Shipment Shipment type pallet Shipment quantity 1 Courier Pick-up Date Estimate…" at bounding box center [784, 273] width 311 height 344
click at [834, 425] on textarea at bounding box center [858, 412] width 147 height 50
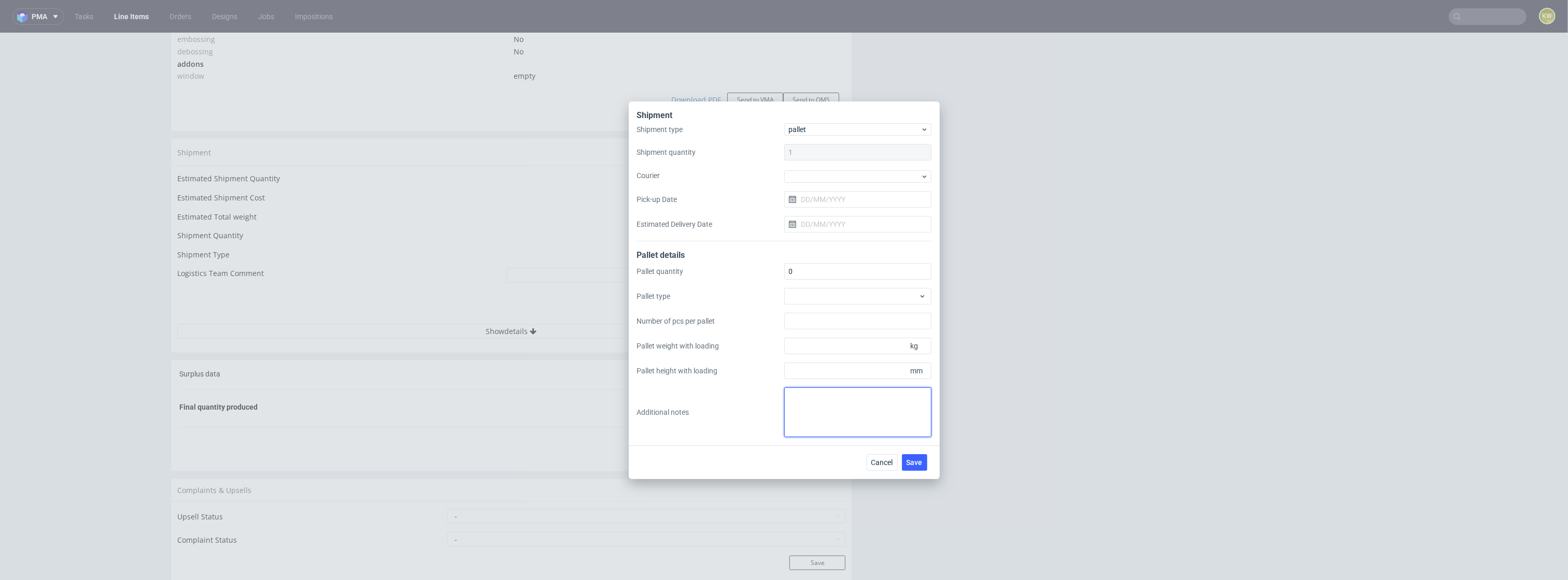
paste textarea "całe zamówienie zapakowane razem na 2 palety, paletyzacja w YNDN"
type textarea "całe zamówienie zapakowane razem na 2 palety, paletyzacja w YNDN"
click at [916, 463] on span "Save" at bounding box center [915, 462] width 16 height 7
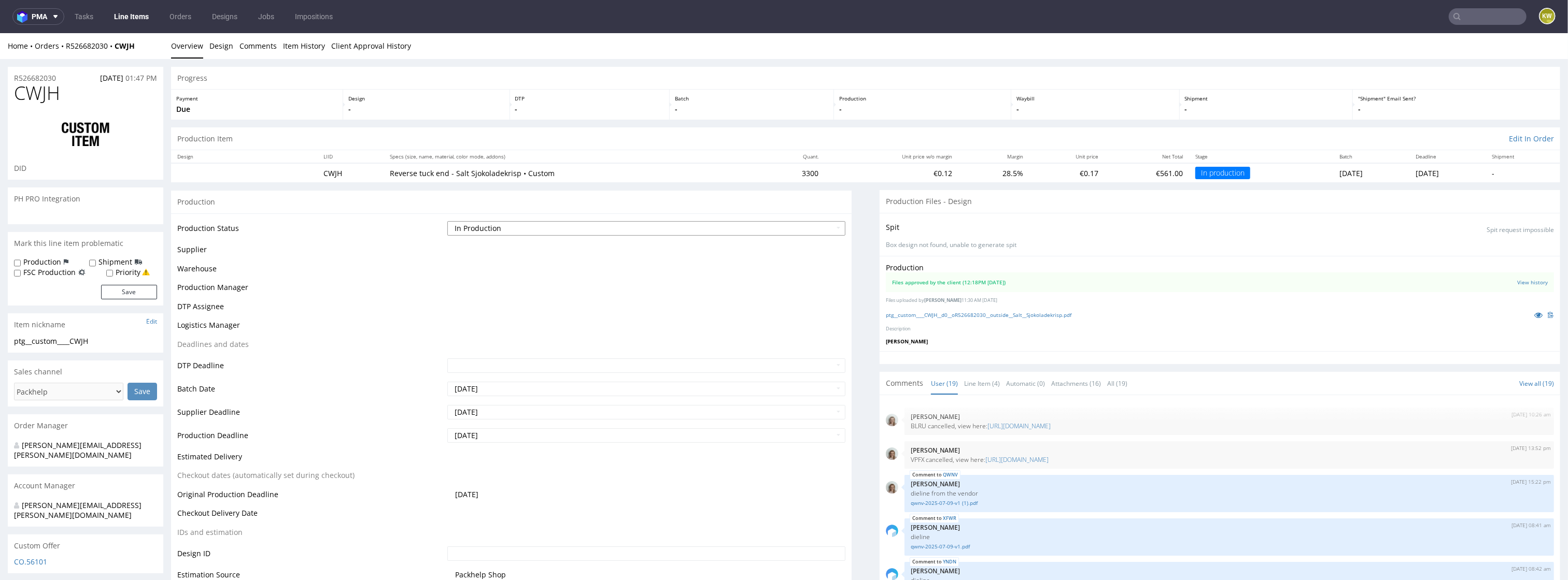
click at [497, 225] on select "Waiting for Artwork Waiting for Diecut Waiting for Mockup Waiting for DTP Waiti…" at bounding box center [647, 229] width 399 height 14
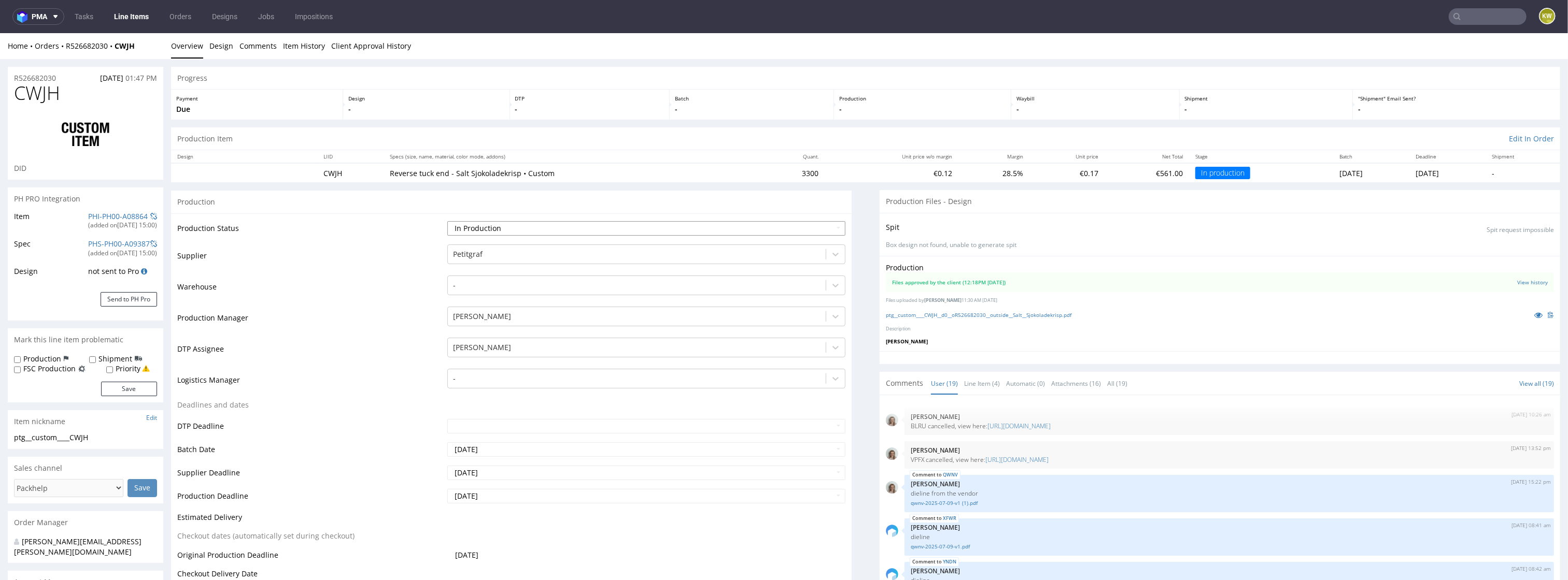
scroll to position [631, 0]
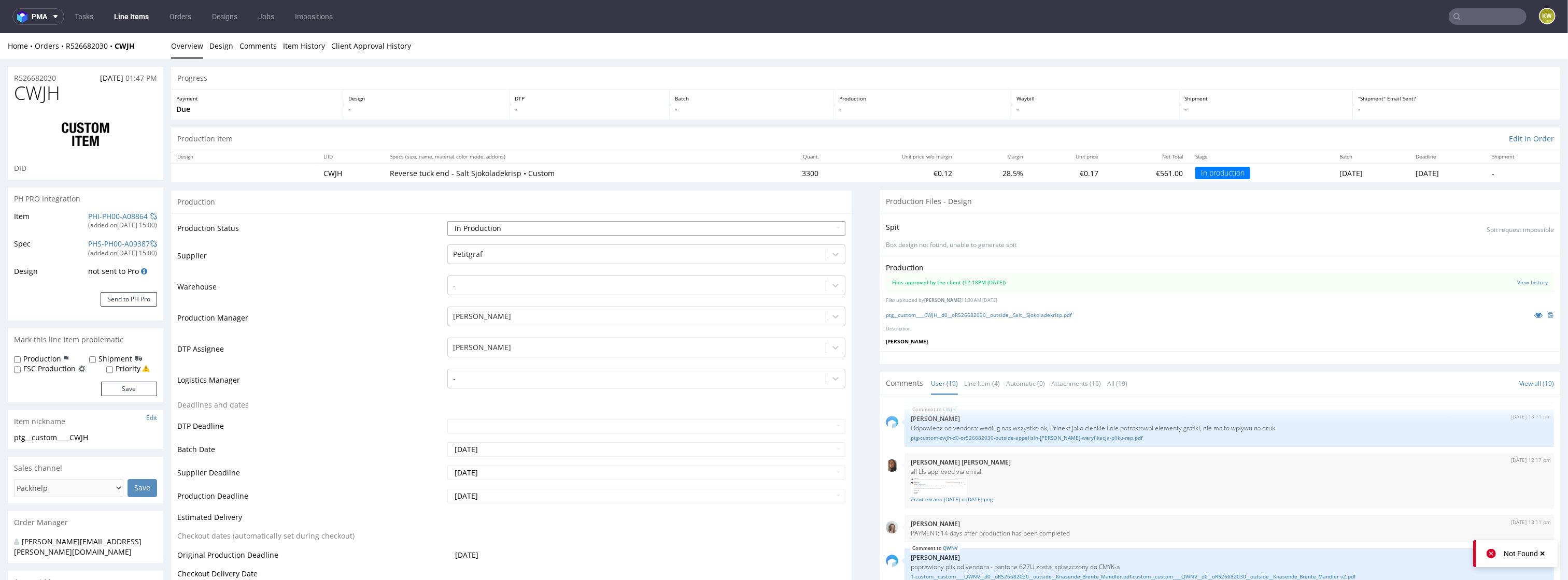
select select "production_complete"
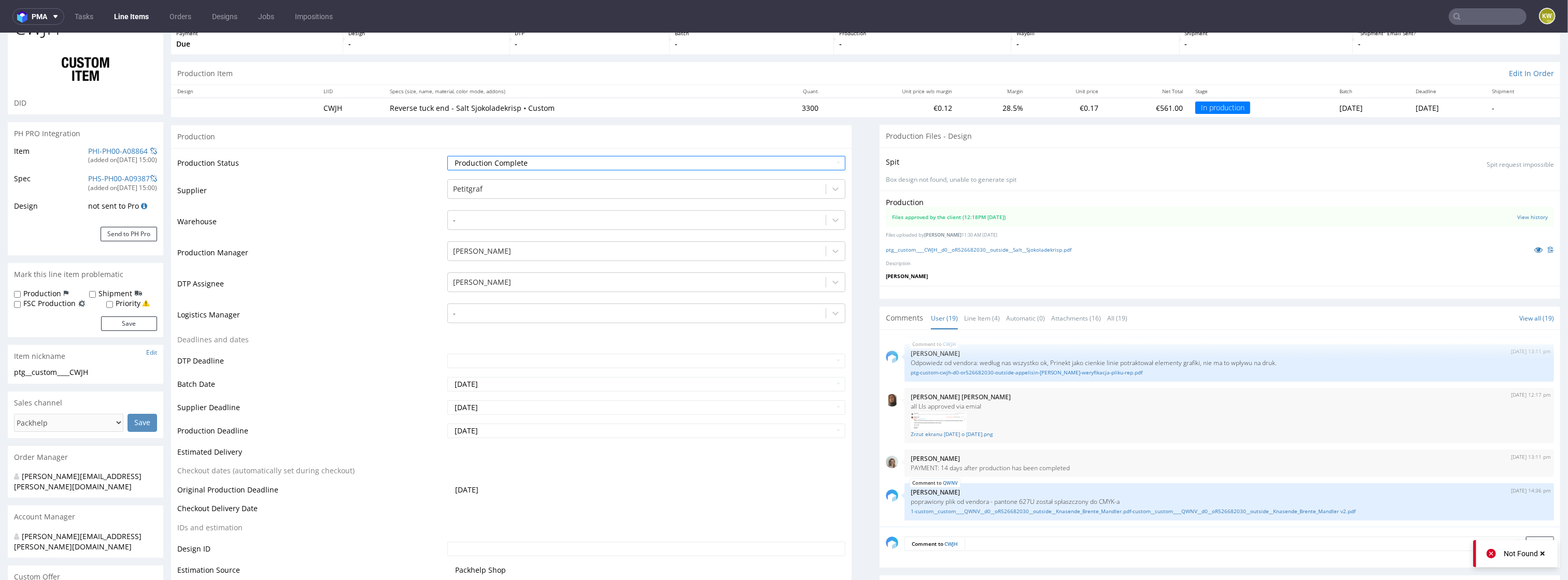
scroll to position [69, 0]
click at [525, 408] on input "2025-08-21" at bounding box center [647, 404] width 399 height 14
click at [505, 379] on td "27" at bounding box center [503, 373] width 16 height 16
type input "[DATE]"
click at [505, 429] on input "[DATE]" at bounding box center [647, 427] width 399 height 14
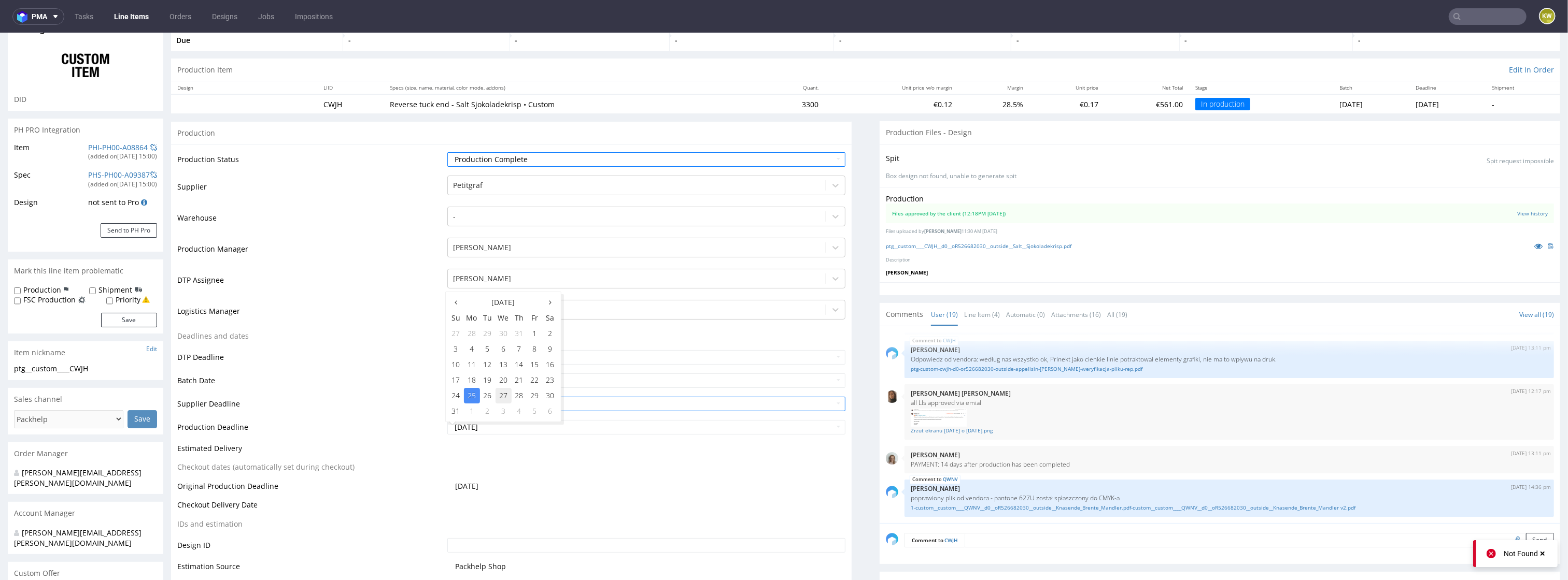
click at [503, 397] on td "27" at bounding box center [503, 396] width 16 height 16
type input "[DATE]"
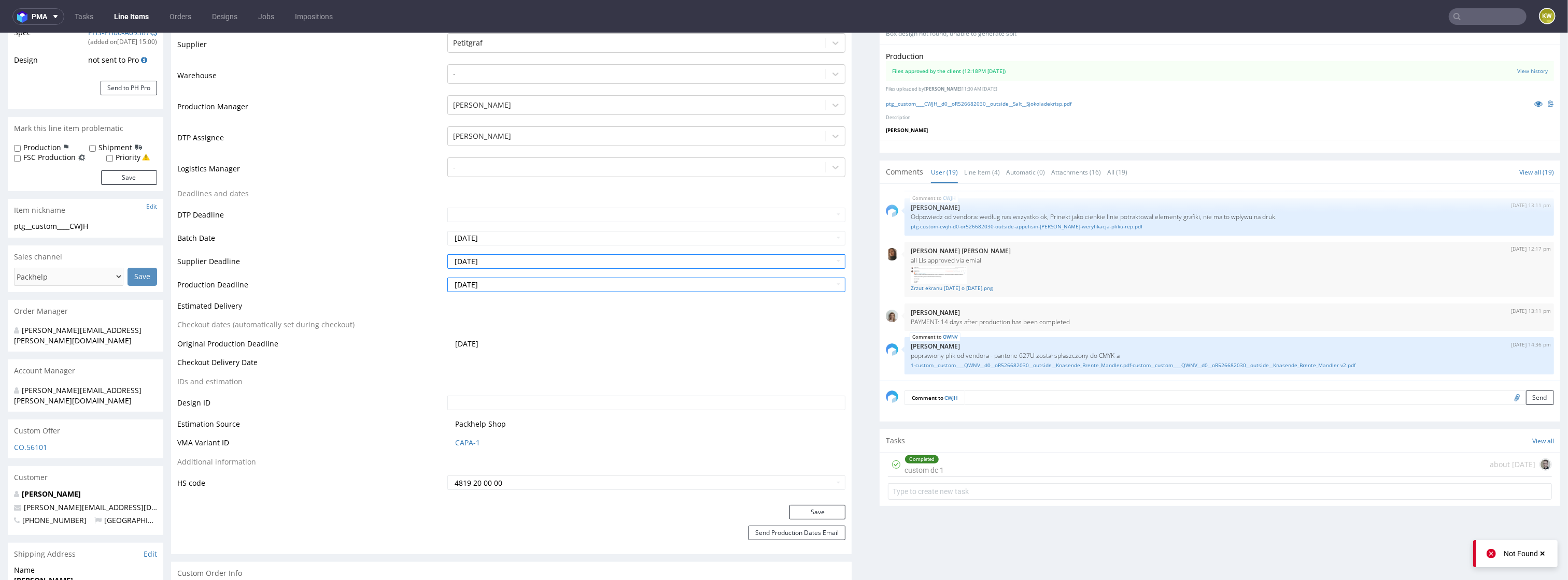
scroll to position [230, 0]
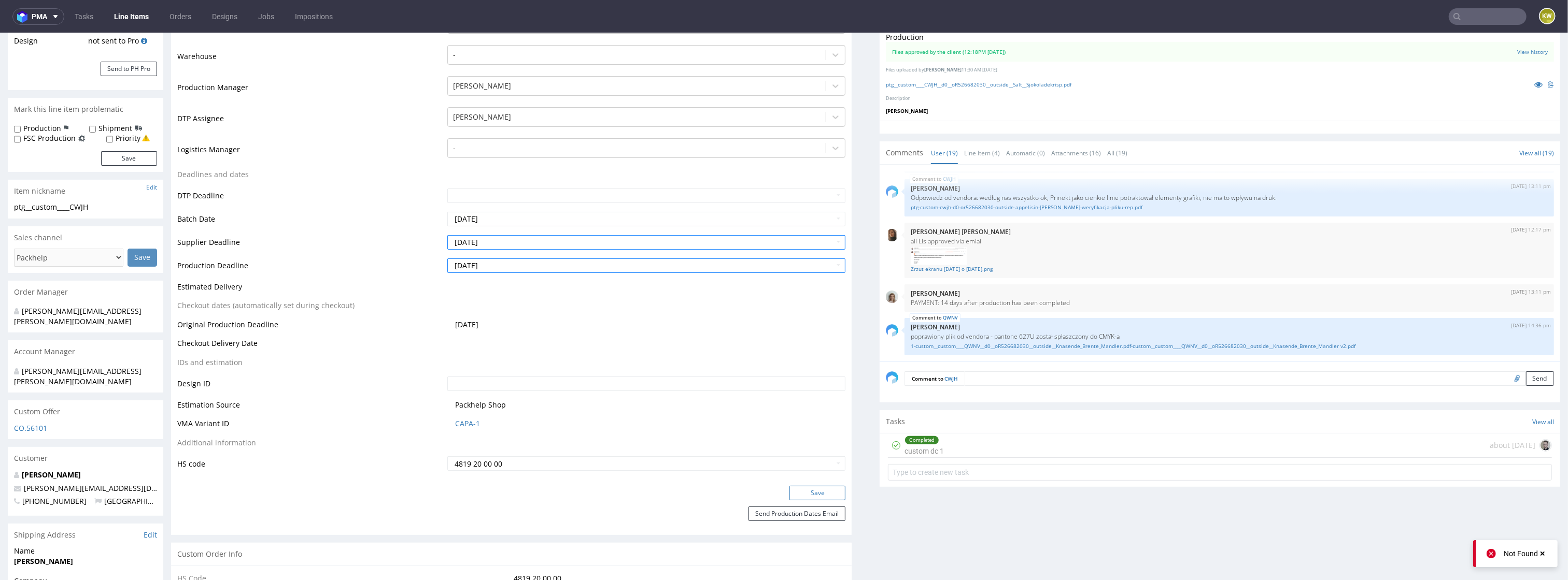
click at [801, 495] on button "Save" at bounding box center [817, 493] width 56 height 14
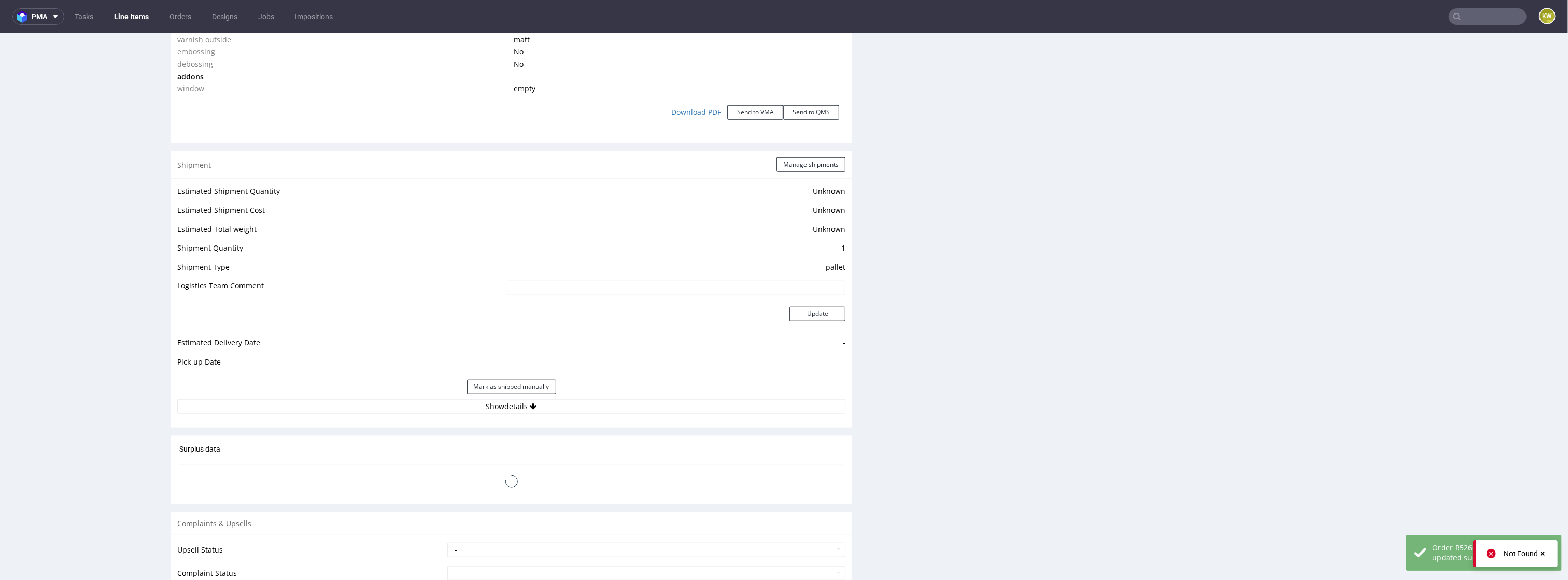
scroll to position [1120, 0]
click at [757, 478] on input "number" at bounding box center [771, 478] width 47 height 17
type input "3465"
click at [695, 518] on span "Save changes and update quantity" at bounding box center [731, 516] width 113 height 7
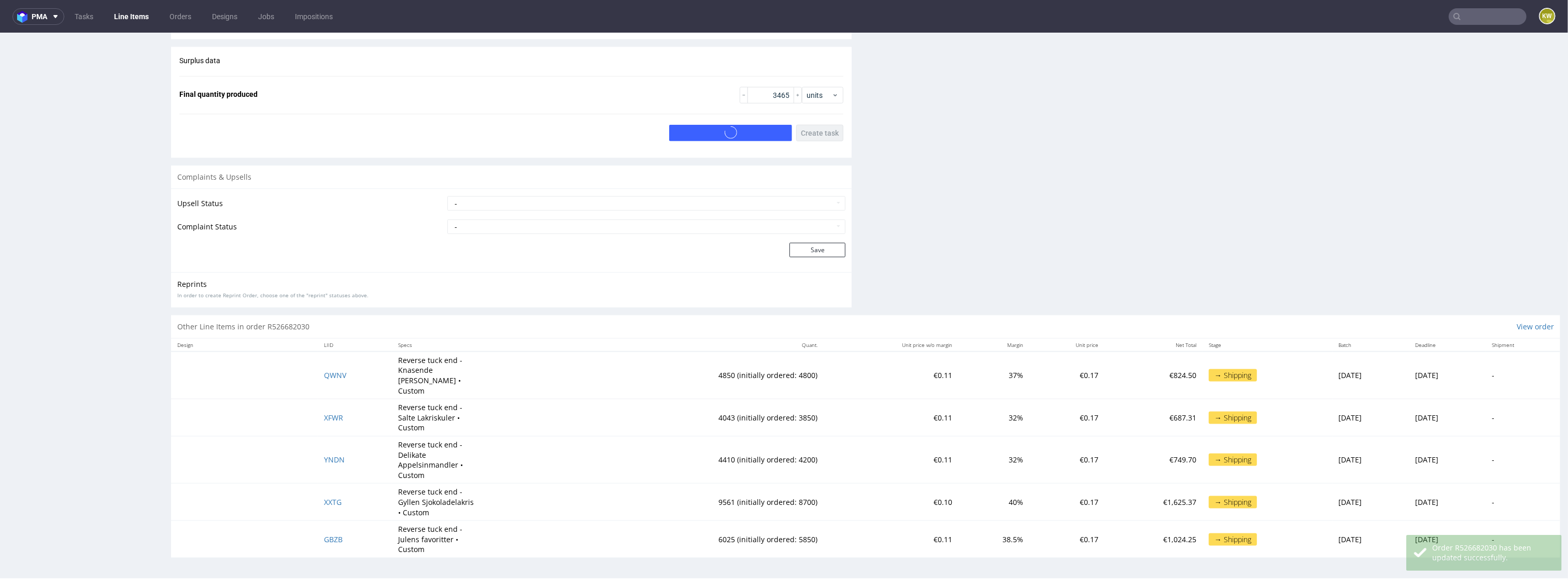
scroll to position [0, 0]
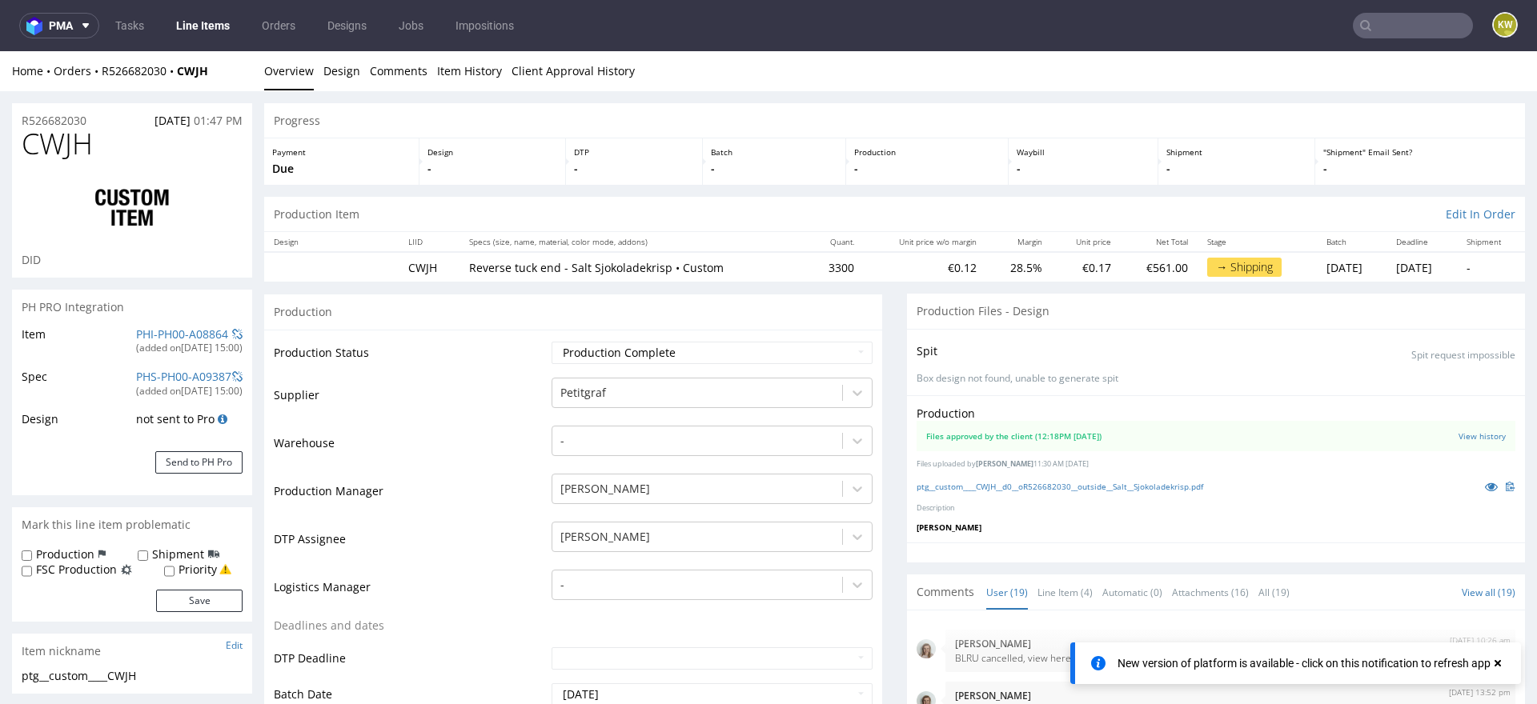
scroll to position [975, 0]
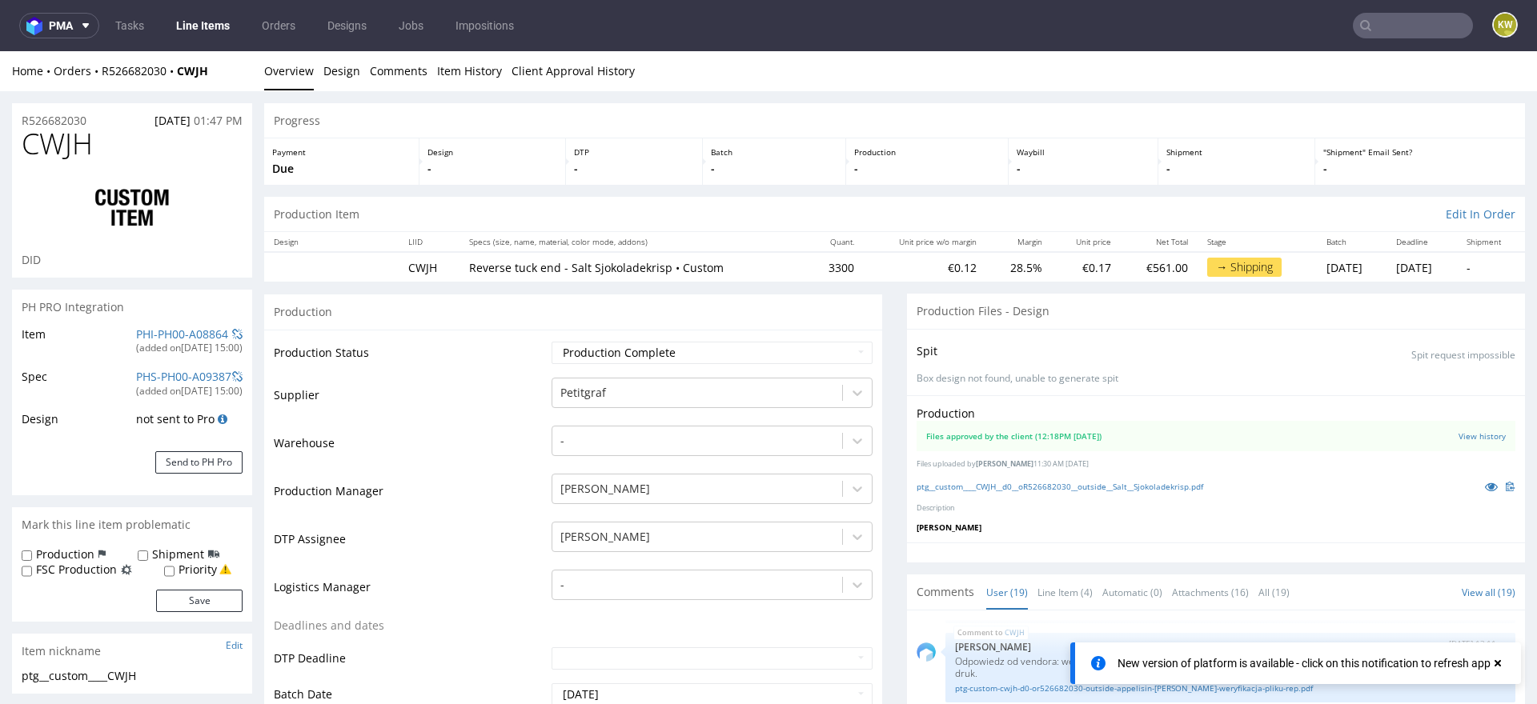
click at [206, 31] on link "Line Items" at bounding box center [202, 26] width 73 height 26
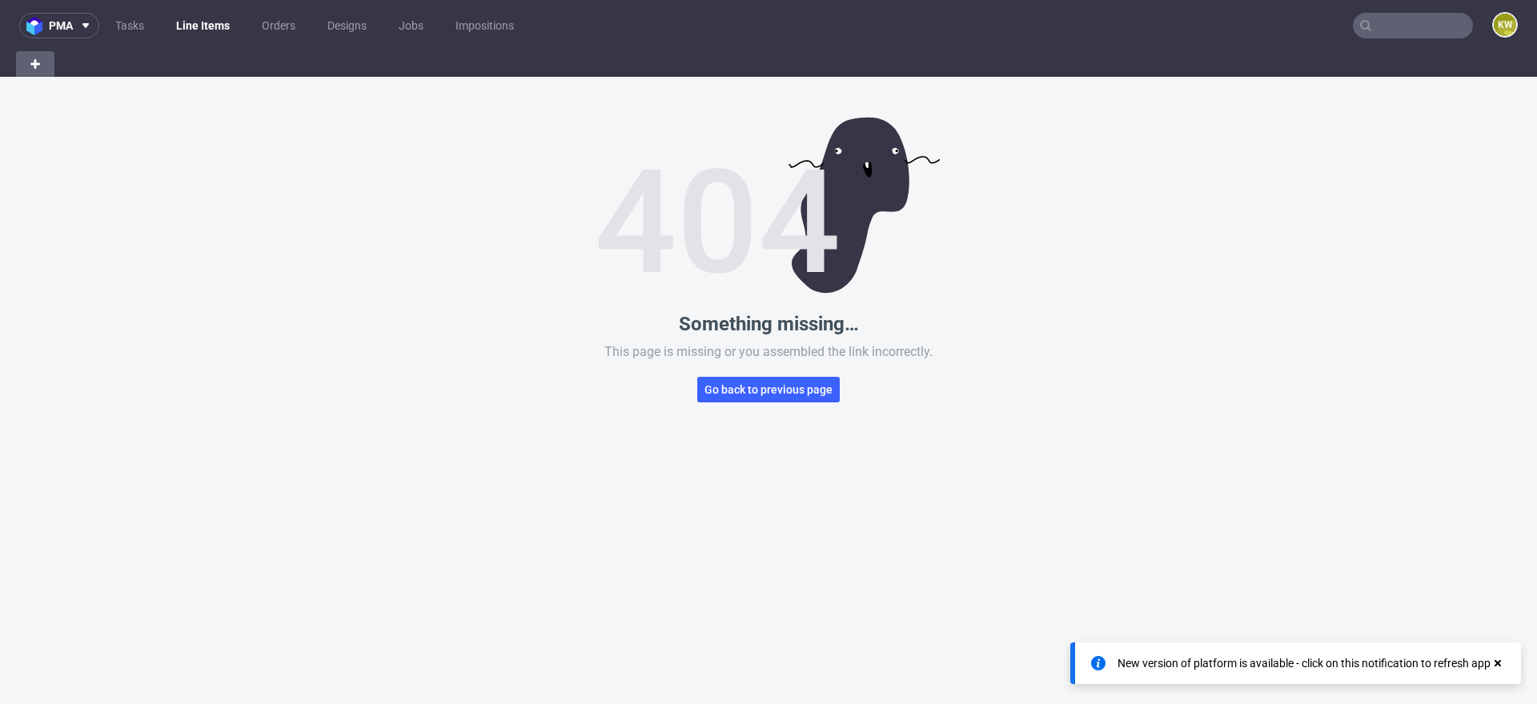
click at [748, 410] on div "Something missing… This page is missing or you assembled the link incorrectly. …" at bounding box center [768, 429] width 1537 height 704
click at [748, 401] on button "Go back to previous page" at bounding box center [768, 390] width 142 height 26
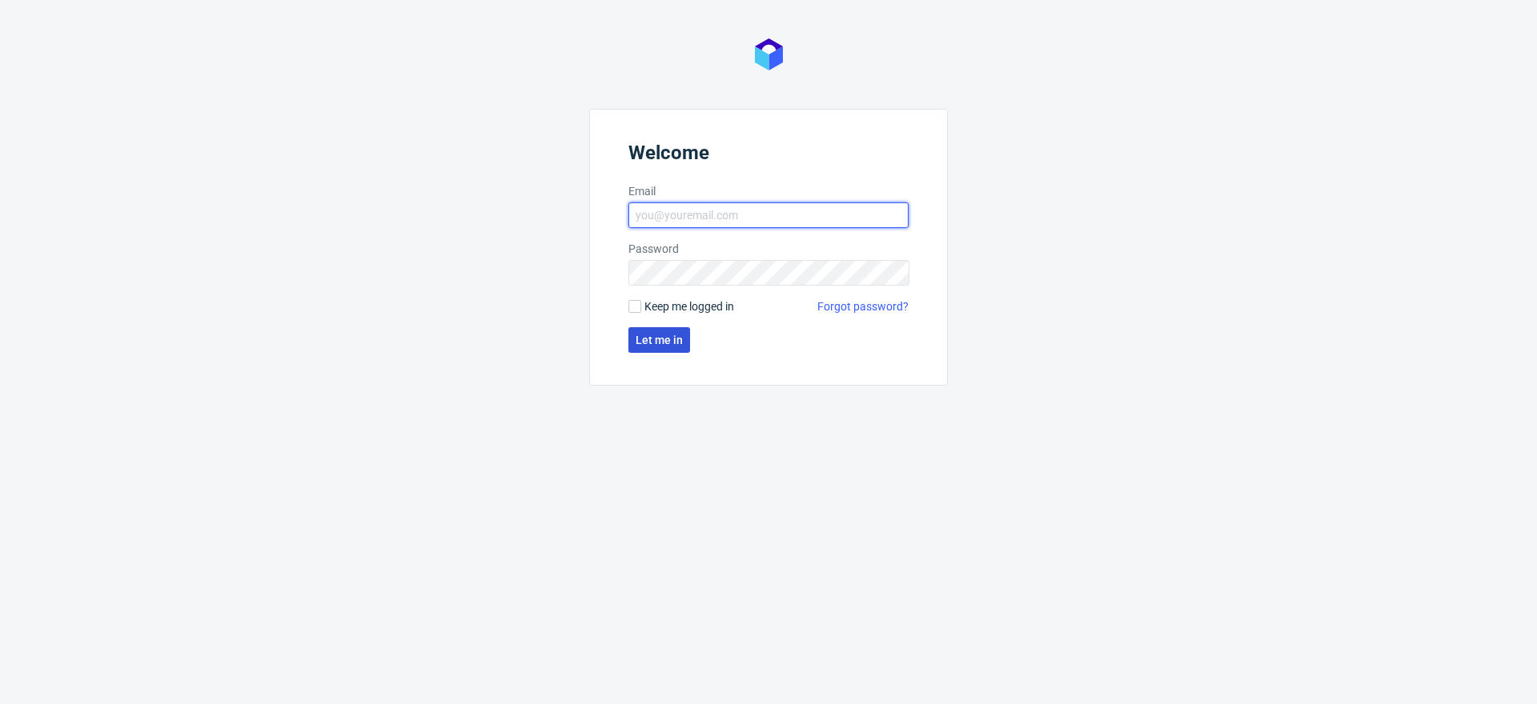
type input "[EMAIL_ADDRESS][DOMAIN_NAME]"
click at [657, 340] on span "Let me in" at bounding box center [659, 340] width 47 height 11
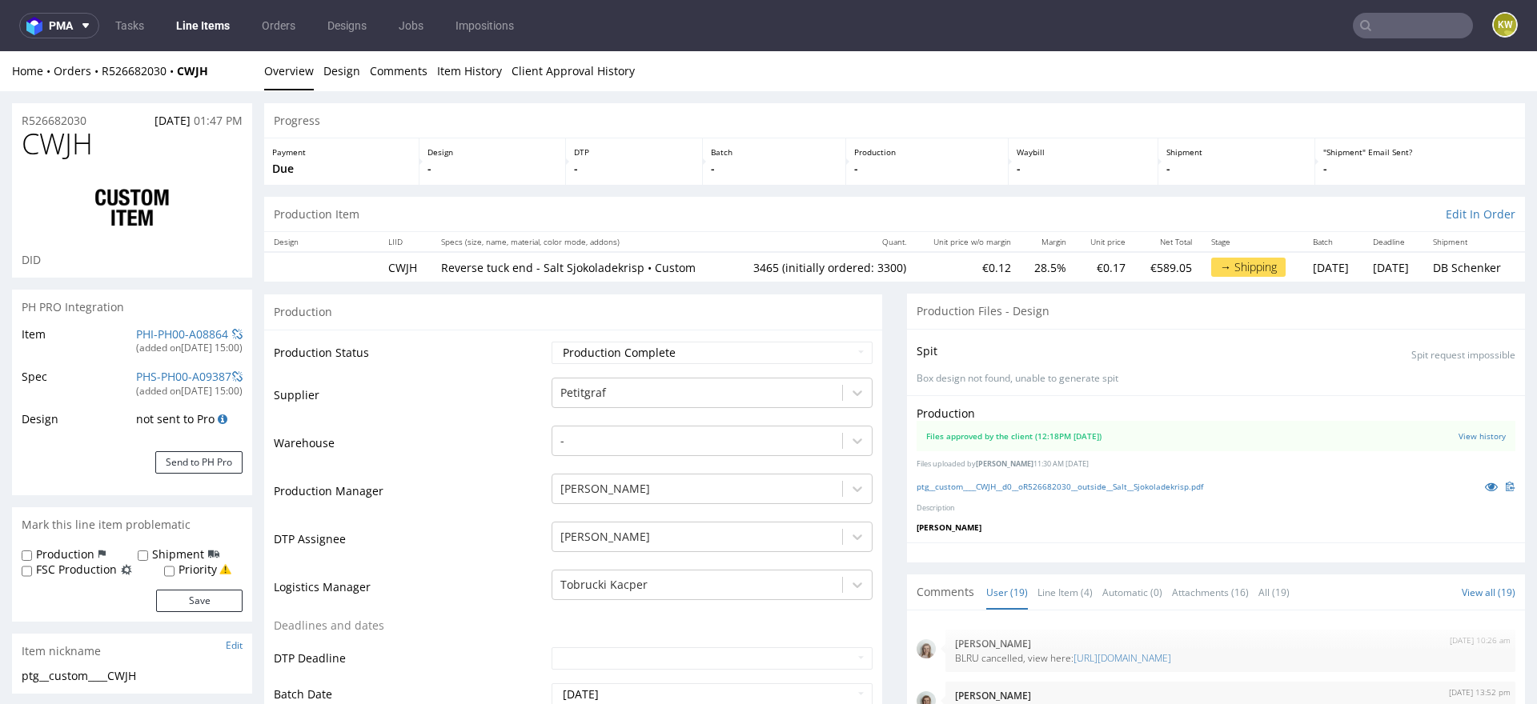
type input "3465"
